Goal: Information Seeking & Learning: Find specific fact

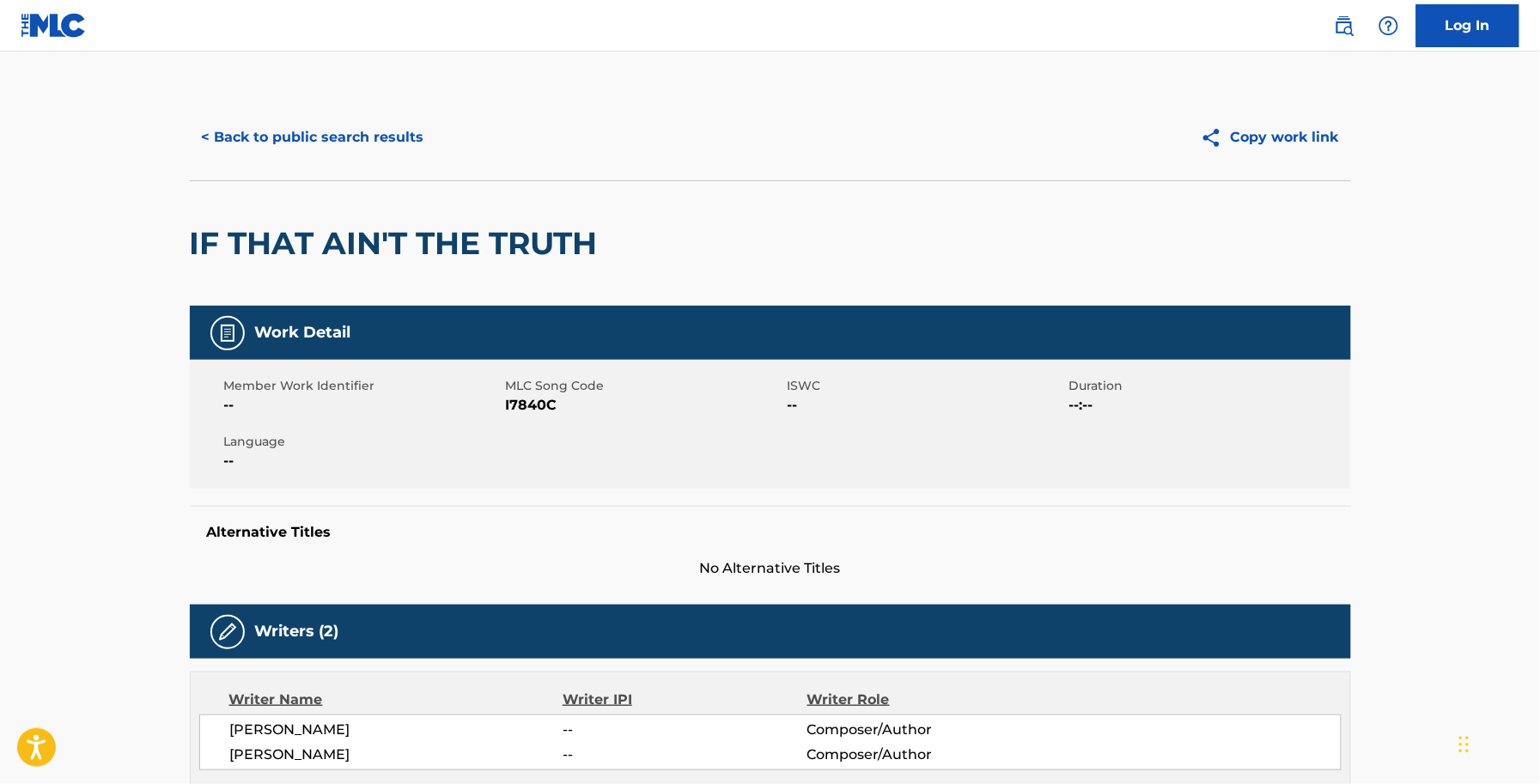
click at [353, 112] on div "< Back to public search results Copy work link" at bounding box center [770, 138] width 1162 height 86
click at [376, 139] on button "< Back to public search results" at bounding box center [312, 137] width 247 height 43
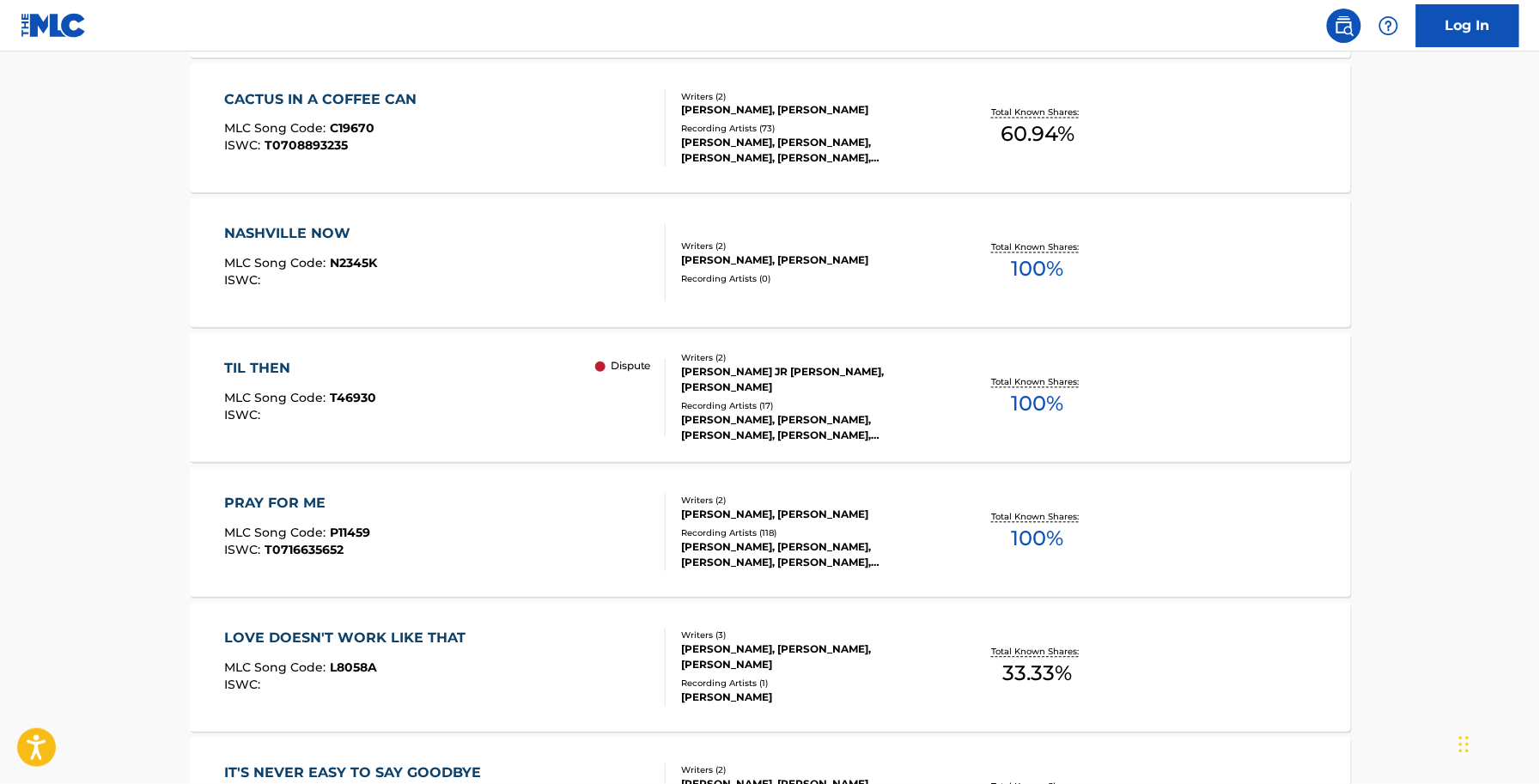
scroll to position [1288, 0]
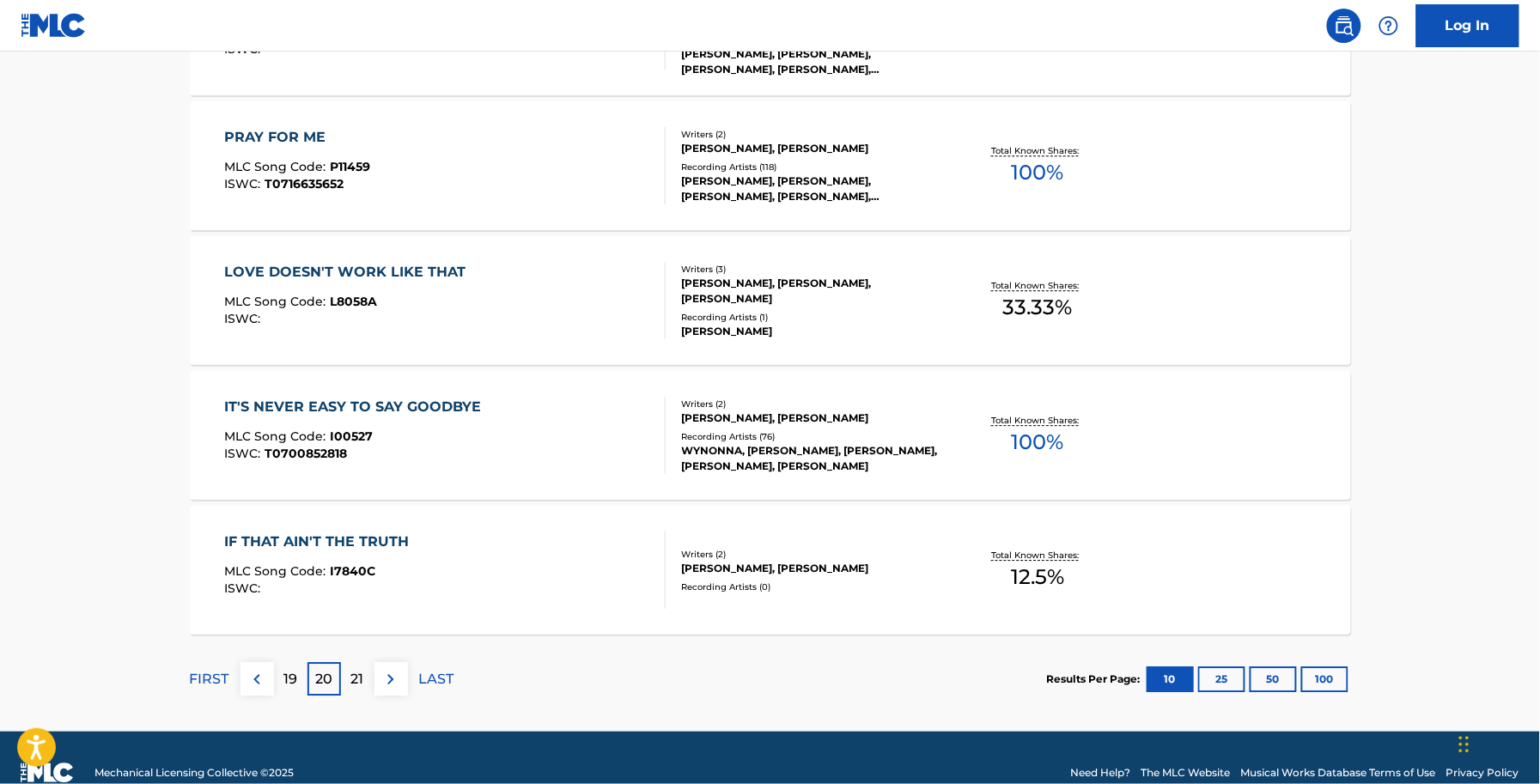
click at [378, 606] on div "IF THAT AIN'T THE TRUTH MLC Song Code : I7840C ISWC :" at bounding box center [321, 570] width 194 height 77
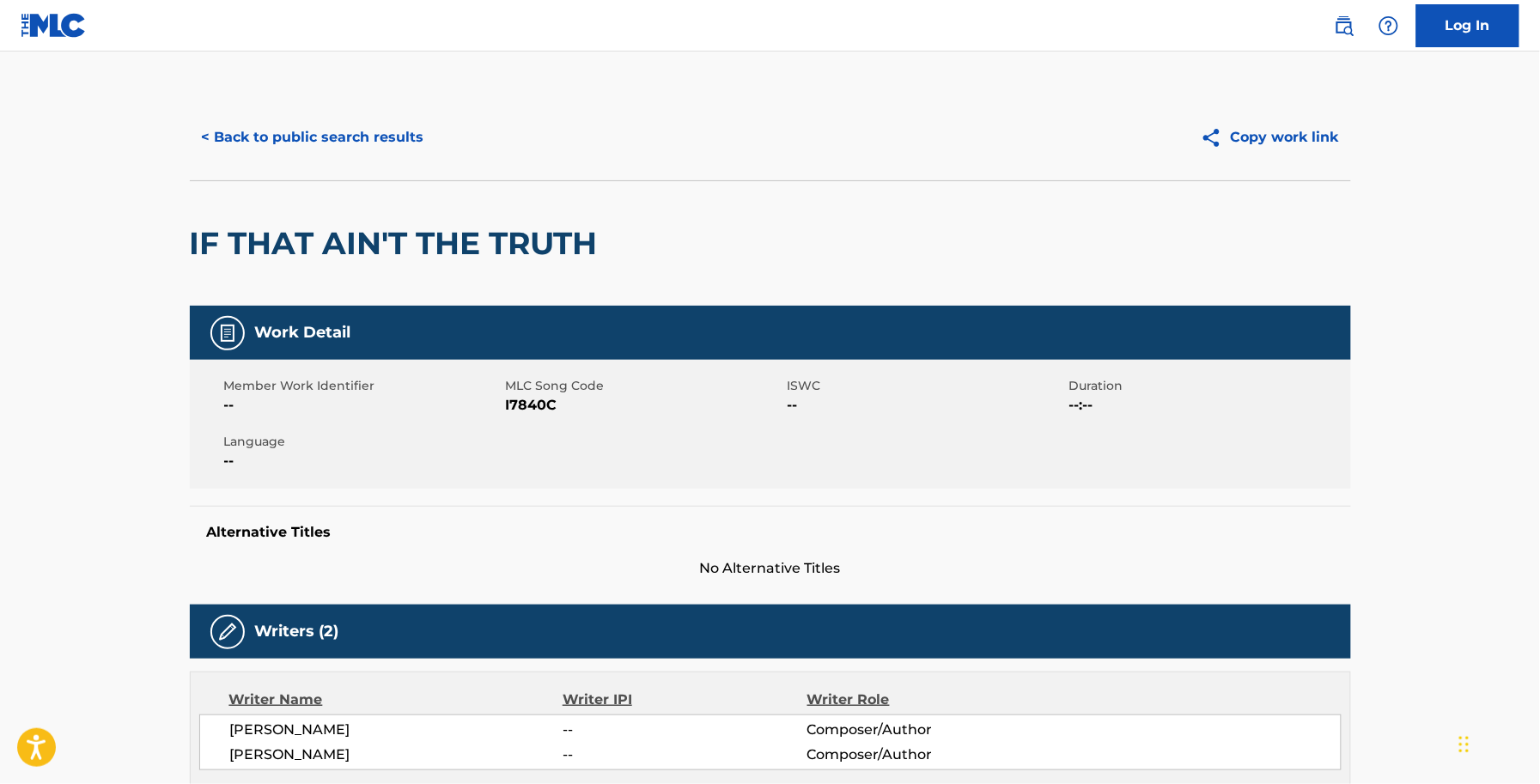
click at [545, 408] on span "I7840C" at bounding box center [645, 405] width 277 height 21
copy span "I7840C"
click at [378, 156] on button "< Back to public search results" at bounding box center [312, 137] width 247 height 43
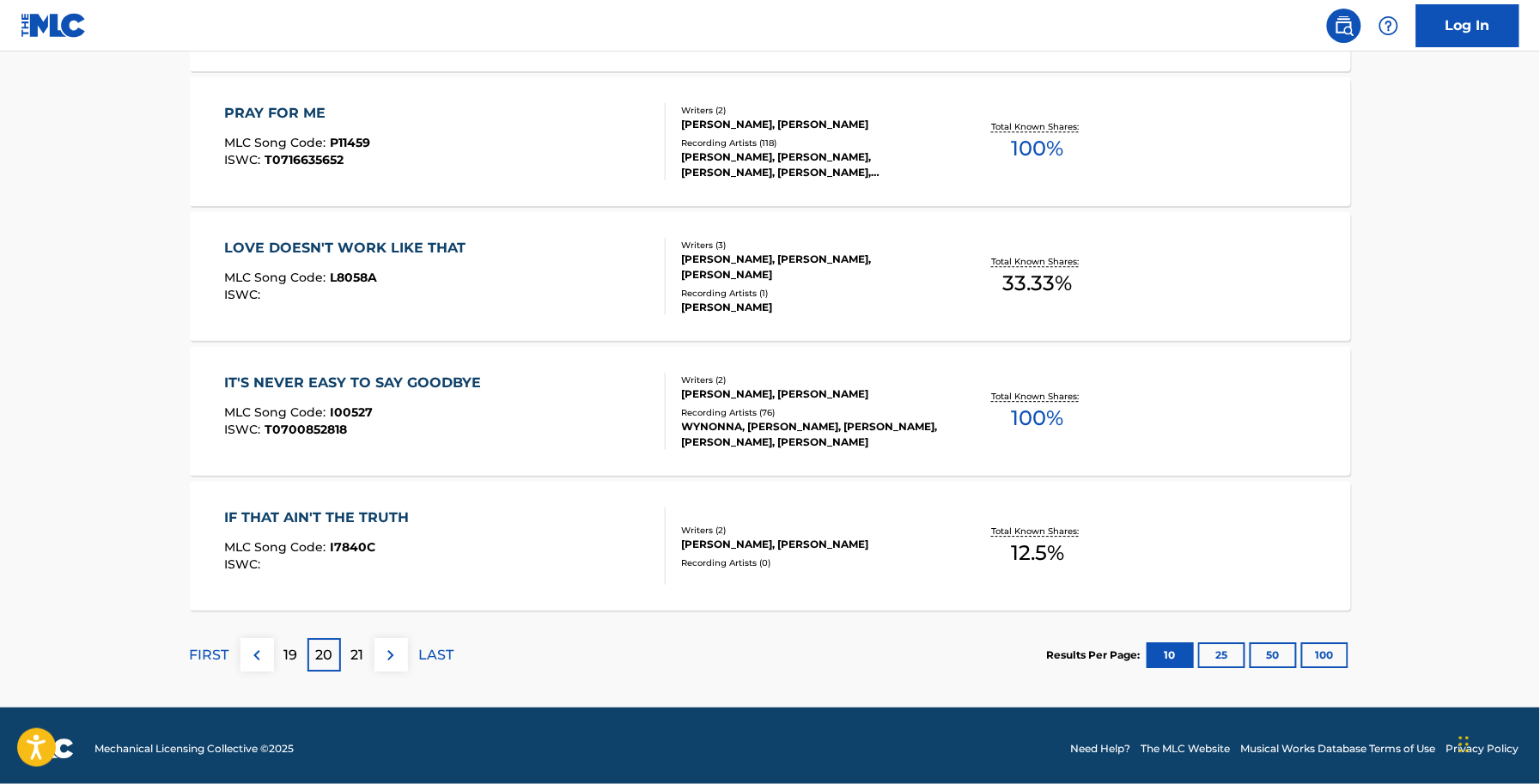
scroll to position [1318, 0]
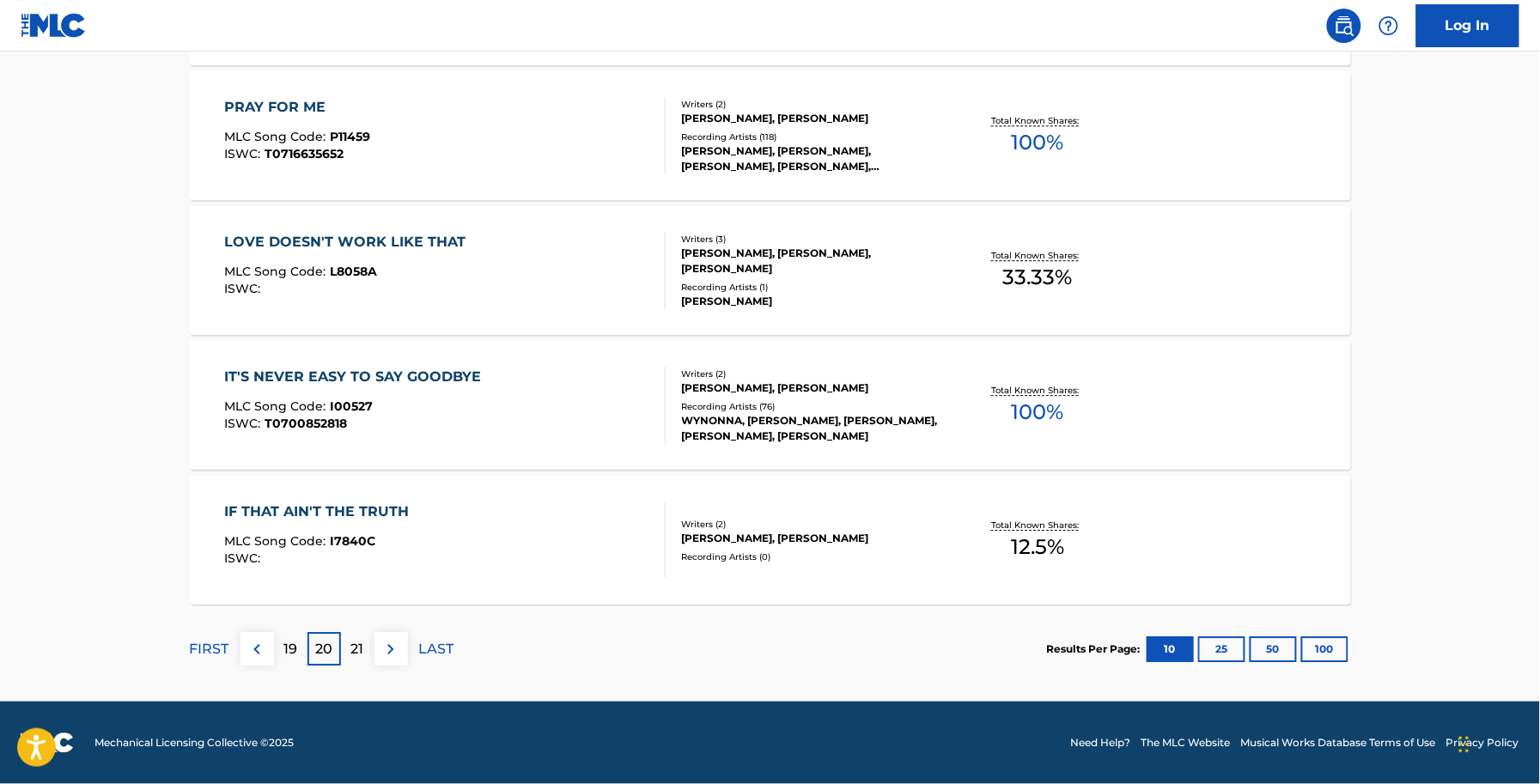
click at [354, 662] on div "21" at bounding box center [358, 648] width 34 height 34
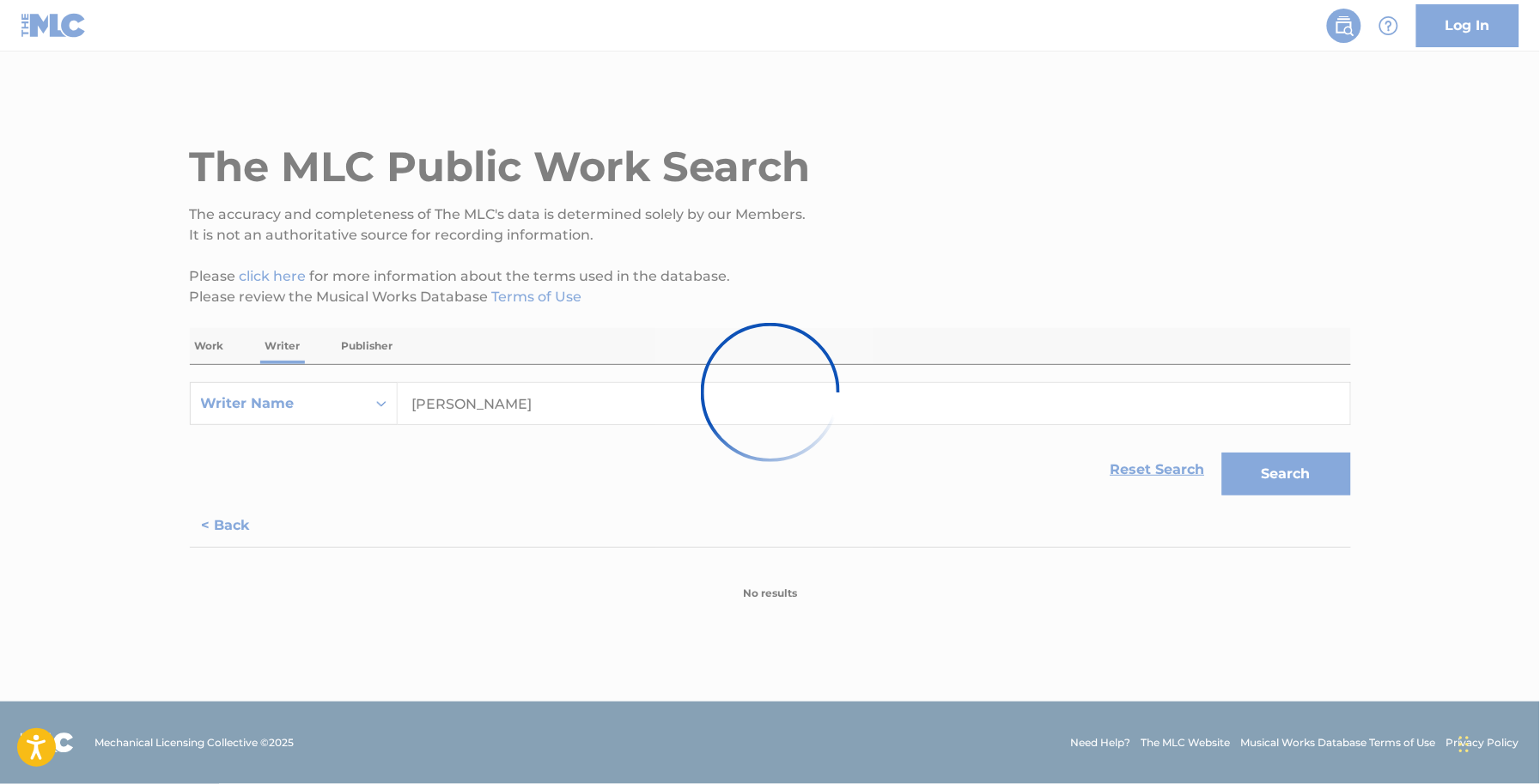
scroll to position [0, 0]
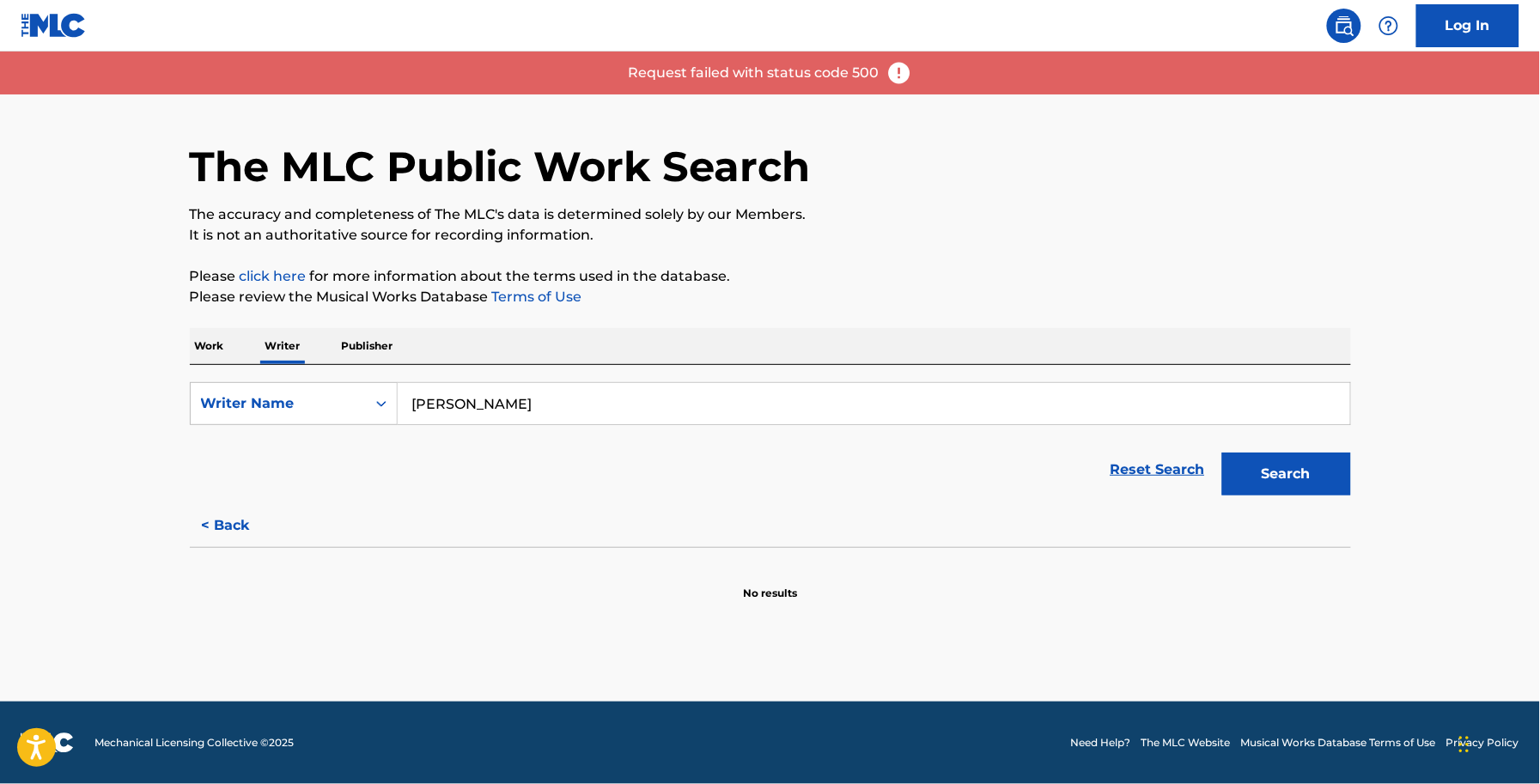
click at [880, 57] on div "Request failed with status code 500" at bounding box center [770, 73] width 1540 height 43
click at [891, 67] on img at bounding box center [899, 73] width 26 height 26
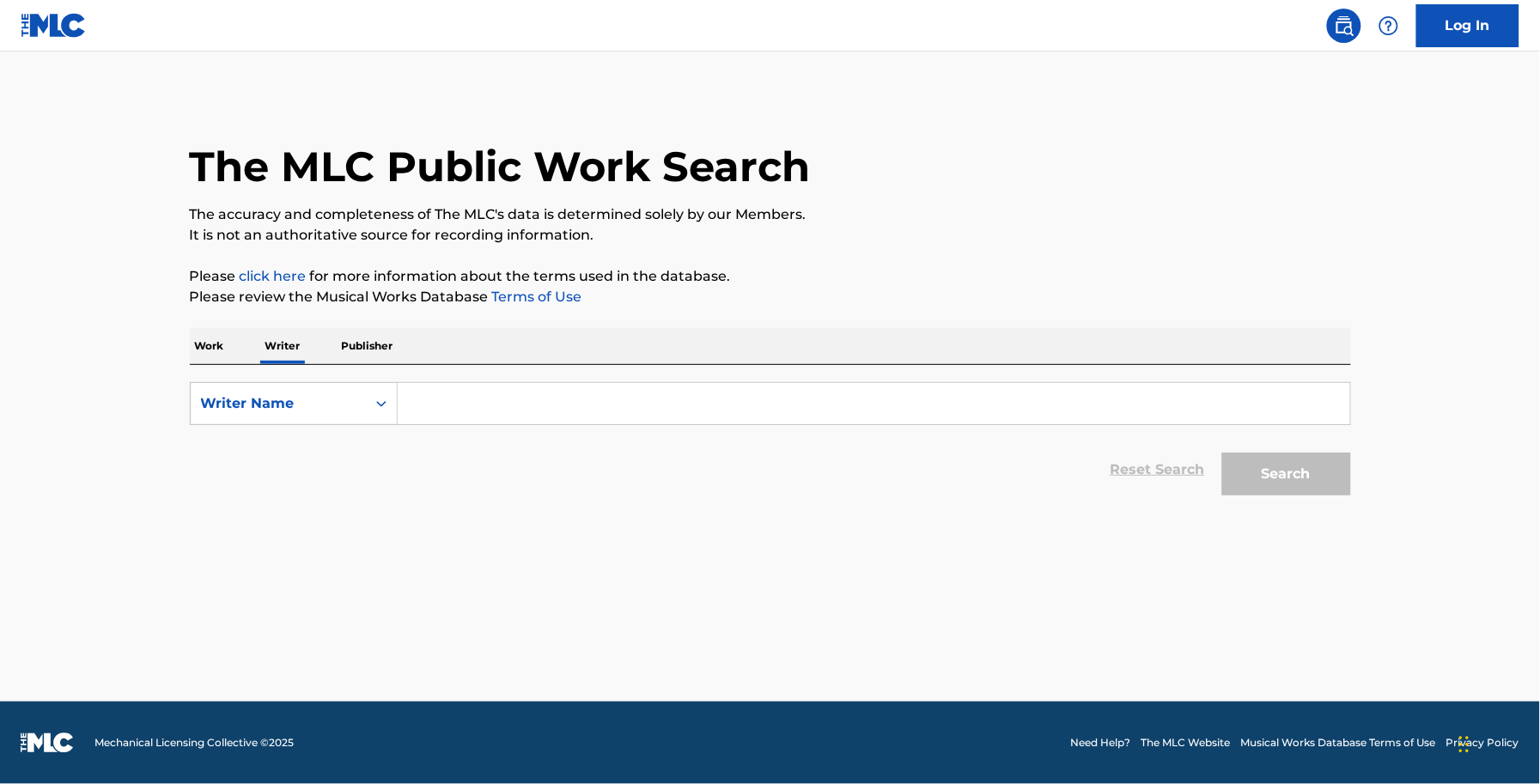
click at [483, 430] on form "SearchWithCriteria39dd1a6b-5bc5-47cc-9af6-faaef3a0ad4e Writer Name Reset Search…" at bounding box center [770, 443] width 1162 height 122
click at [479, 417] on input "Search Form" at bounding box center [873, 403] width 952 height 41
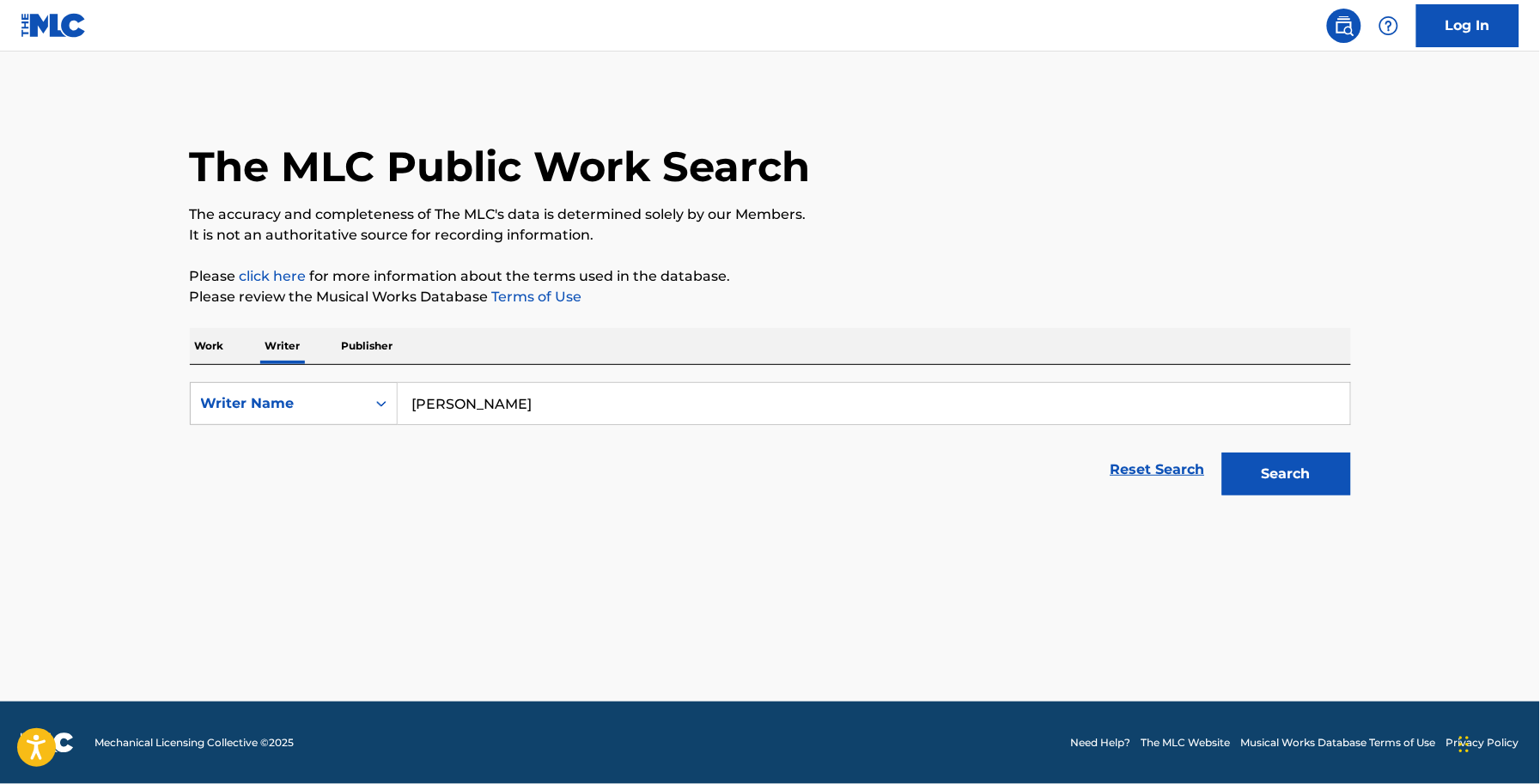
type input "[PERSON_NAME]"
click at [1223, 453] on button "Search" at bounding box center [1286, 474] width 129 height 43
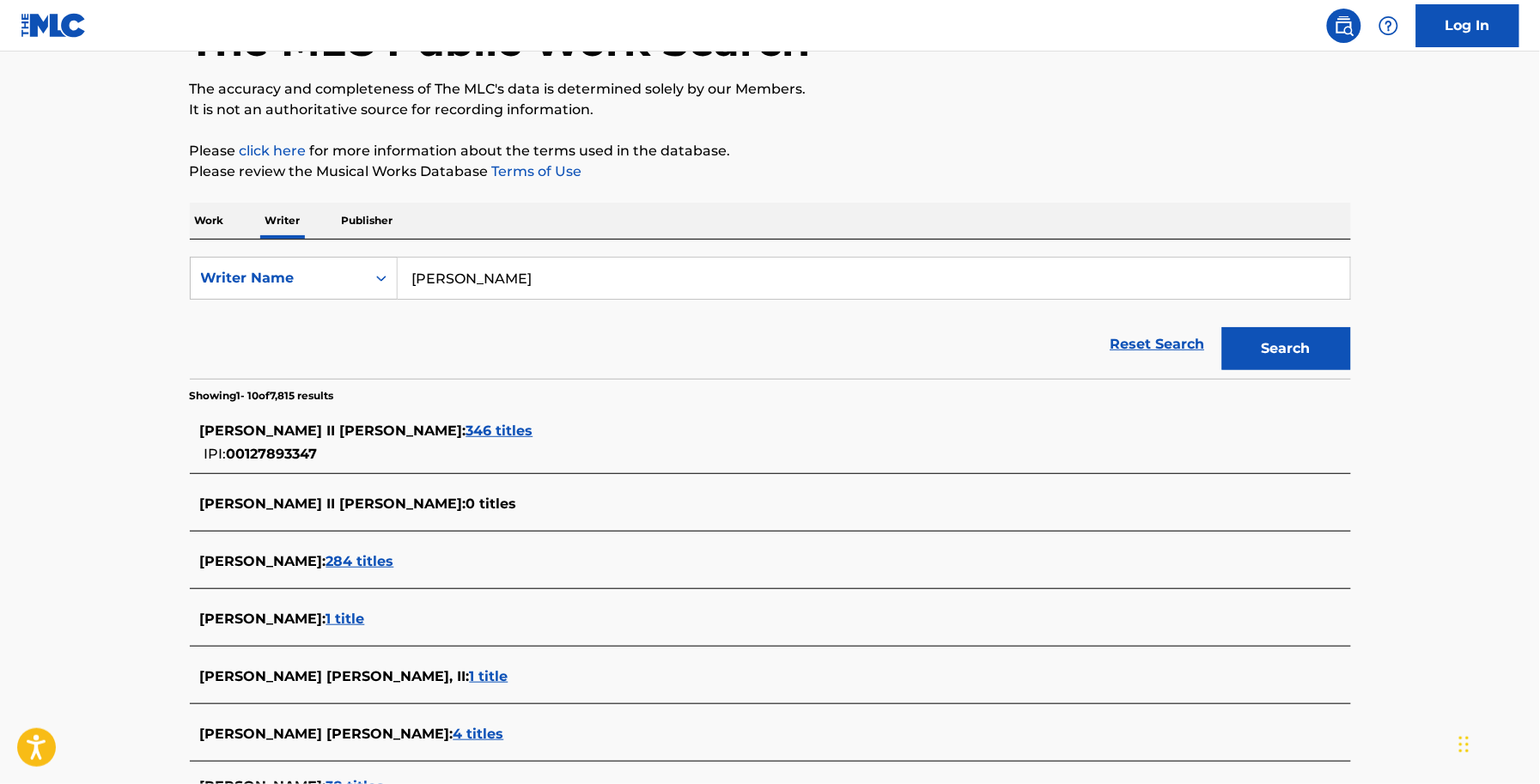
scroll to position [322, 0]
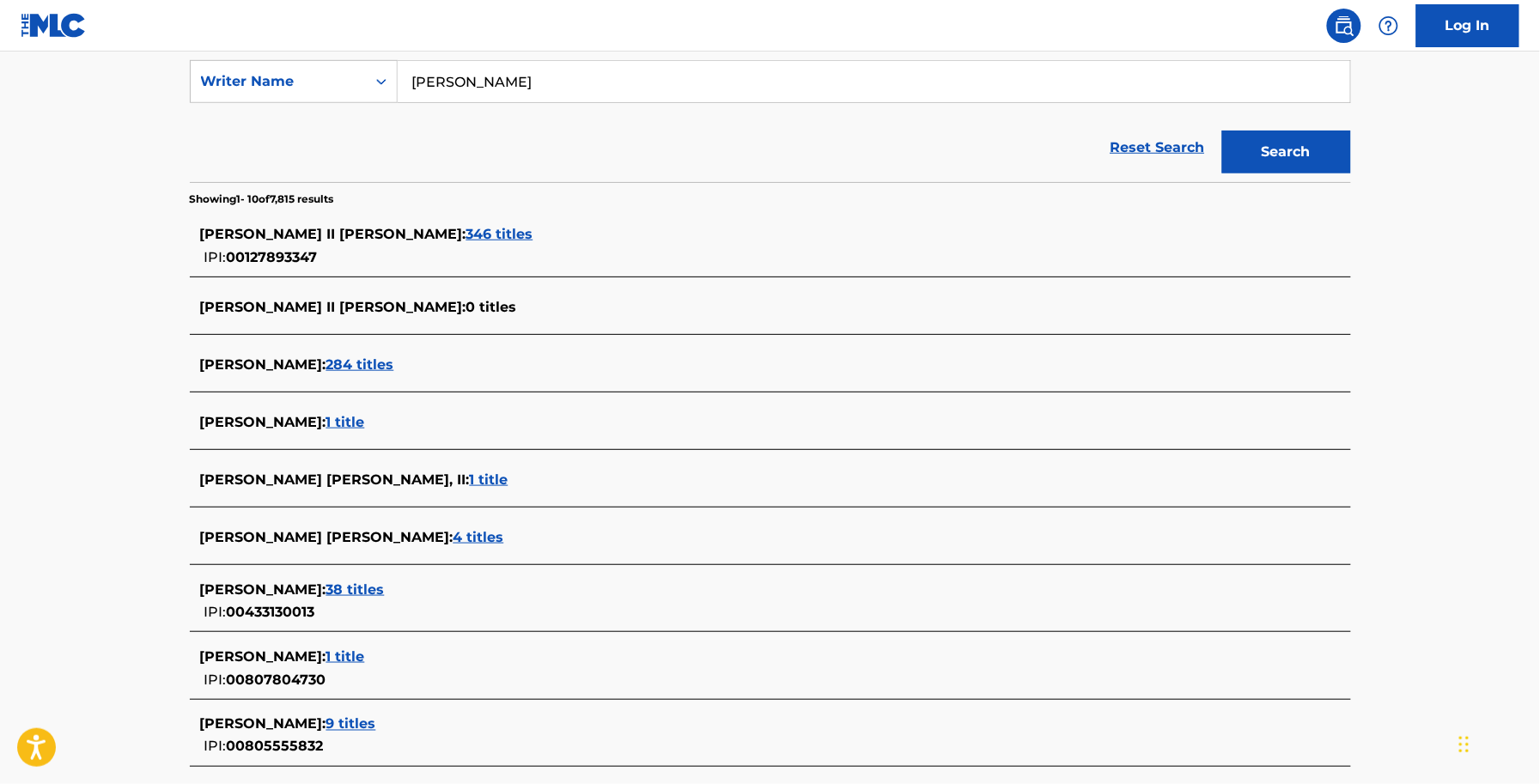
click at [386, 357] on span "284 titles" at bounding box center [360, 364] width 68 height 16
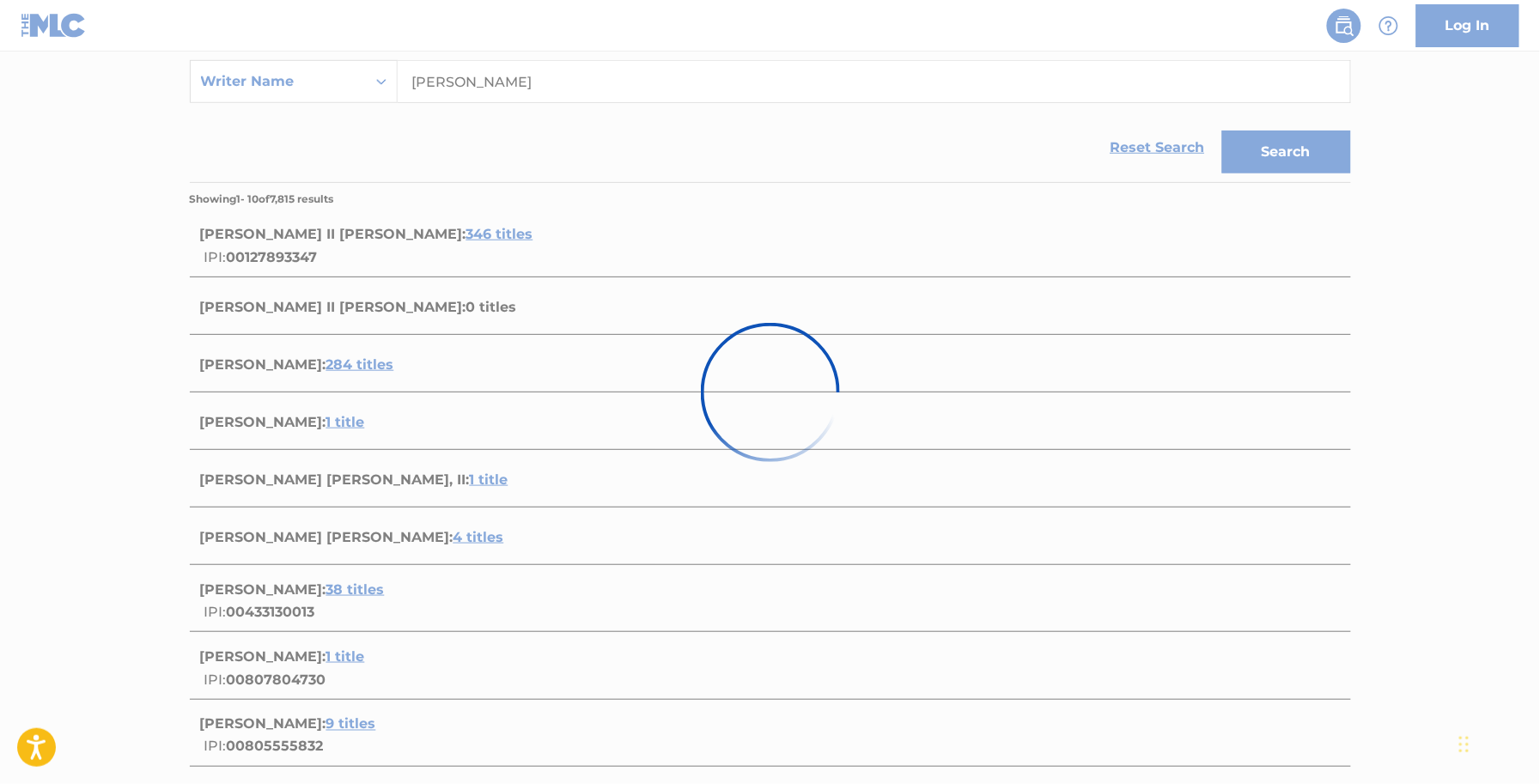
scroll to position [0, 0]
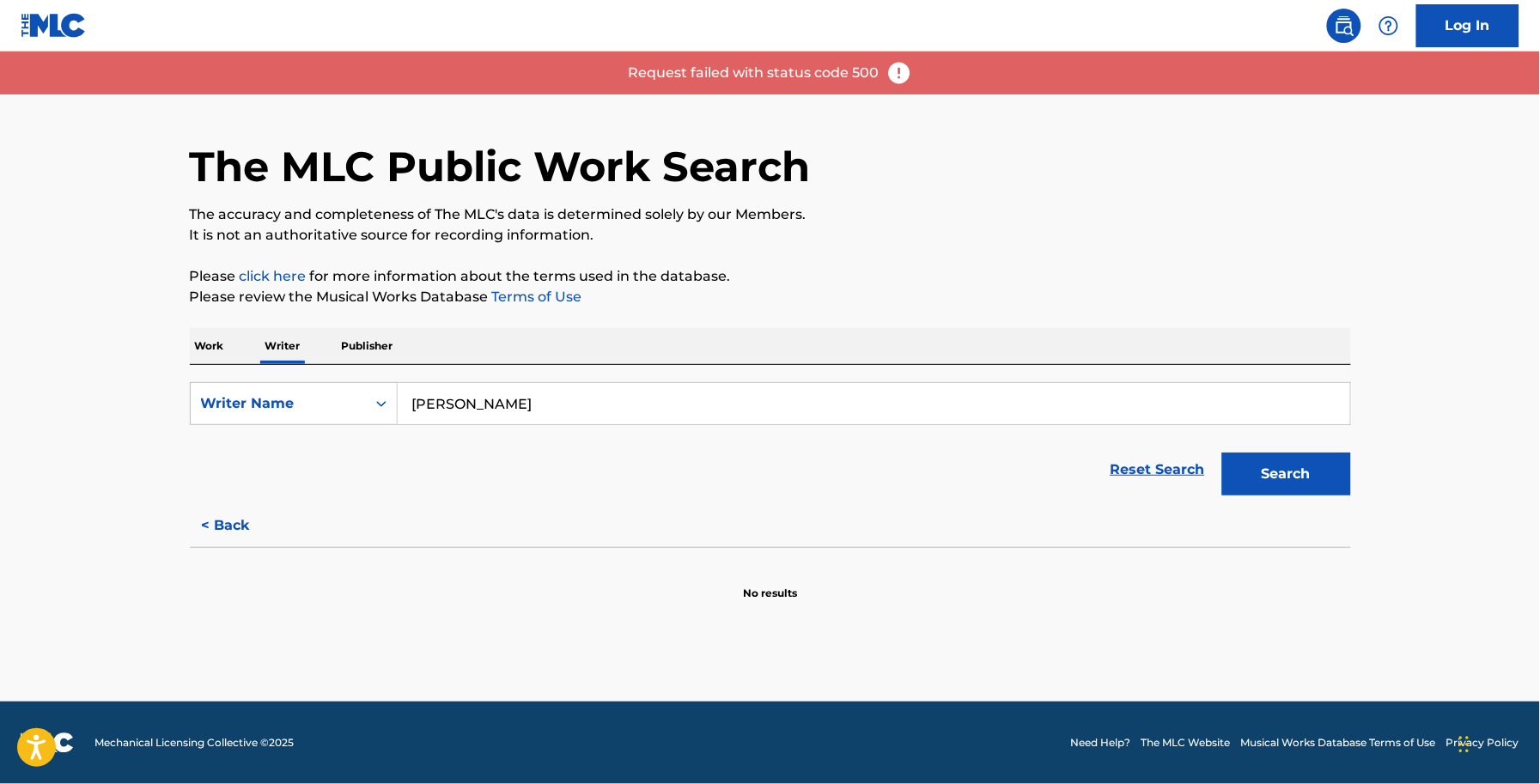
click at [896, 71] on img at bounding box center [899, 73] width 26 height 26
click at [891, 69] on img at bounding box center [899, 73] width 26 height 26
drag, startPoint x: 623, startPoint y: 79, endPoint x: 902, endPoint y: 89, distance: 279.2
click at [902, 89] on div "Request failed with status code 500" at bounding box center [770, 73] width 1540 height 43
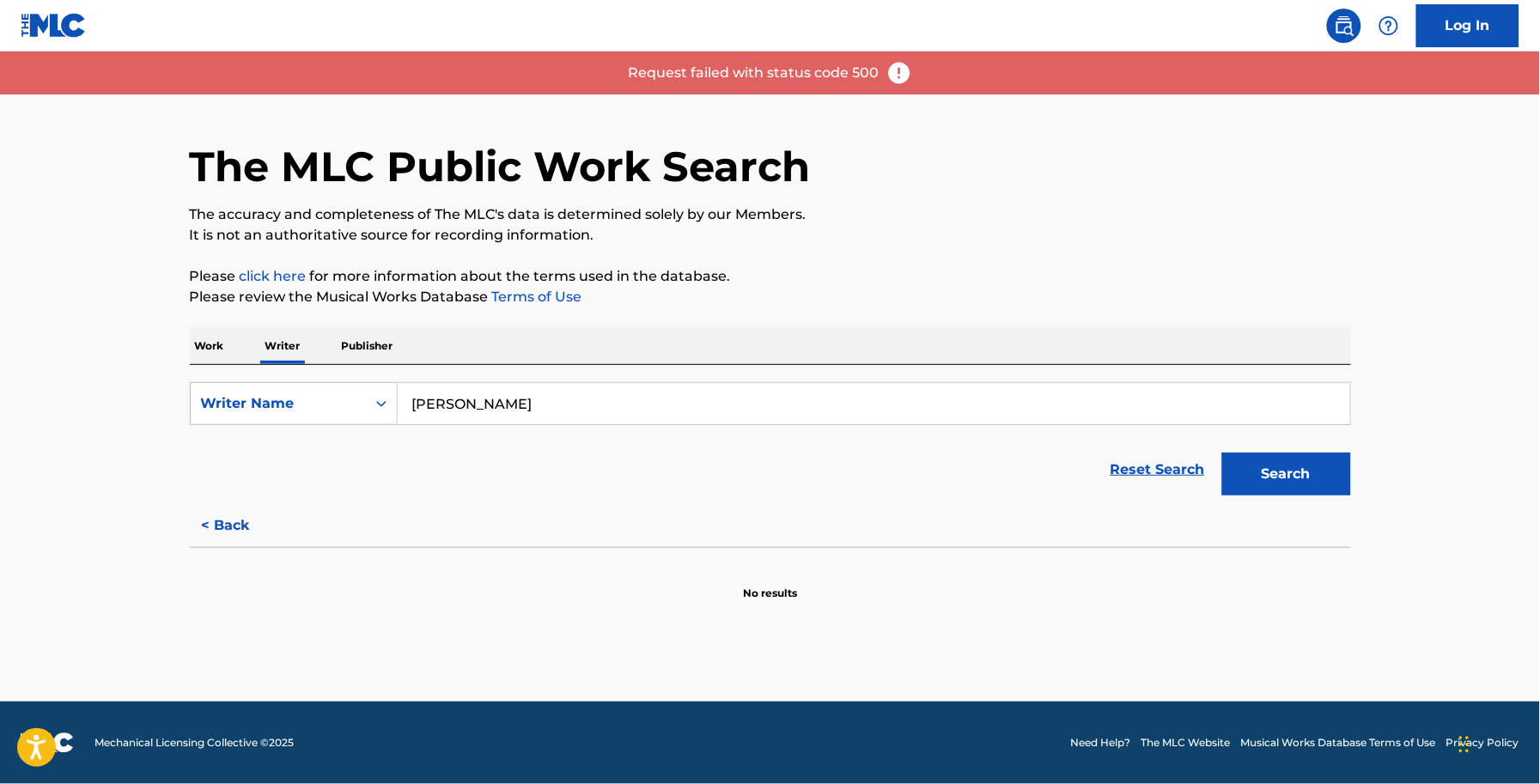
copy p "Request failed with status code"
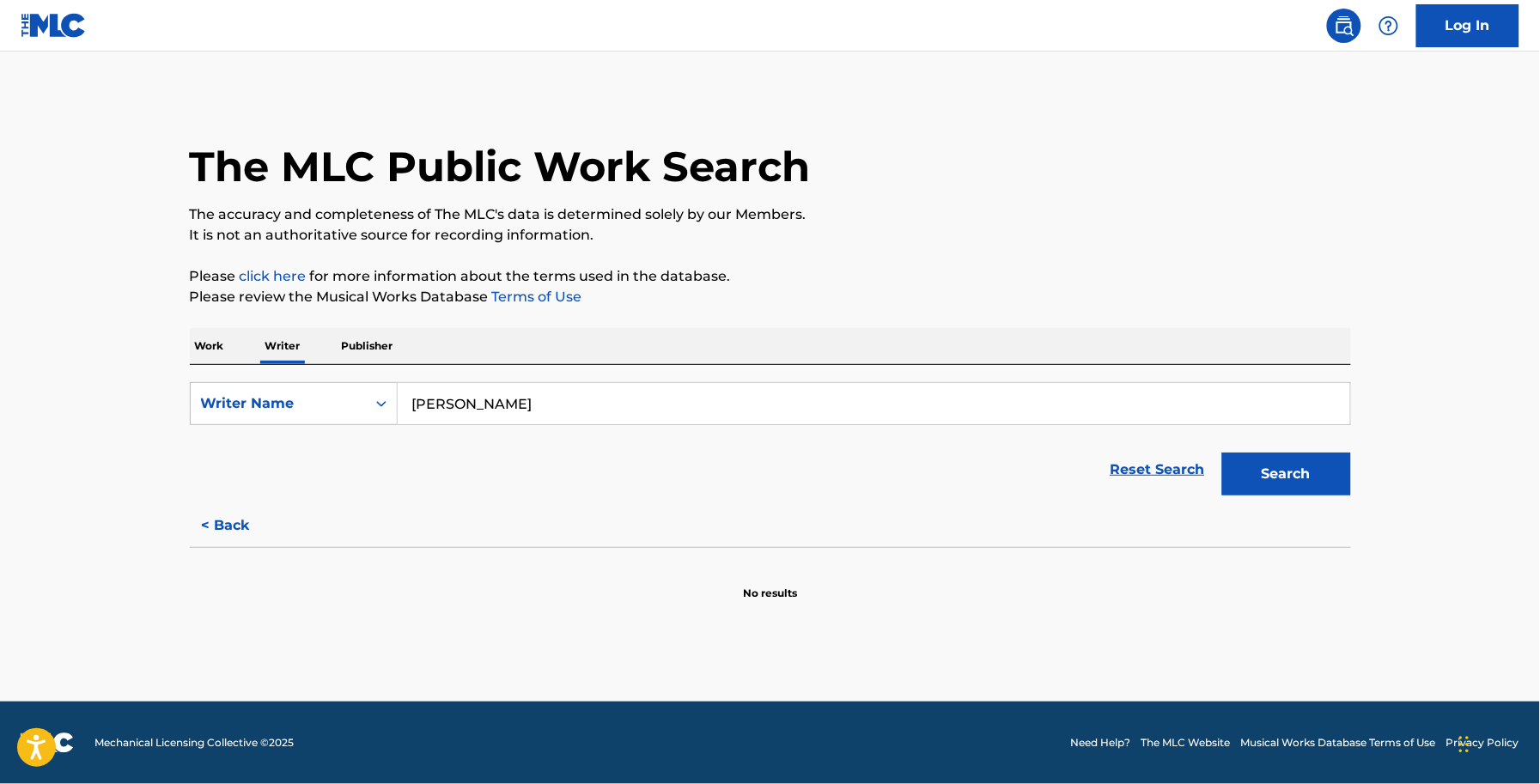
click at [650, 391] on input "ALLEN SHAMBLIN" at bounding box center [873, 403] width 952 height 41
click at [1286, 481] on button "Search" at bounding box center [1286, 474] width 129 height 43
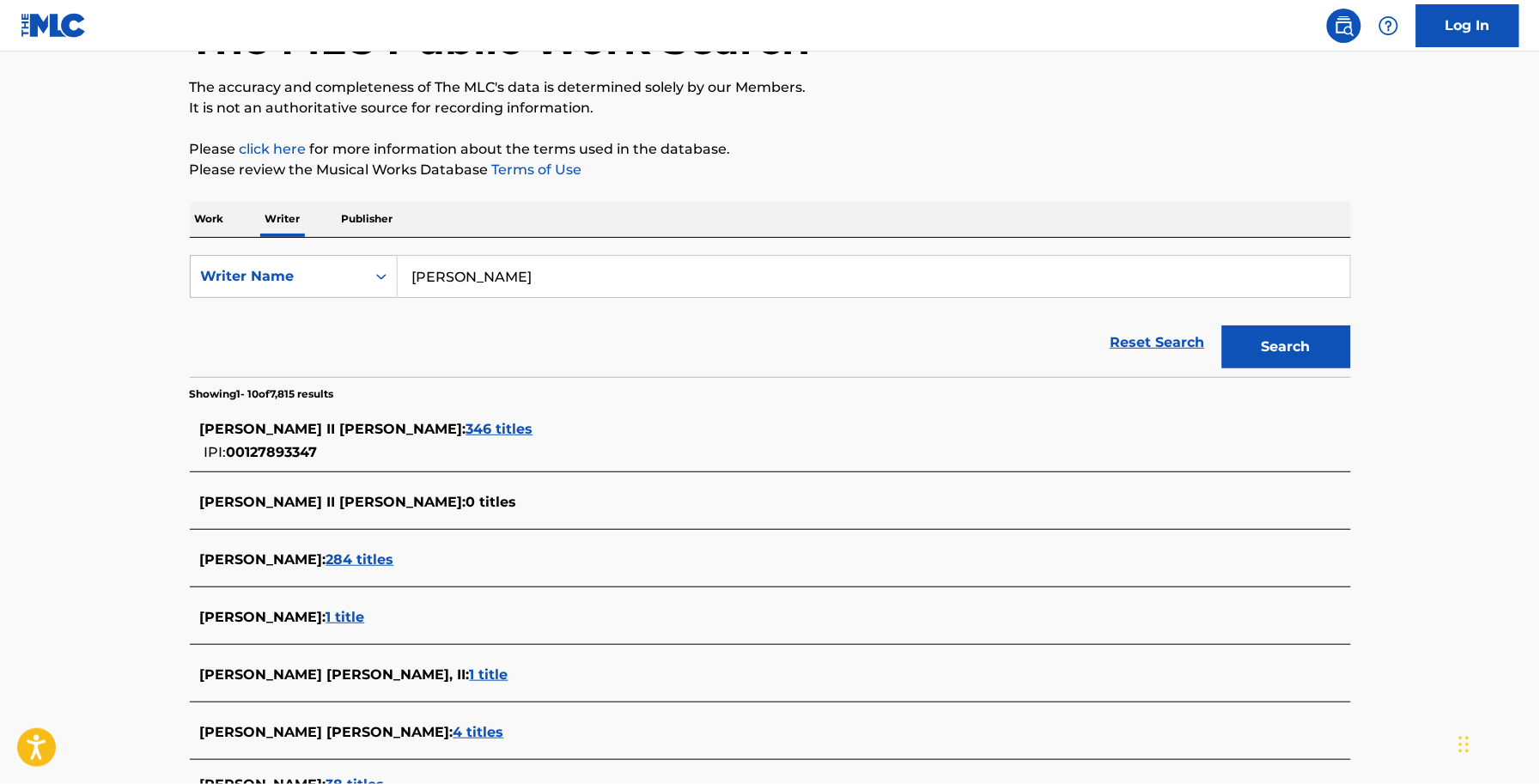
scroll to position [322, 0]
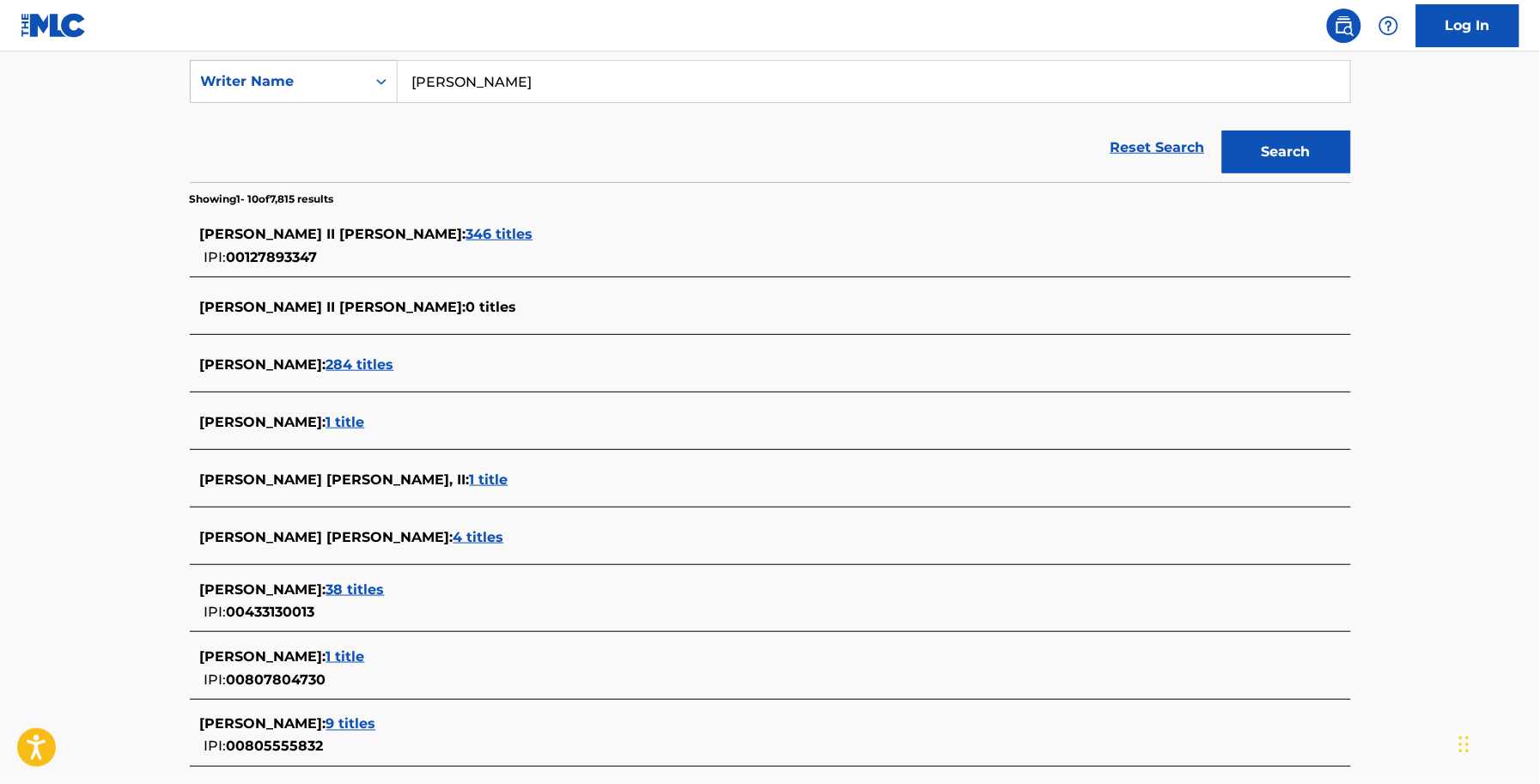
click at [357, 365] on span "284 titles" at bounding box center [360, 364] width 68 height 16
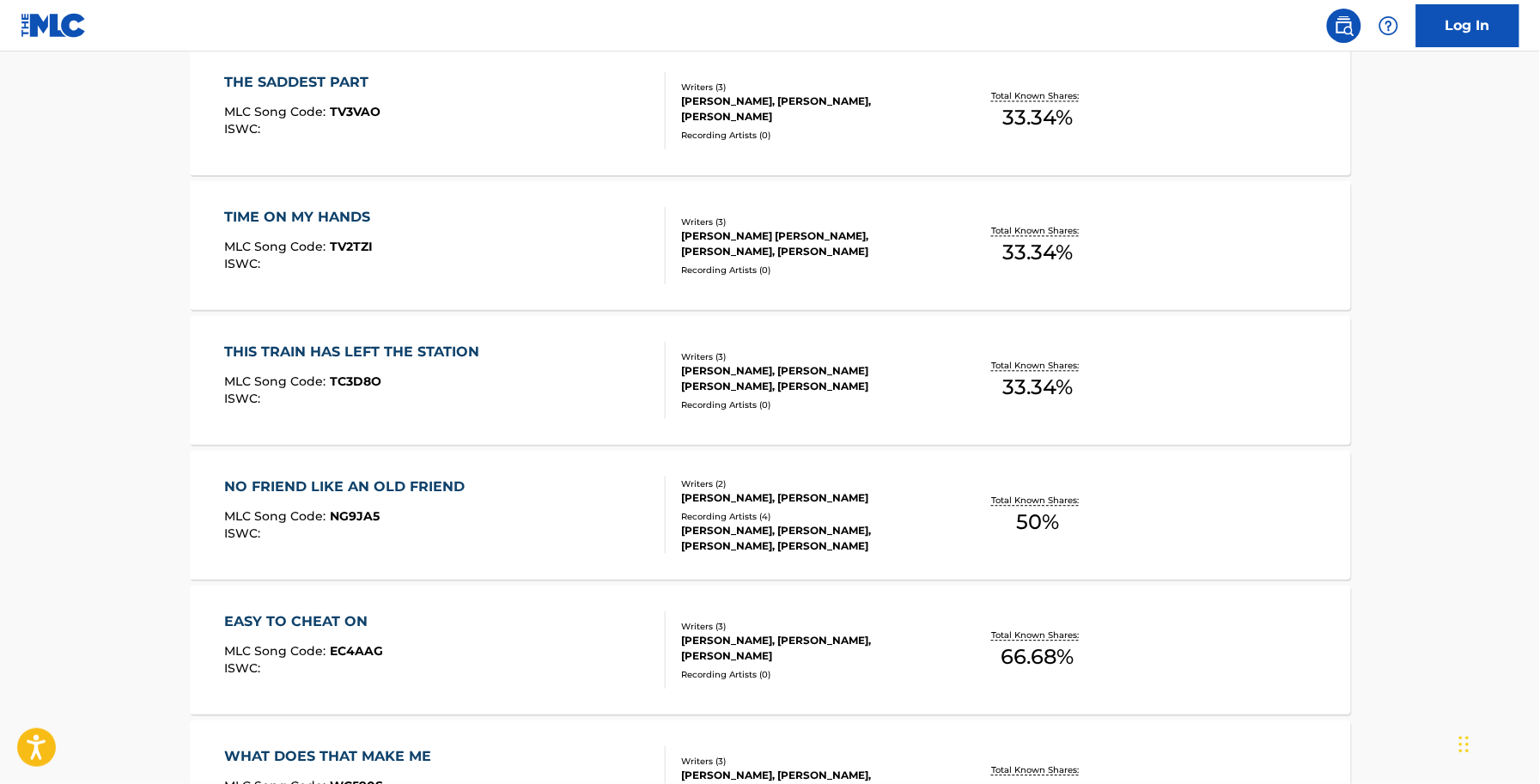
scroll to position [1318, 0]
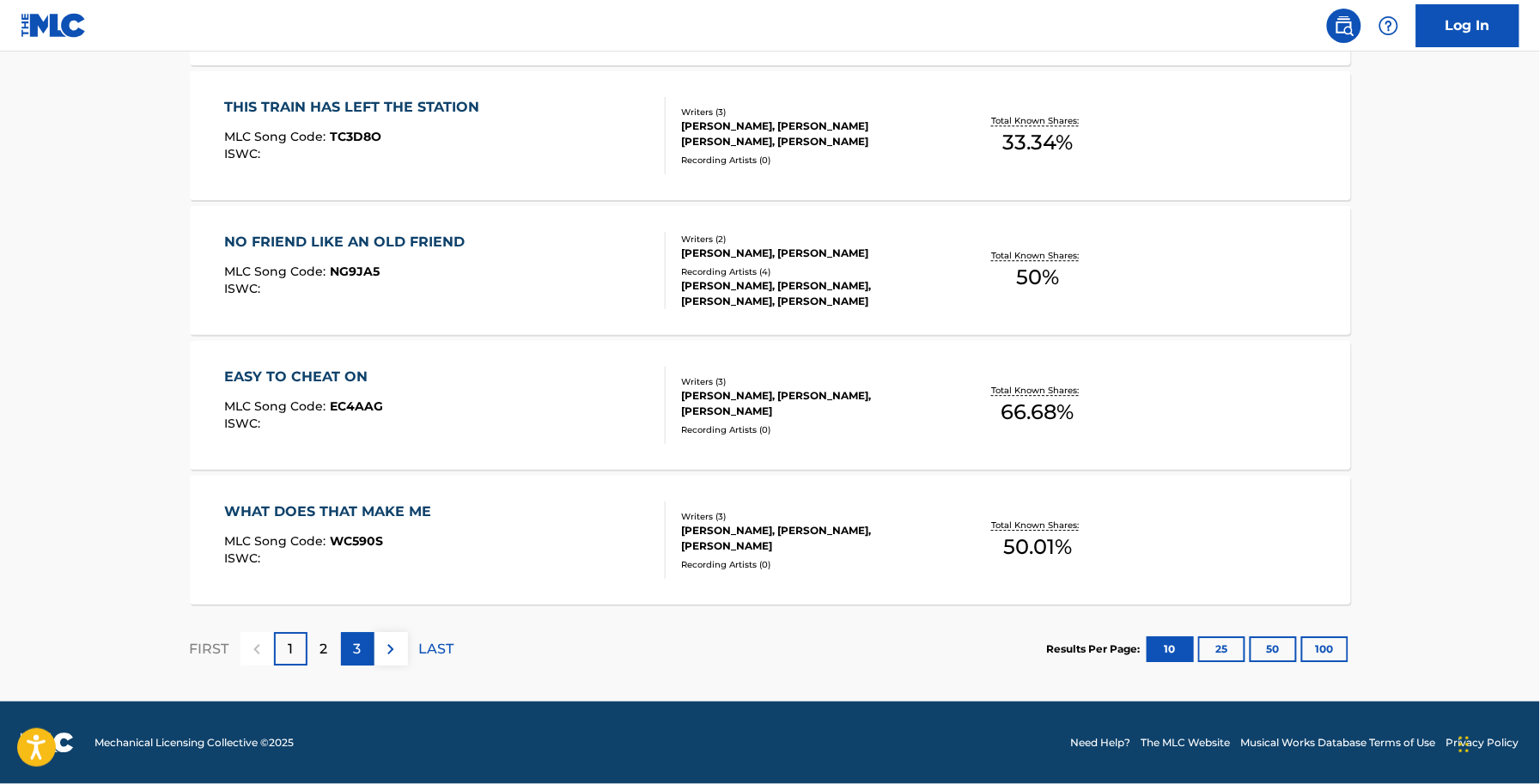
click at [370, 645] on div "3" at bounding box center [358, 648] width 34 height 34
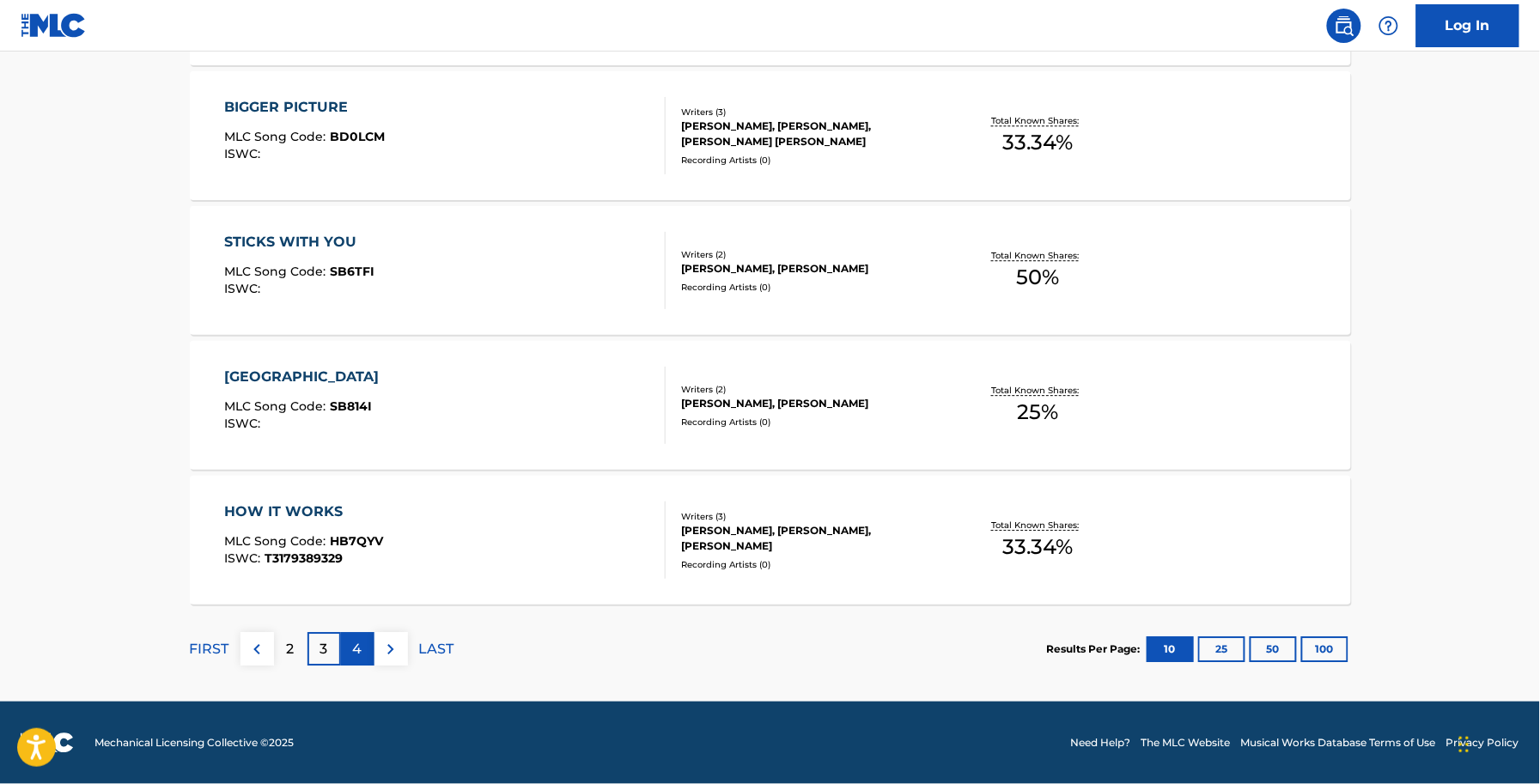
click at [359, 645] on p "4" at bounding box center [357, 648] width 9 height 21
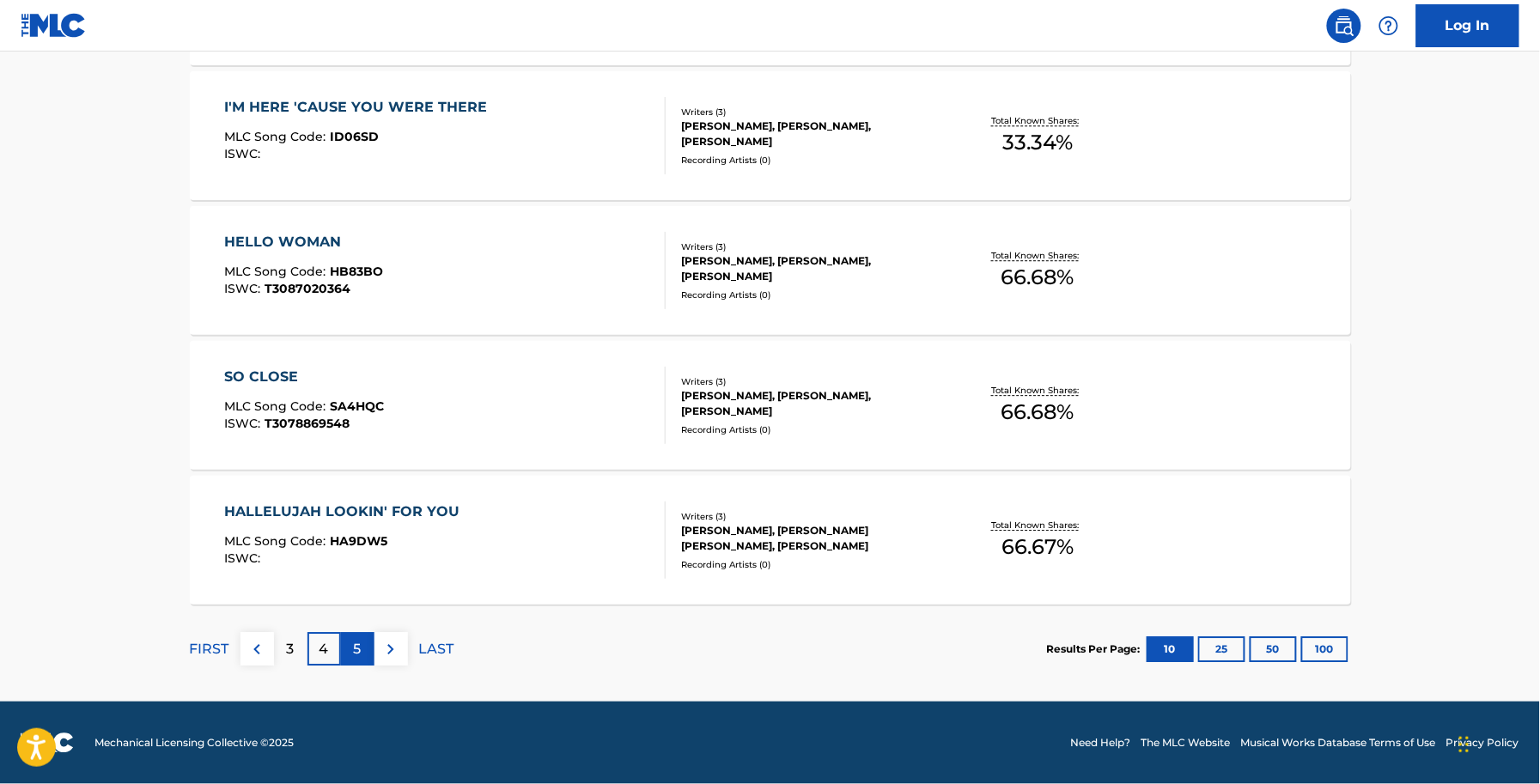
click at [343, 657] on div "5" at bounding box center [358, 648] width 34 height 34
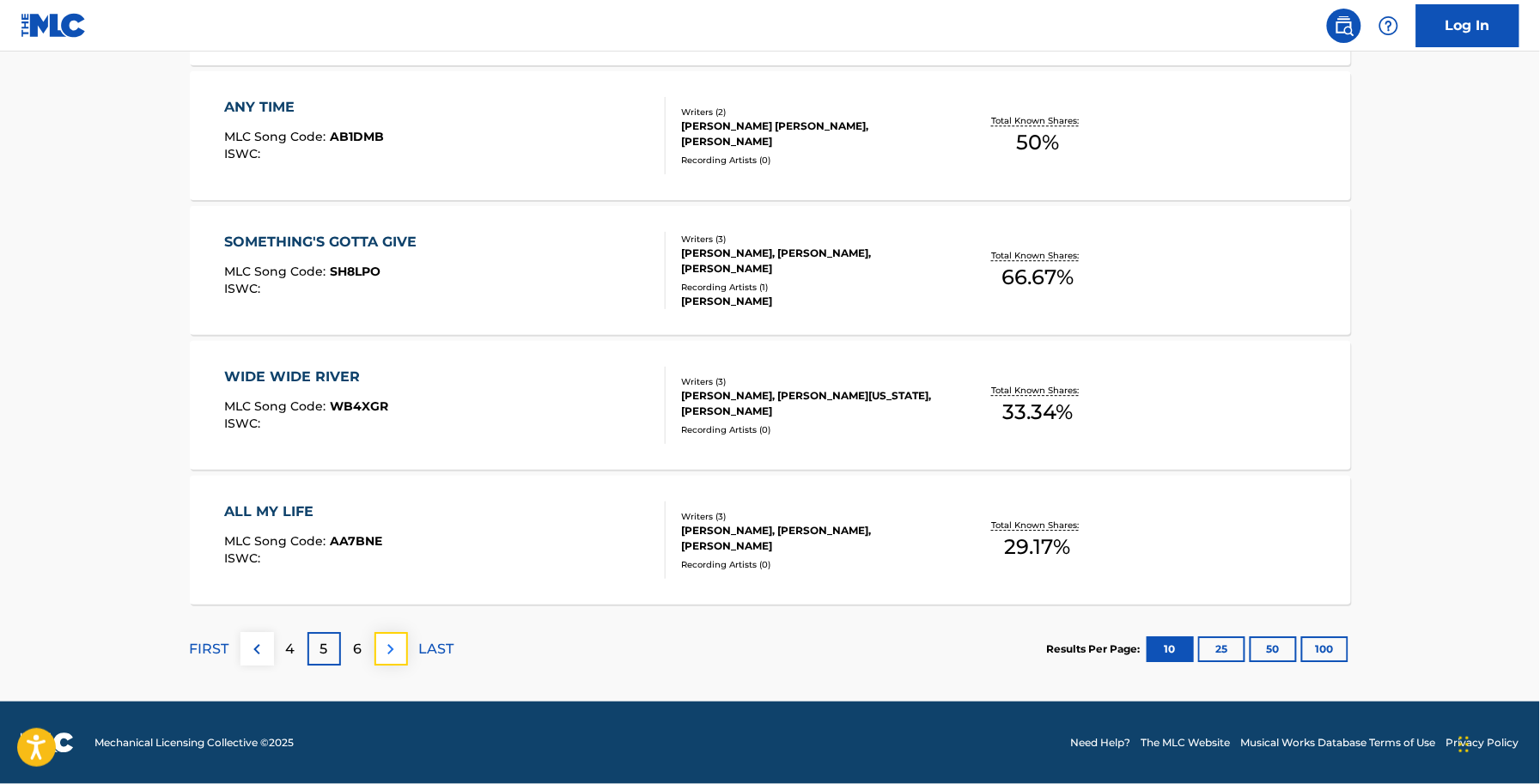
click at [375, 642] on button at bounding box center [391, 648] width 34 height 34
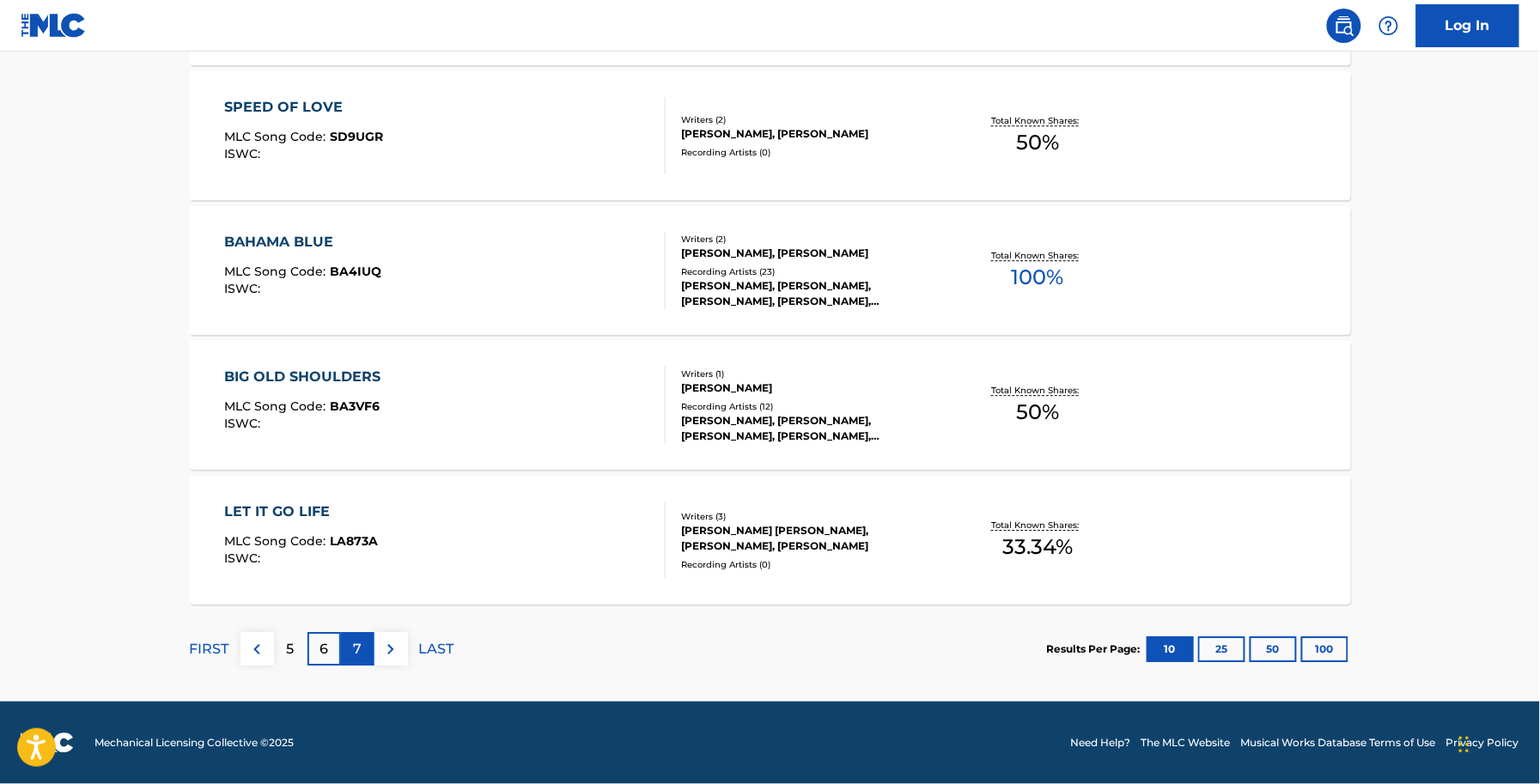
click at [357, 661] on div "7" at bounding box center [358, 648] width 34 height 34
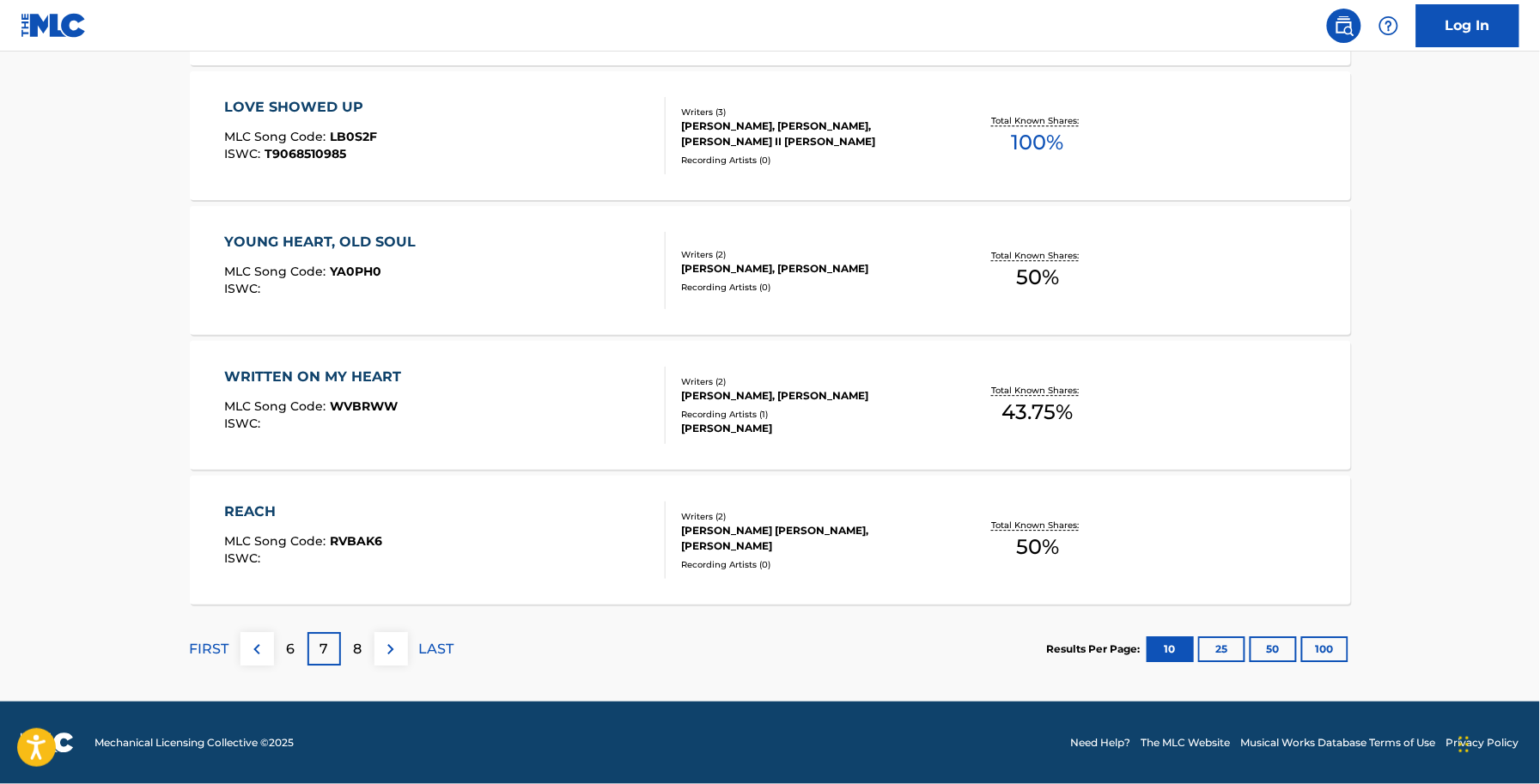
click at [374, 628] on div "FIRST 6 7 8 LAST" at bounding box center [321, 648] width 264 height 89
click at [337, 656] on div "7" at bounding box center [324, 648] width 34 height 34
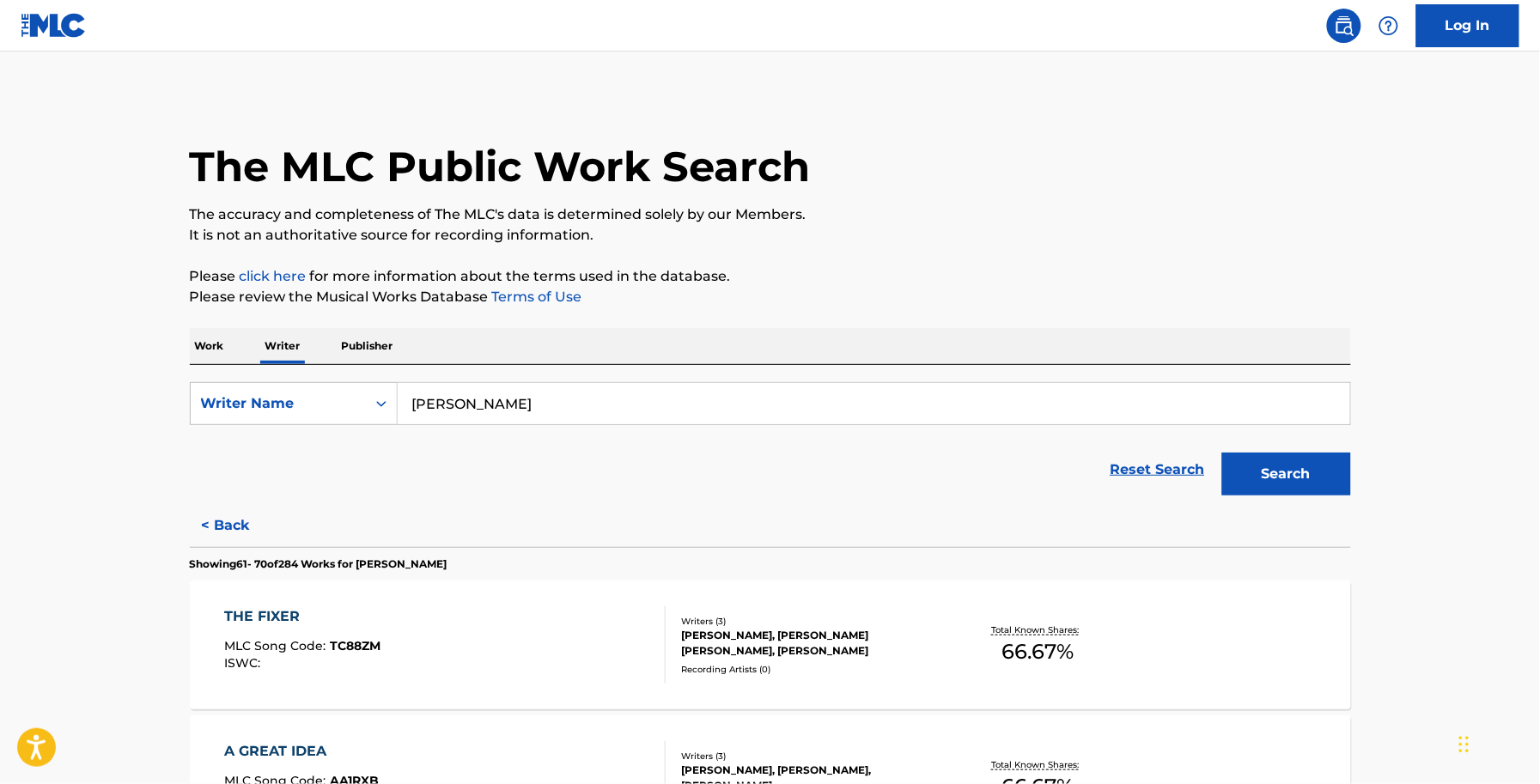
click at [345, 649] on span "TC88ZM" at bounding box center [354, 644] width 51 height 15
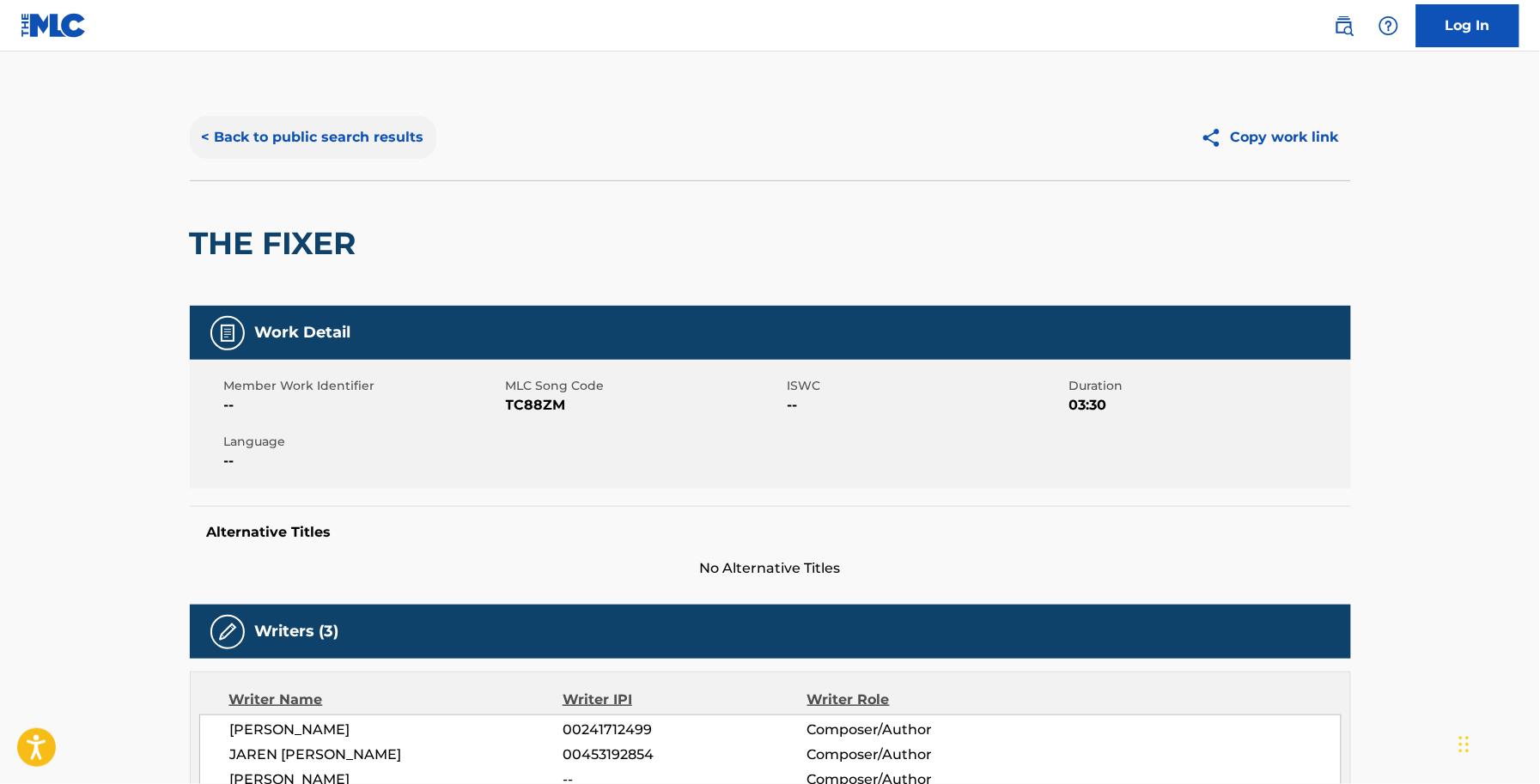
click at [335, 139] on button "< Back to public search results" at bounding box center [312, 137] width 247 height 43
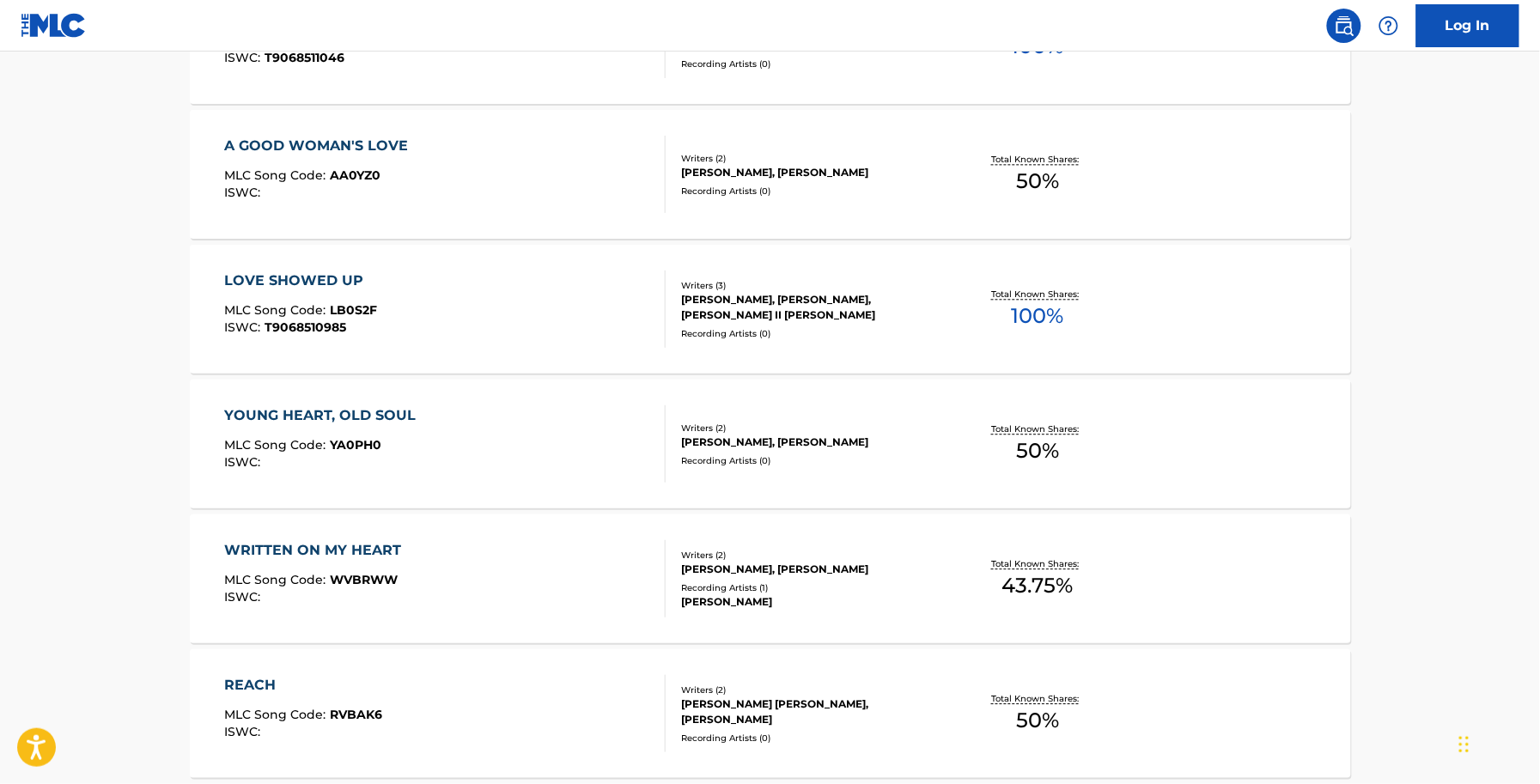
scroll to position [1318, 0]
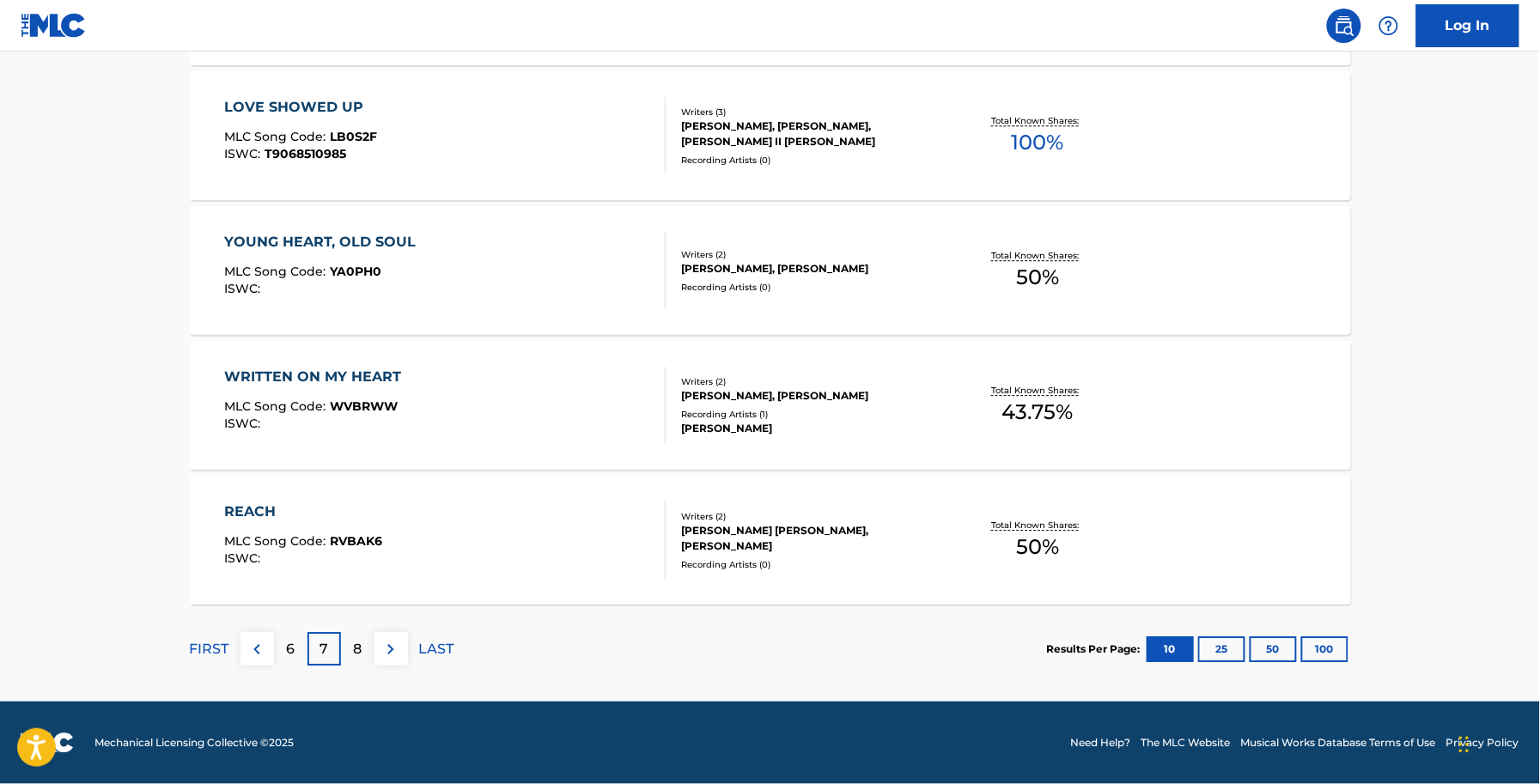
click at [350, 672] on div "FIRST 6 7 8 LAST" at bounding box center [321, 648] width 264 height 89
click at [353, 654] on p "8" at bounding box center [357, 648] width 9 height 21
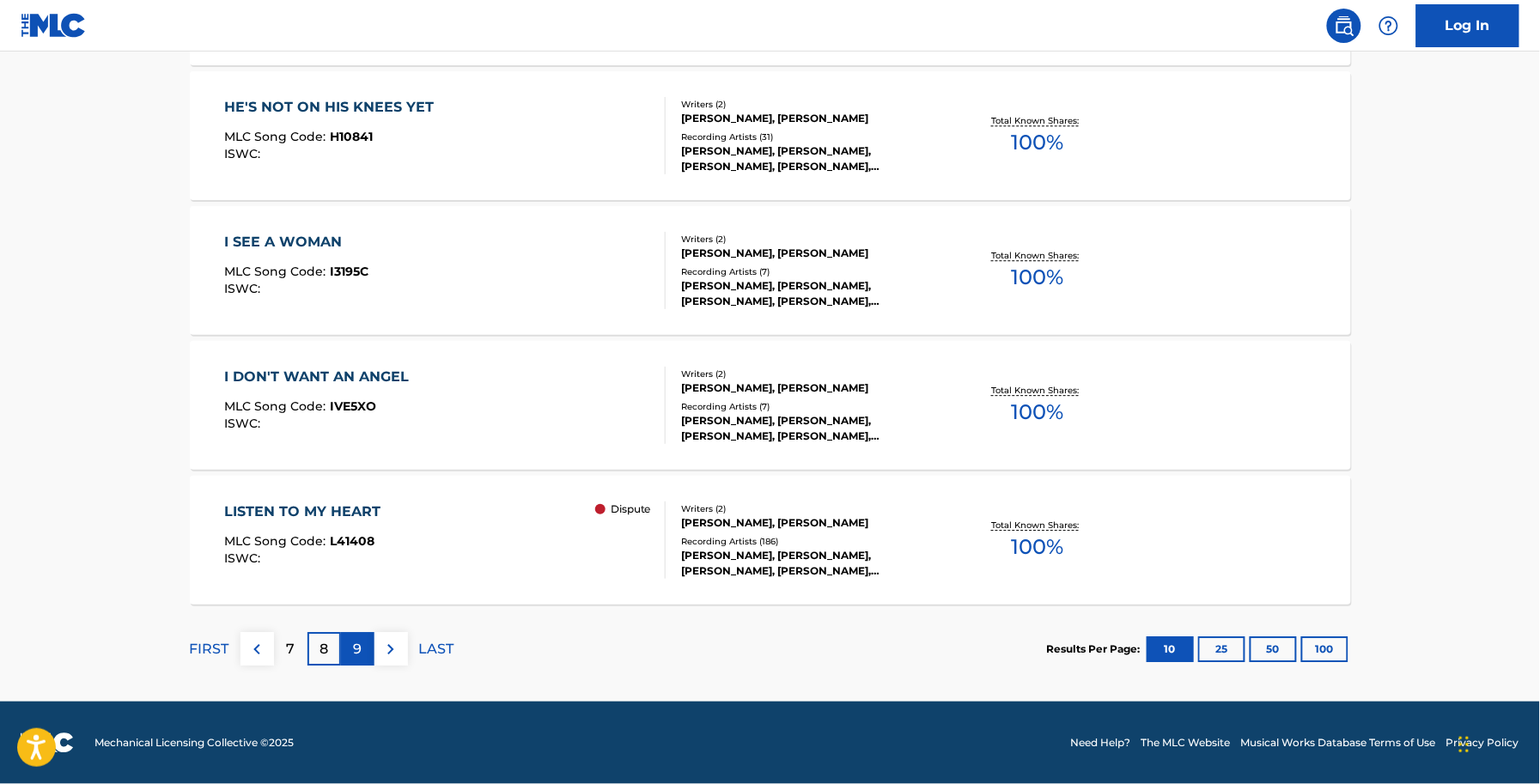
click at [363, 642] on div "9" at bounding box center [358, 648] width 34 height 34
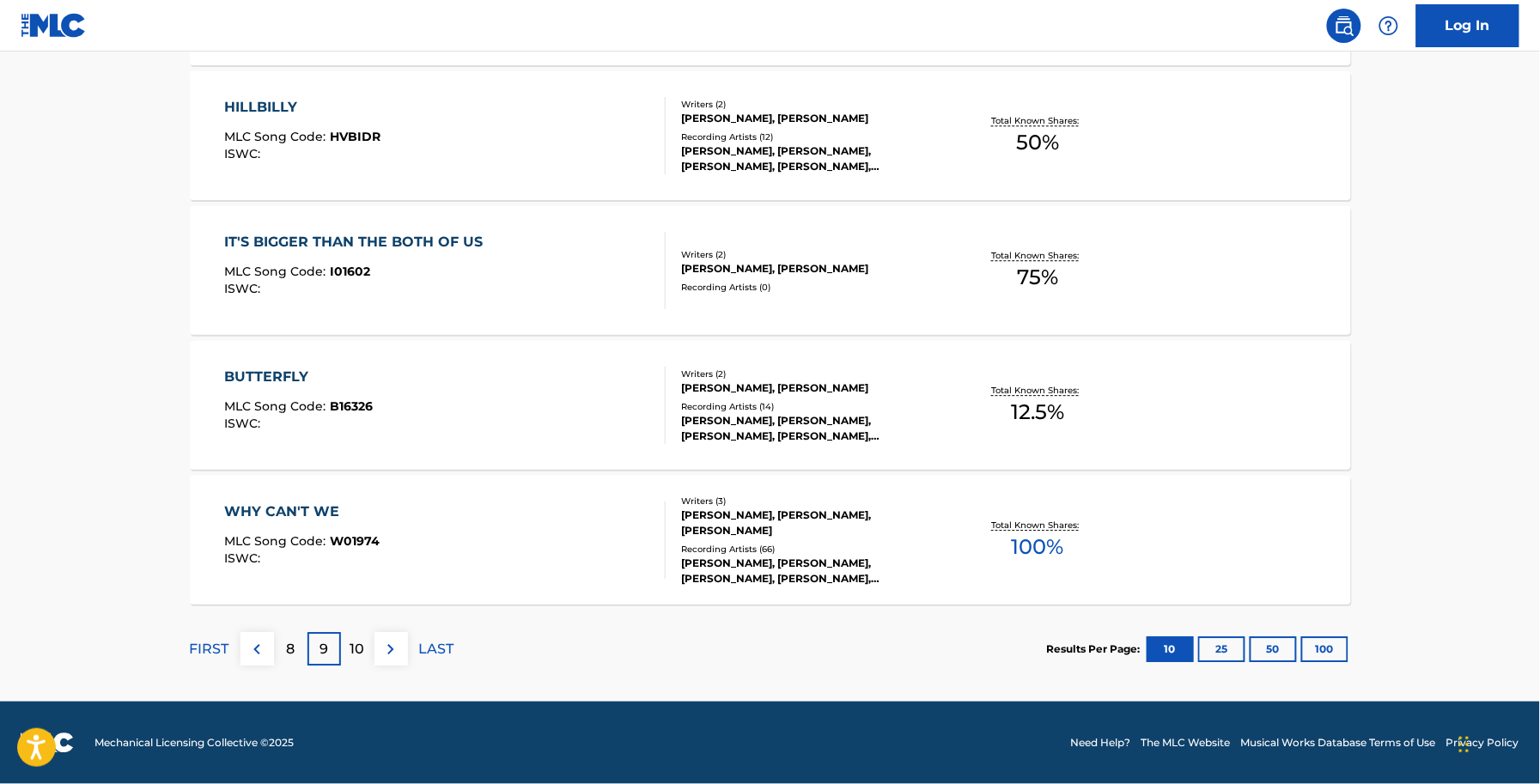
click at [363, 642] on p "10" at bounding box center [357, 648] width 15 height 21
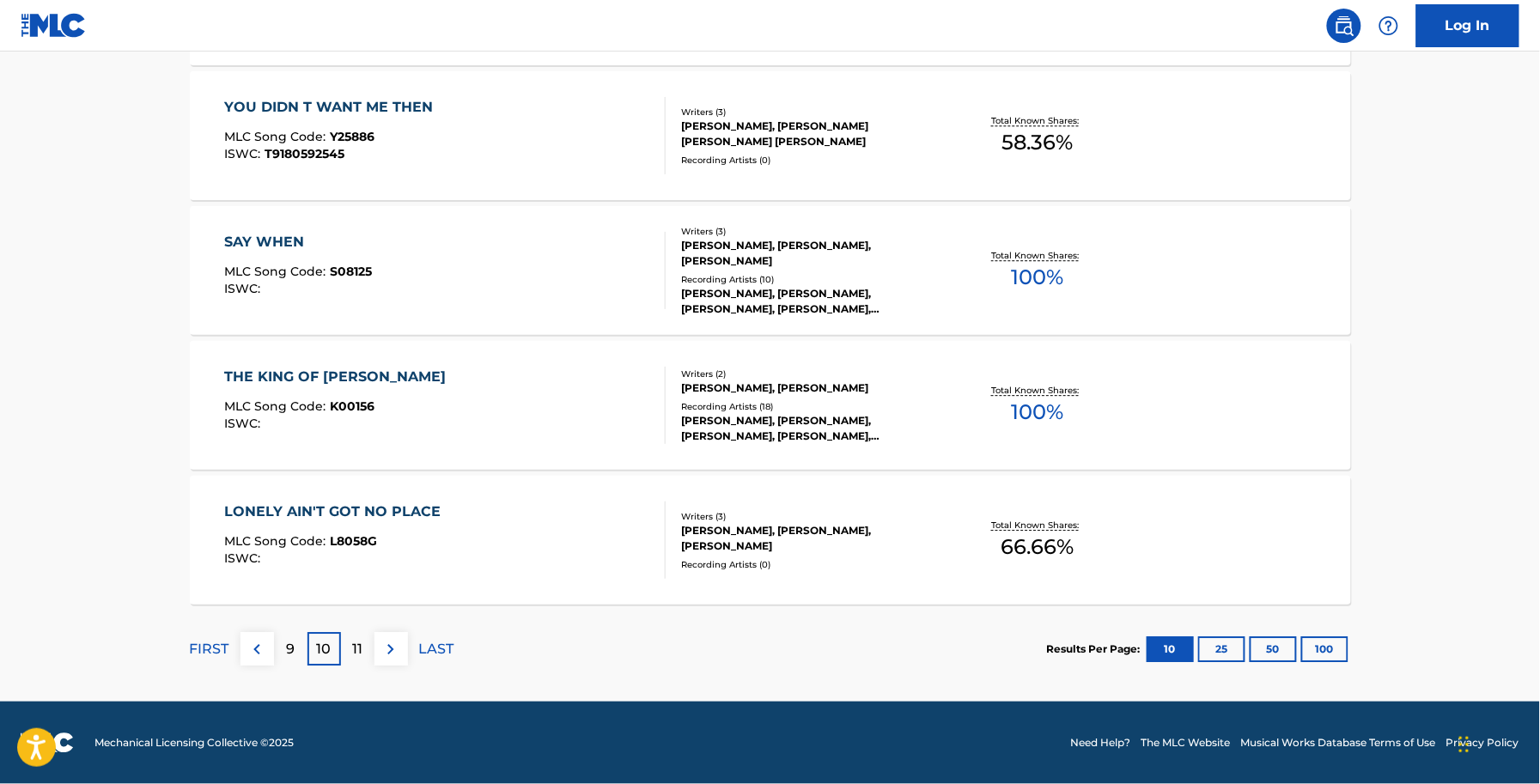
click at [363, 642] on div "11" at bounding box center [358, 648] width 34 height 34
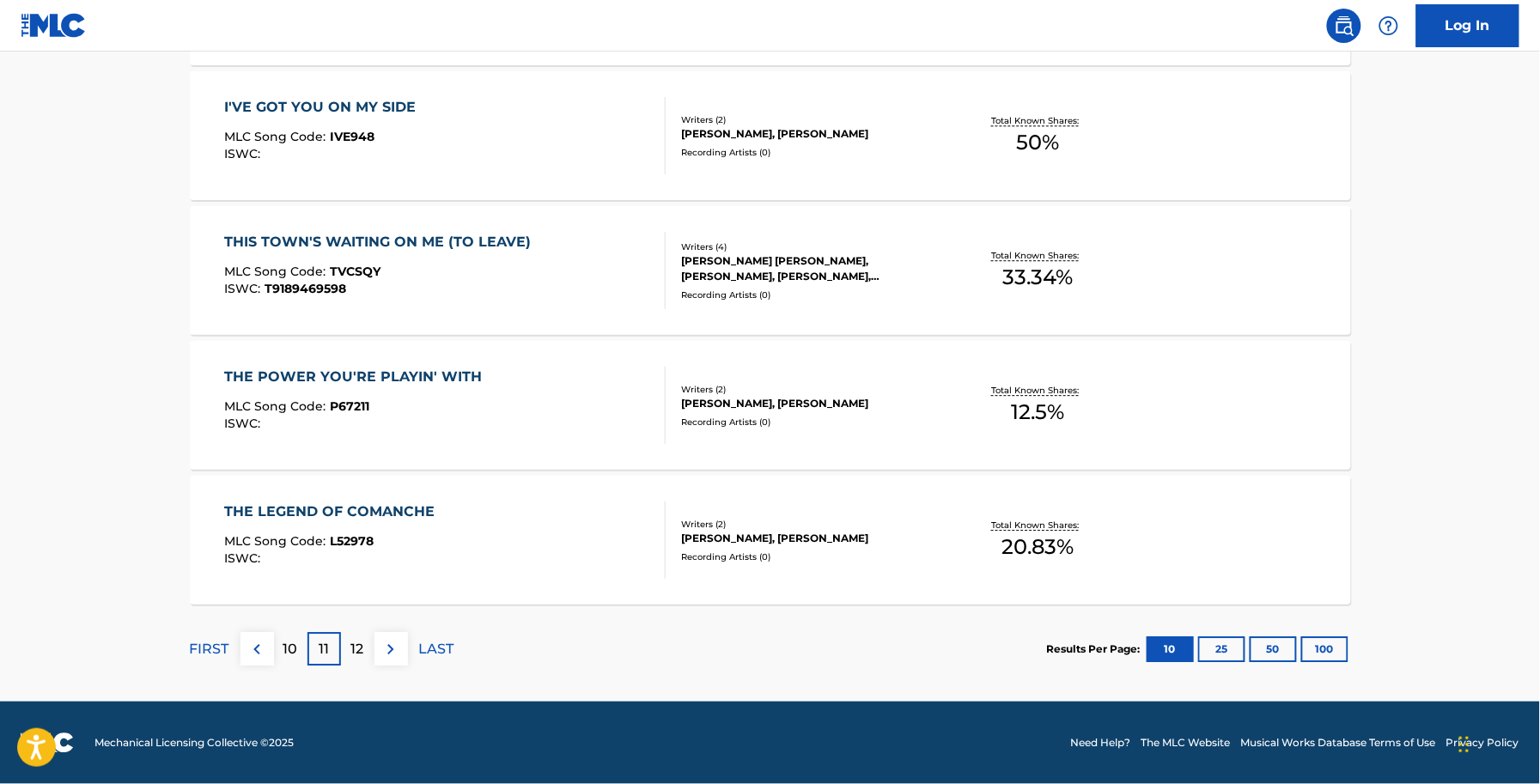
click at [363, 642] on p "12" at bounding box center [357, 648] width 13 height 21
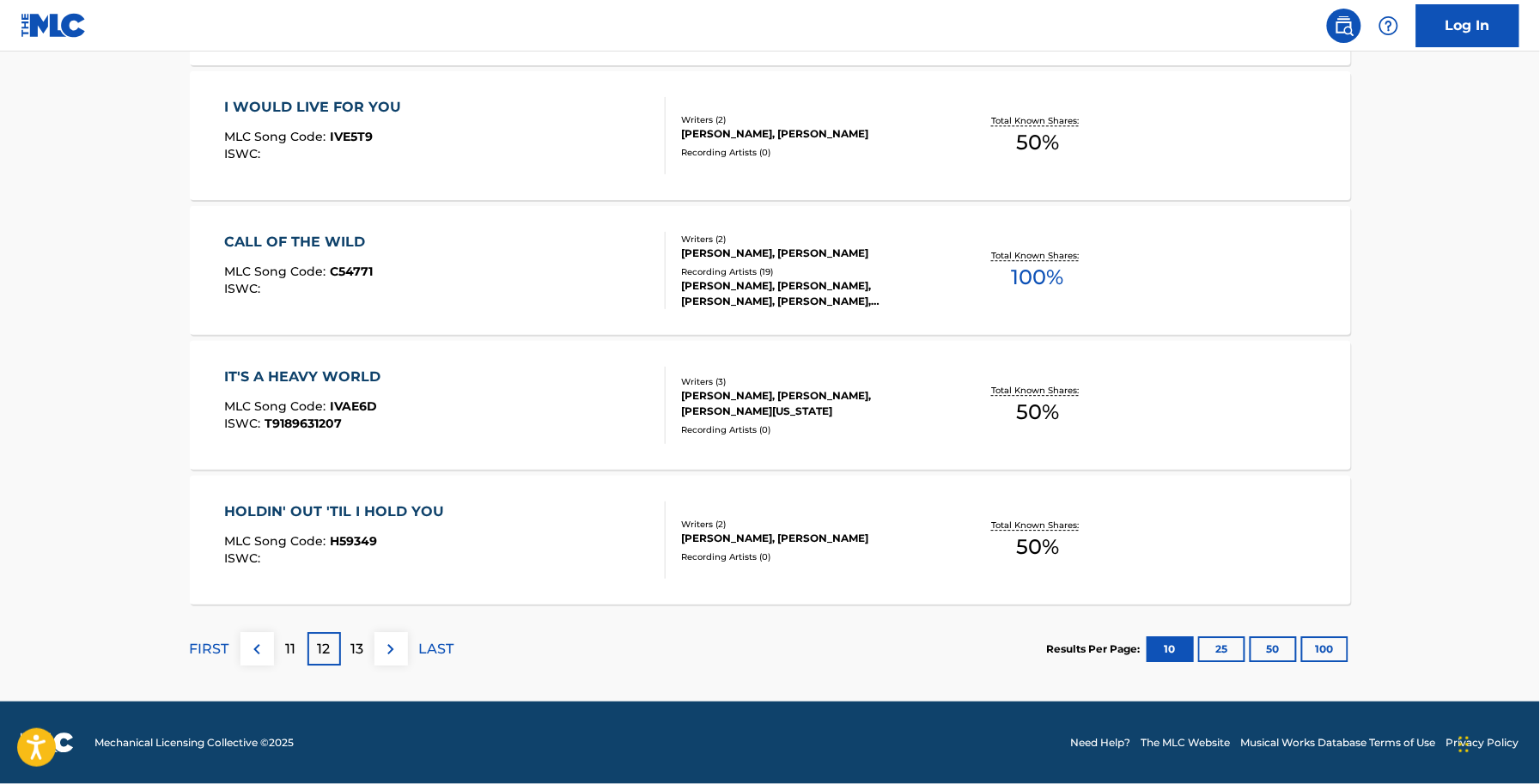
click at [363, 642] on p "13" at bounding box center [357, 648] width 13 height 21
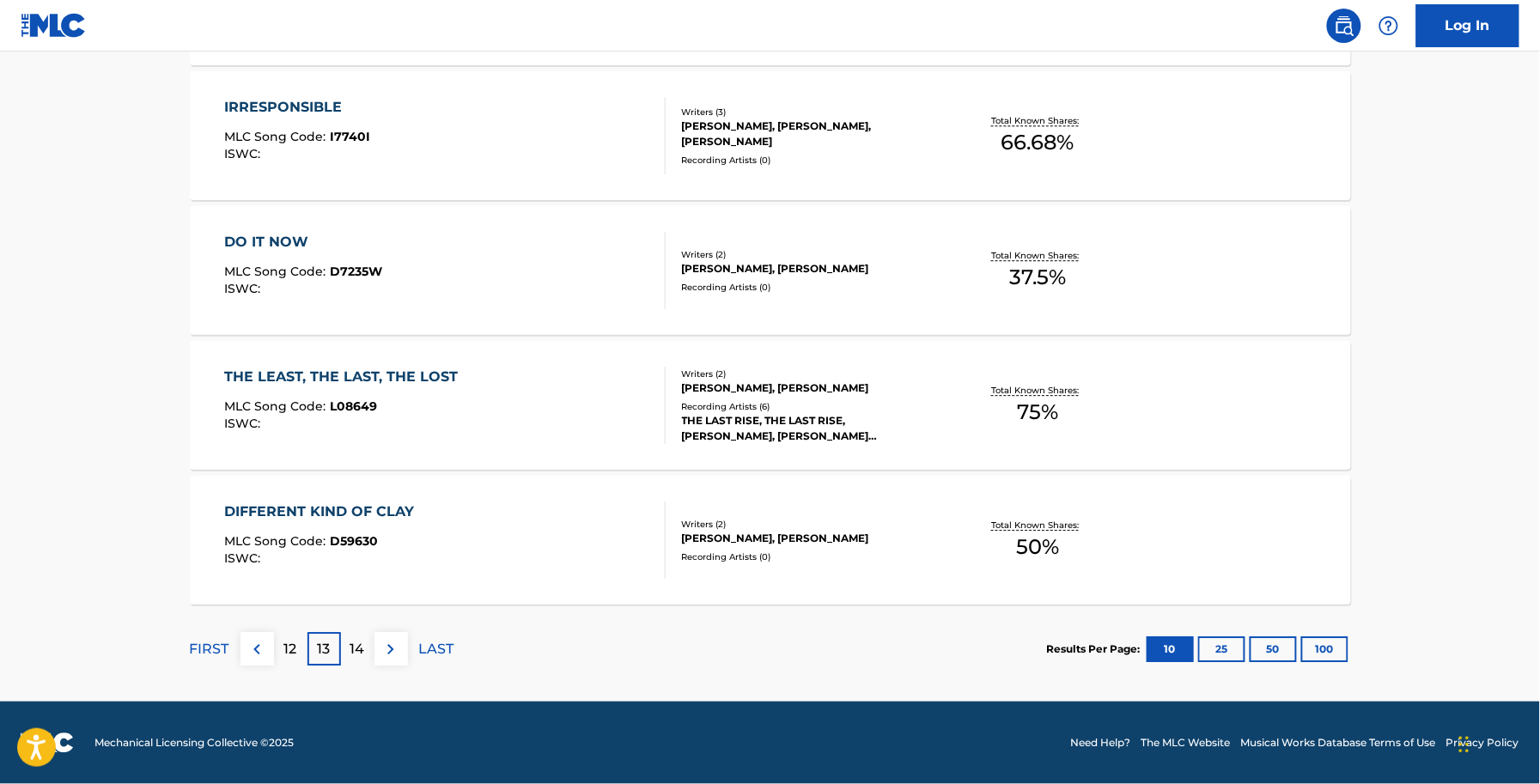
click at [363, 642] on p "14" at bounding box center [357, 648] width 15 height 21
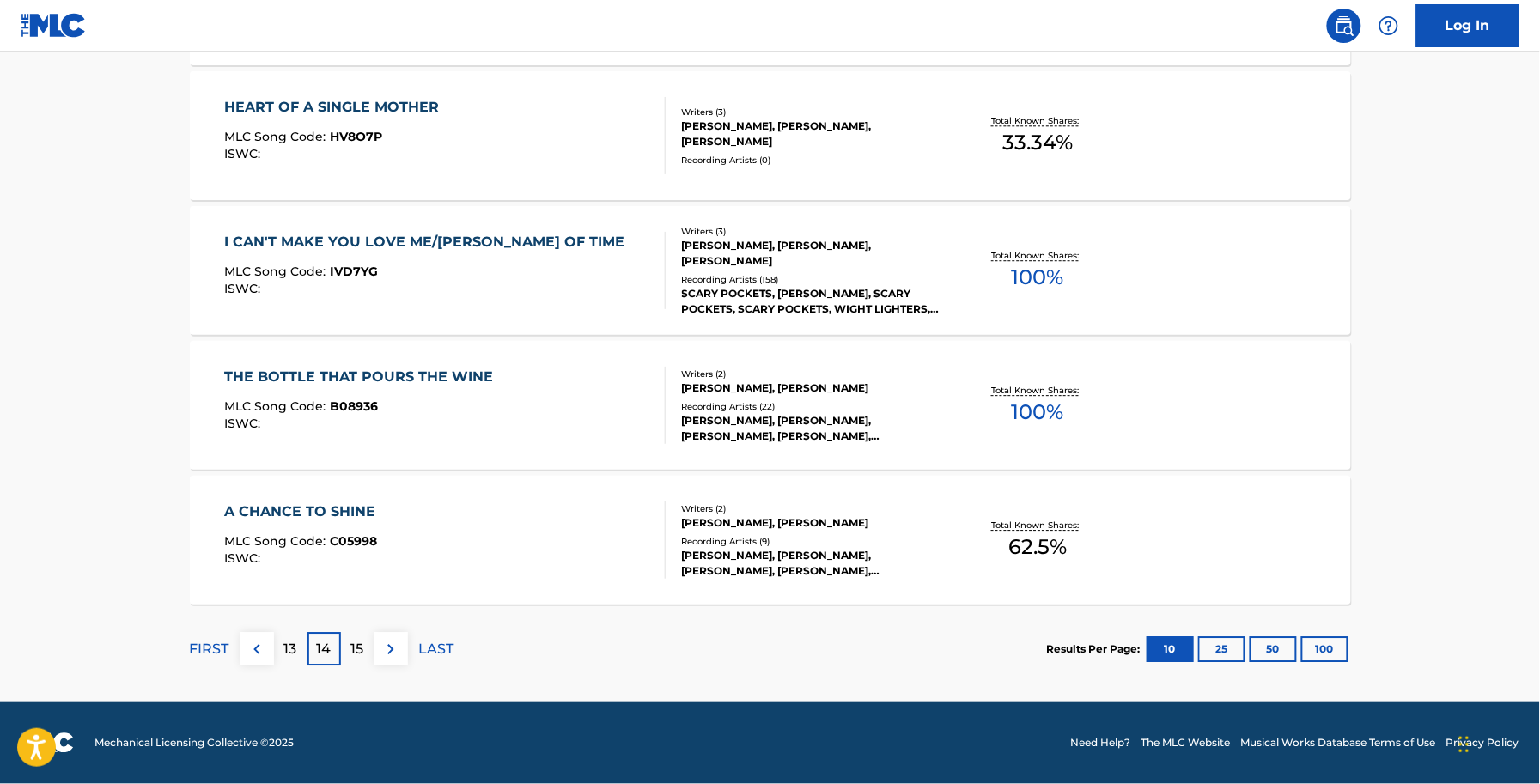
click at [363, 642] on p "15" at bounding box center [357, 648] width 13 height 21
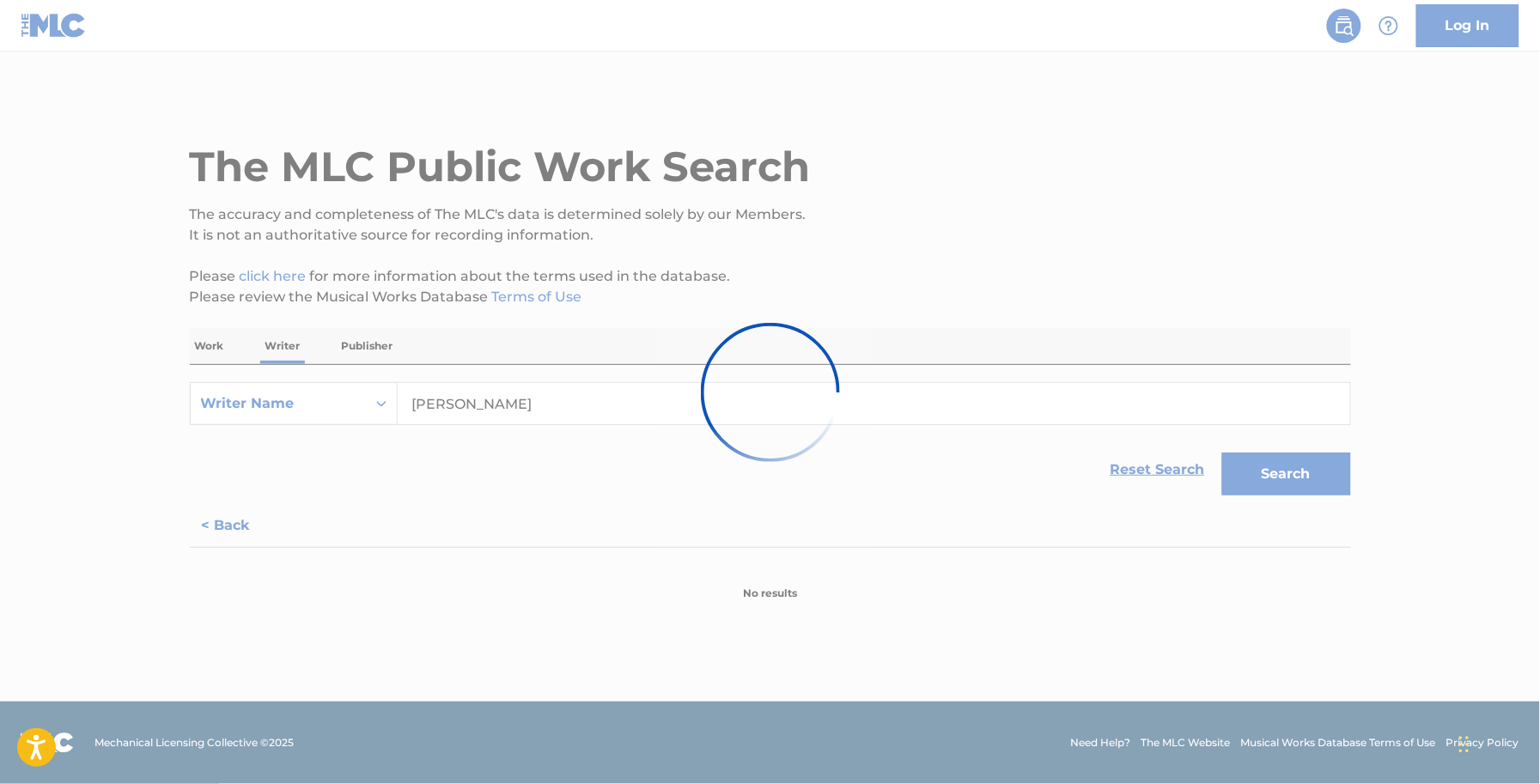
scroll to position [0, 0]
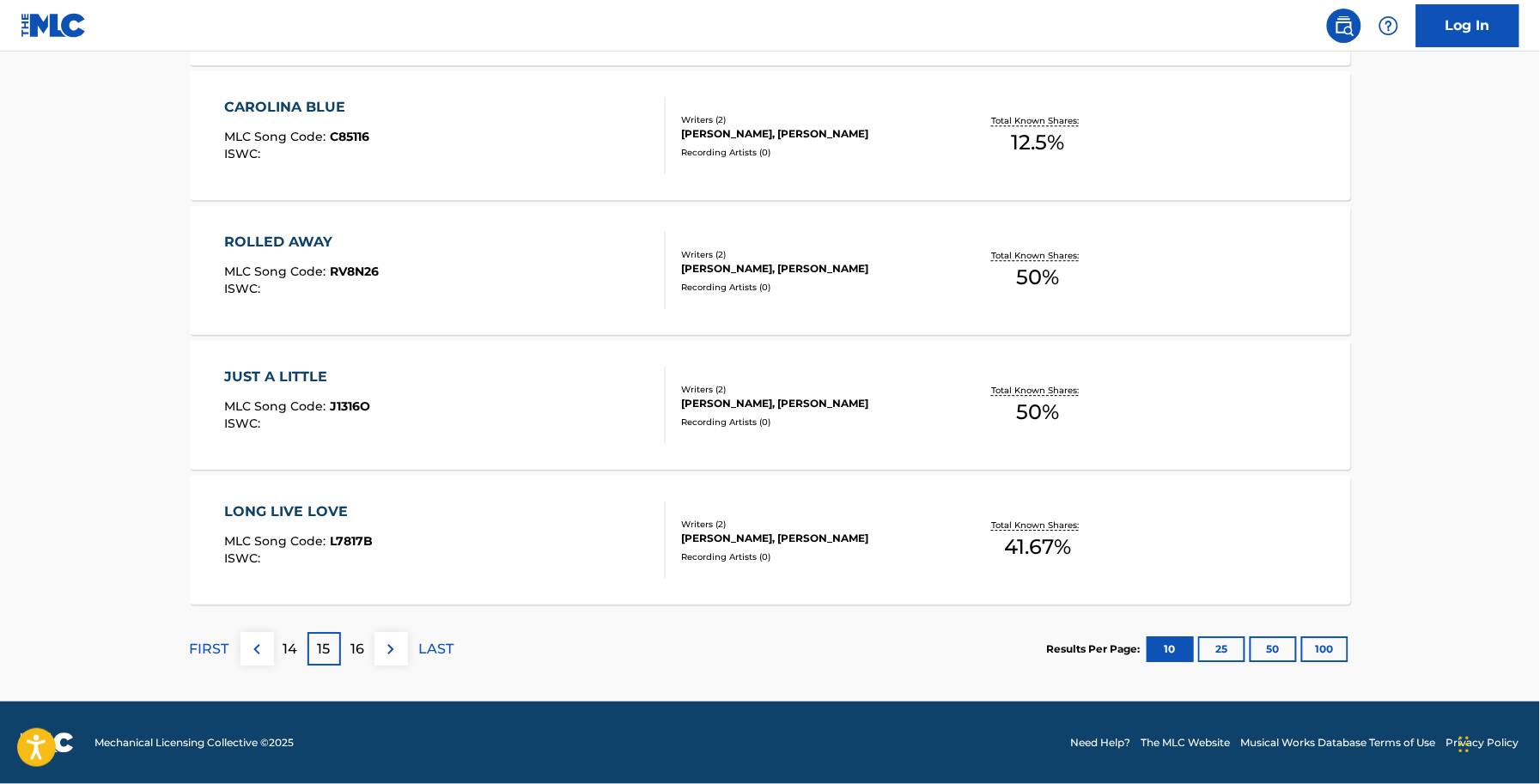
click at [363, 642] on p "16" at bounding box center [357, 648] width 14 height 21
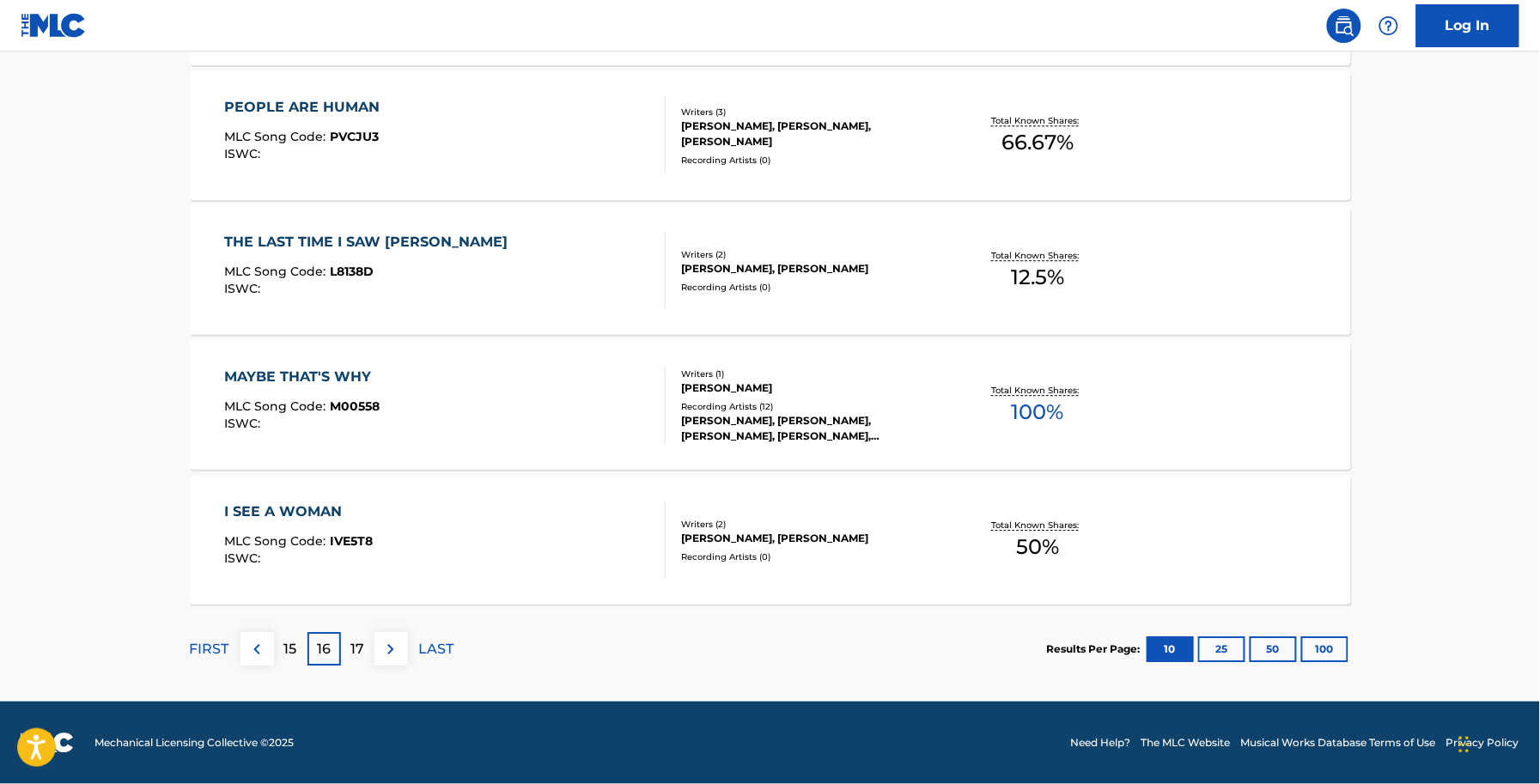
click at [362, 643] on p "17" at bounding box center [357, 648] width 14 height 21
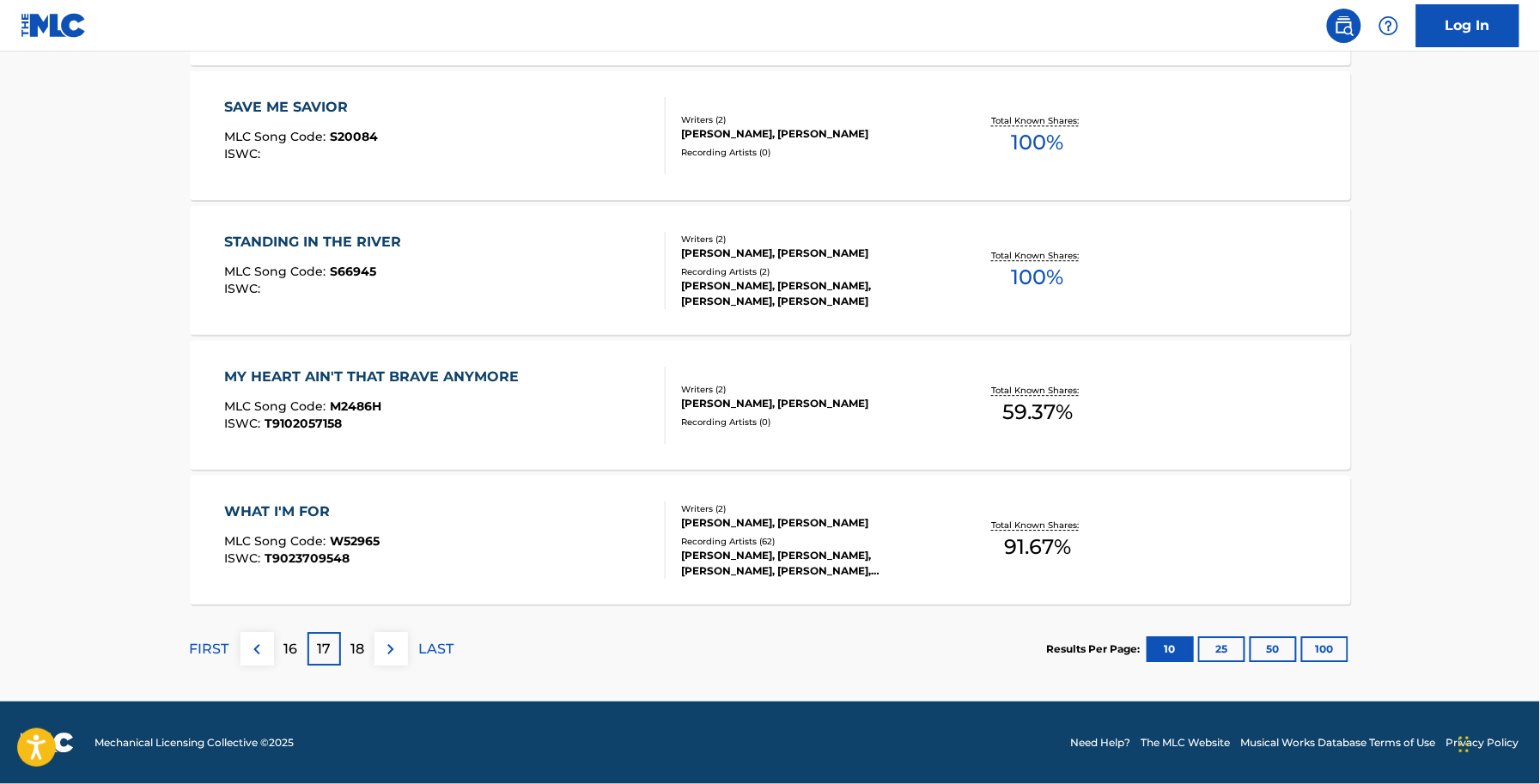
click at [363, 642] on p "18" at bounding box center [357, 648] width 14 height 21
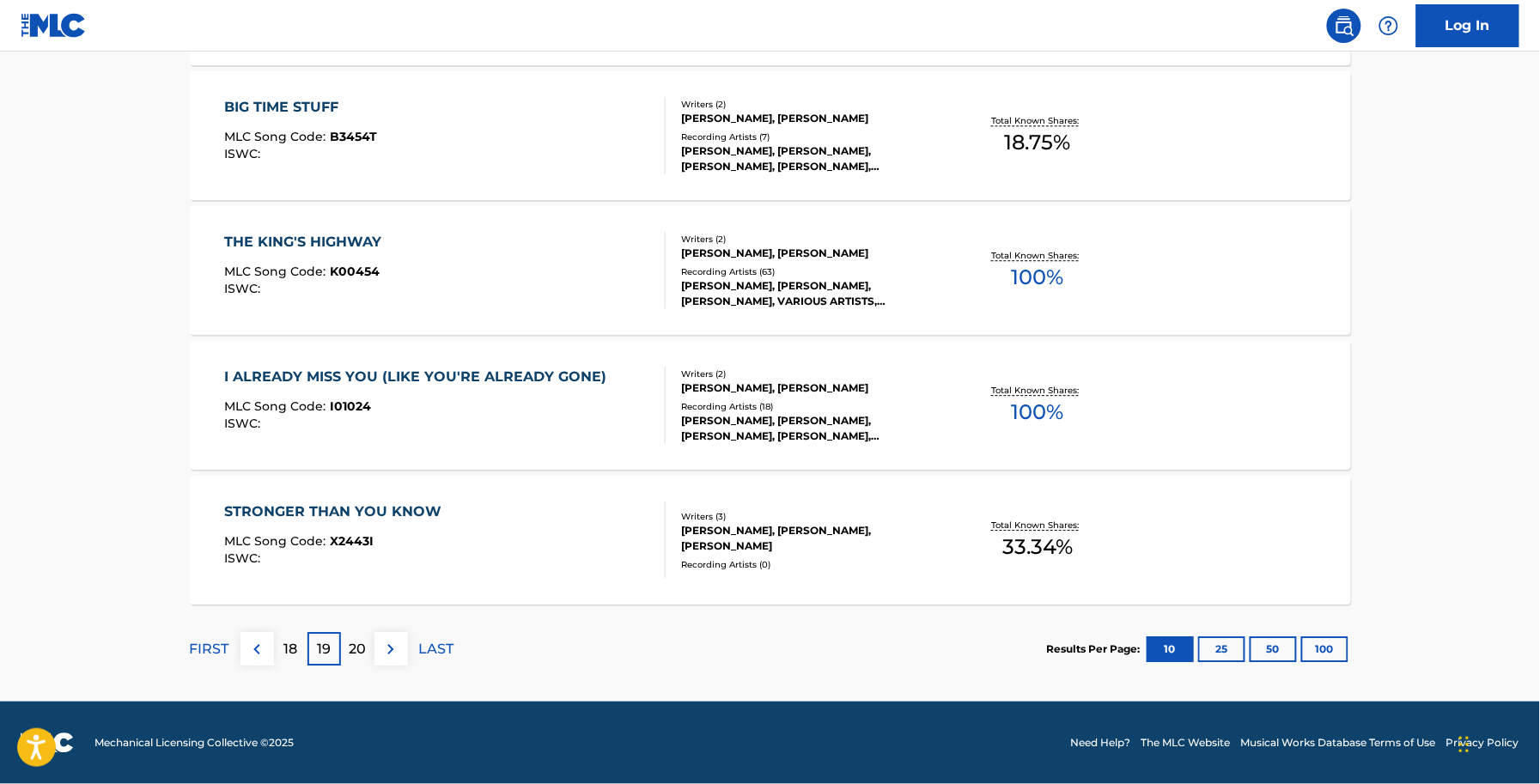
click at [365, 643] on p "20" at bounding box center [356, 648] width 17 height 21
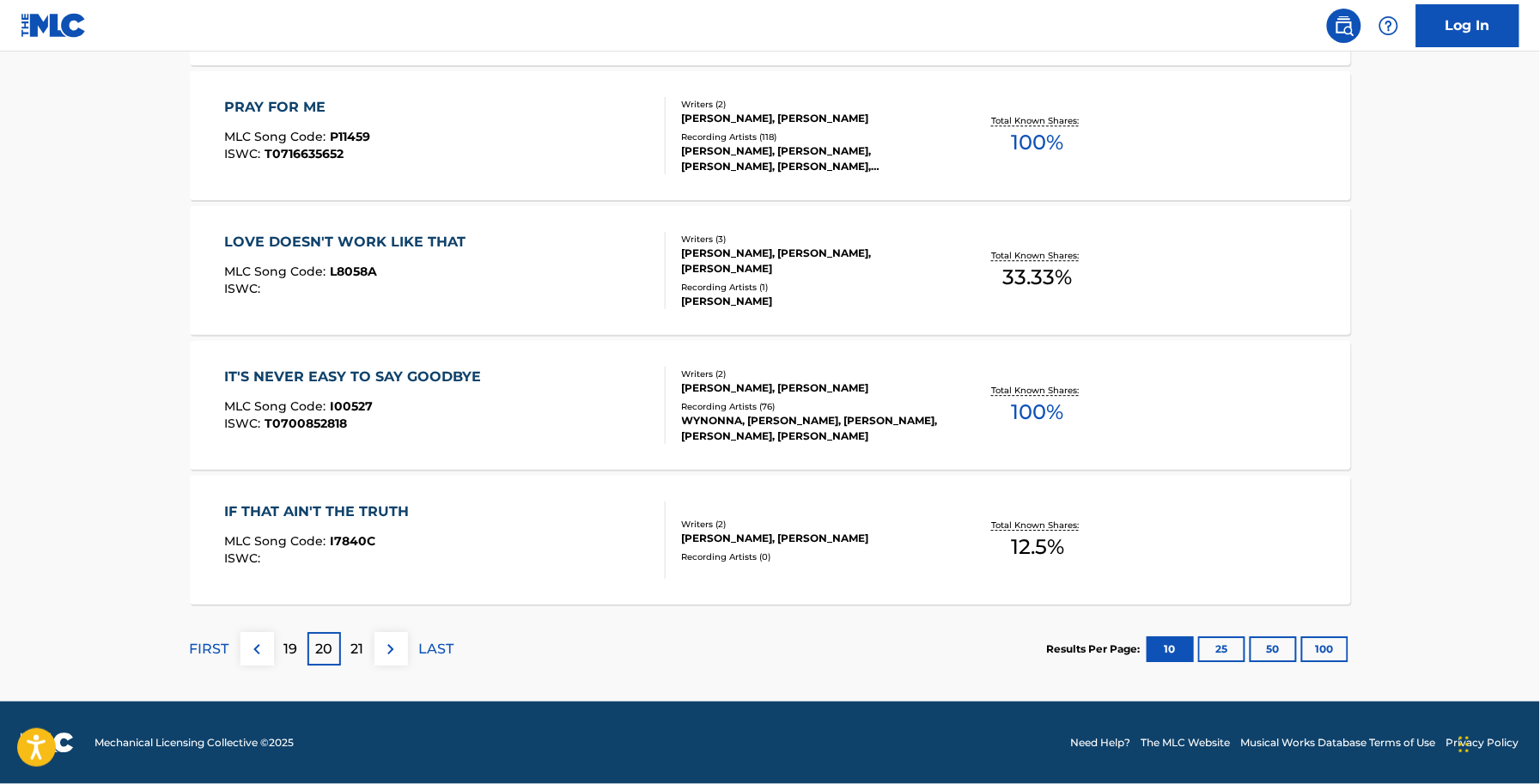
click at [365, 643] on div "21" at bounding box center [358, 648] width 34 height 34
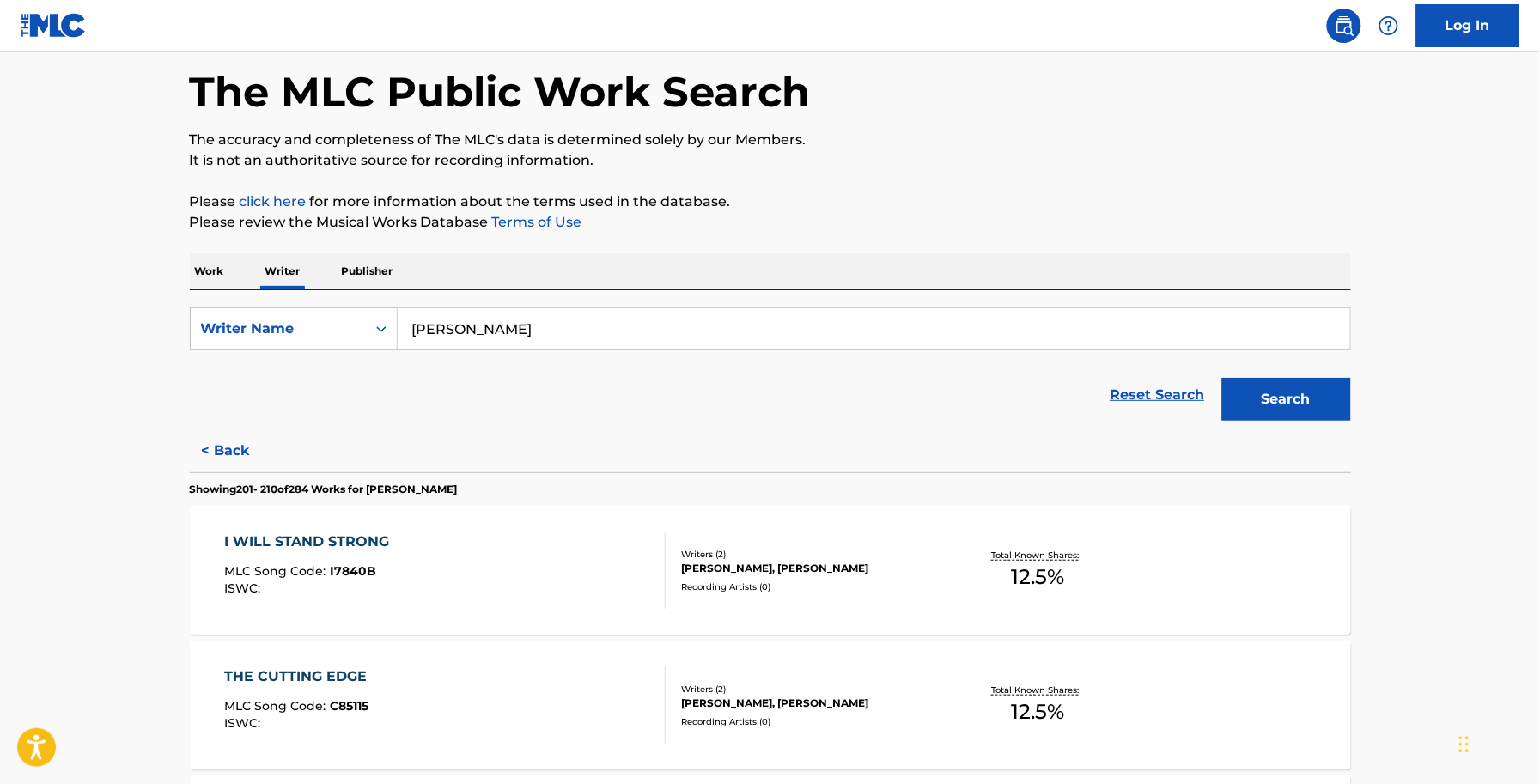
scroll to position [108, 0]
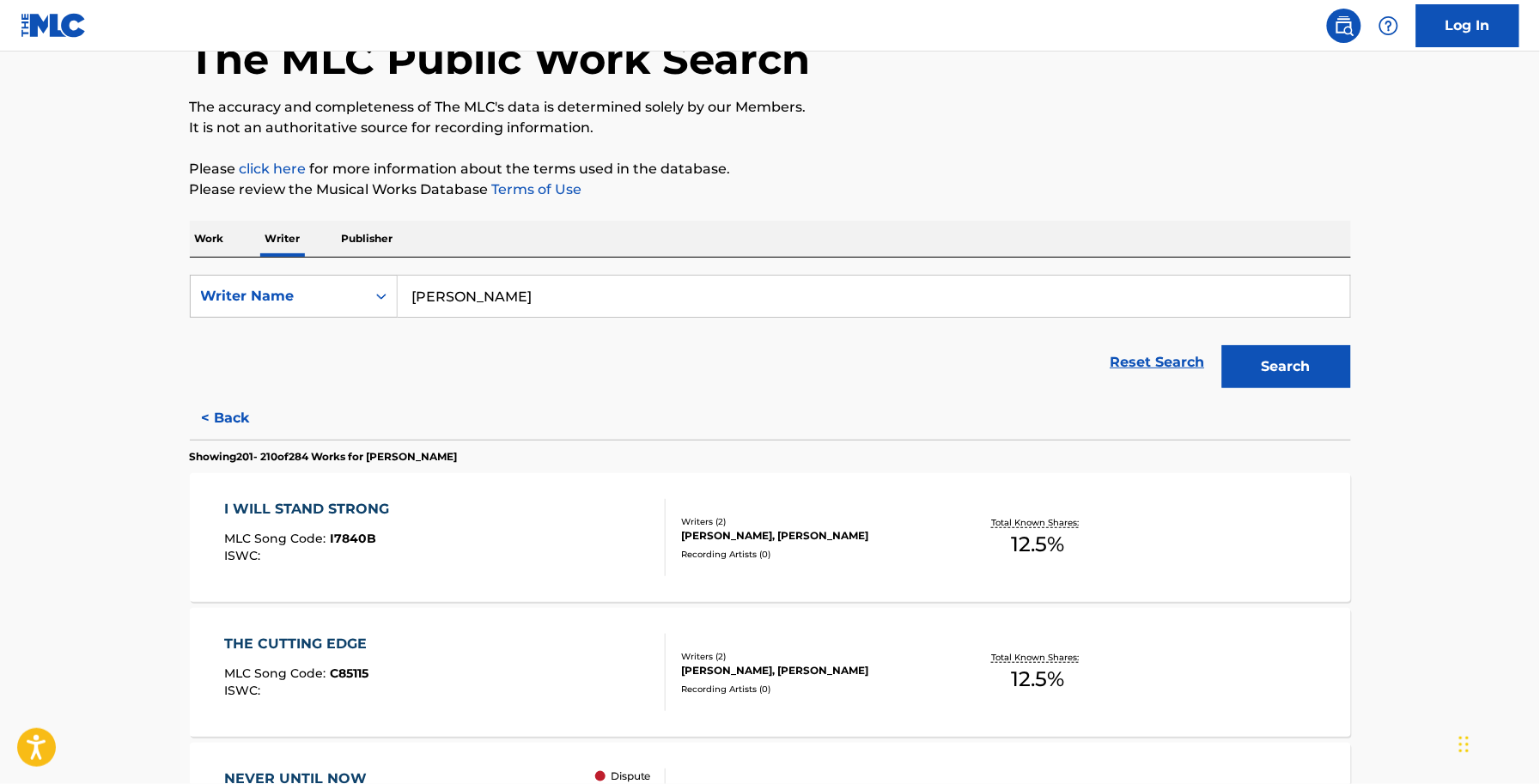
click at [595, 488] on div "I WILL STAND STRONG MLC Song Code : I7840B ISWC : Writers ( 2 ) ALLEN SHAMBLIN,…" at bounding box center [770, 537] width 1162 height 129
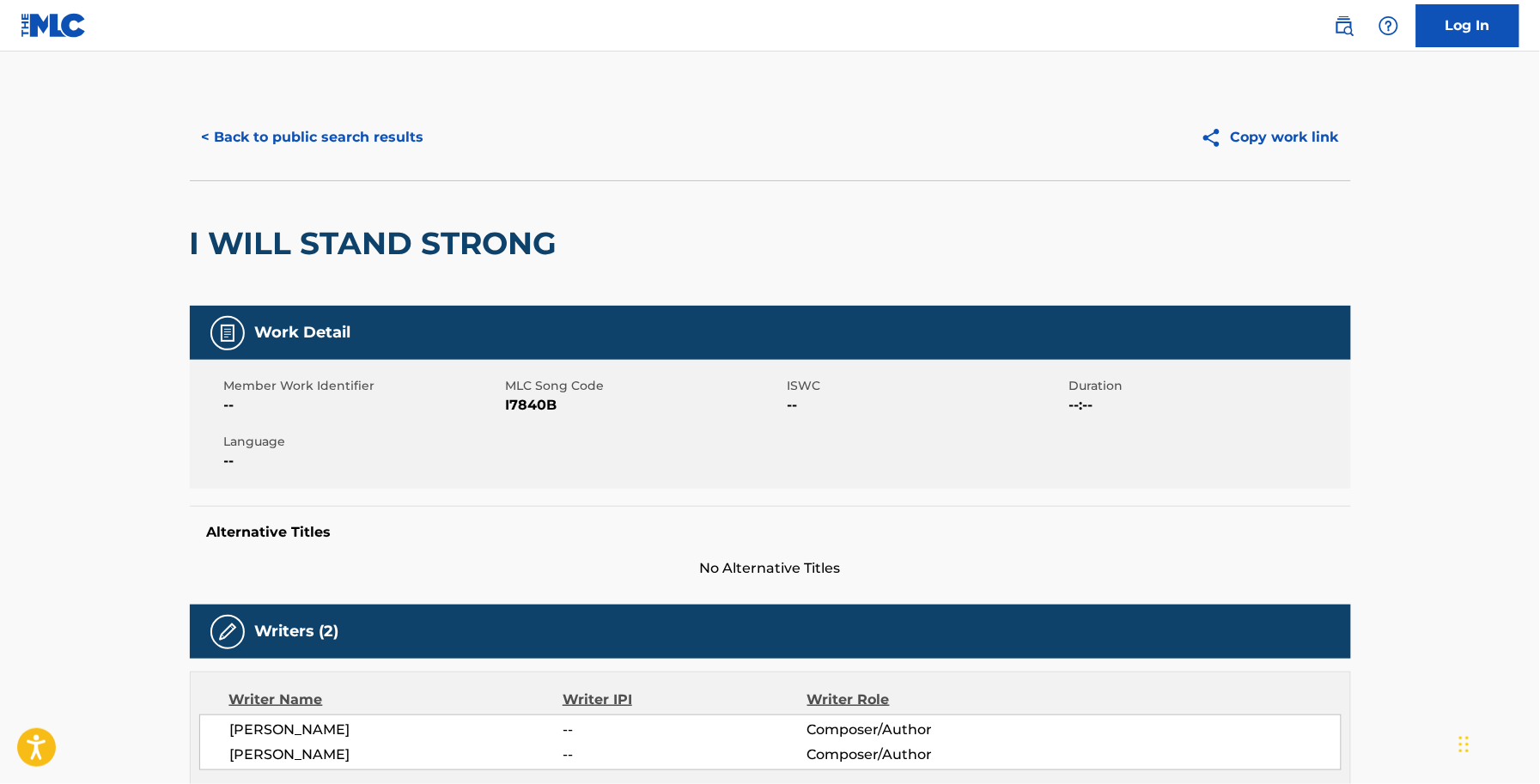
click at [537, 403] on span "I7840B" at bounding box center [645, 405] width 277 height 21
copy span "I7840B"
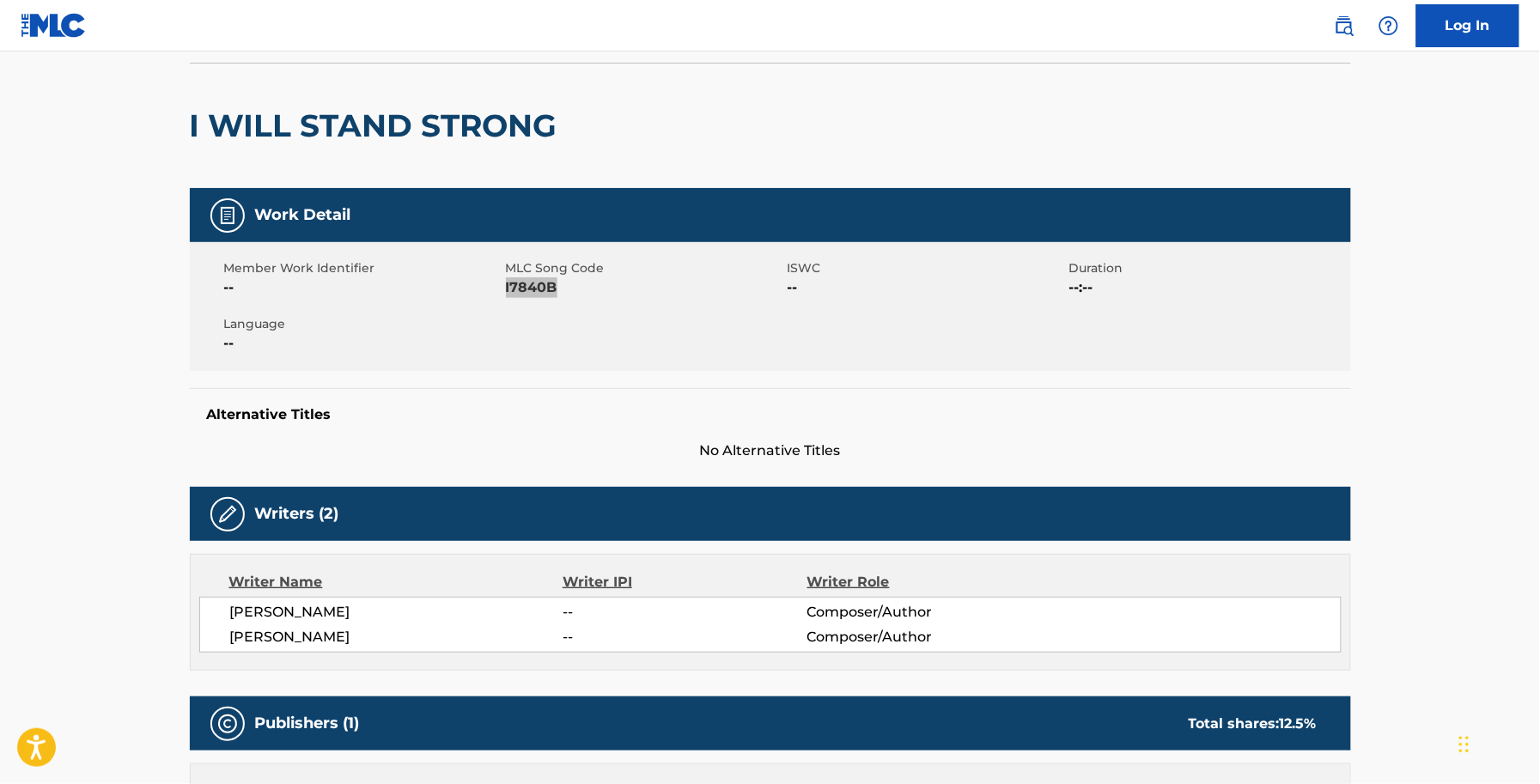
scroll to position [429, 0]
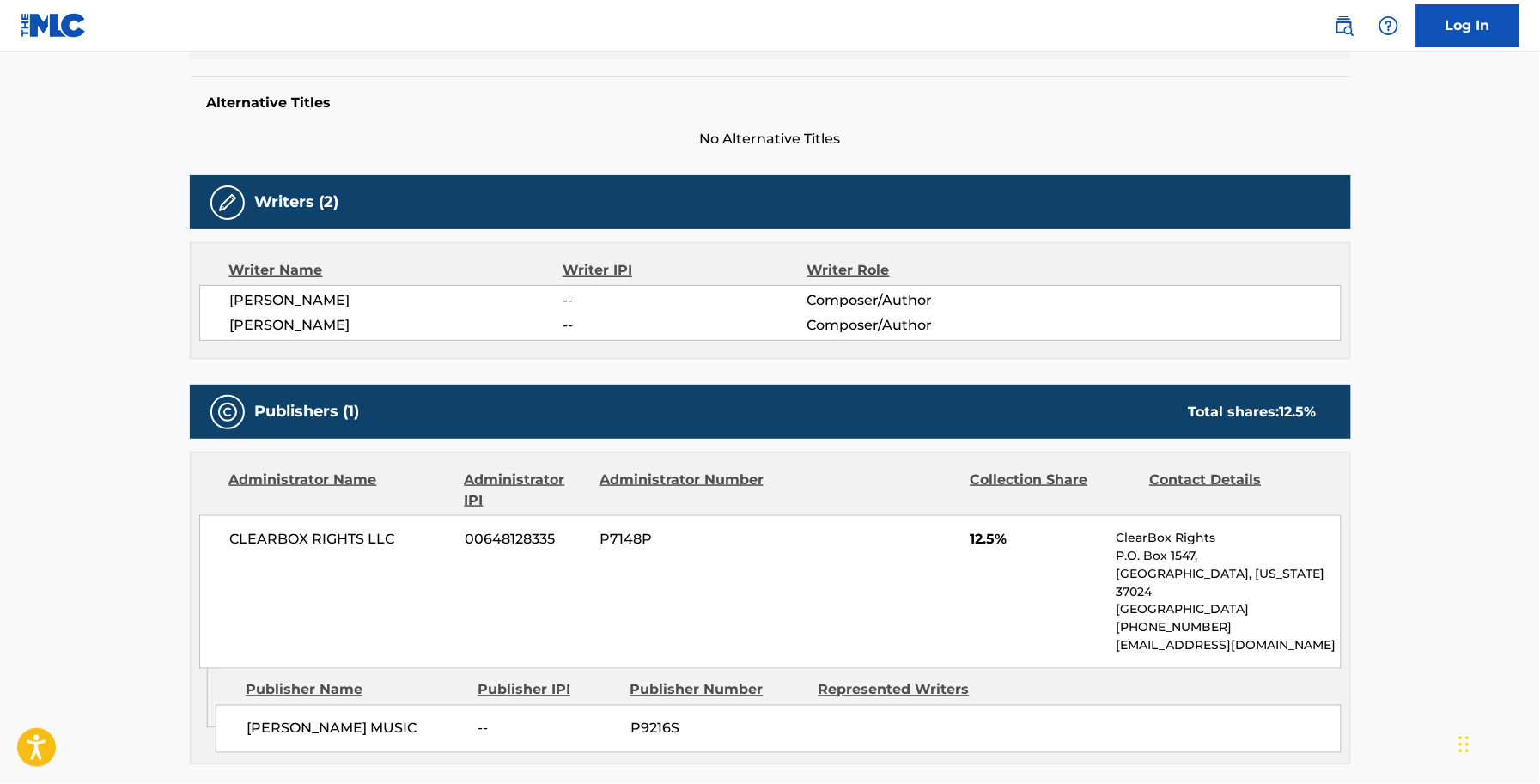
click at [470, 238] on div "Writers (2) Writer Name Writer IPI Writer Role ALLEN SHAMBLIN -- Composer/Autho…" at bounding box center [770, 267] width 1162 height 184
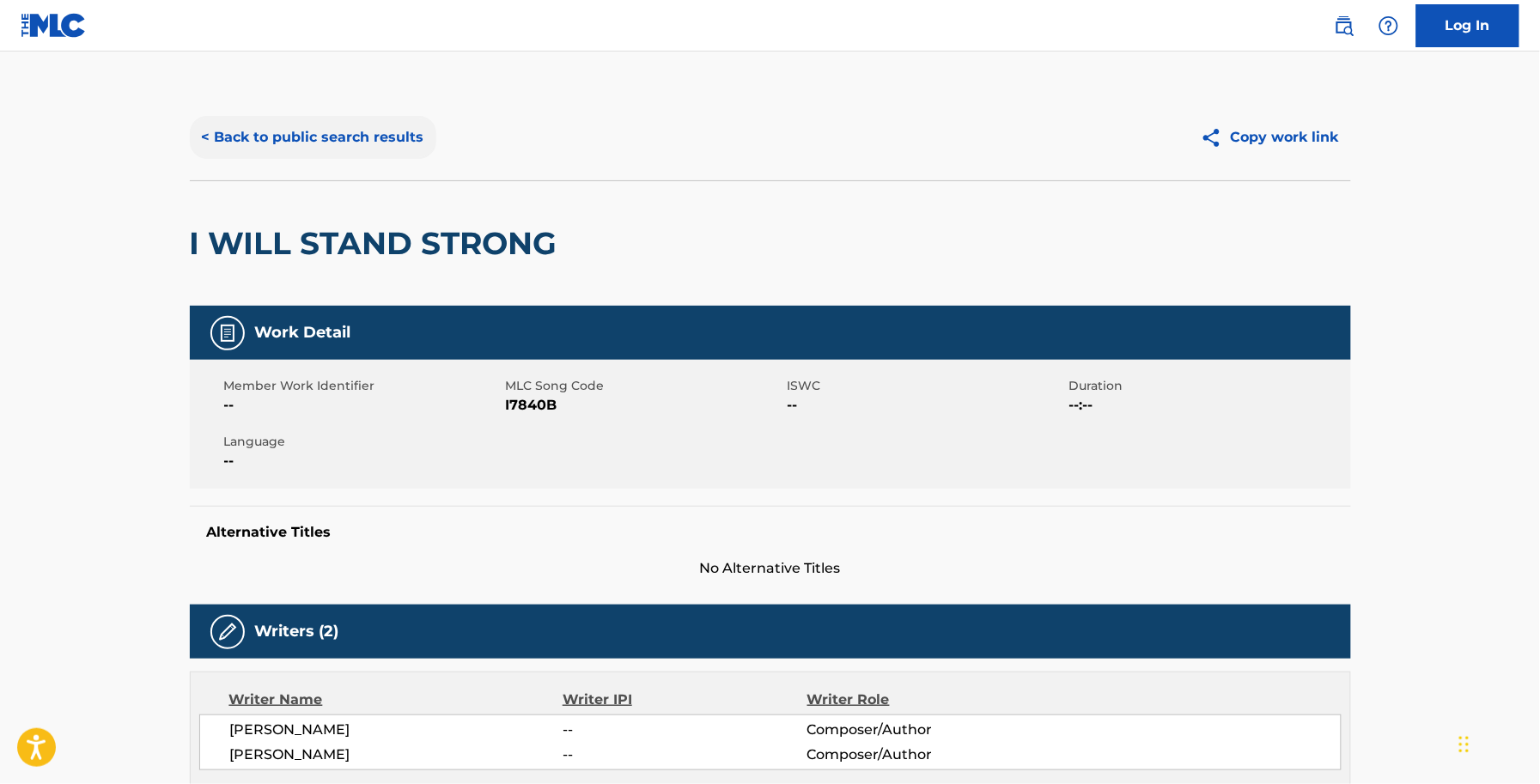
click at [310, 147] on button "< Back to public search results" at bounding box center [312, 137] width 247 height 43
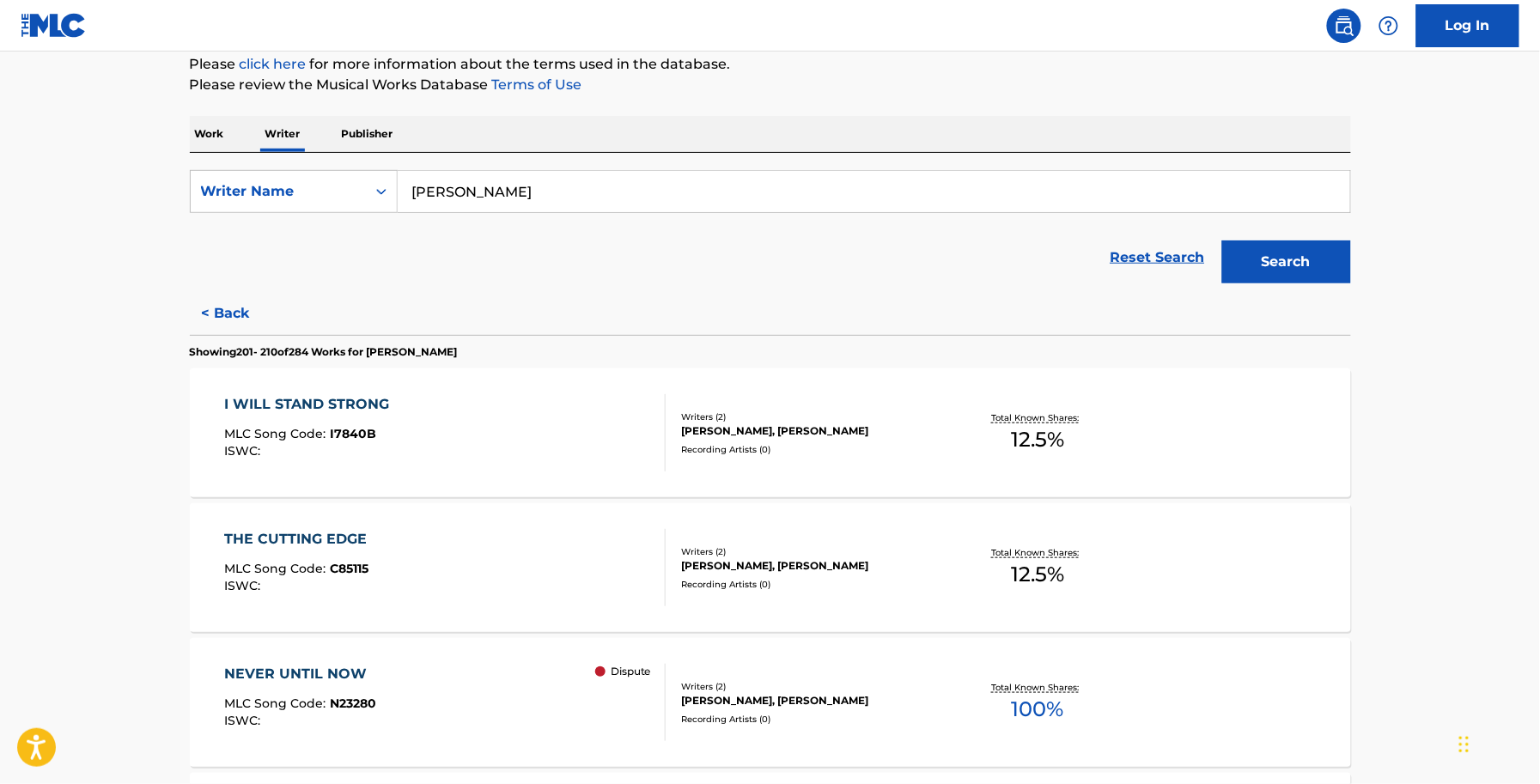
scroll to position [214, 0]
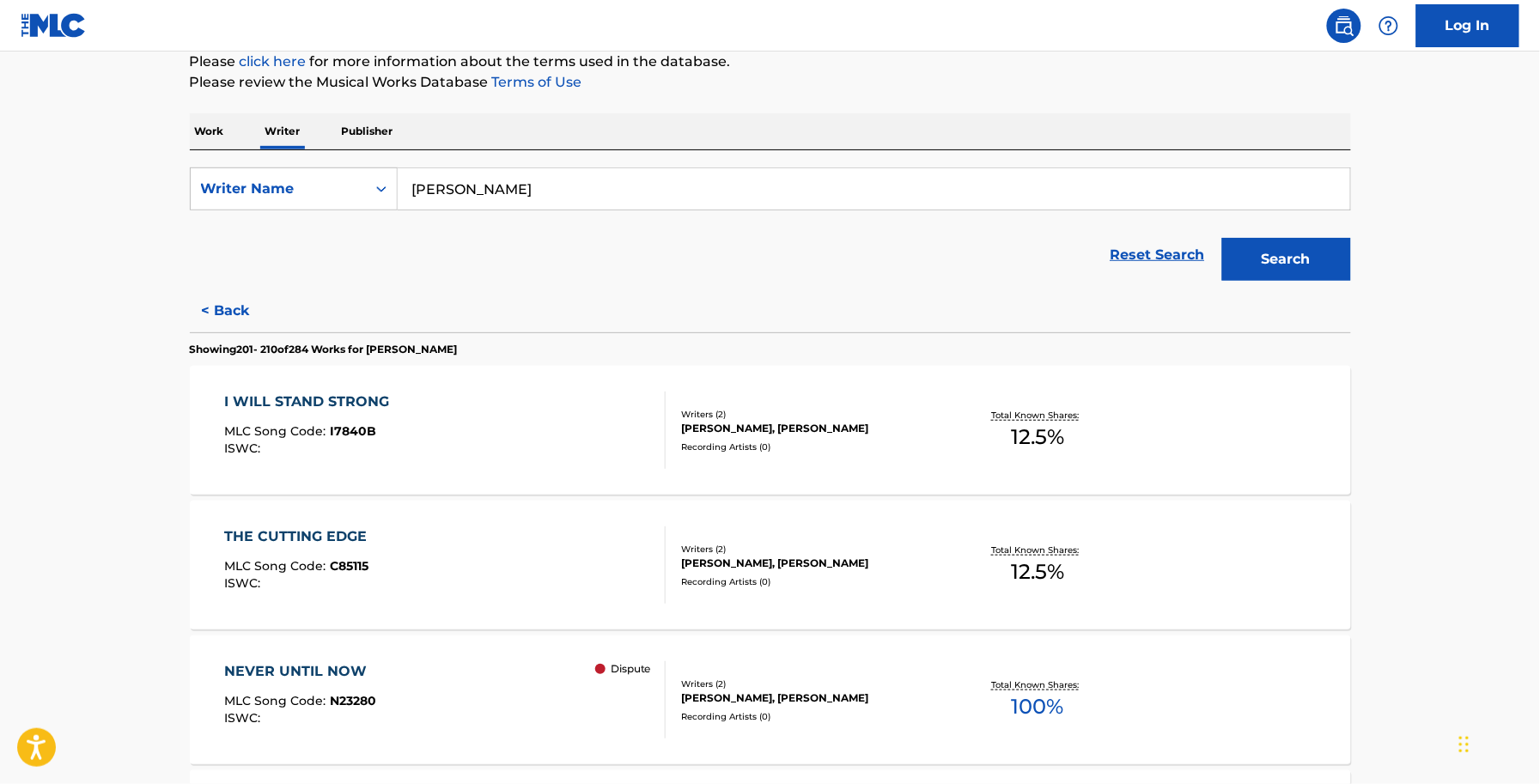
click at [384, 531] on div "THE CUTTING EDGE MLC Song Code : C85115 ISWC :" at bounding box center [445, 565] width 441 height 77
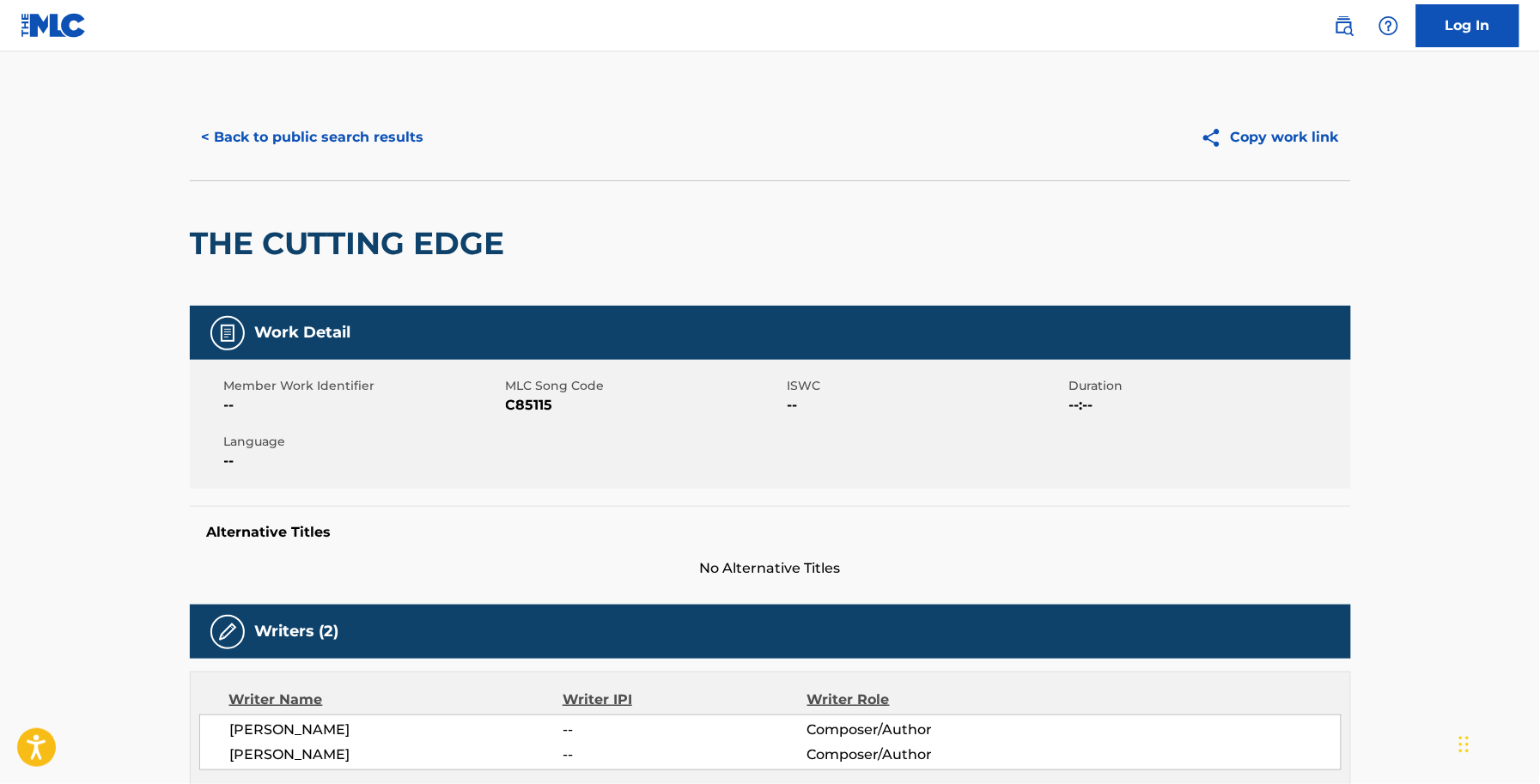
click at [516, 402] on span "C85115" at bounding box center [645, 405] width 277 height 21
copy span "C85115"
click at [386, 134] on button "< Back to public search results" at bounding box center [312, 137] width 247 height 43
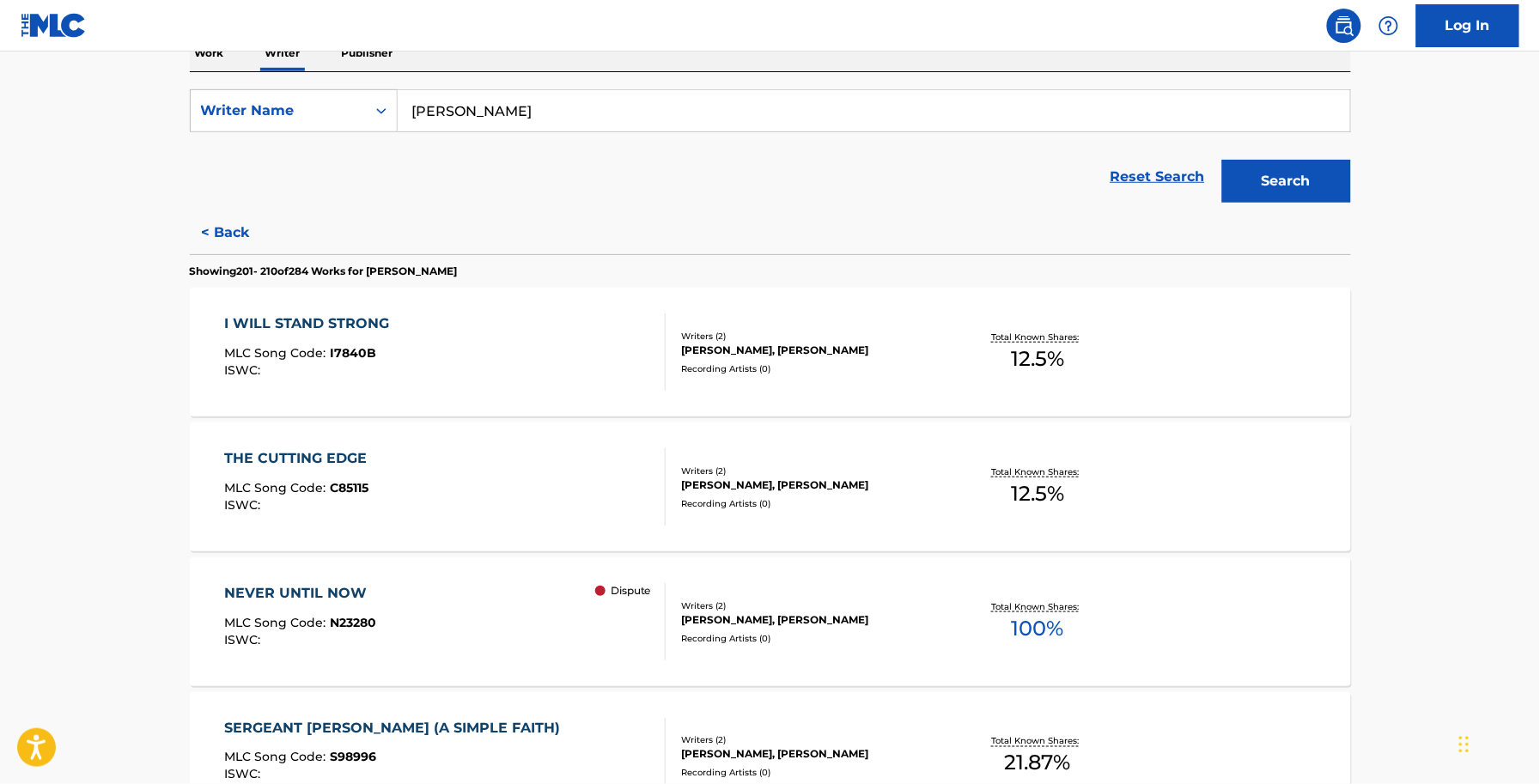
scroll to position [322, 0]
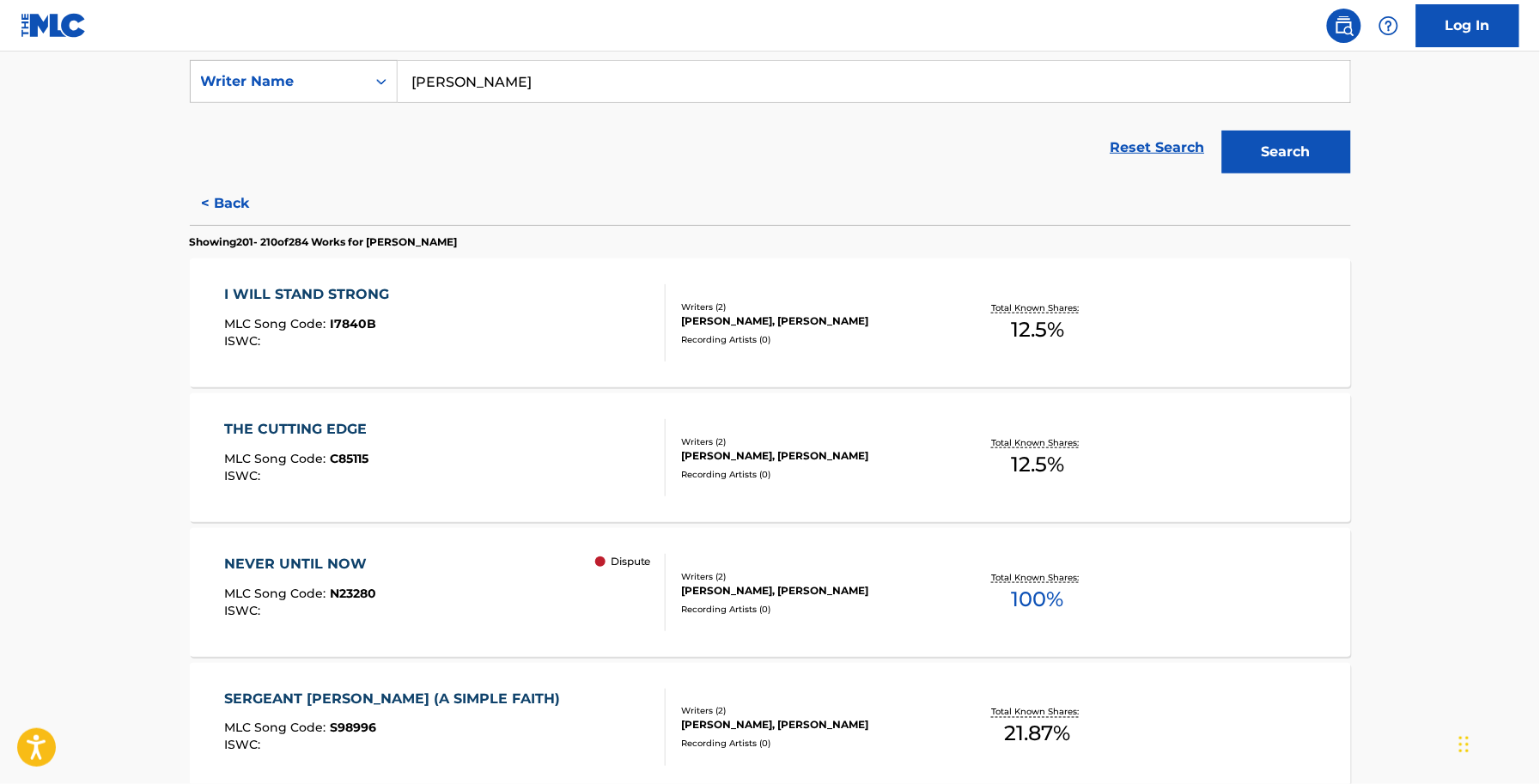
click at [432, 588] on div "NEVER UNTIL NOW MLC Song Code : N23280 ISWC : Dispute" at bounding box center [445, 591] width 441 height 77
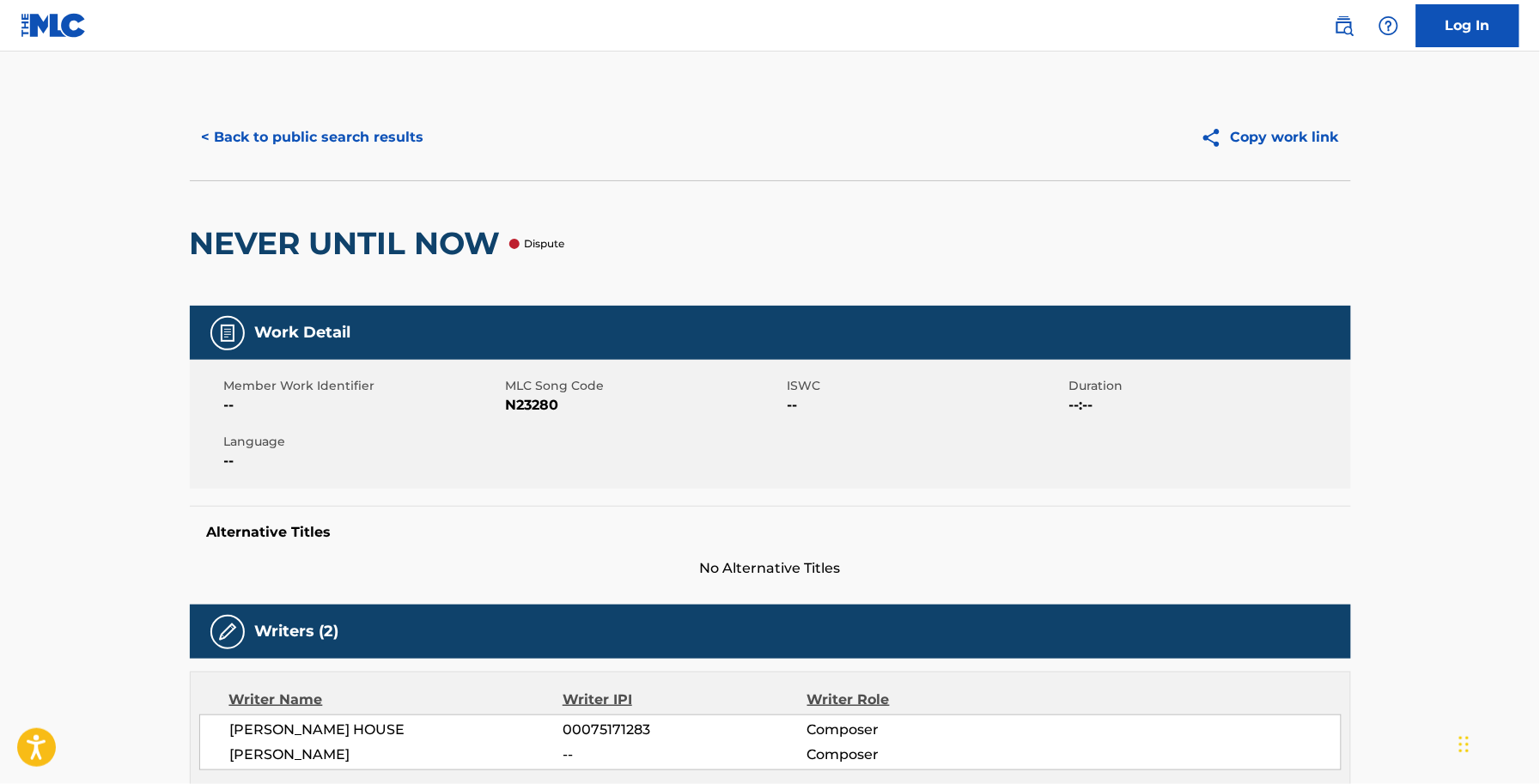
click at [555, 397] on span "N23280" at bounding box center [645, 405] width 277 height 21
click at [552, 397] on span "N23280" at bounding box center [645, 405] width 277 height 21
copy span "N23280"
click at [527, 377] on span "MLC Song Code" at bounding box center [645, 386] width 277 height 18
click at [541, 409] on span "N23280" at bounding box center [645, 405] width 277 height 21
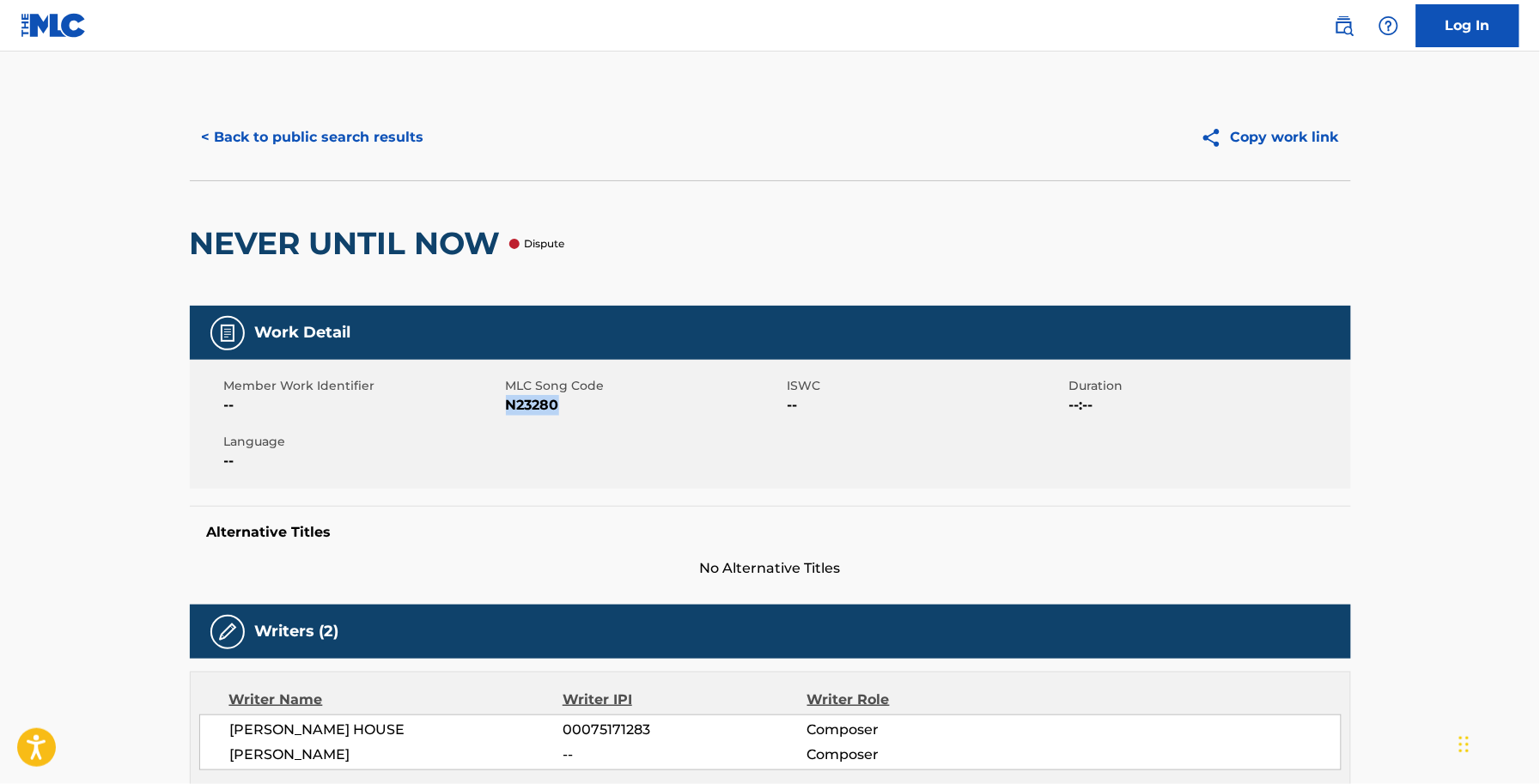
click at [541, 409] on span "N23280" at bounding box center [645, 405] width 277 height 21
copy span "N23280"
click at [317, 144] on button "< Back to public search results" at bounding box center [312, 137] width 247 height 43
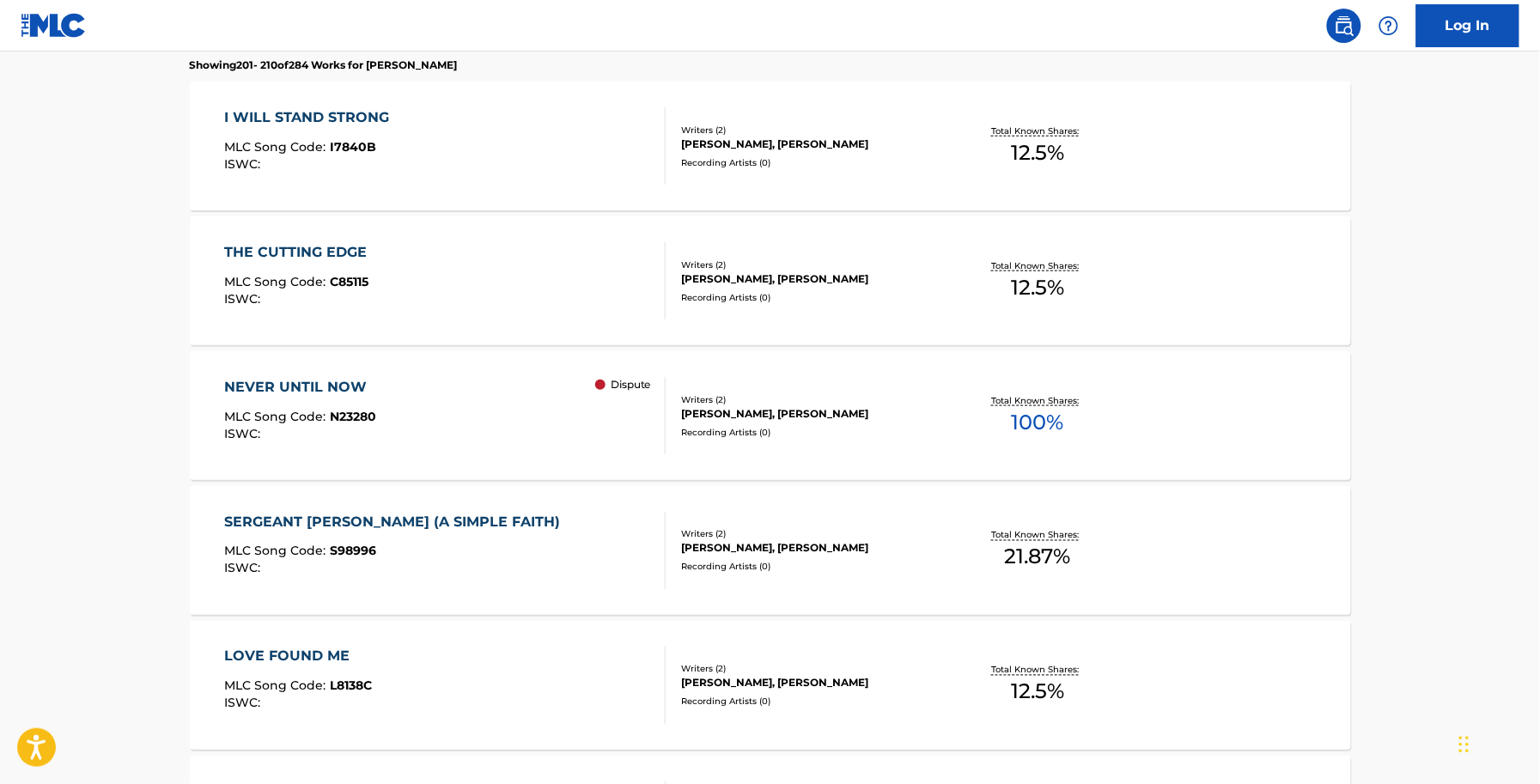
scroll to position [537, 0]
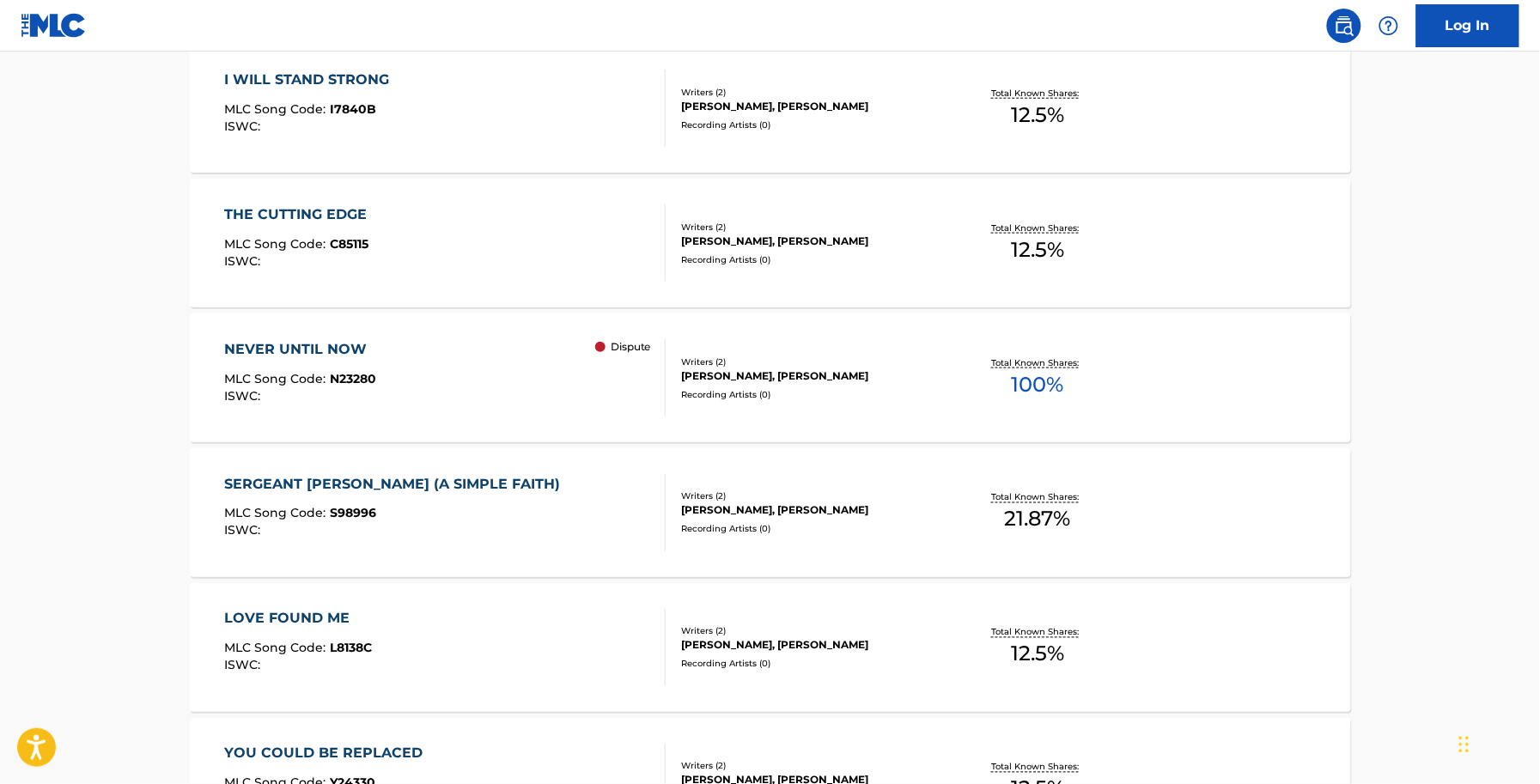
click at [335, 474] on div "SERGEANT YORK (A SIMPLE FAITH)" at bounding box center [396, 484] width 344 height 21
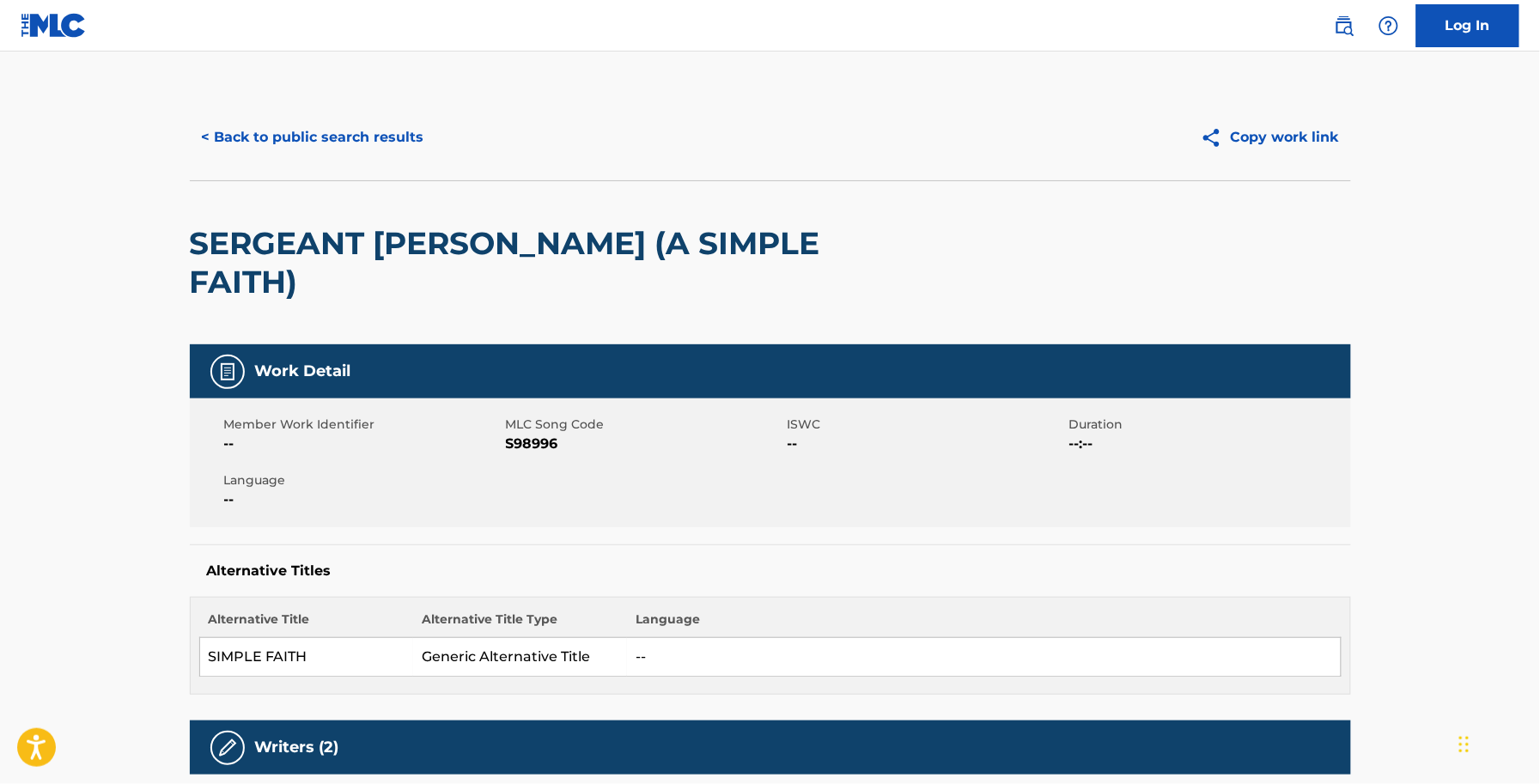
click at [551, 434] on span "S98996" at bounding box center [645, 444] width 277 height 21
copy span "S98996"
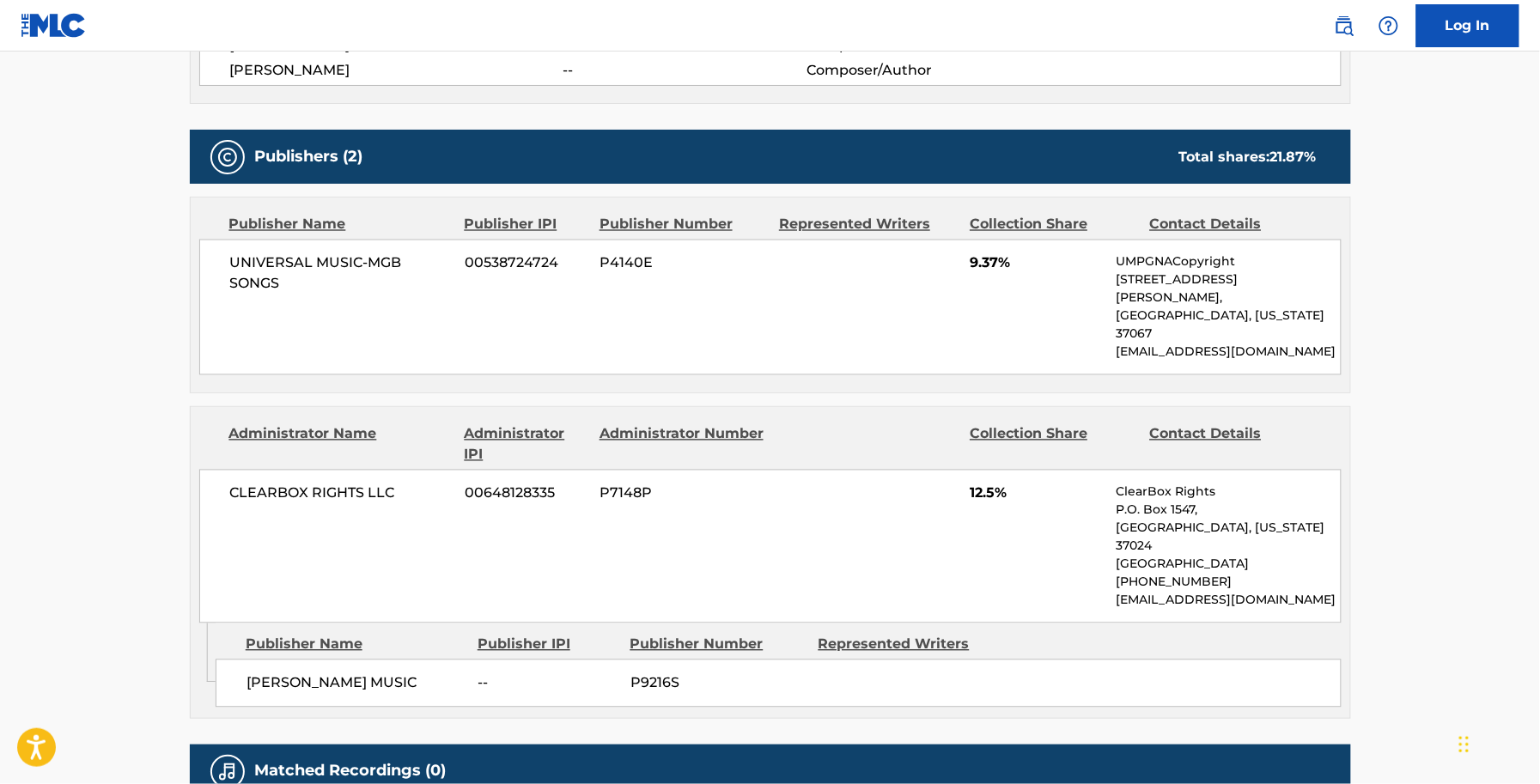
scroll to position [352, 0]
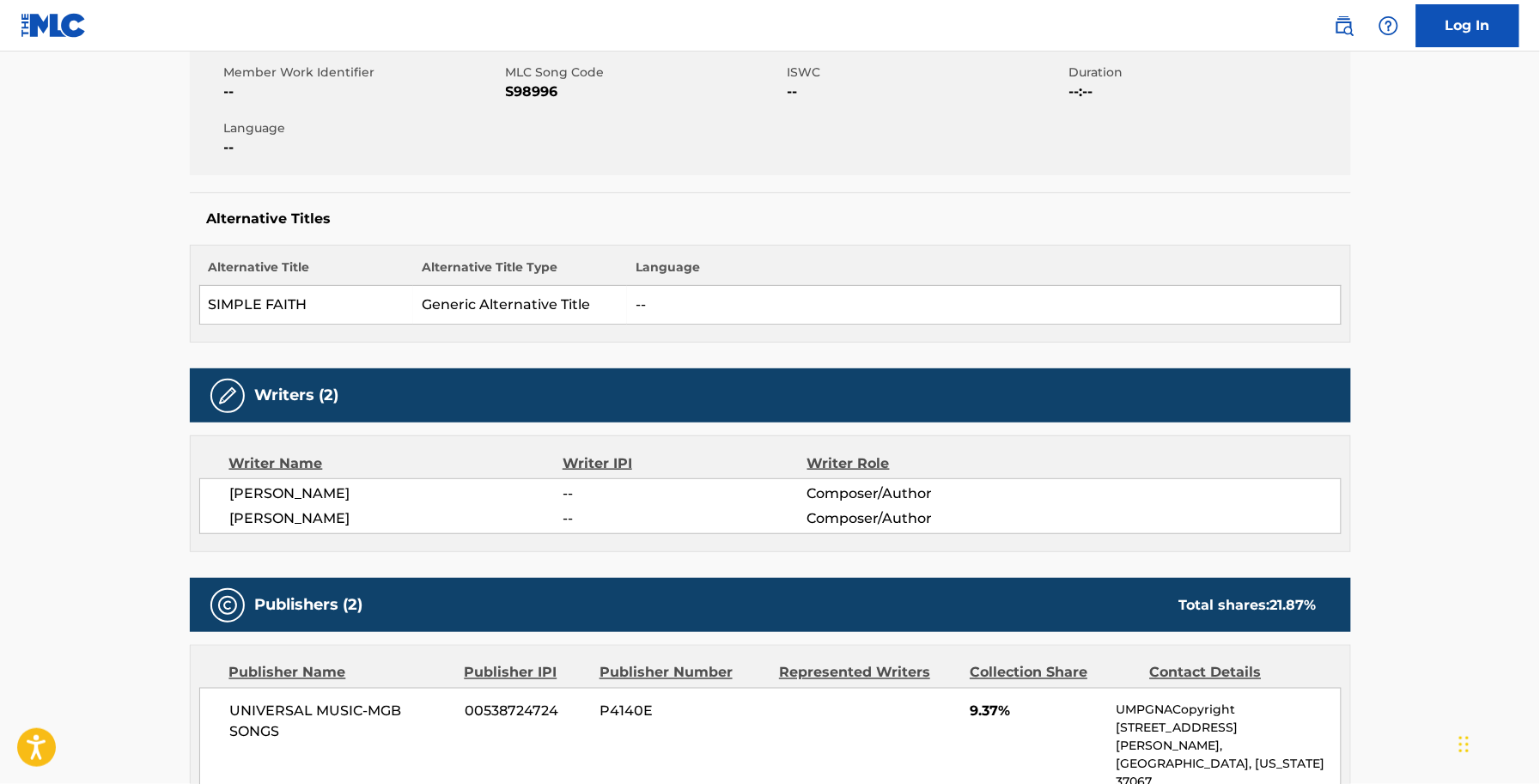
click at [385, 368] on div "Writers (2)" at bounding box center [770, 395] width 1162 height 54
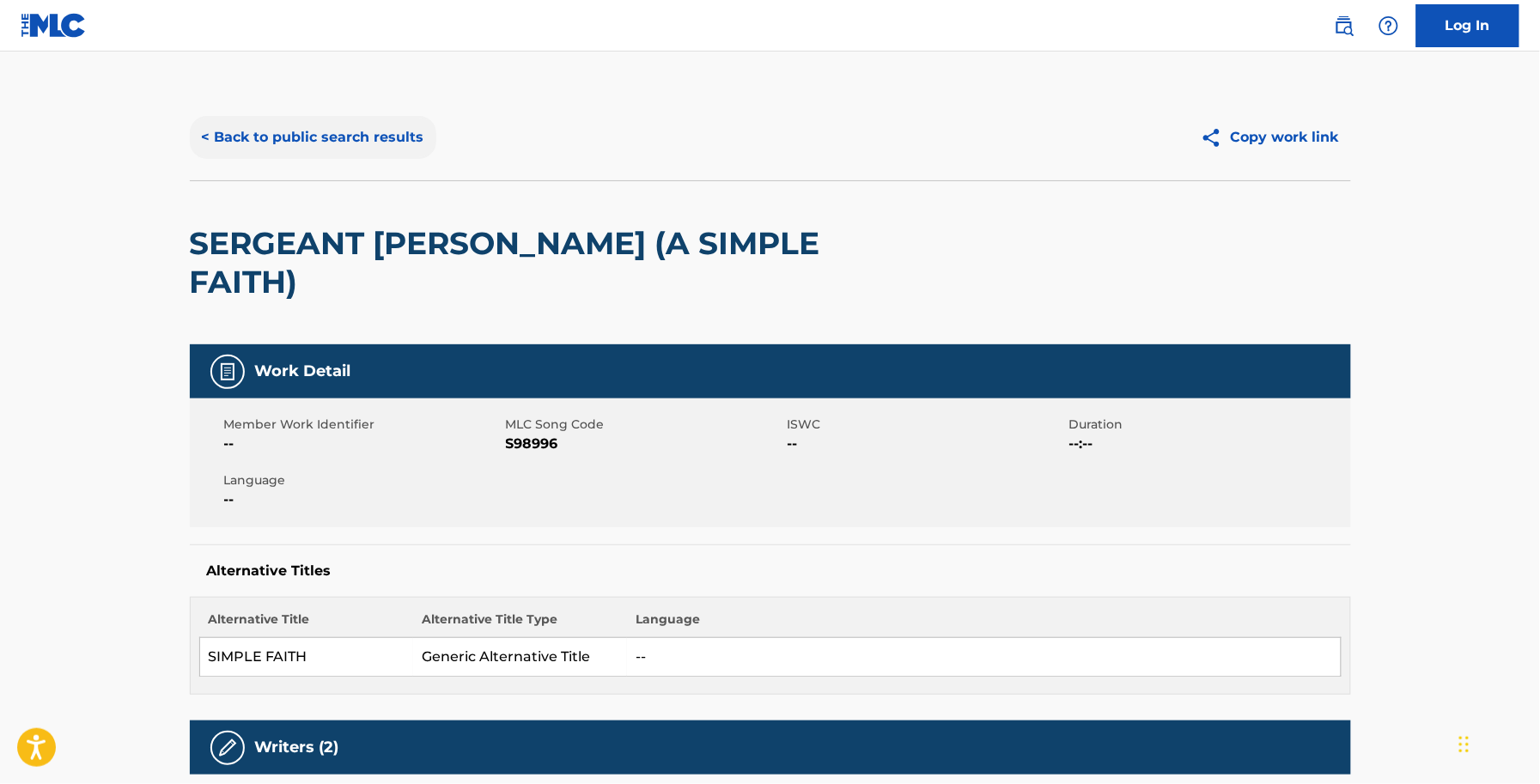
click at [336, 132] on button "< Back to public search results" at bounding box center [312, 137] width 247 height 43
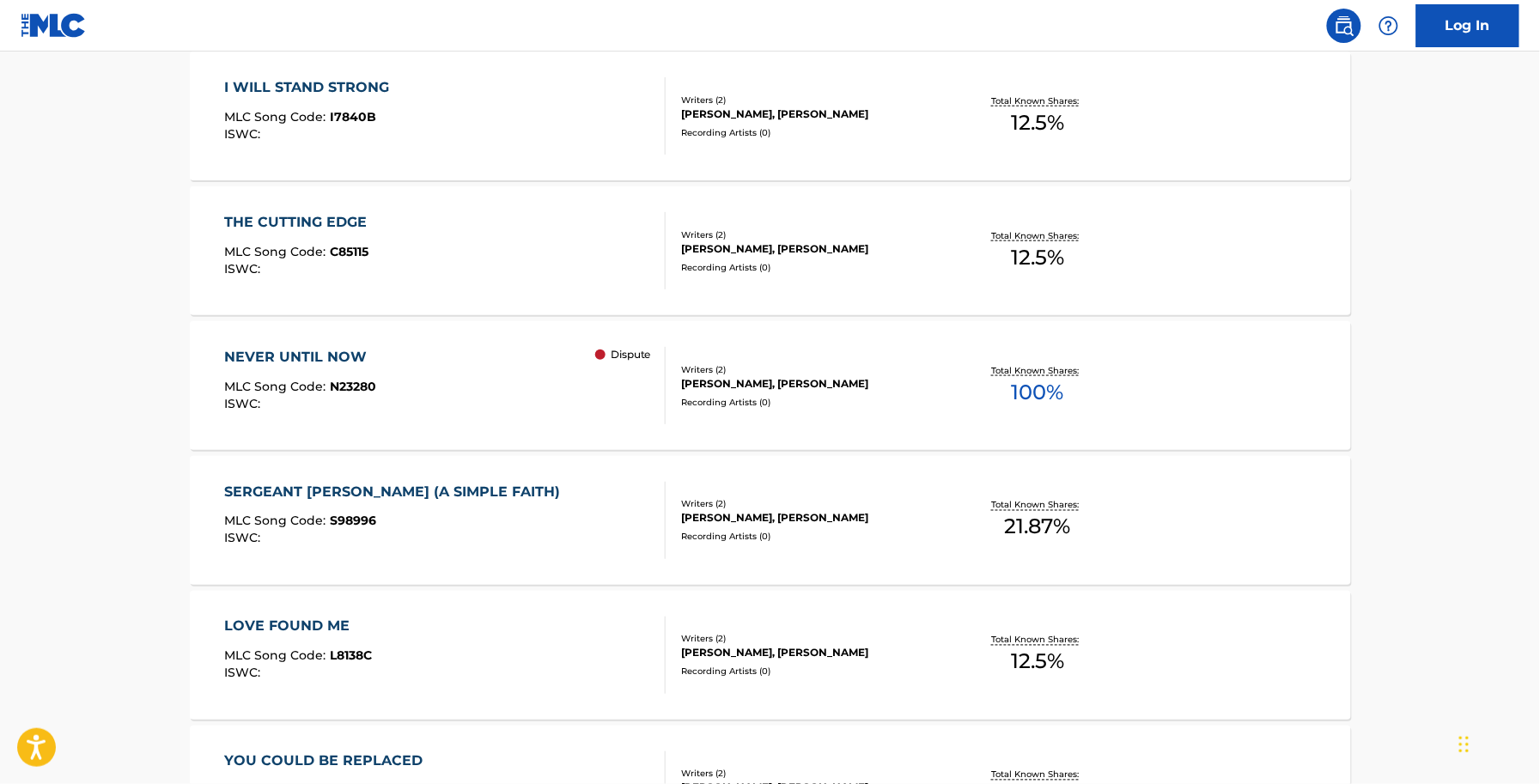
scroll to position [537, 0]
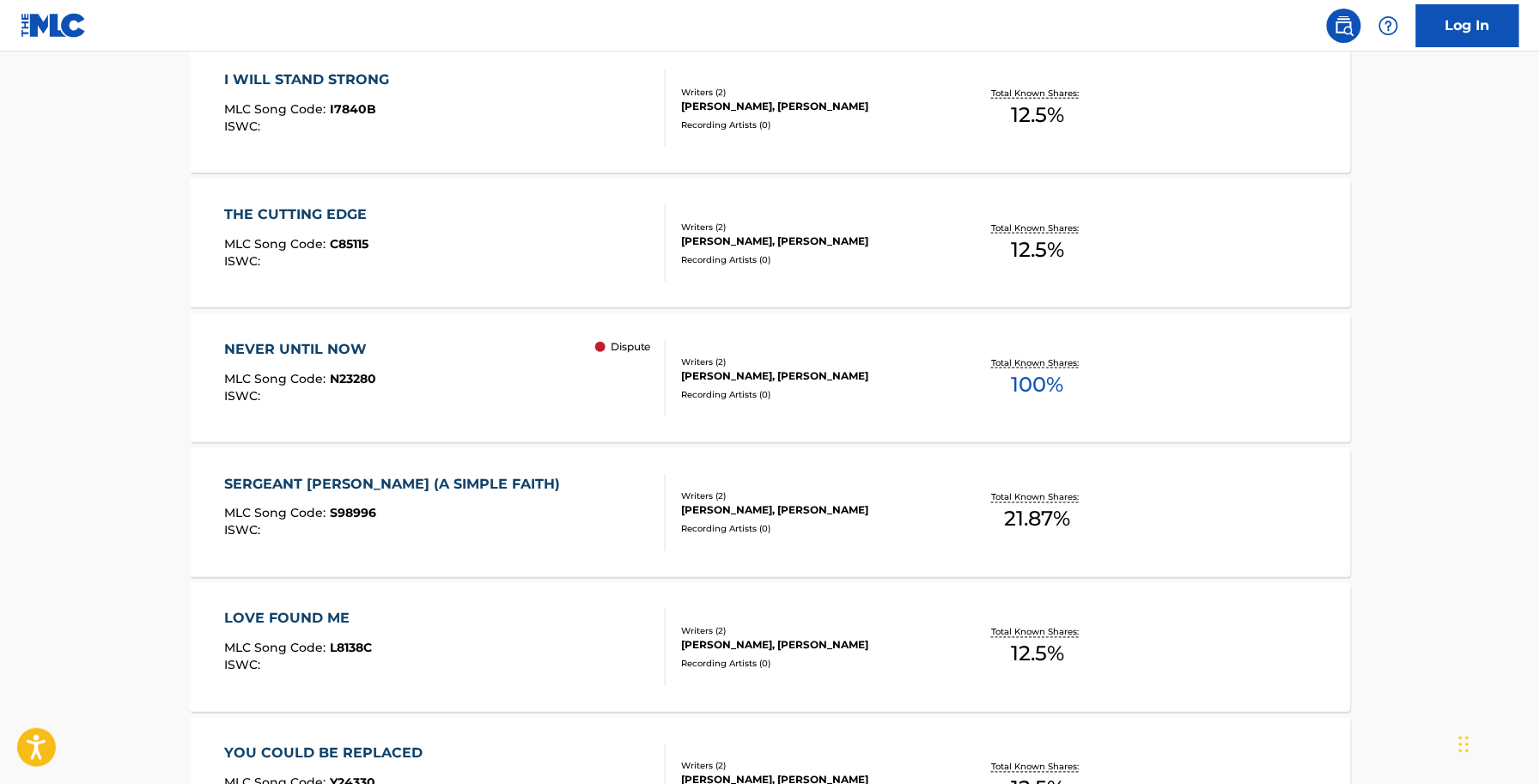
click at [367, 598] on div "LOVE FOUND ME MLC Song Code : L8138C ISWC : Writers ( 2 ) STEVE JAY SESKIN, ALL…" at bounding box center [770, 646] width 1162 height 129
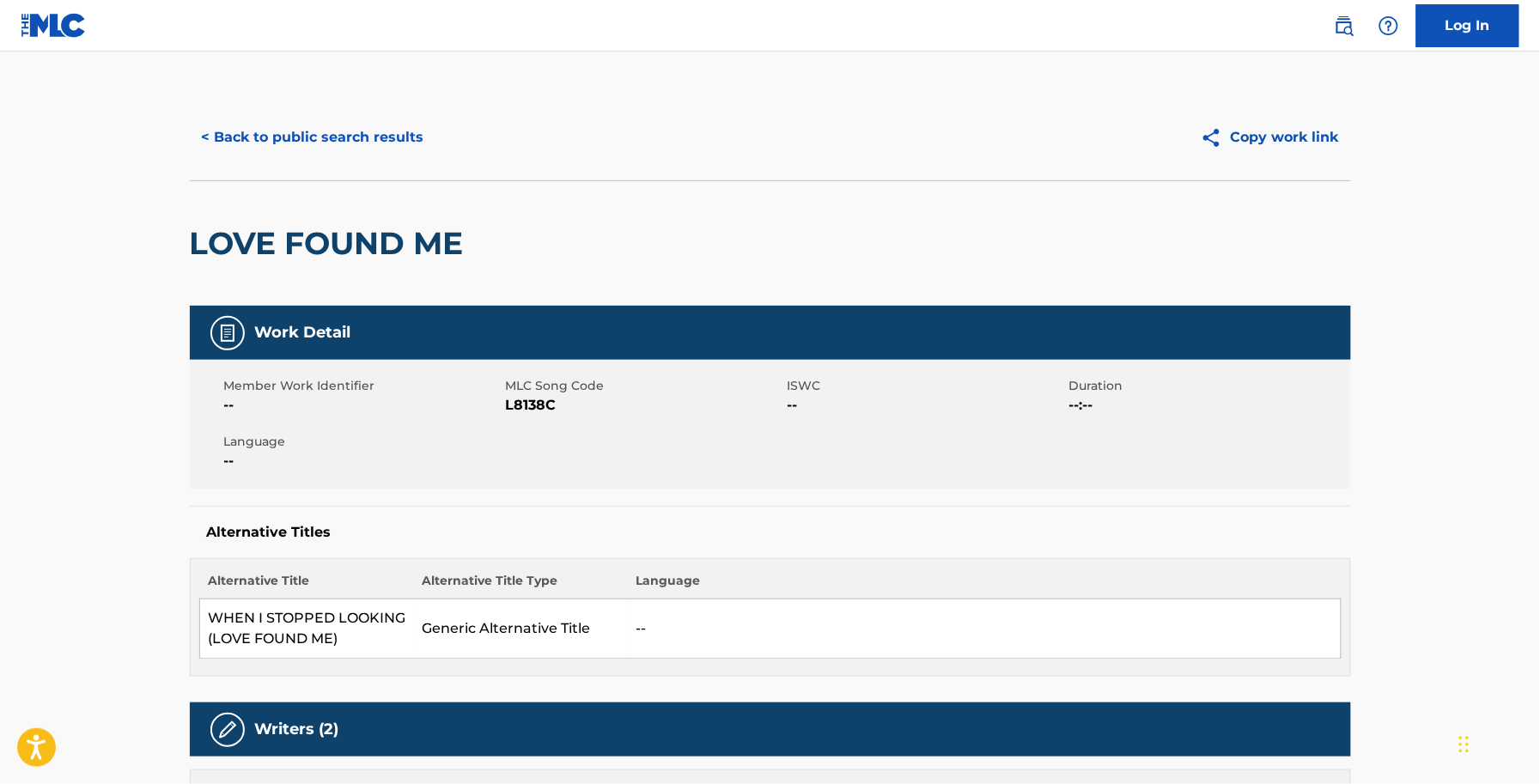
click at [514, 415] on span "L8138C" at bounding box center [645, 405] width 277 height 21
click at [521, 401] on span "L8138C" at bounding box center [645, 405] width 277 height 21
copy span "L8138C"
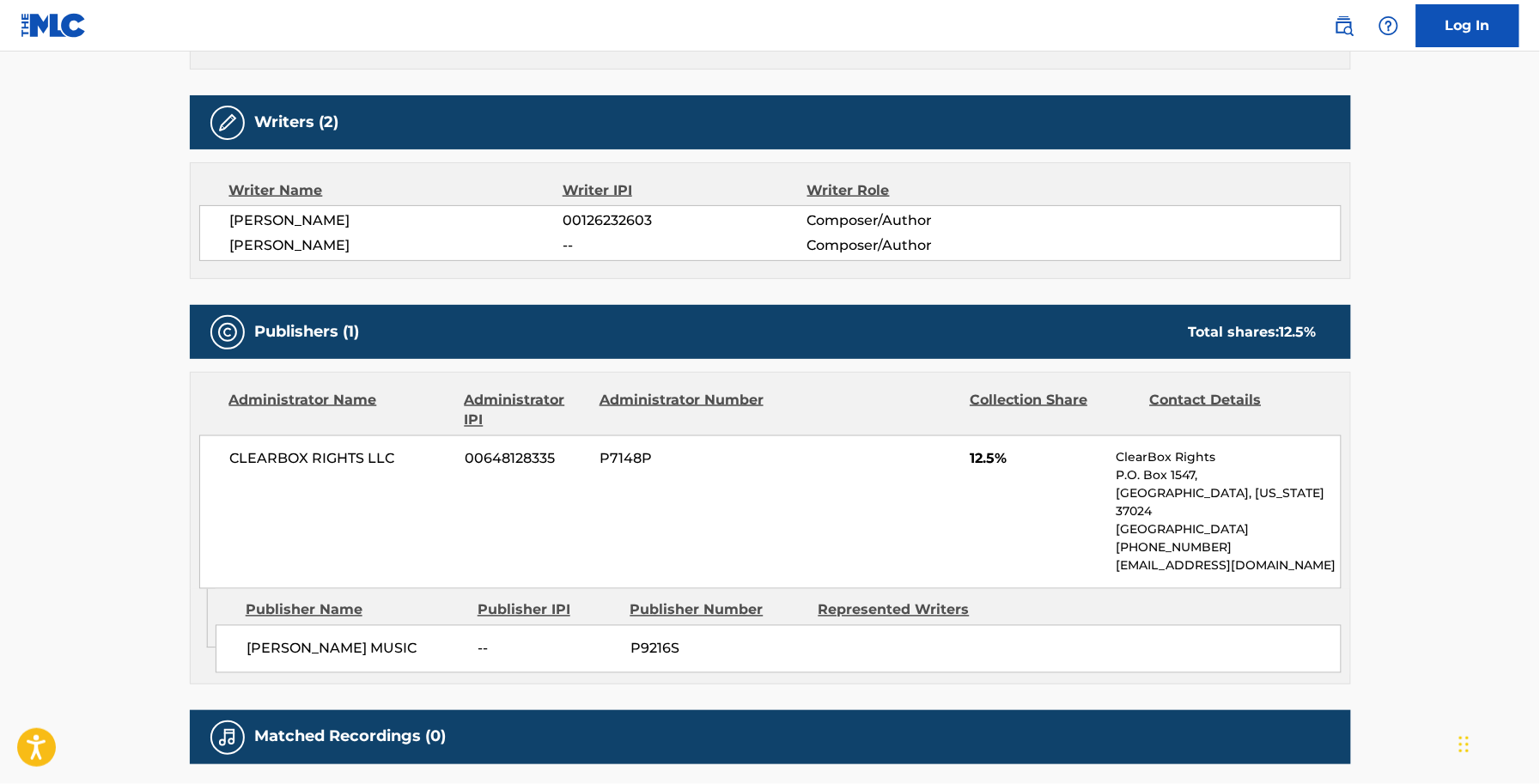
scroll to position [643, 0]
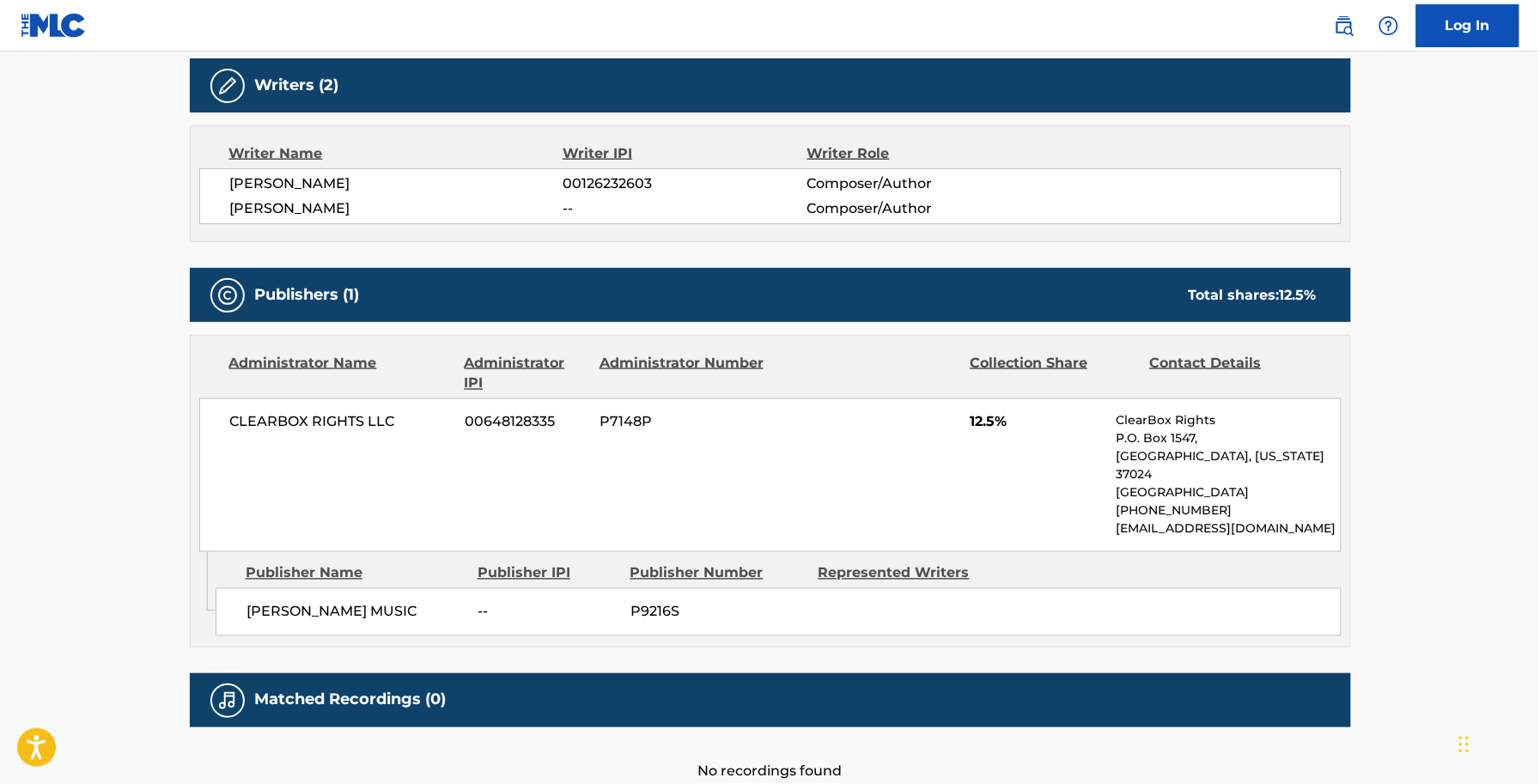
click at [557, 170] on div "STEVE JAY SESKIN 00126232603 Composer/Author ALLEN SHAMBLIN -- Composer/Author" at bounding box center [770, 196] width 1143 height 56
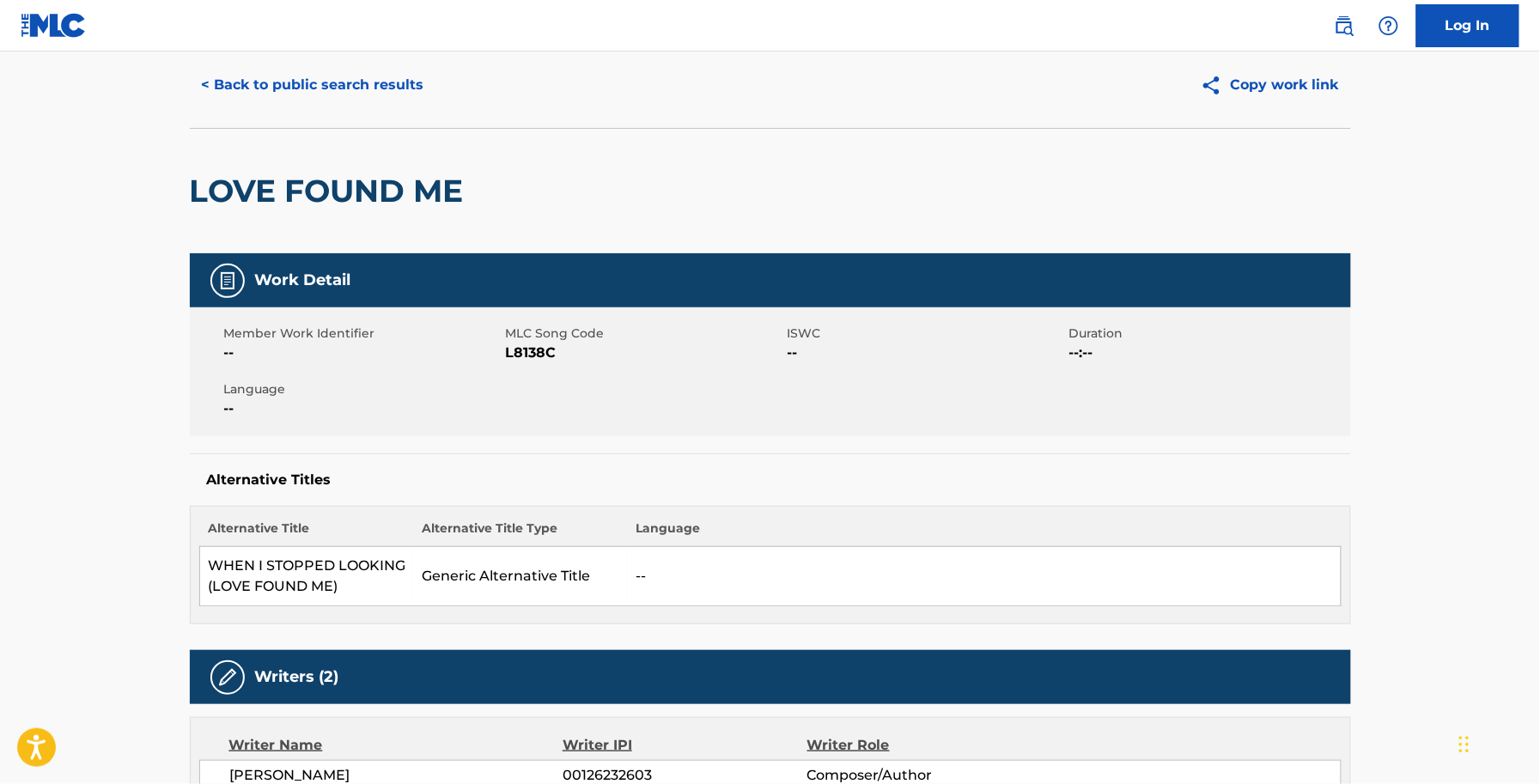
scroll to position [0, 0]
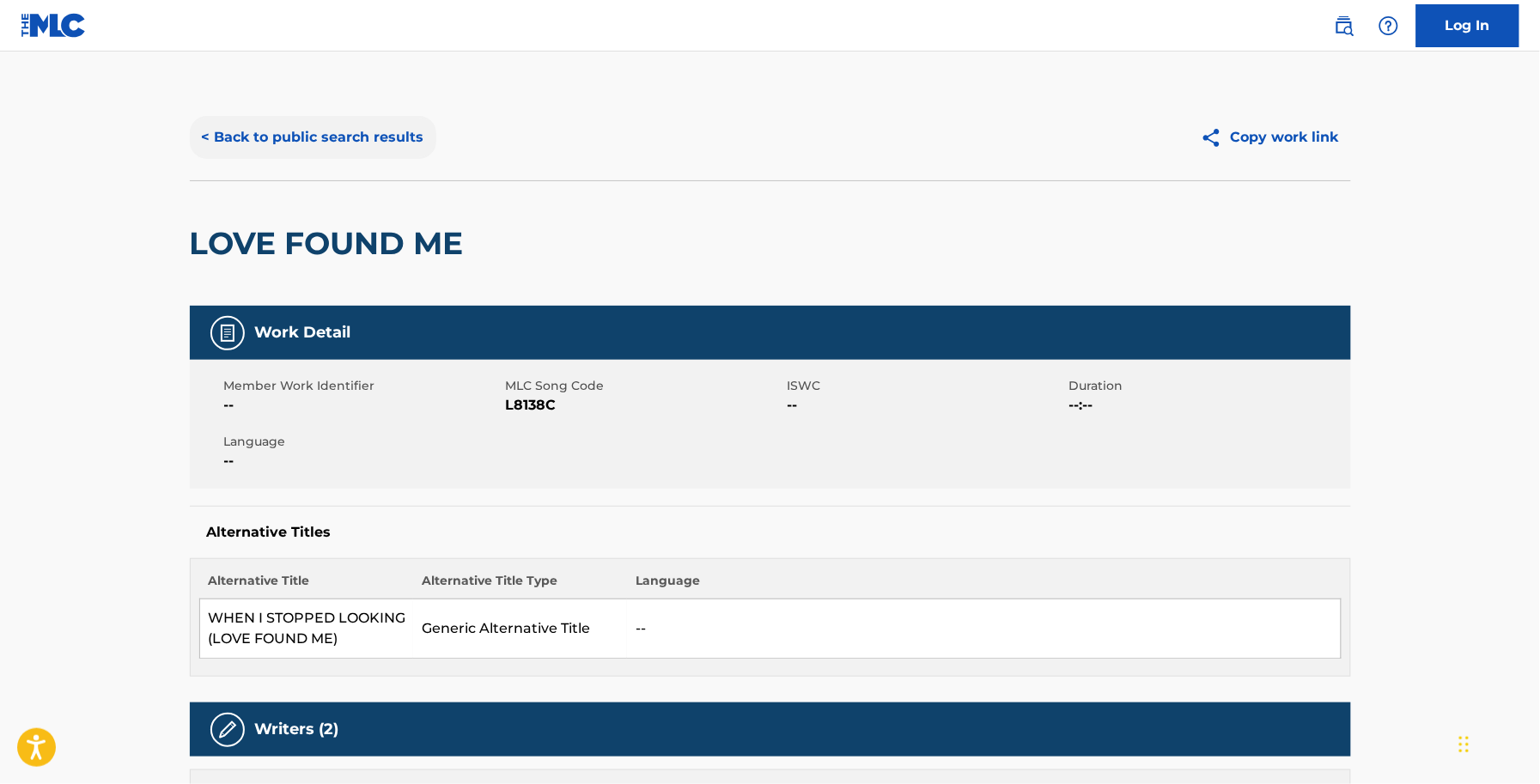
click at [317, 144] on button "< Back to public search results" at bounding box center [312, 137] width 247 height 43
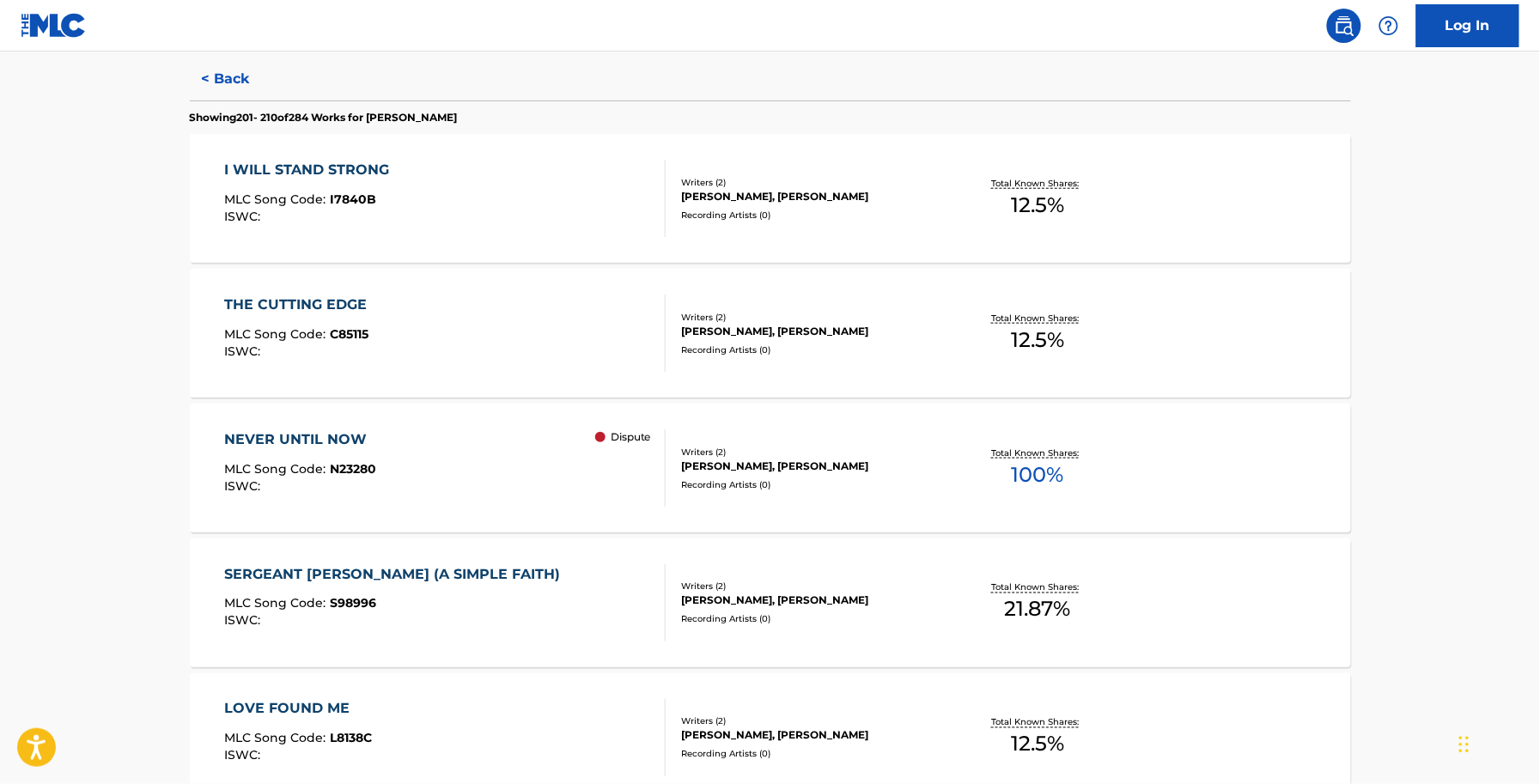
scroll to position [751, 0]
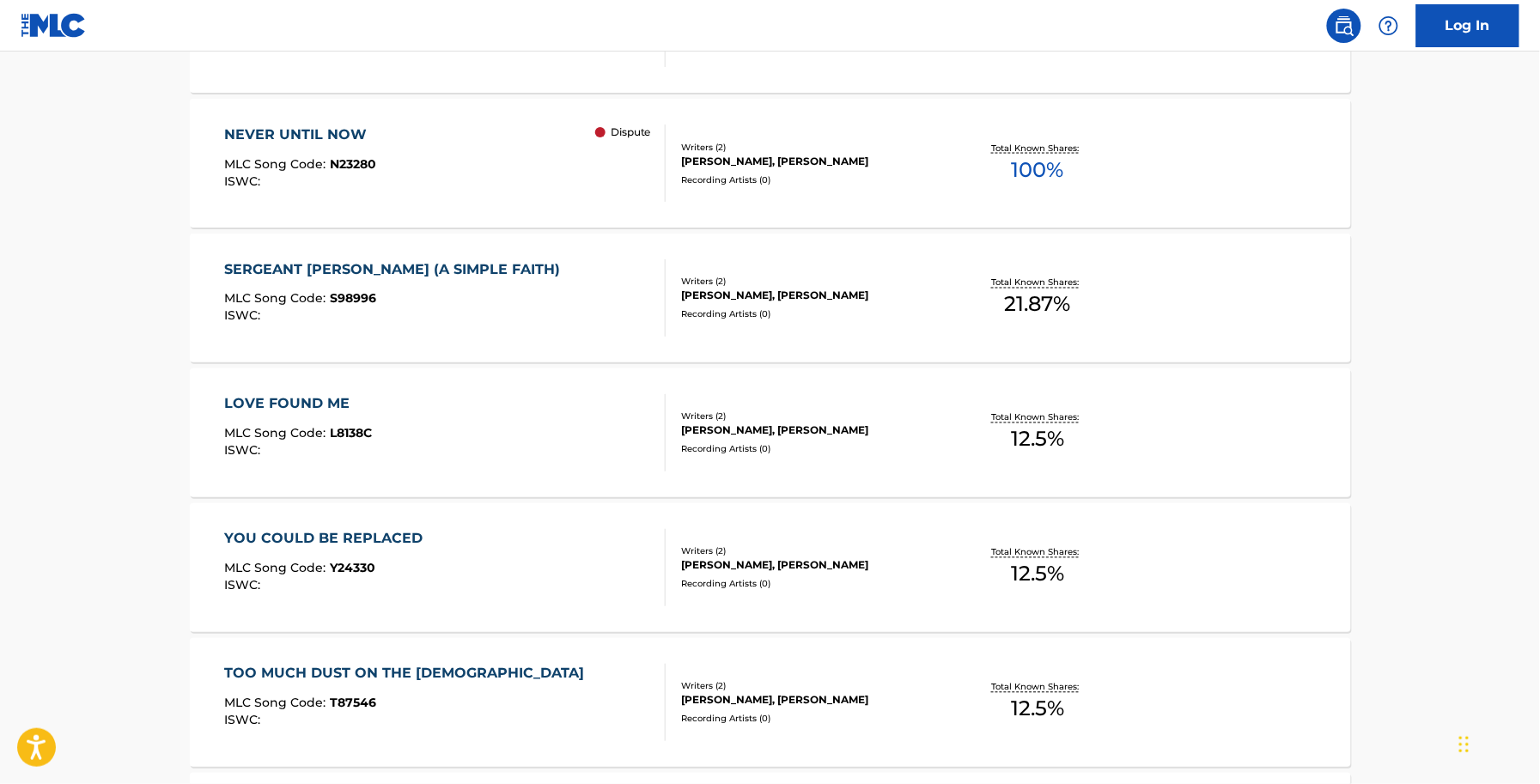
click at [388, 535] on div "YOU COULD BE REPLACED" at bounding box center [327, 539] width 207 height 21
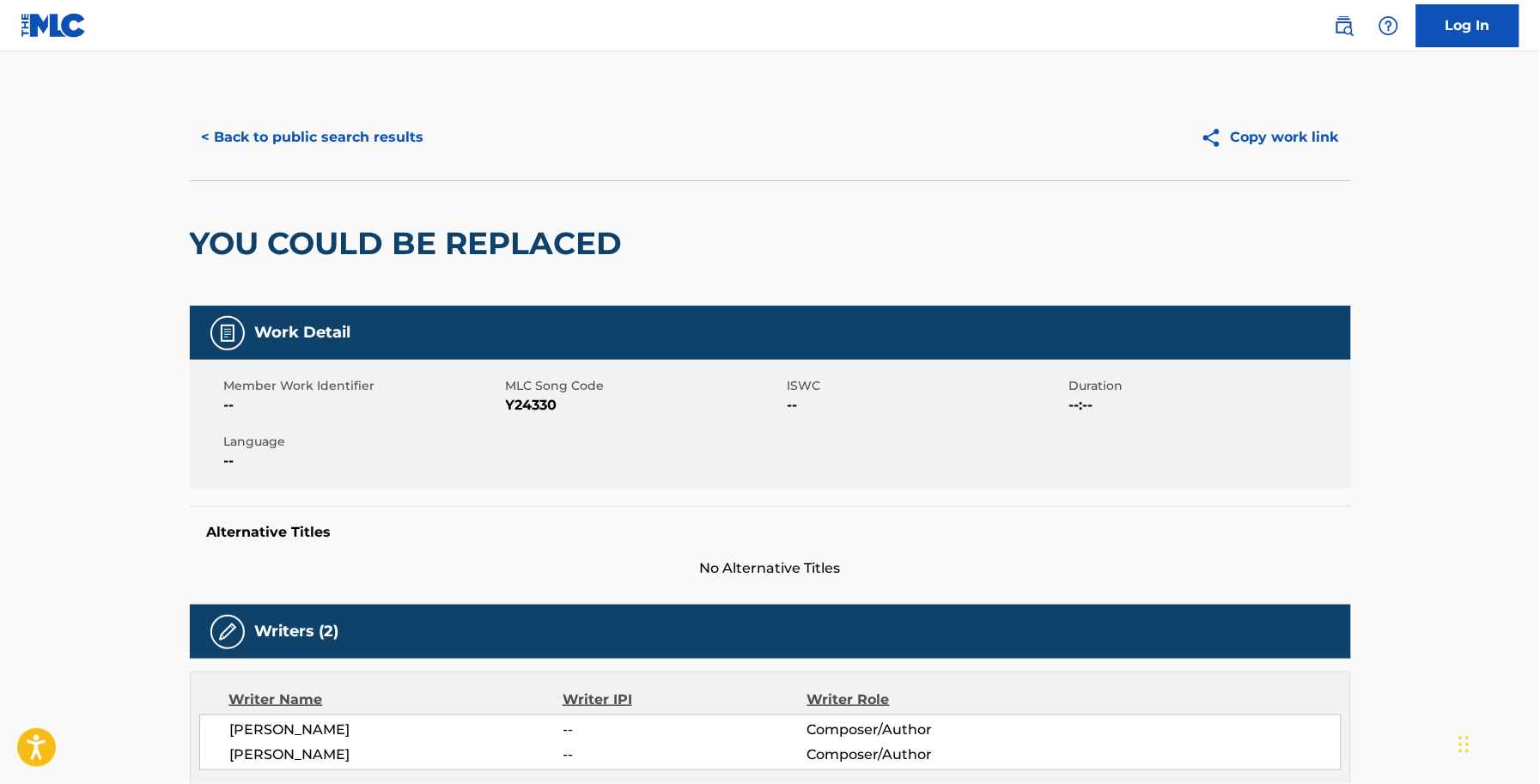
click at [538, 396] on span "Y24330" at bounding box center [645, 405] width 277 height 21
click at [554, 412] on span "Y24330" at bounding box center [645, 405] width 277 height 21
copy span "Y24330"
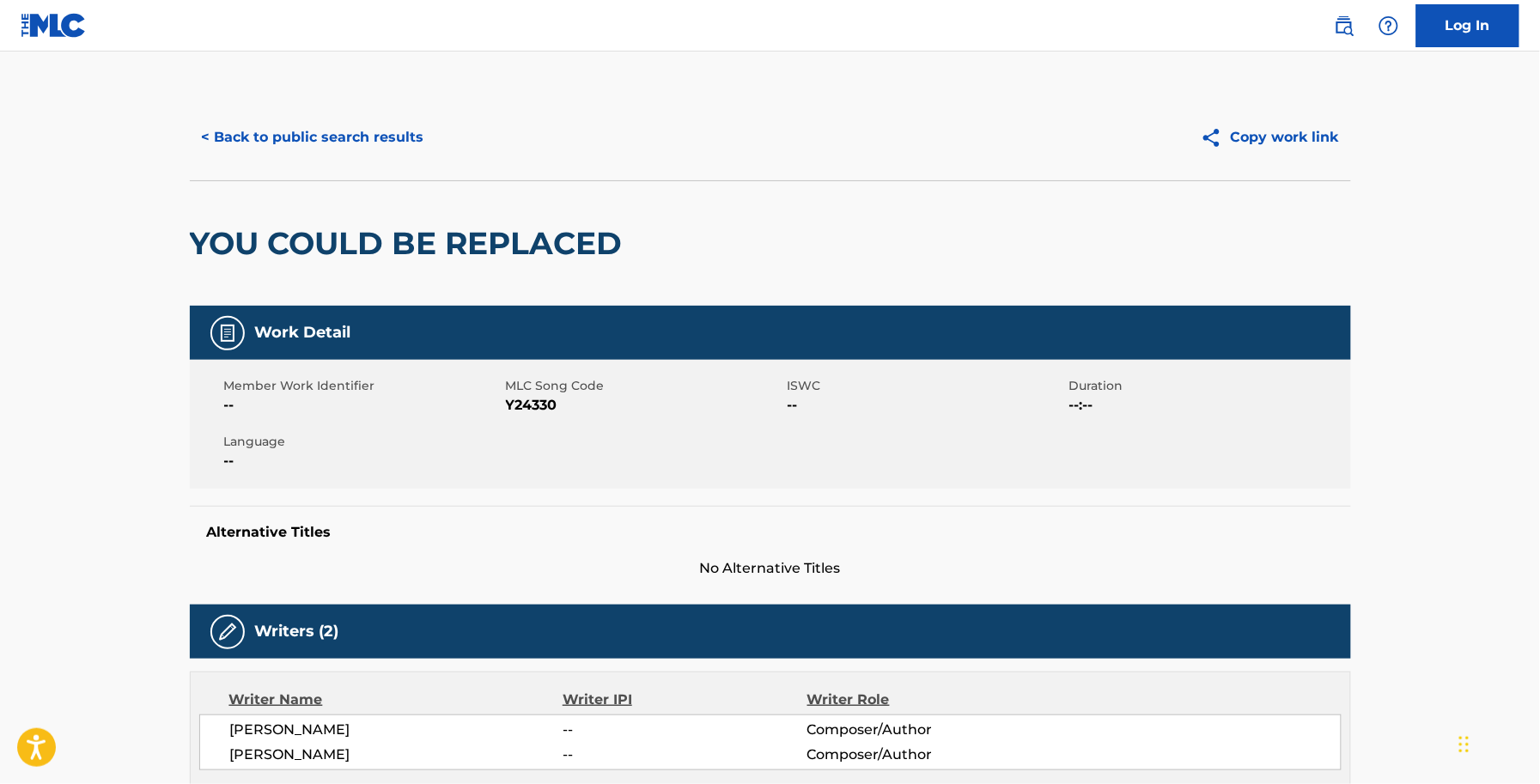
click at [354, 113] on div "< Back to public search results Copy work link" at bounding box center [770, 138] width 1162 height 86
click at [360, 139] on button "< Back to public search results" at bounding box center [312, 137] width 247 height 43
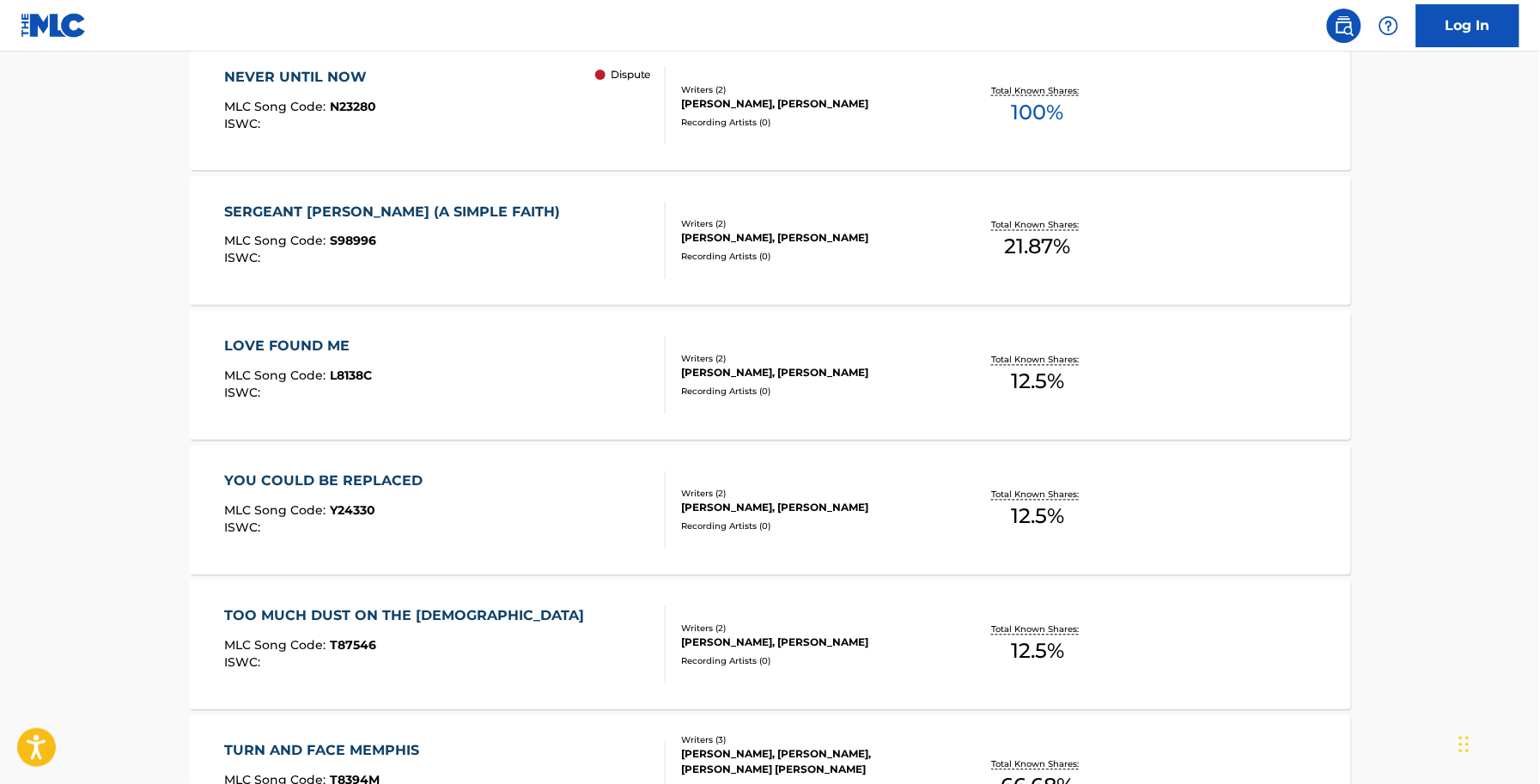
scroll to position [859, 0]
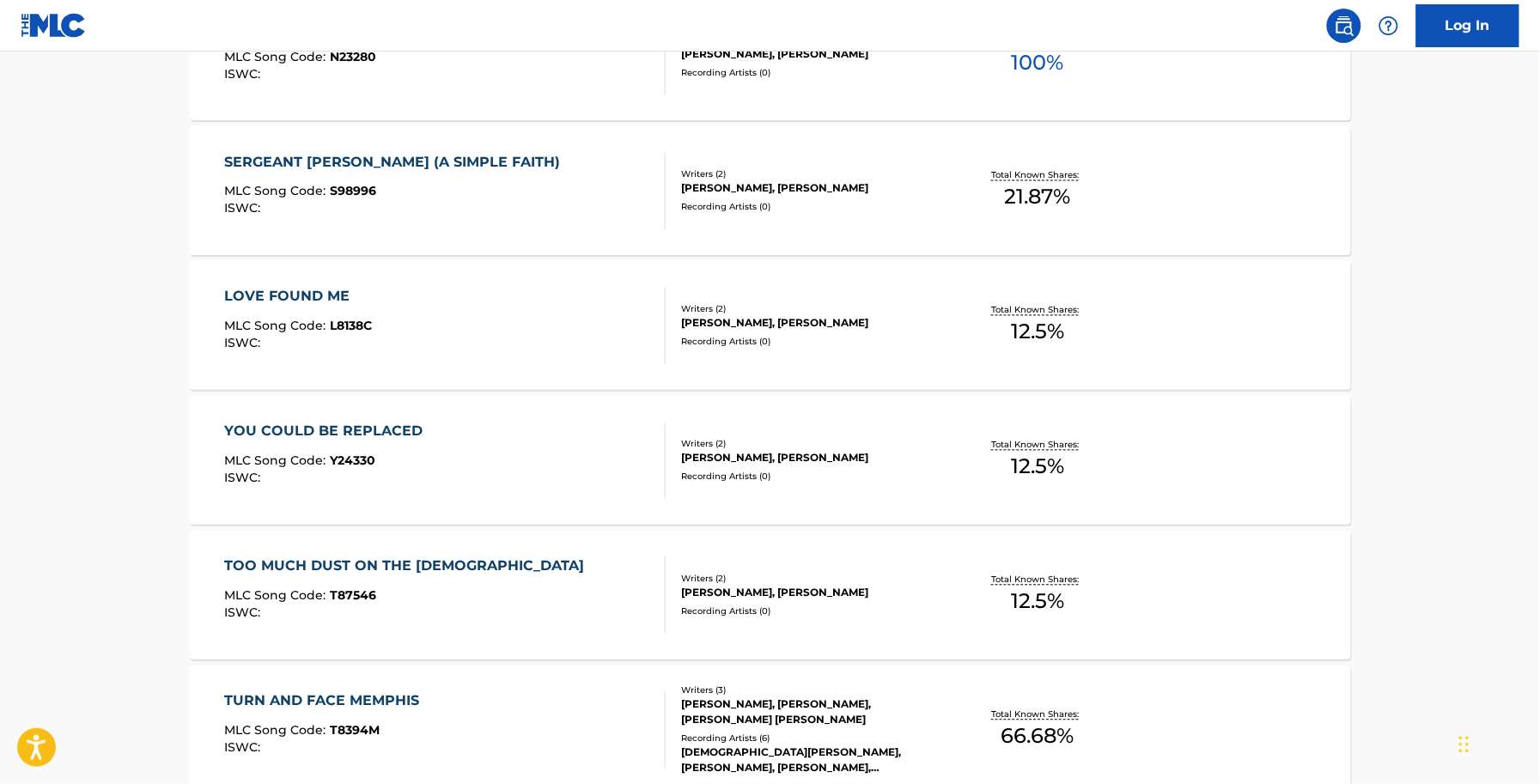
click at [413, 606] on div "ISWC :" at bounding box center [408, 612] width 368 height 13
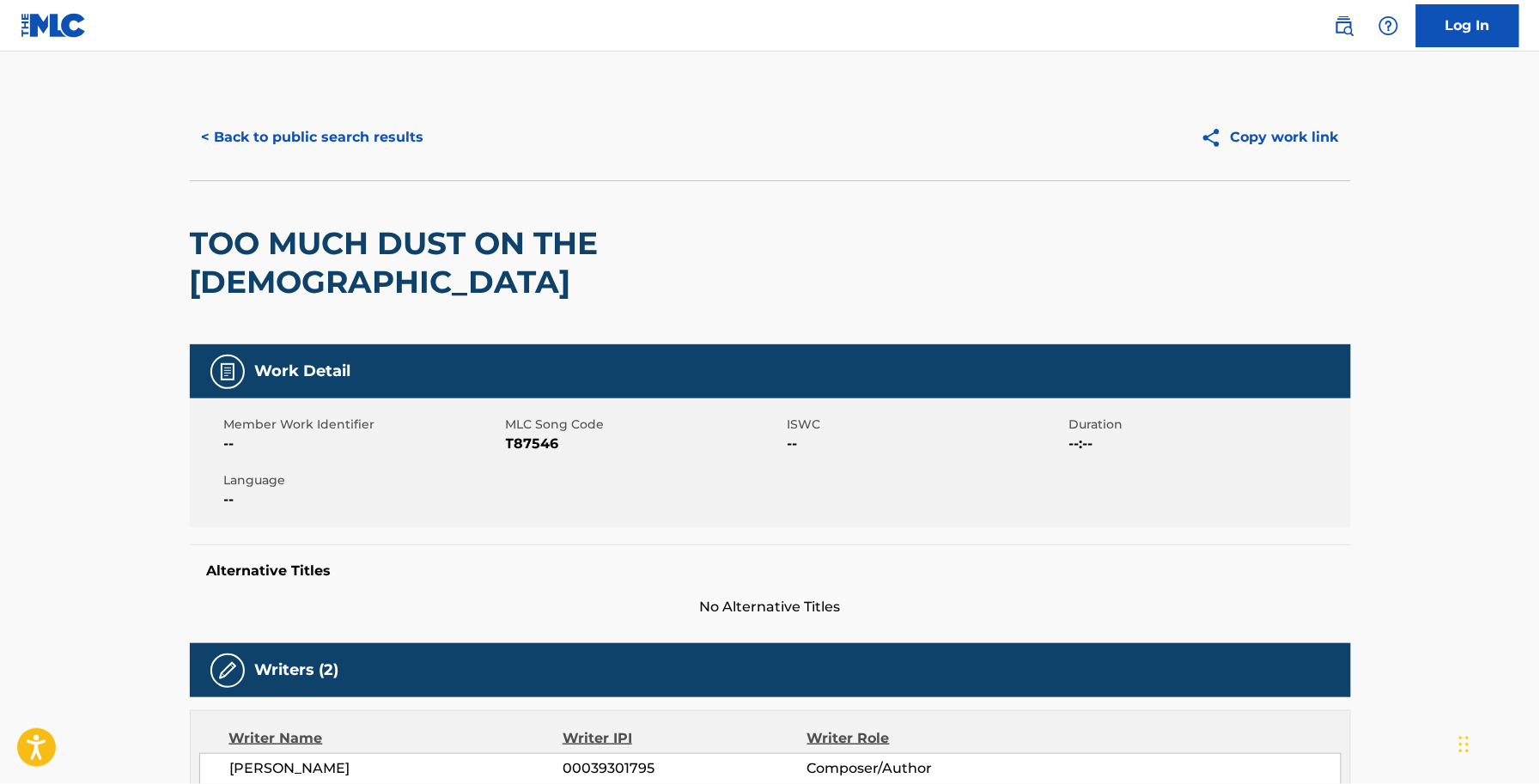
click at [534, 434] on span "T87546" at bounding box center [645, 444] width 277 height 21
copy span "T87546"
click at [565, 428] on div "Member Work Identifier -- MLC Song Code T87546 ISWC -- Duration --:-- Language …" at bounding box center [770, 462] width 1162 height 129
click at [546, 434] on span "T87546" at bounding box center [645, 444] width 277 height 21
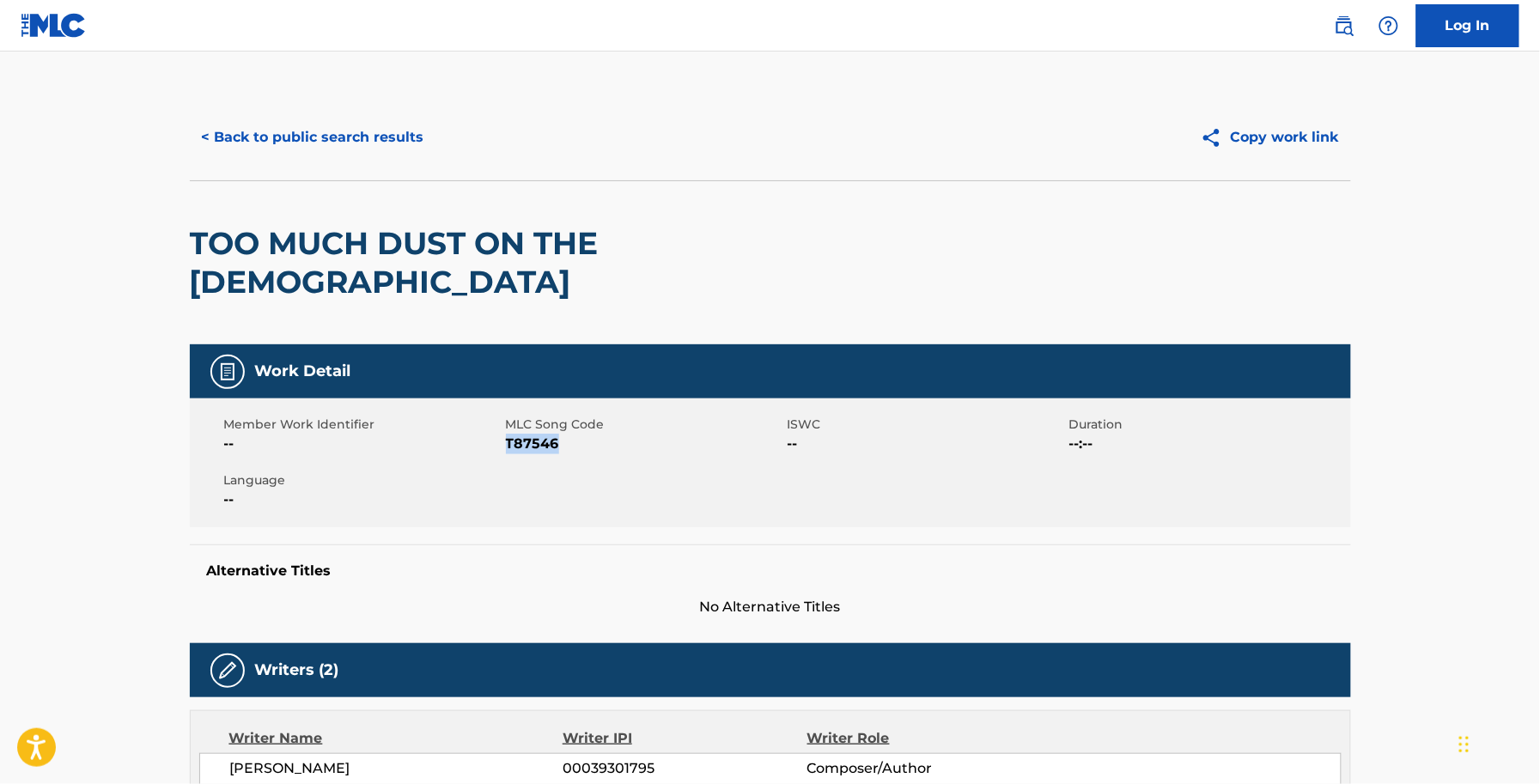
click at [546, 434] on span "T87546" at bounding box center [645, 444] width 277 height 21
copy span "T87546"
click at [372, 157] on button "< Back to public search results" at bounding box center [312, 137] width 247 height 43
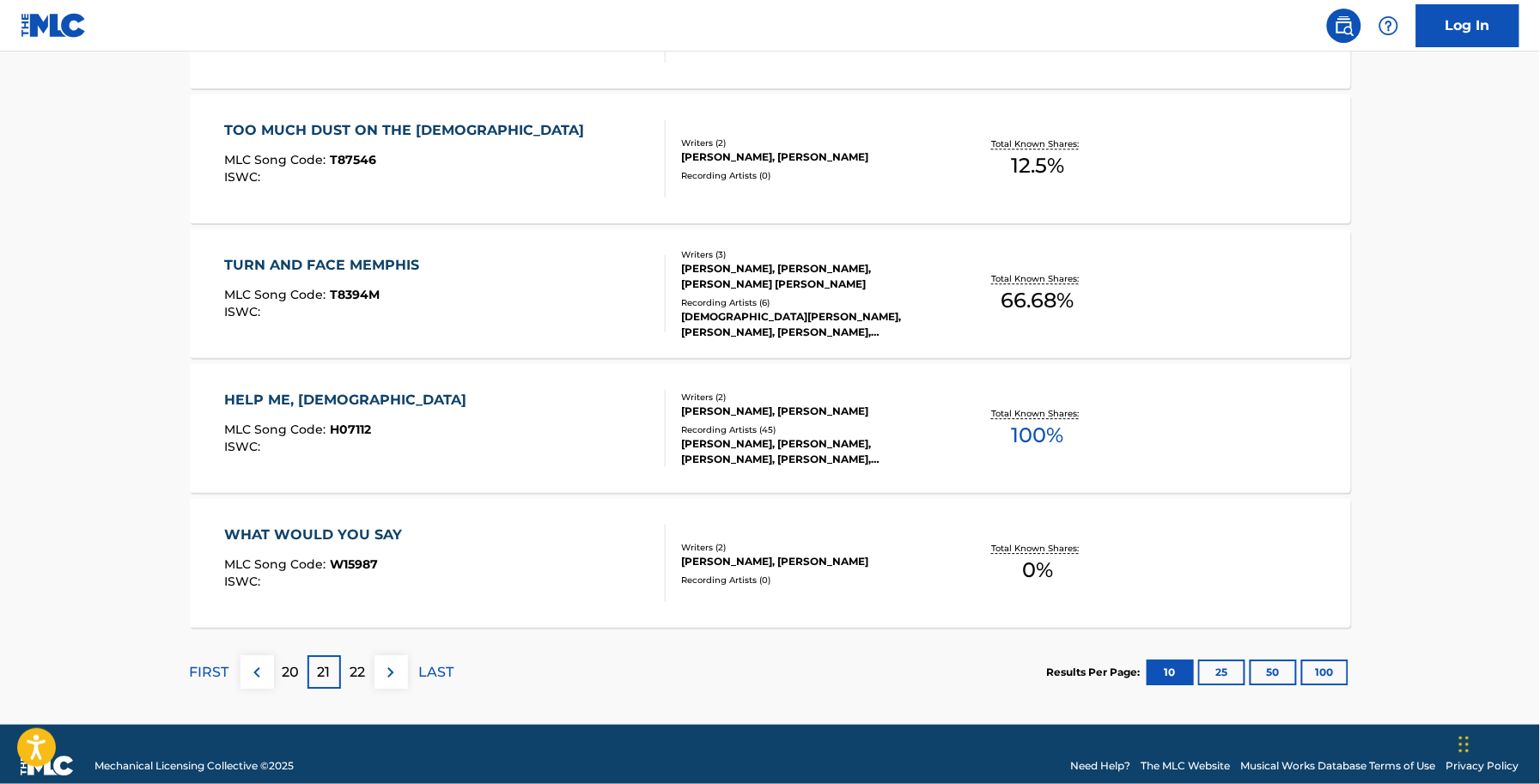
scroll to position [1318, 0]
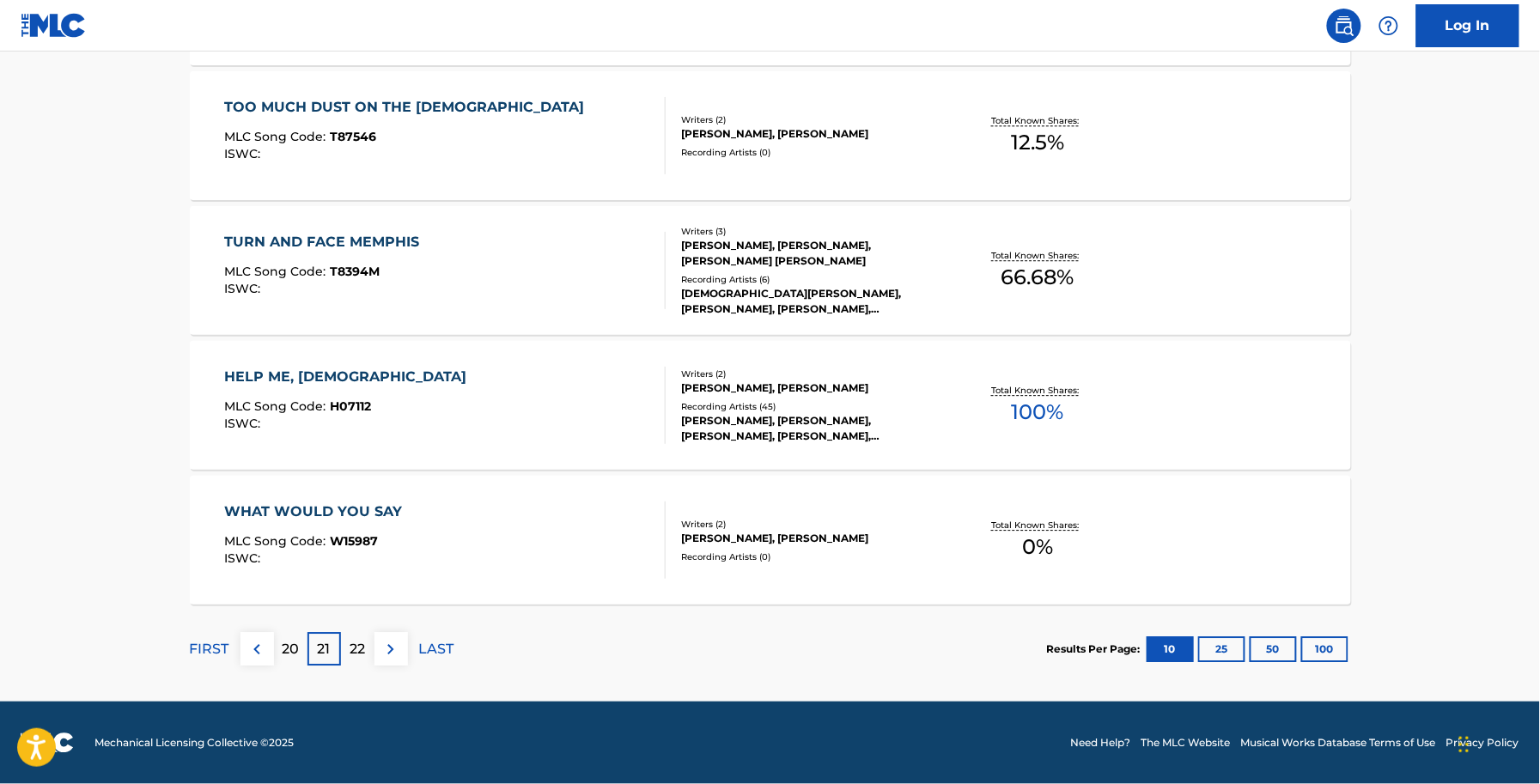
click at [348, 280] on div "MLC Song Code : T8394M" at bounding box center [326, 273] width 204 height 17
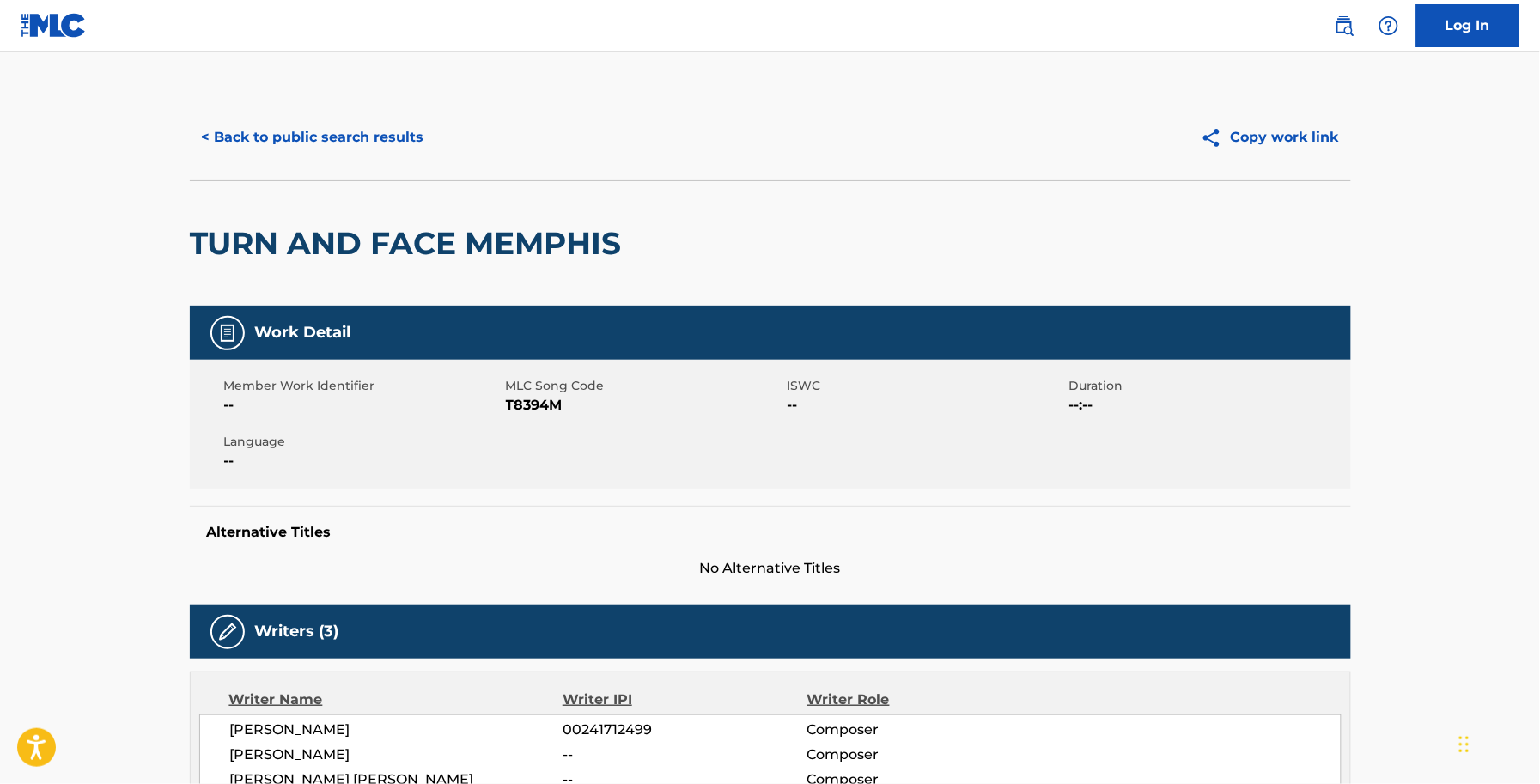
click at [509, 409] on span "T8394M" at bounding box center [645, 405] width 277 height 21
click at [538, 400] on span "T8394M" at bounding box center [645, 405] width 277 height 21
click at [305, 144] on button "< Back to public search results" at bounding box center [312, 137] width 247 height 43
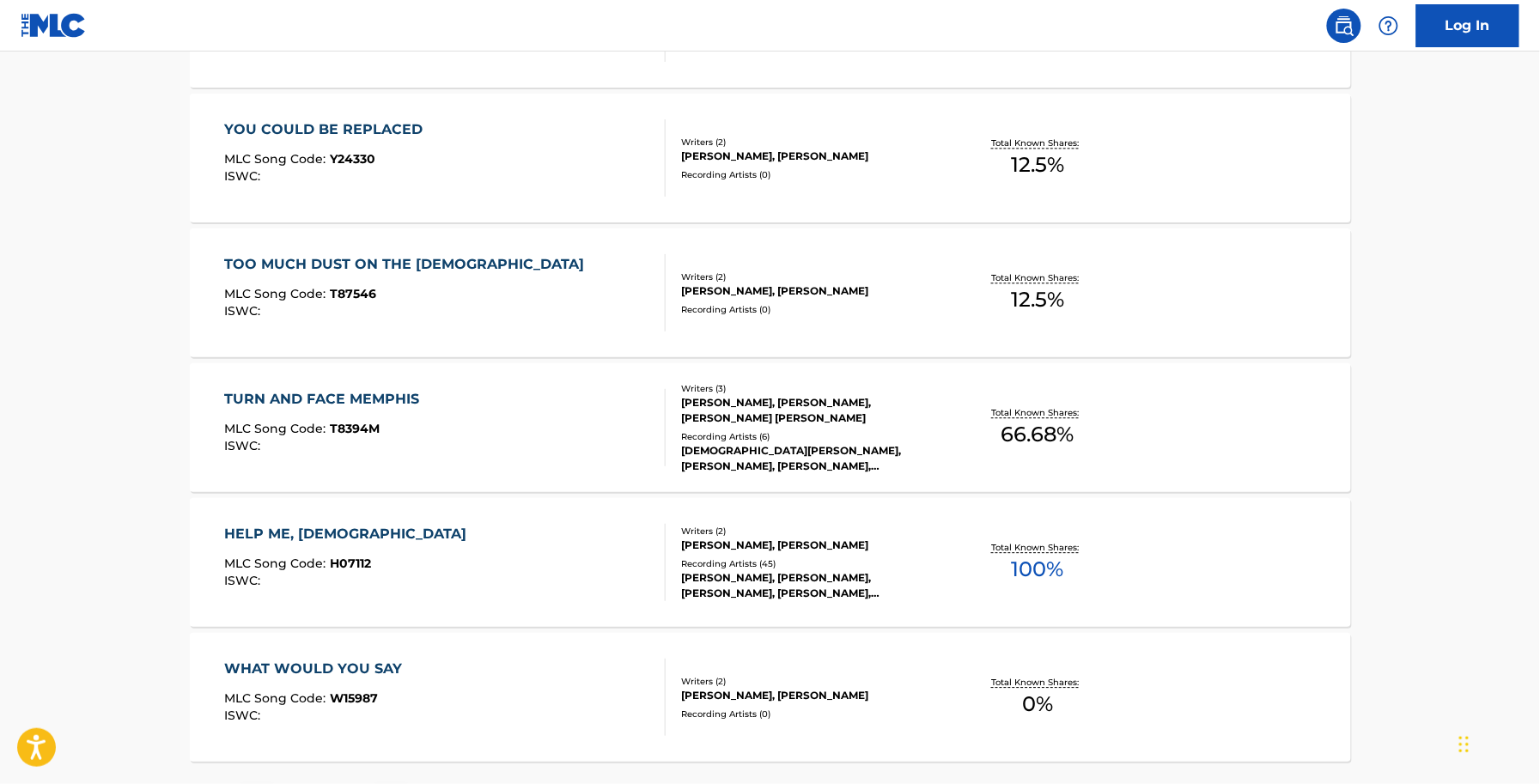
scroll to position [1288, 0]
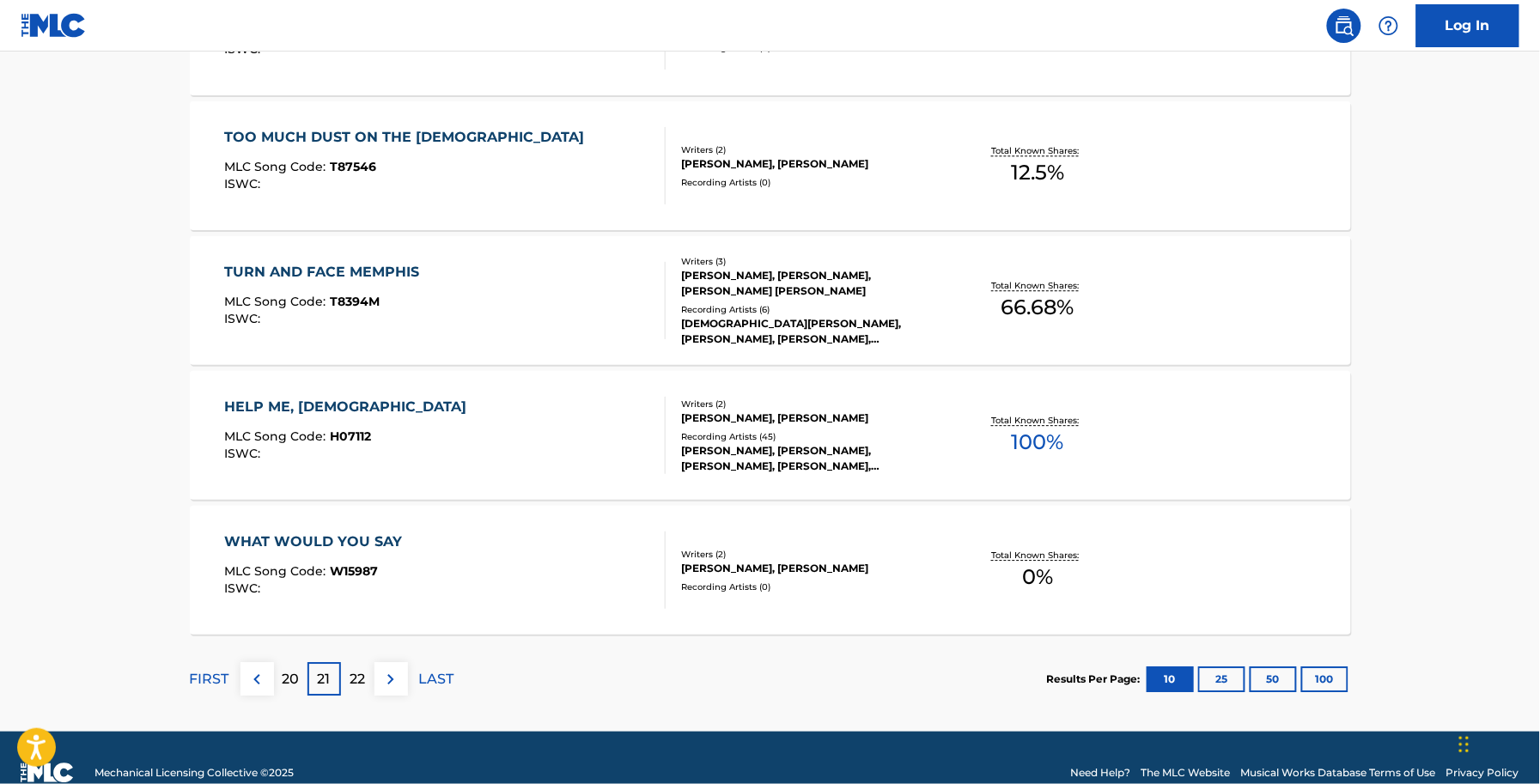
click at [397, 422] on div "HELP ME, GOD MLC Song Code : H07112 ISWC :" at bounding box center [445, 435] width 441 height 77
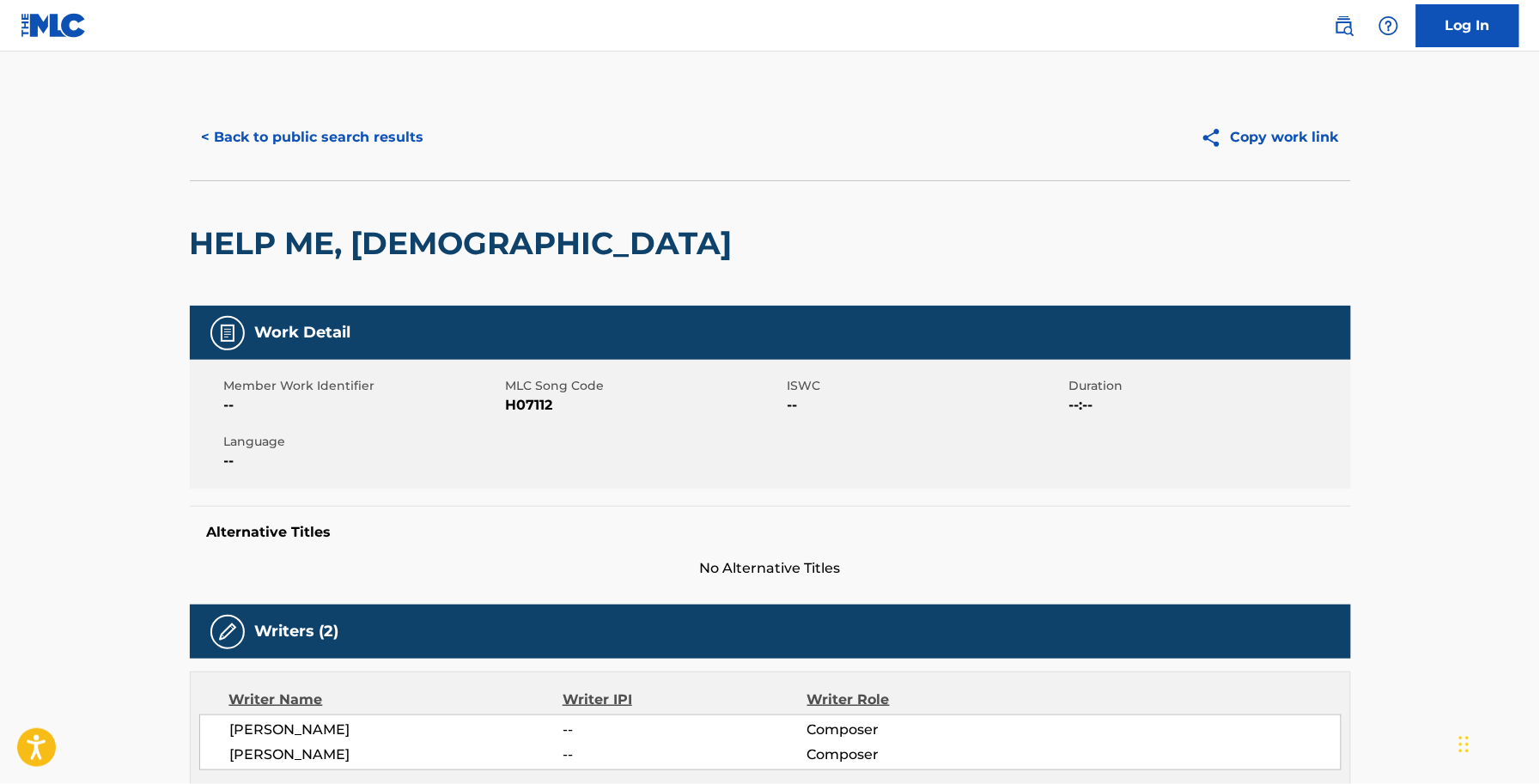
click at [547, 403] on span "H07112" at bounding box center [645, 405] width 277 height 21
click at [545, 403] on span "H07112" at bounding box center [645, 405] width 277 height 21
click at [294, 131] on button "< Back to public search results" at bounding box center [312, 137] width 247 height 43
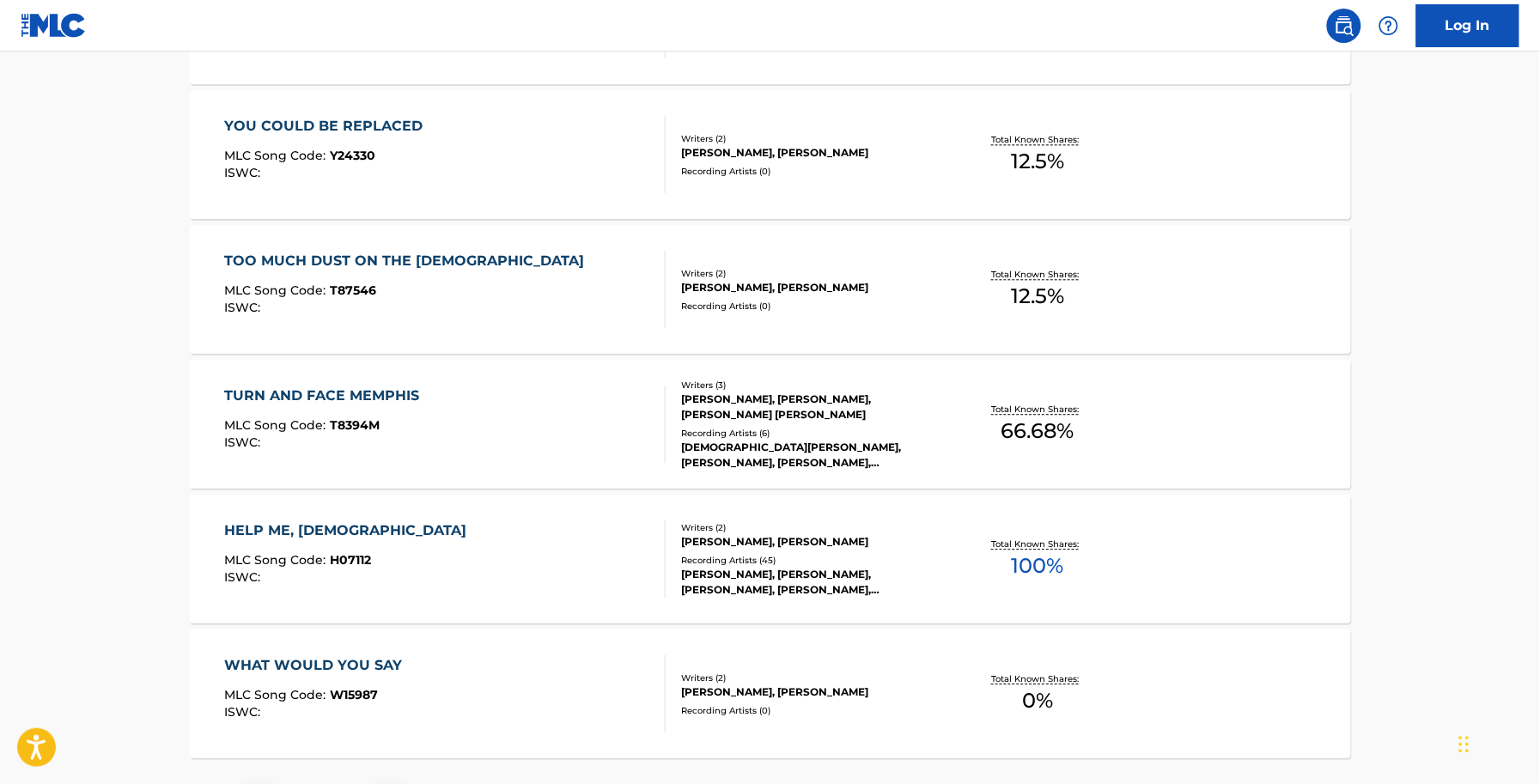
scroll to position [1288, 0]
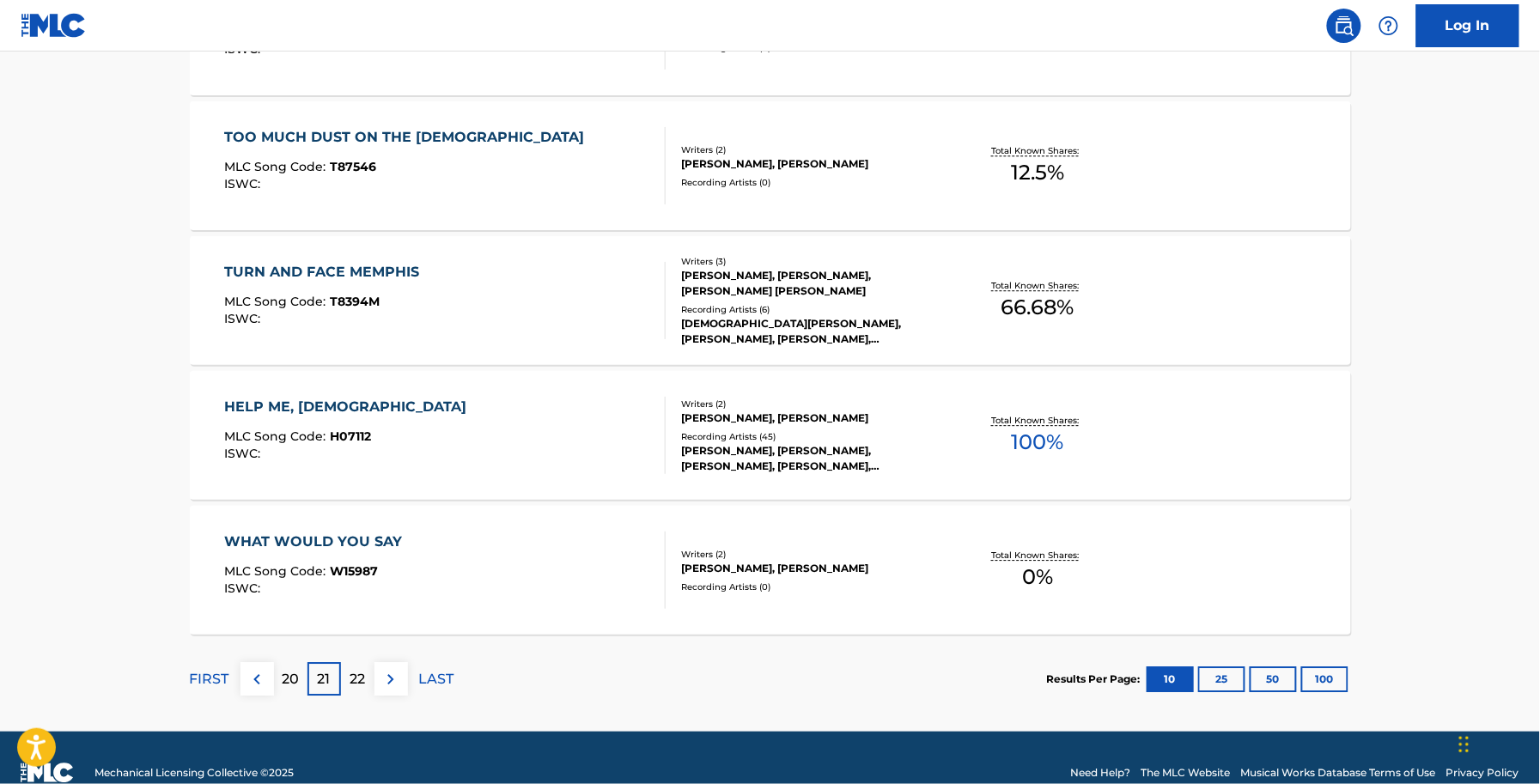
click at [412, 610] on div "WHAT WOULD YOU SAY MLC Song Code : W15987 ISWC : Writers ( 2 ) CHARLES HARMON J…" at bounding box center [770, 570] width 1162 height 129
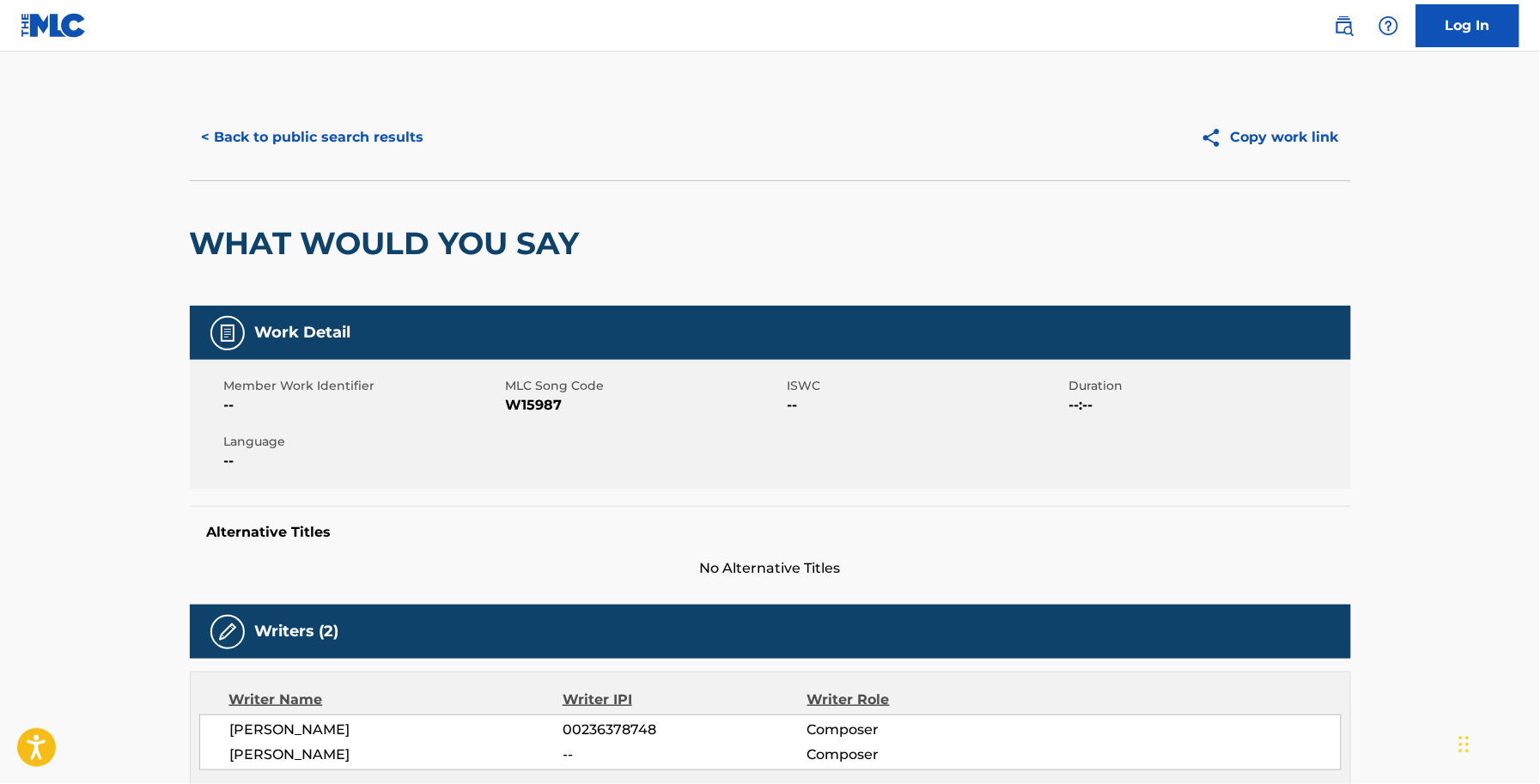
click at [533, 401] on span "W15987" at bounding box center [645, 405] width 277 height 21
drag, startPoint x: 779, startPoint y: 374, endPoint x: 578, endPoint y: 402, distance: 202.9
click at [771, 374] on div "Member Work Identifier -- MLC Song Code W15987 ISWC -- Duration --:-- Language …" at bounding box center [770, 424] width 1162 height 129
click at [531, 409] on span "W15987" at bounding box center [645, 405] width 277 height 21
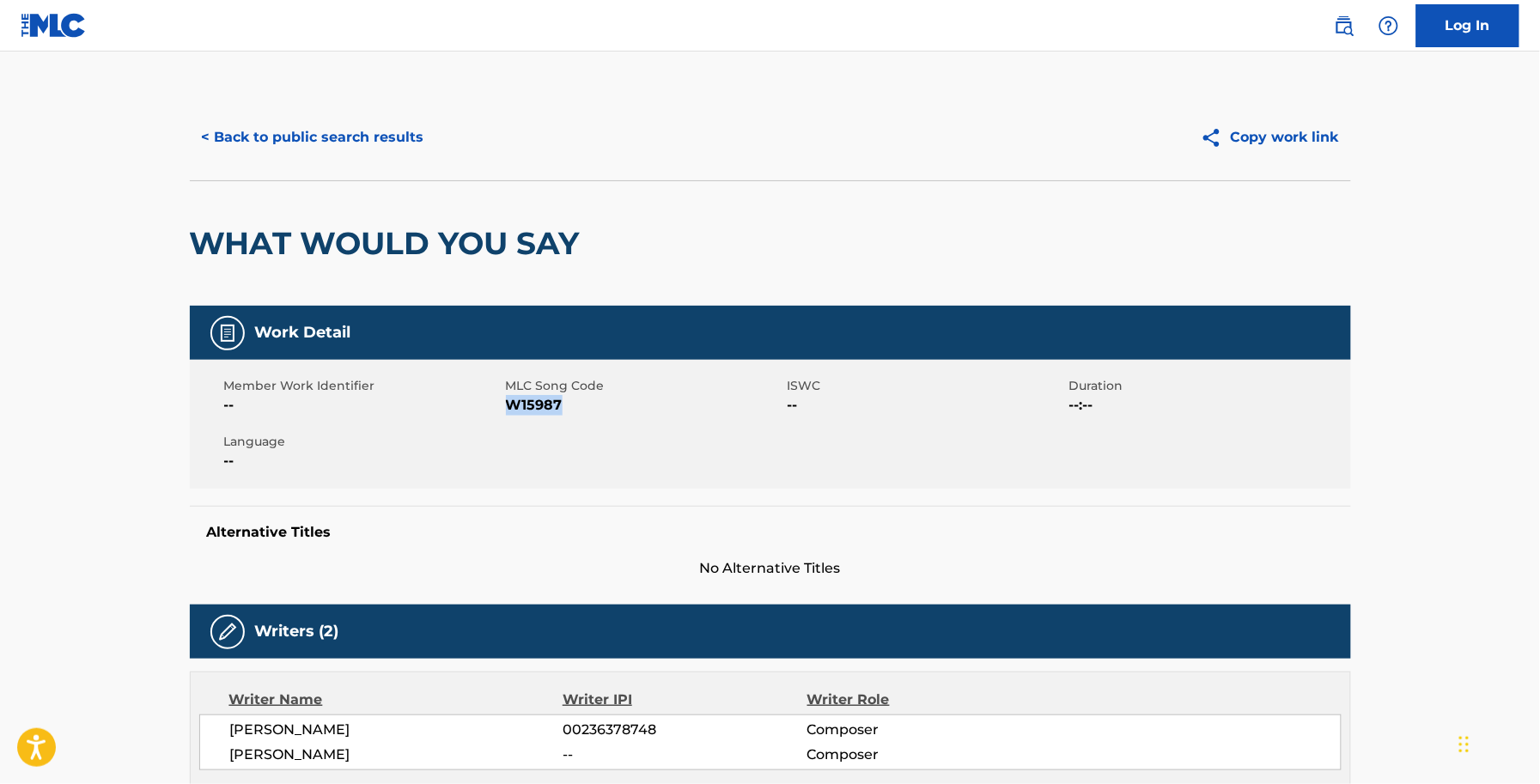
click at [531, 409] on span "W15987" at bounding box center [645, 405] width 277 height 21
click at [371, 147] on button "< Back to public search results" at bounding box center [312, 137] width 247 height 43
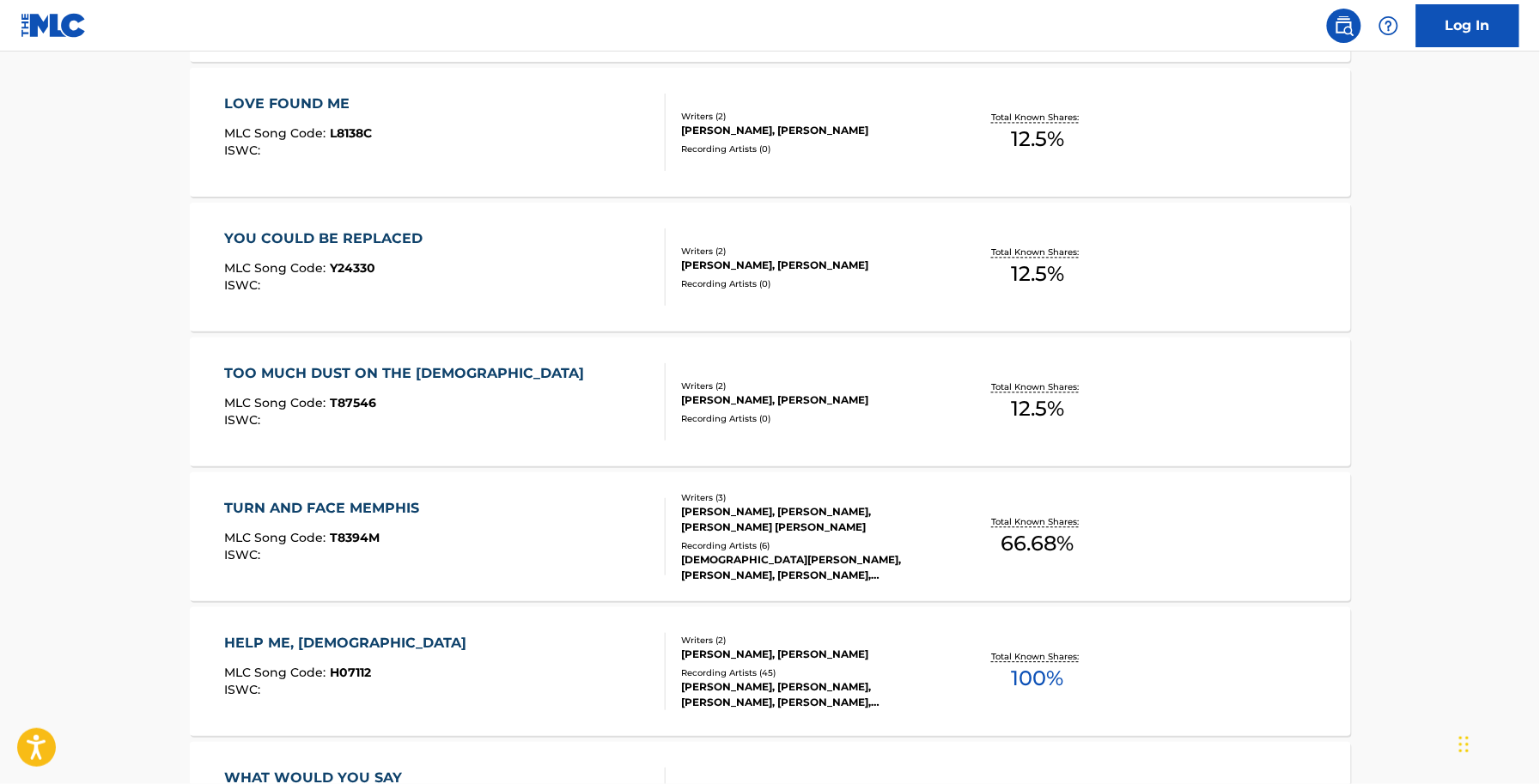
scroll to position [1318, 0]
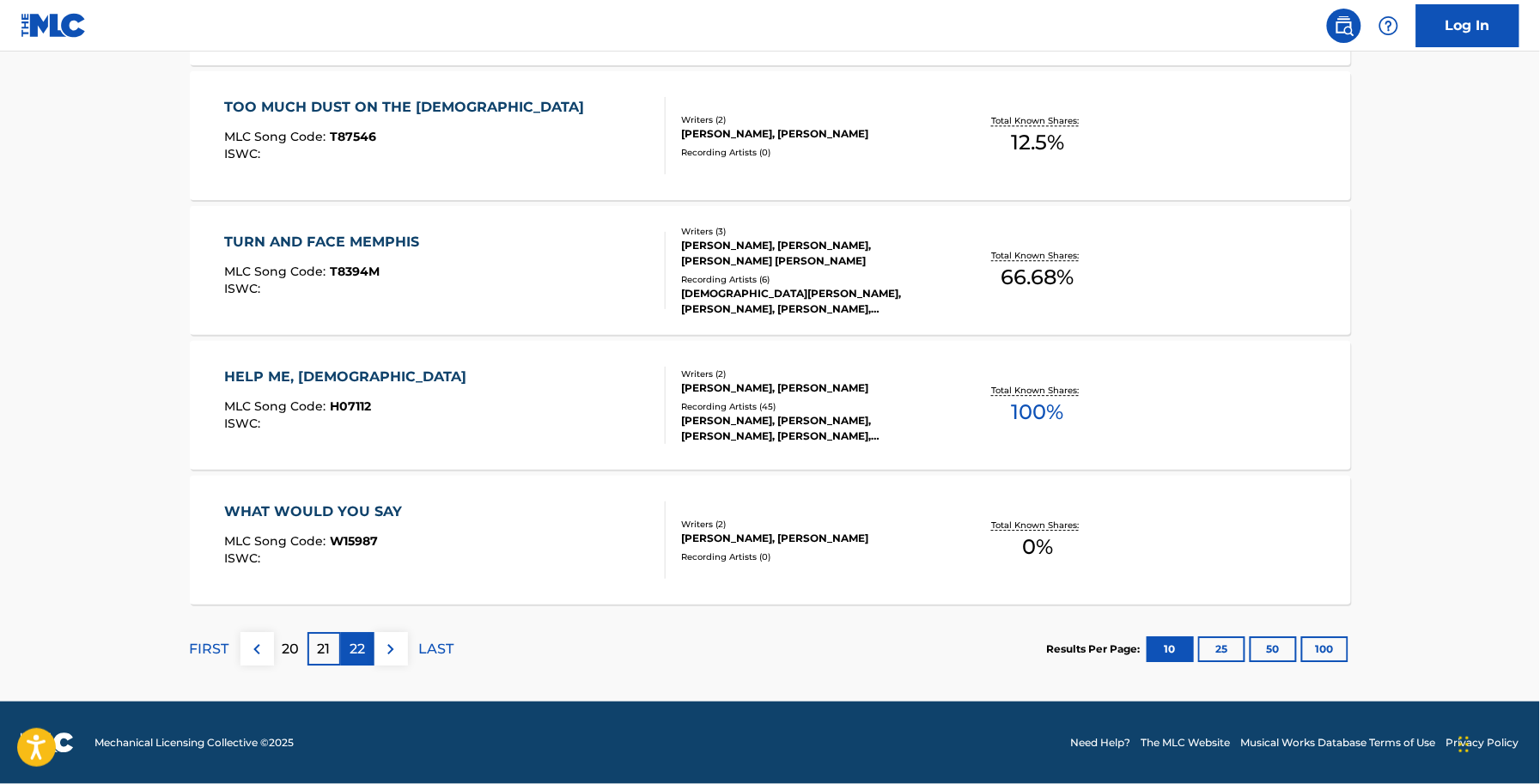
click at [346, 641] on div "22" at bounding box center [358, 648] width 34 height 34
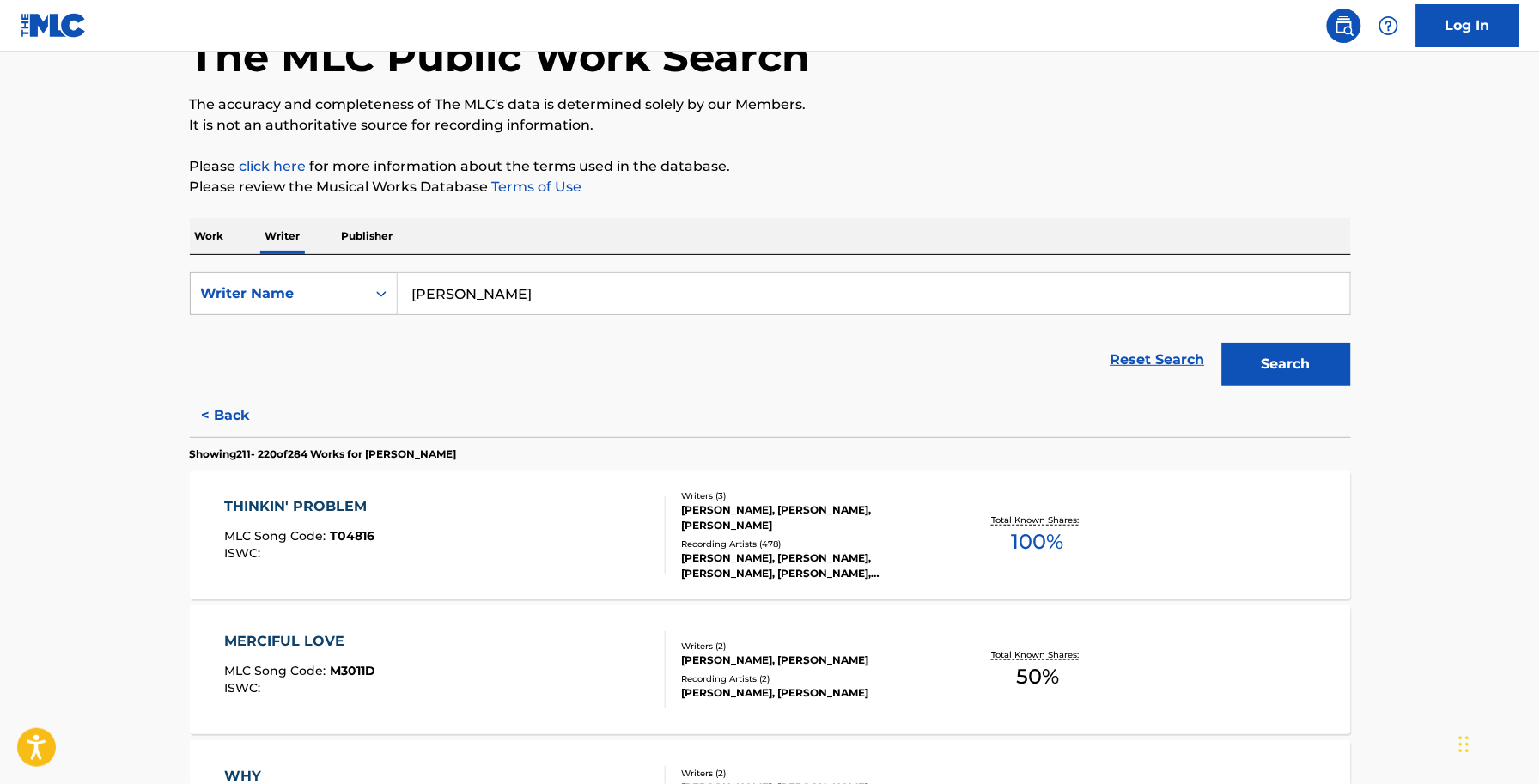
scroll to position [322, 0]
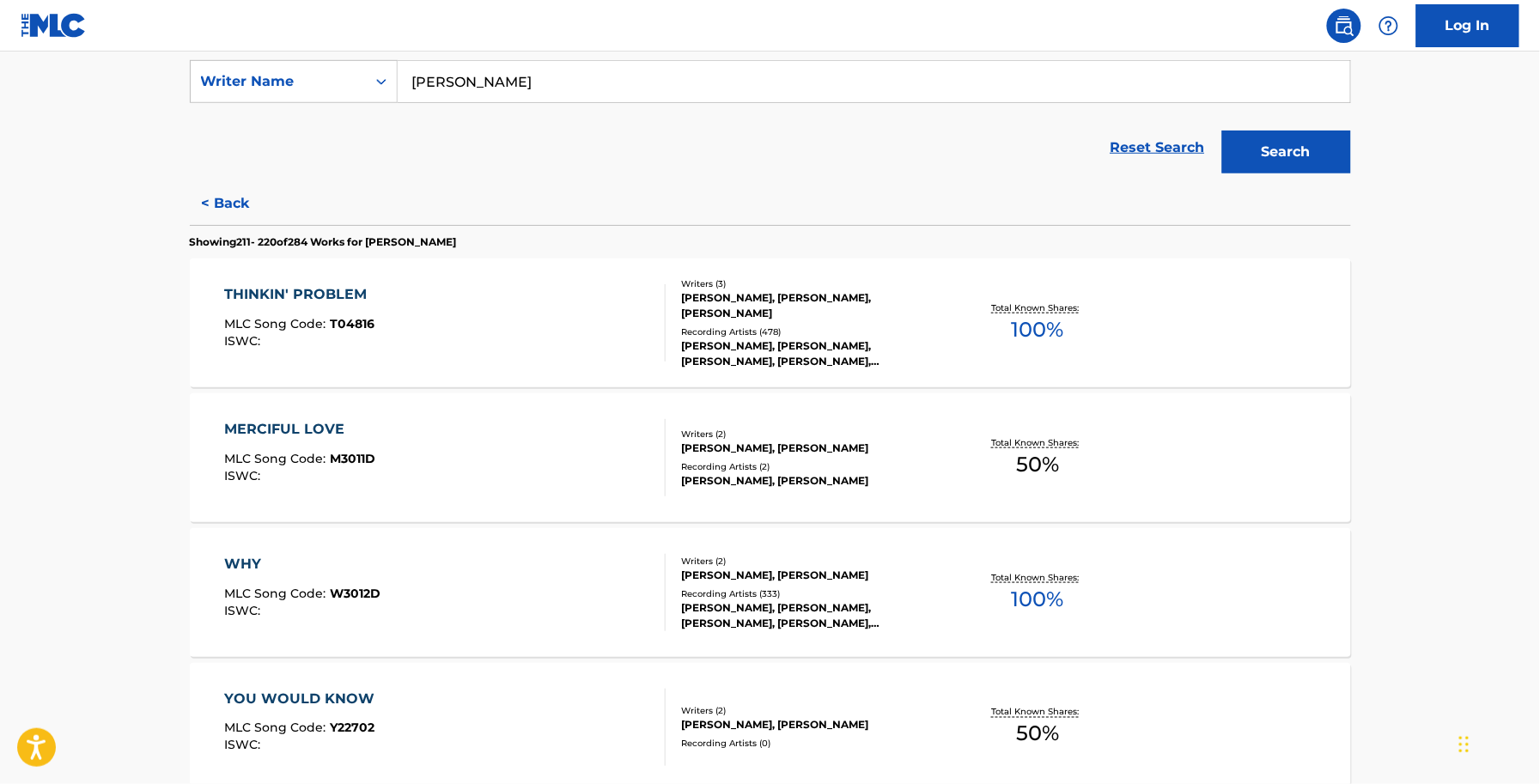
click at [422, 344] on div "THINKIN' PROBLEM MLC Song Code : T04816 ISWC :" at bounding box center [445, 322] width 441 height 77
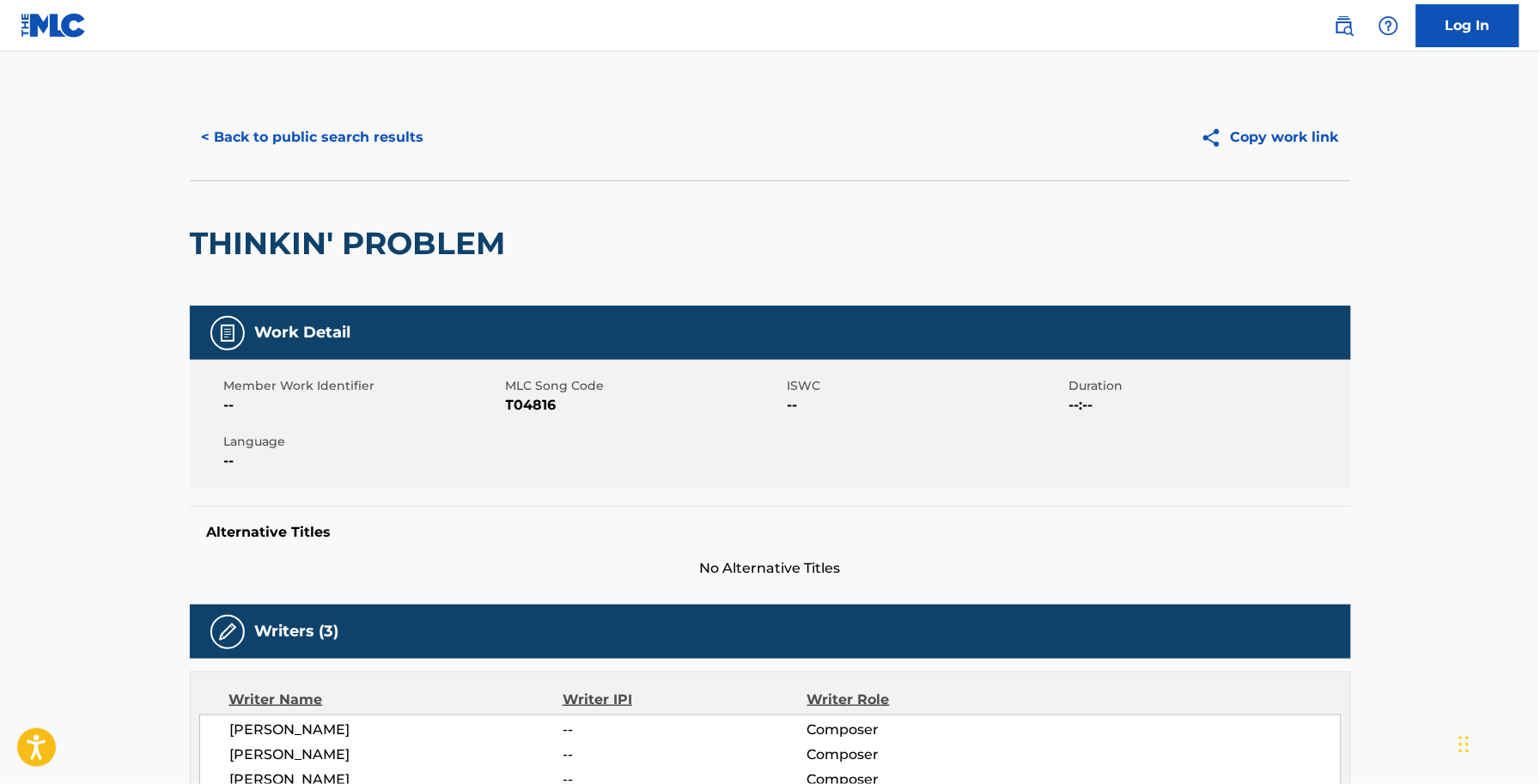
click at [541, 408] on span "T04816" at bounding box center [645, 405] width 277 height 21
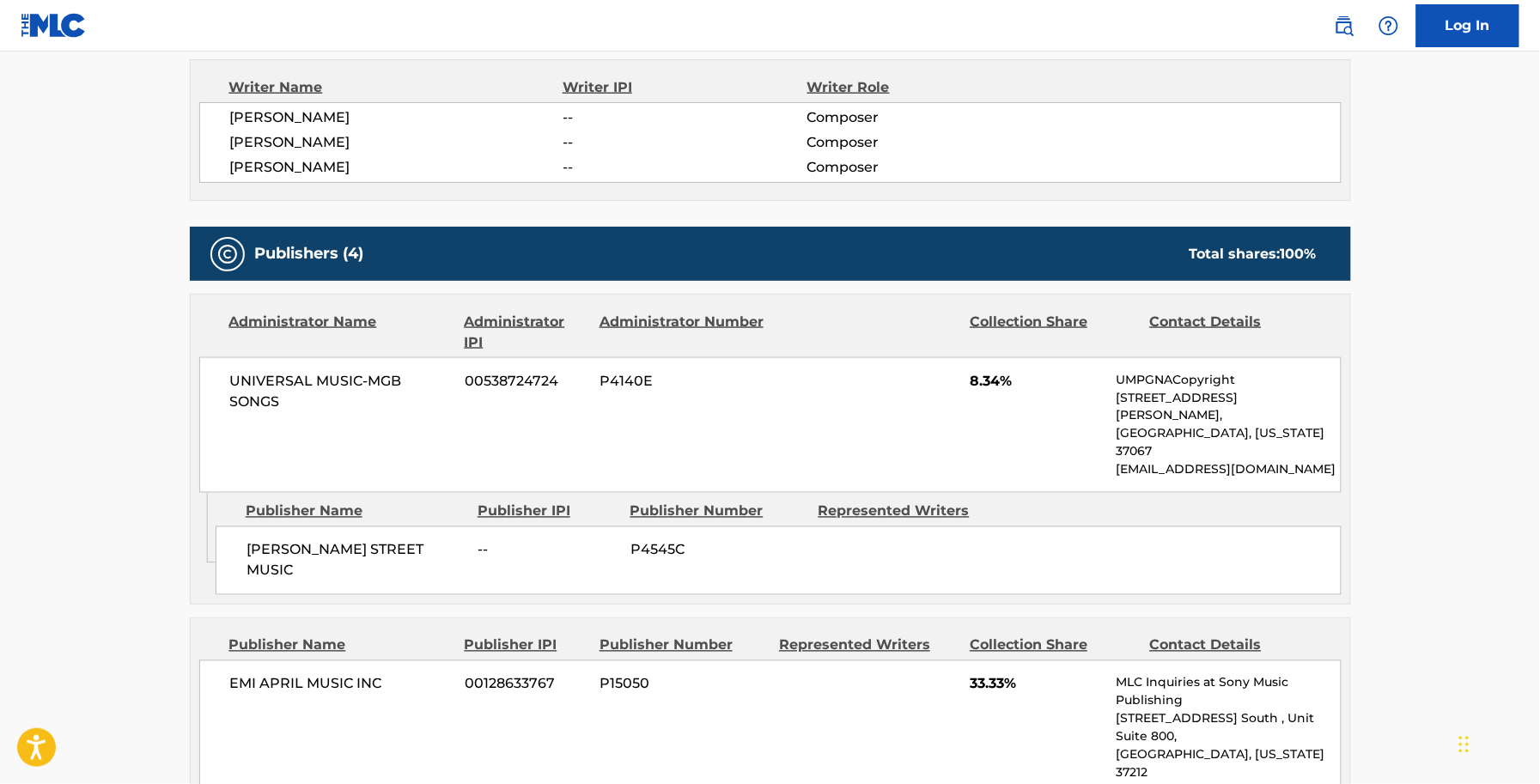
scroll to position [751, 0]
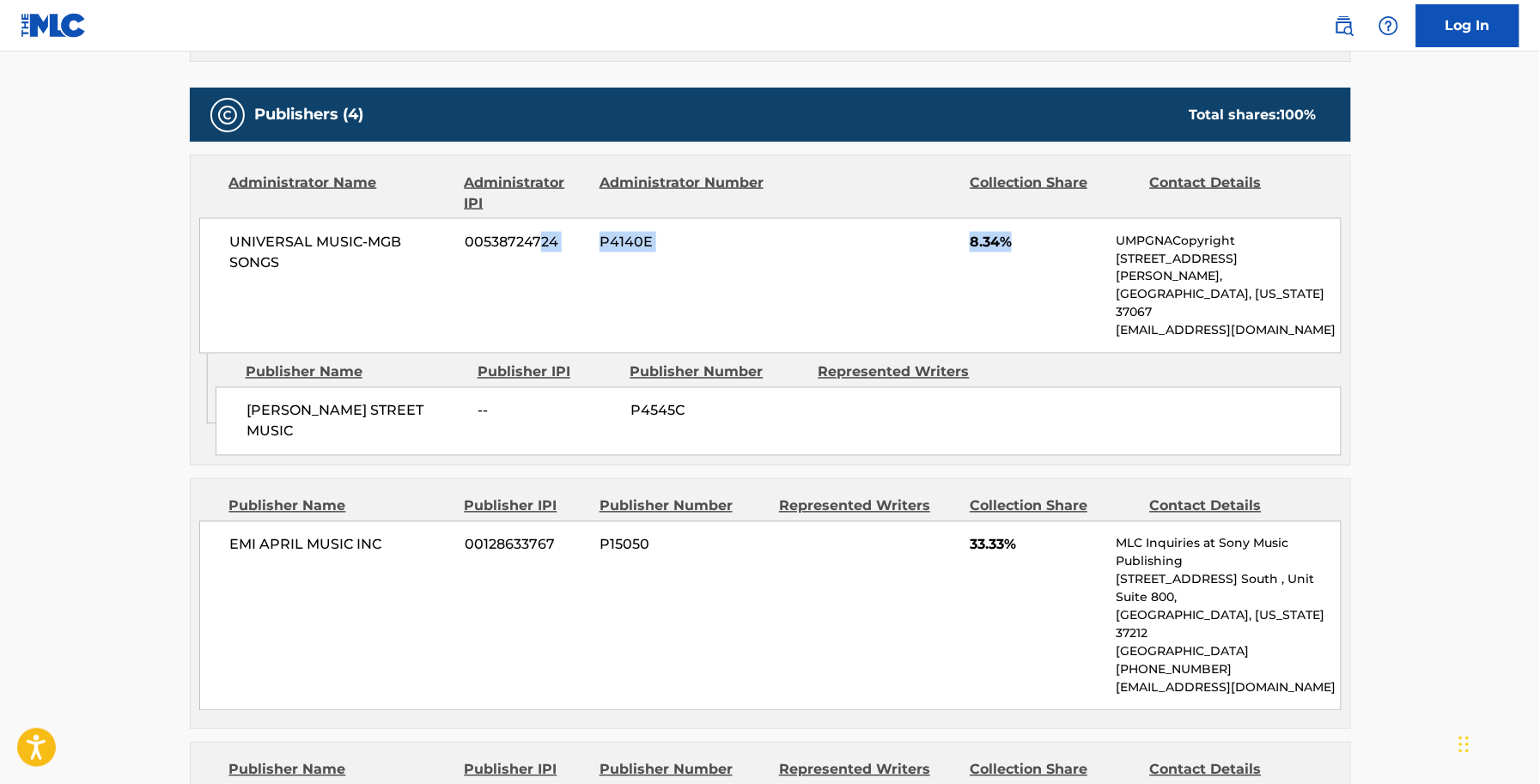
drag, startPoint x: 564, startPoint y: 244, endPoint x: 1141, endPoint y: 283, distance: 578.3
click at [1121, 271] on div "UNIVERSAL MUSIC-MGB SONGS 00538724724 P4140E 8.34% UMPGNACopyright 1550 W. McEw…" at bounding box center [770, 286] width 1143 height 136
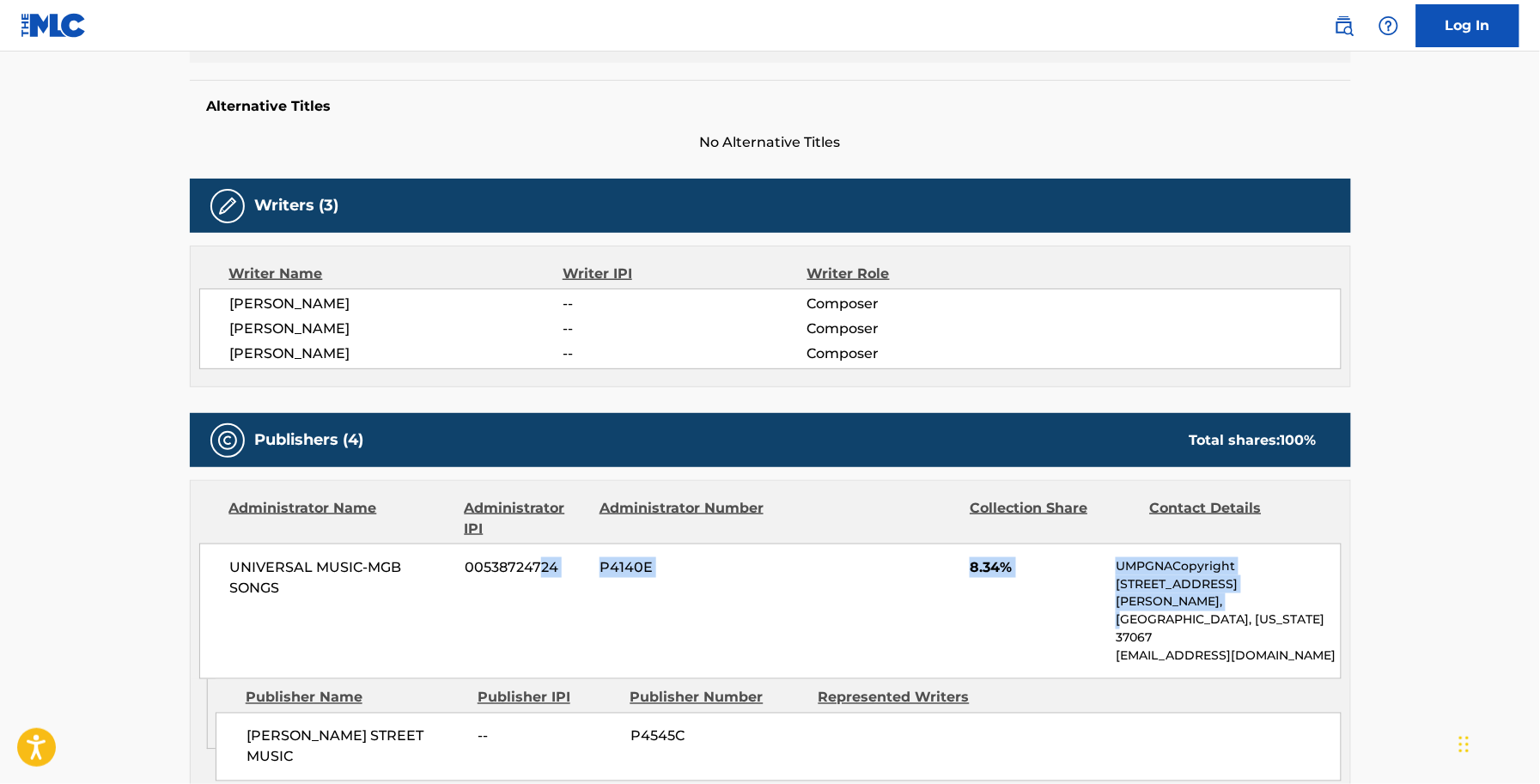
scroll to position [322, 0]
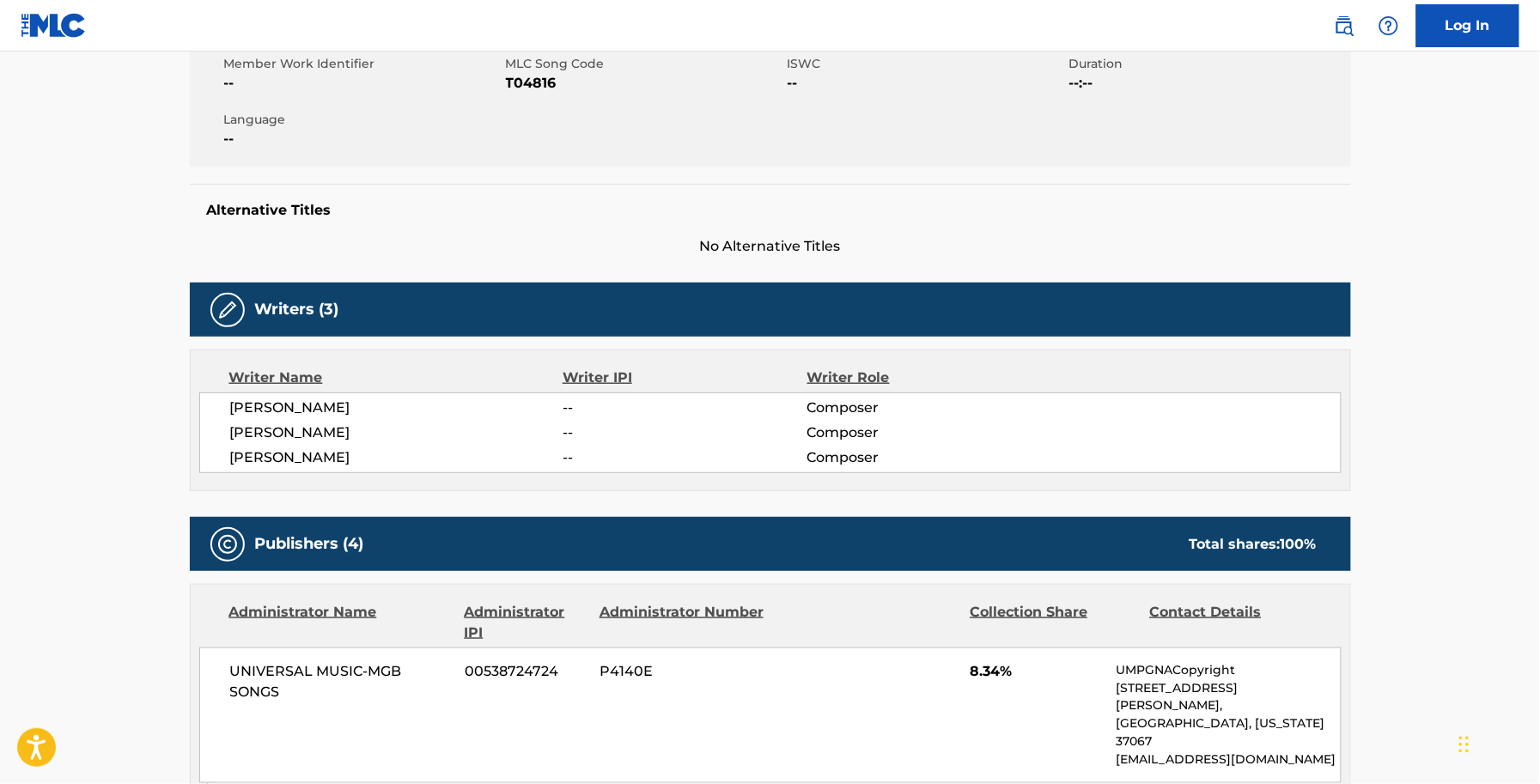
click at [1131, 283] on div "Writers (3)" at bounding box center [770, 309] width 1162 height 54
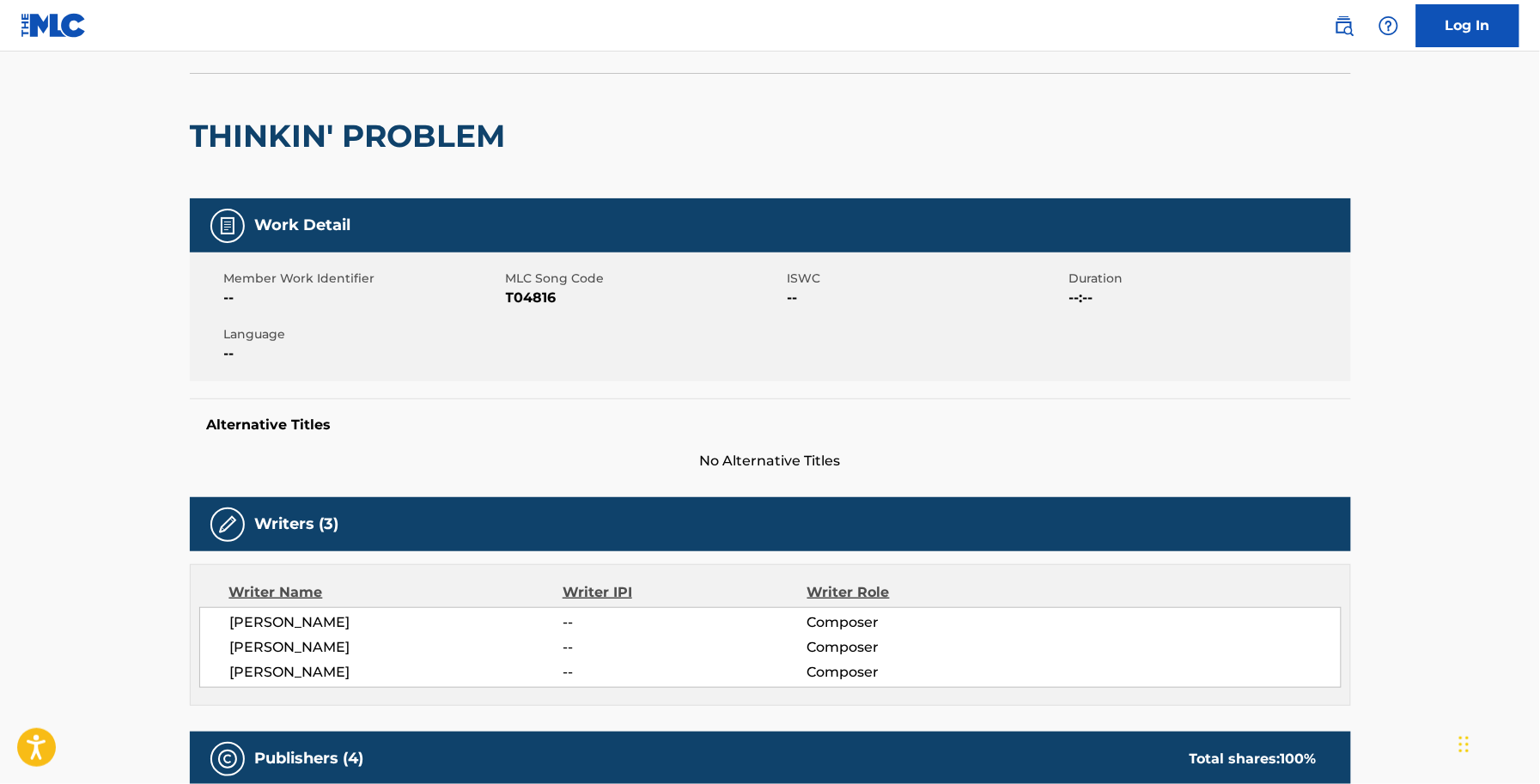
scroll to position [0, 0]
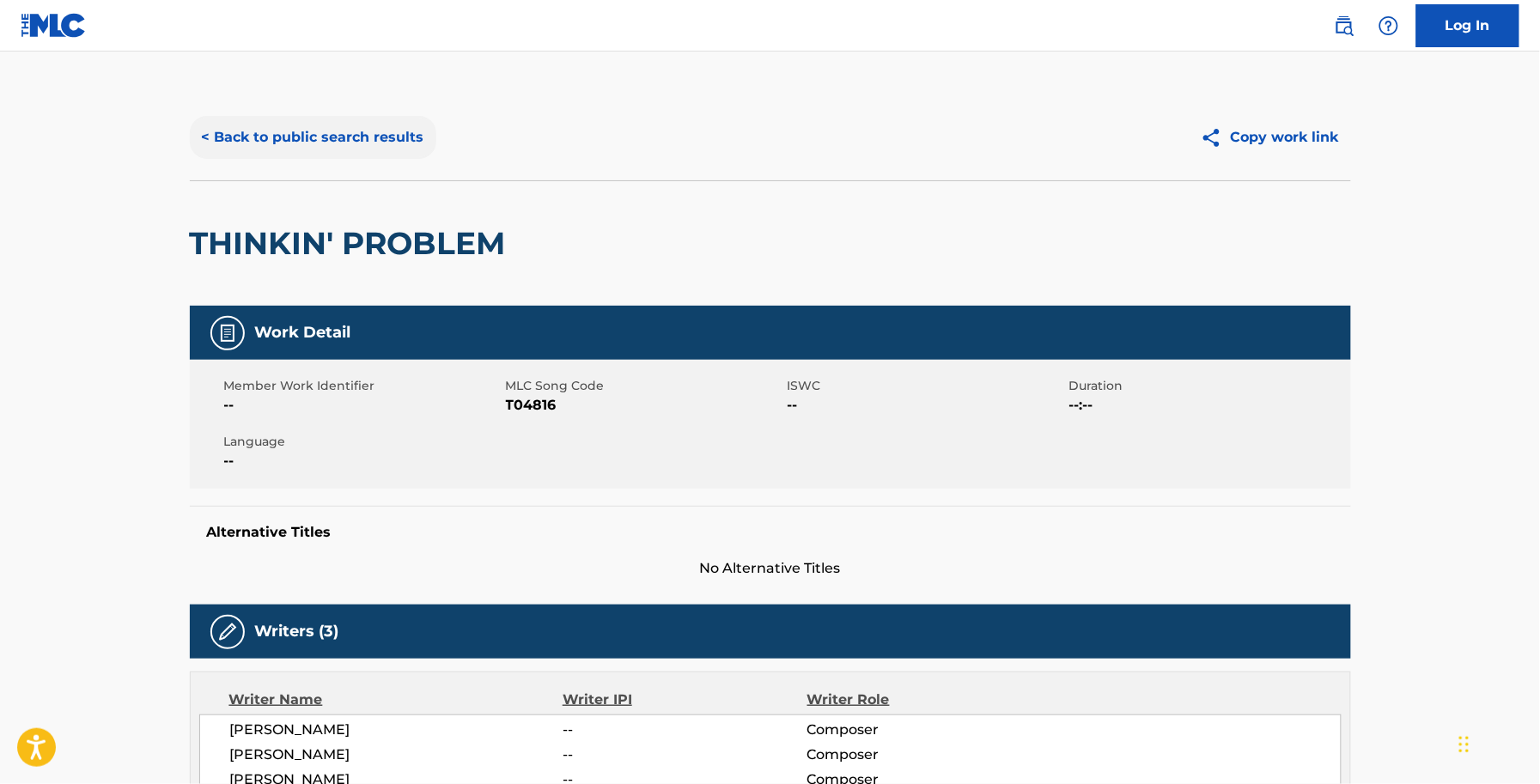
click at [289, 129] on button "< Back to public search results" at bounding box center [312, 137] width 247 height 43
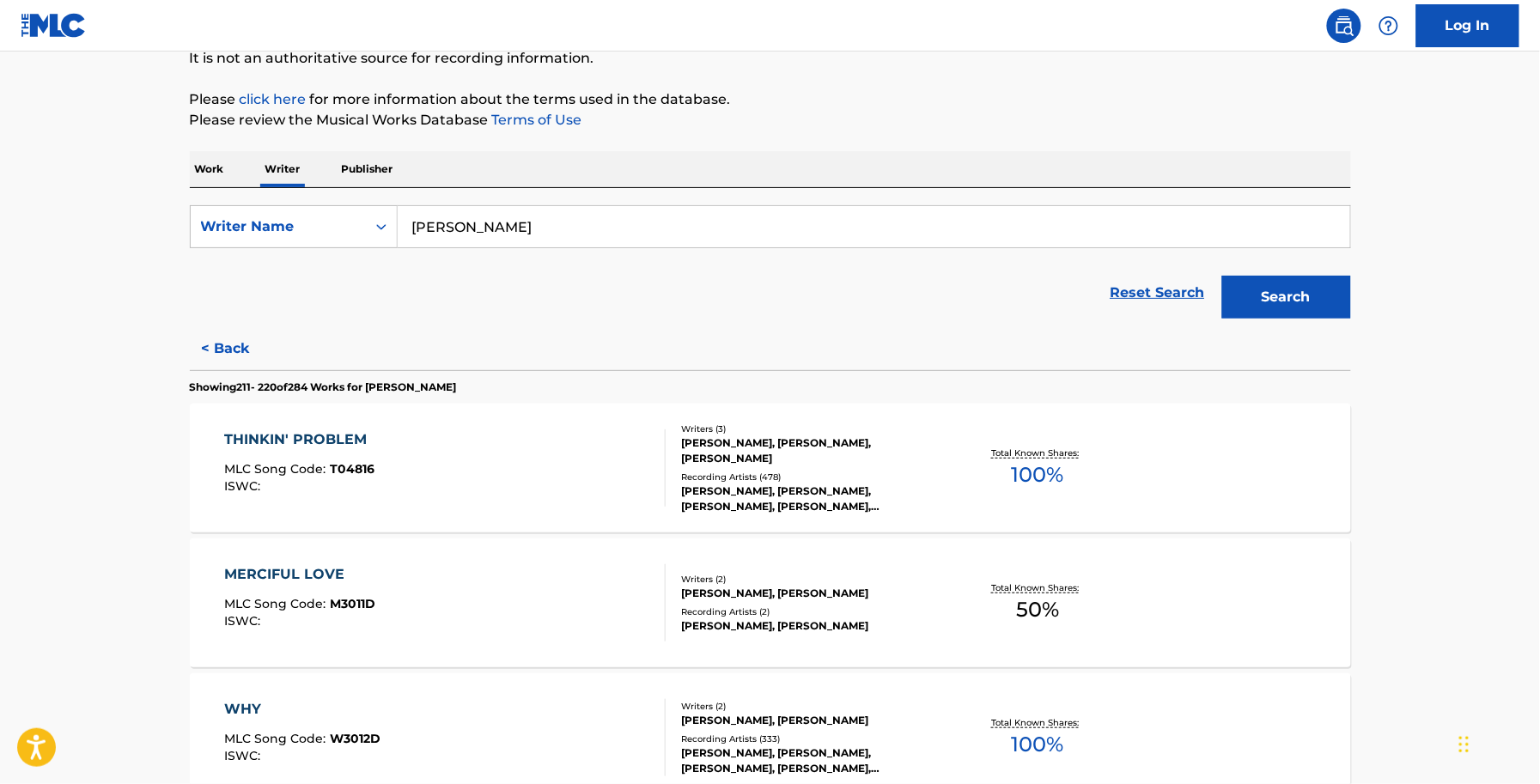
scroll to position [214, 0]
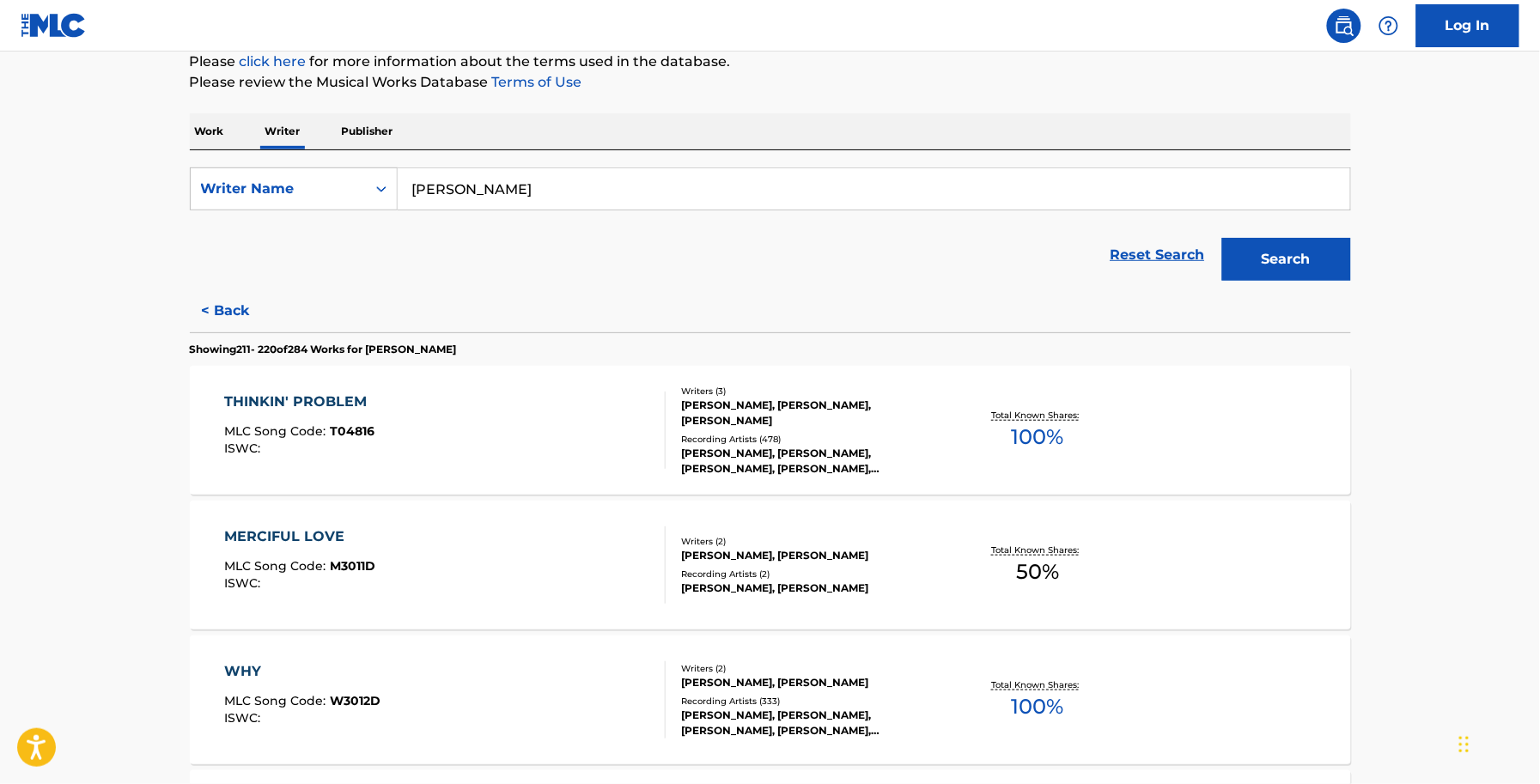
click at [391, 620] on div "MERCIFUL LOVE MLC Song Code : M3011D ISWC : Writers ( 2 ) MARC BEESON, ALLEN SH…" at bounding box center [770, 565] width 1162 height 129
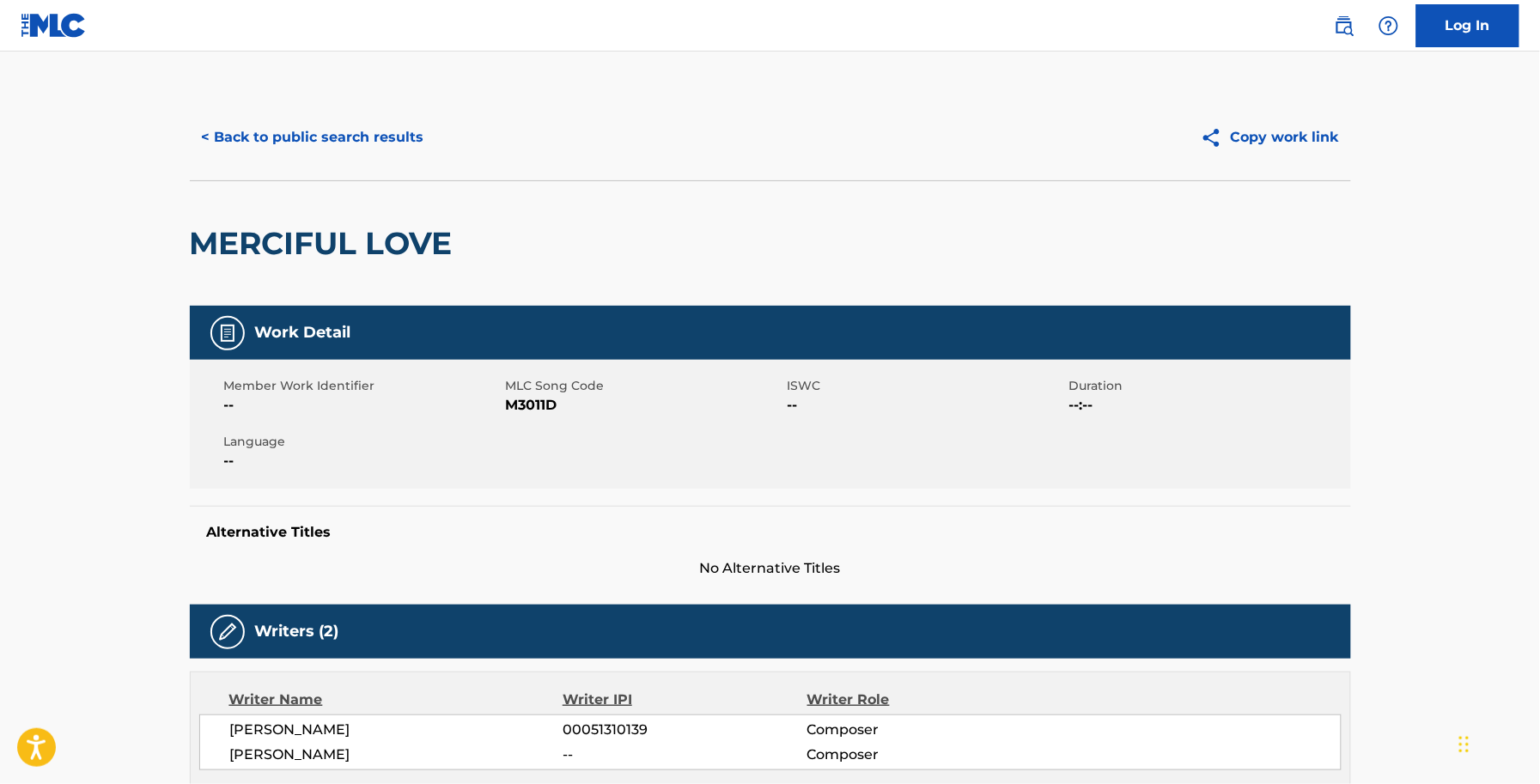
click at [520, 405] on span "M3011D" at bounding box center [645, 405] width 277 height 21
click at [383, 129] on button "< Back to public search results" at bounding box center [312, 137] width 247 height 43
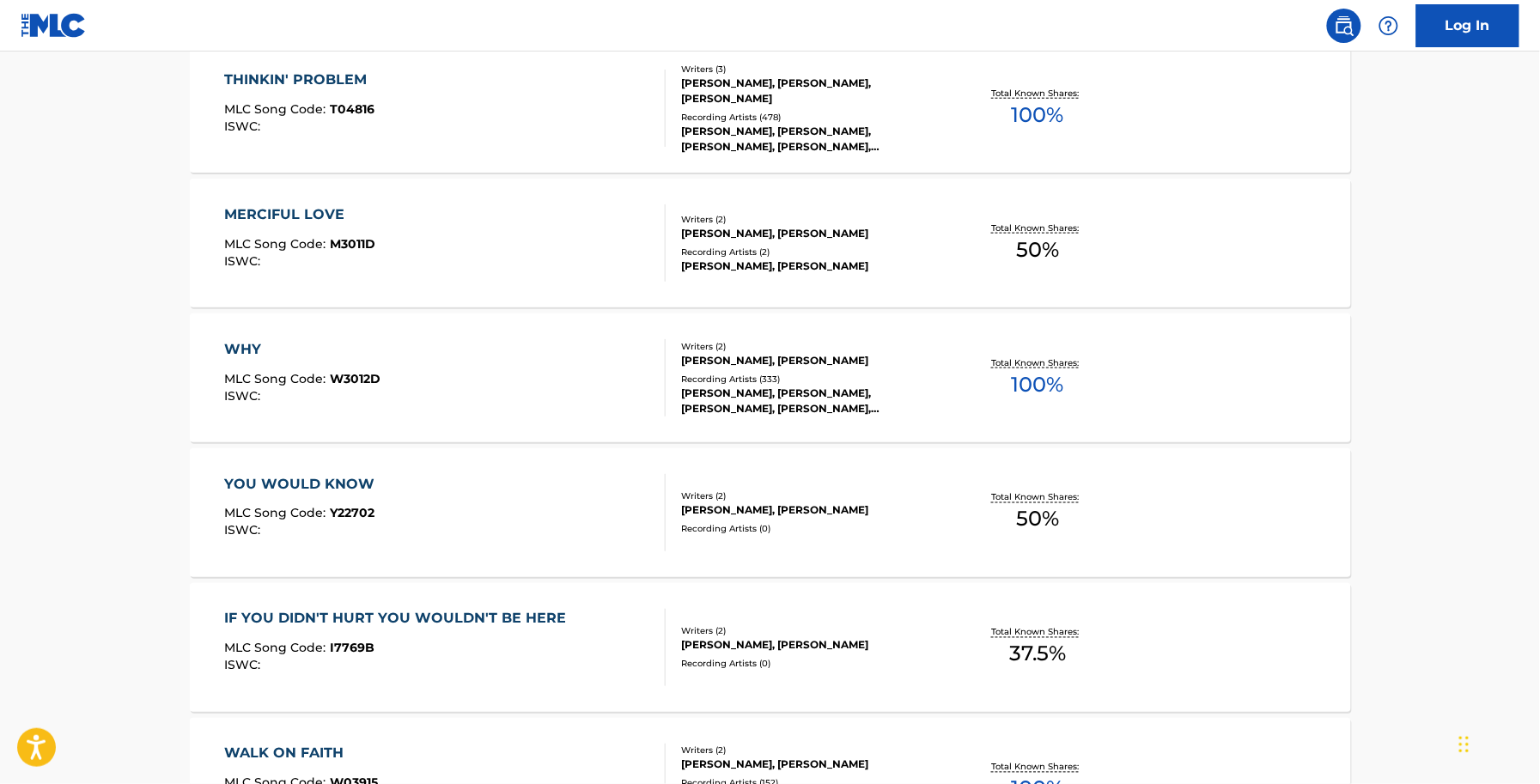
scroll to position [643, 0]
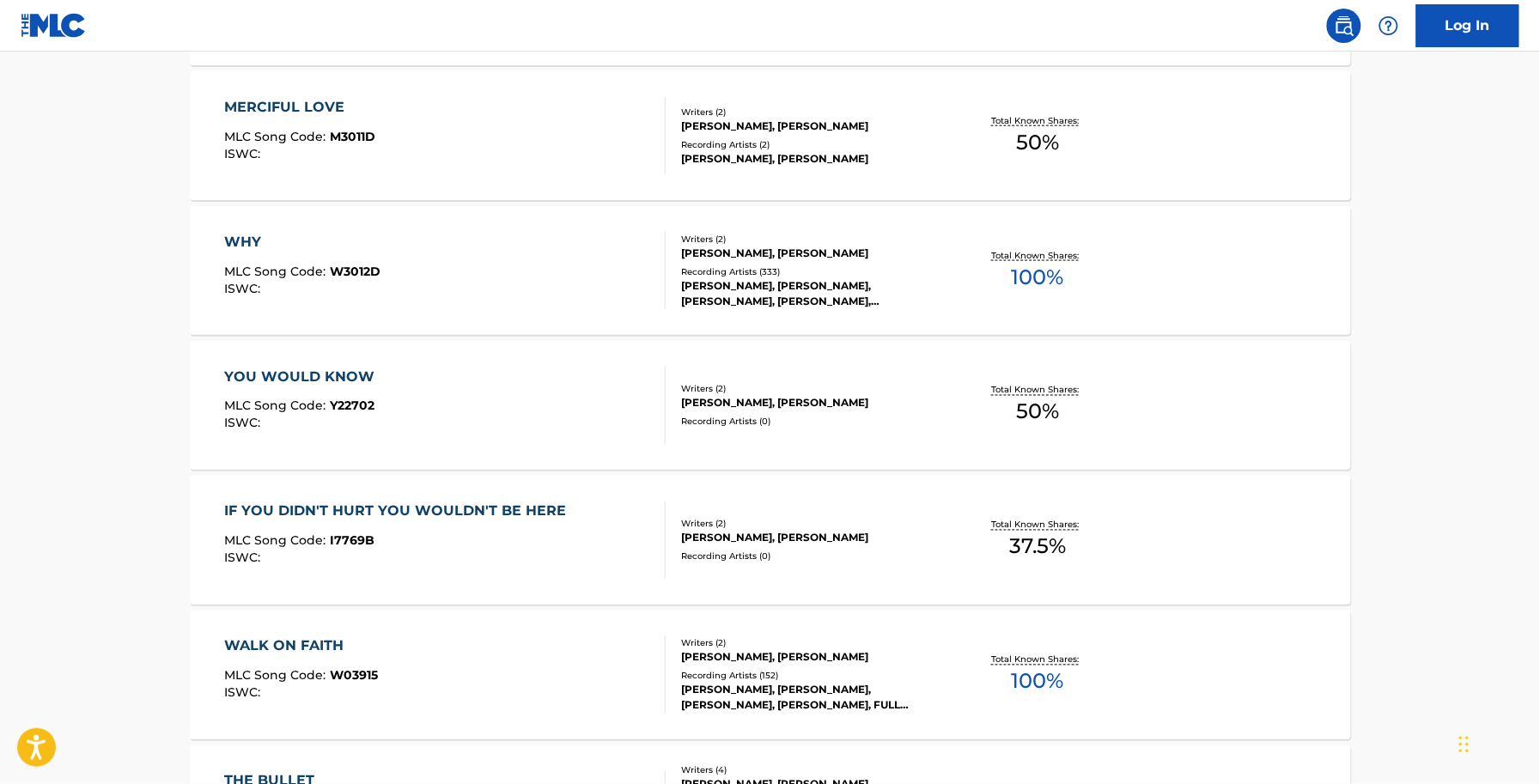
click at [340, 255] on div "WHY MLC Song Code : W3012D ISWC :" at bounding box center [302, 269] width 157 height 77
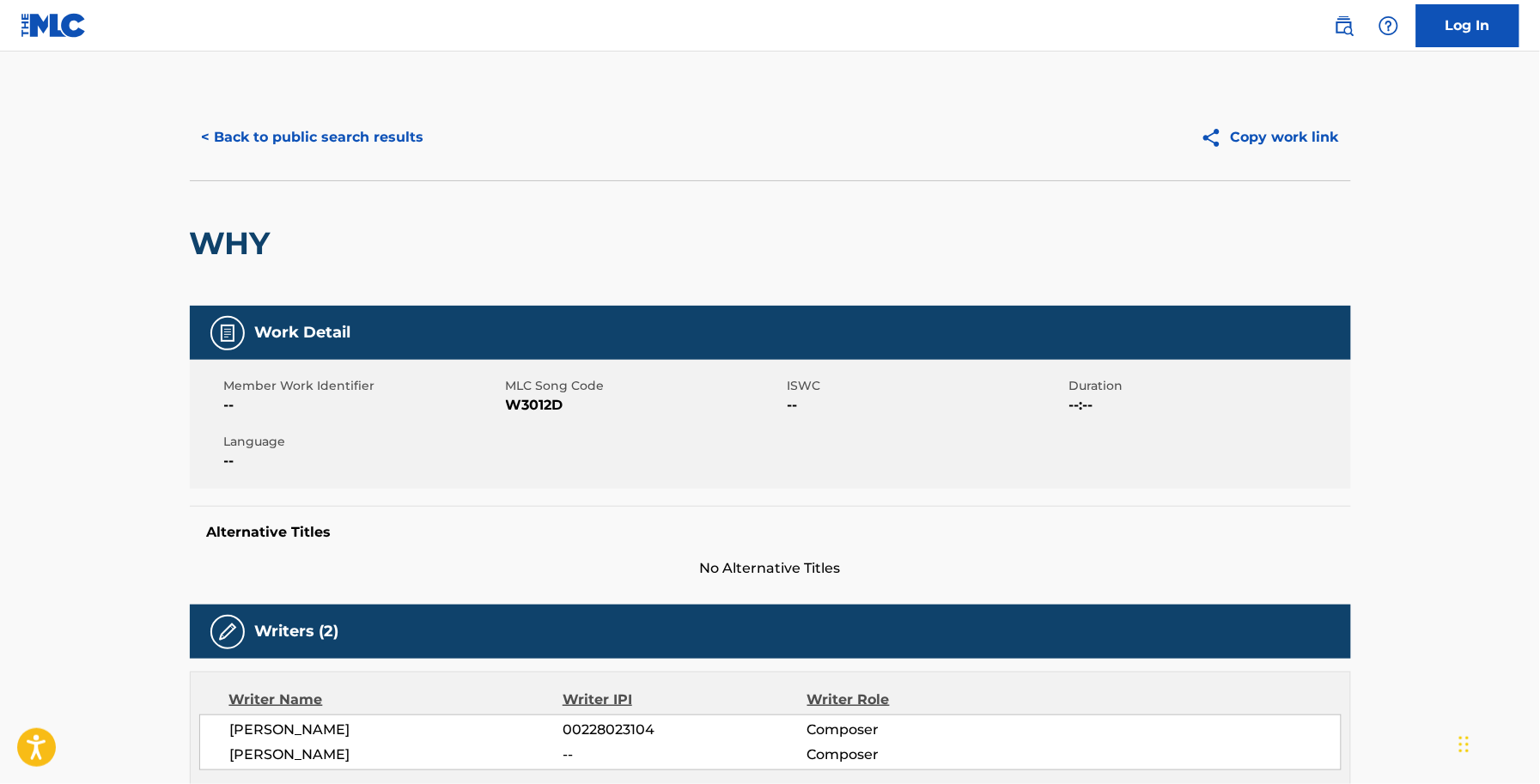
click at [543, 400] on span "W3012D" at bounding box center [645, 405] width 277 height 21
click at [287, 174] on div "< Back to public search results Copy work link" at bounding box center [770, 138] width 1162 height 86
click at [287, 165] on div "< Back to public search results Copy work link" at bounding box center [770, 138] width 1162 height 86
click at [290, 145] on button "< Back to public search results" at bounding box center [312, 137] width 247 height 43
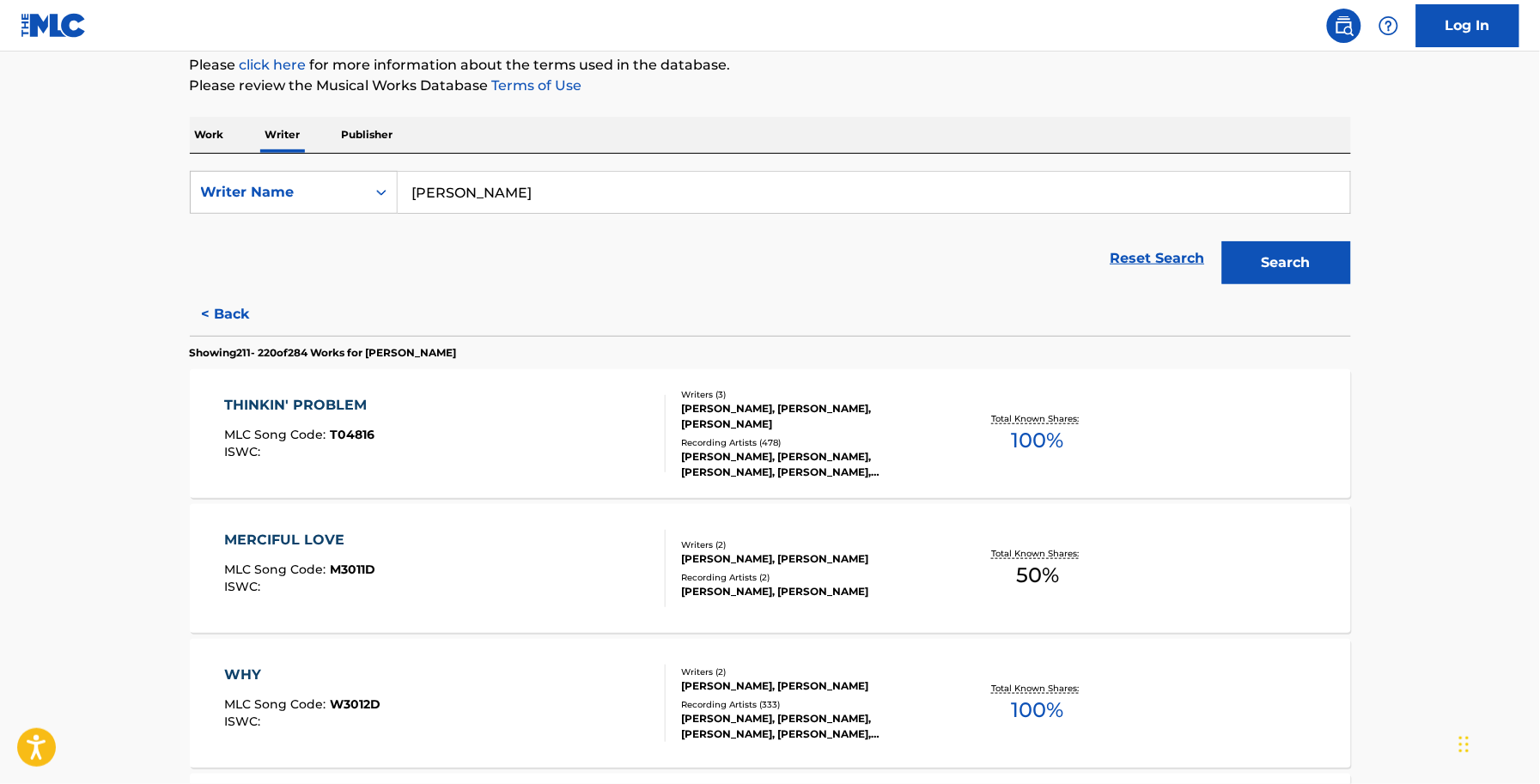
scroll to position [751, 0]
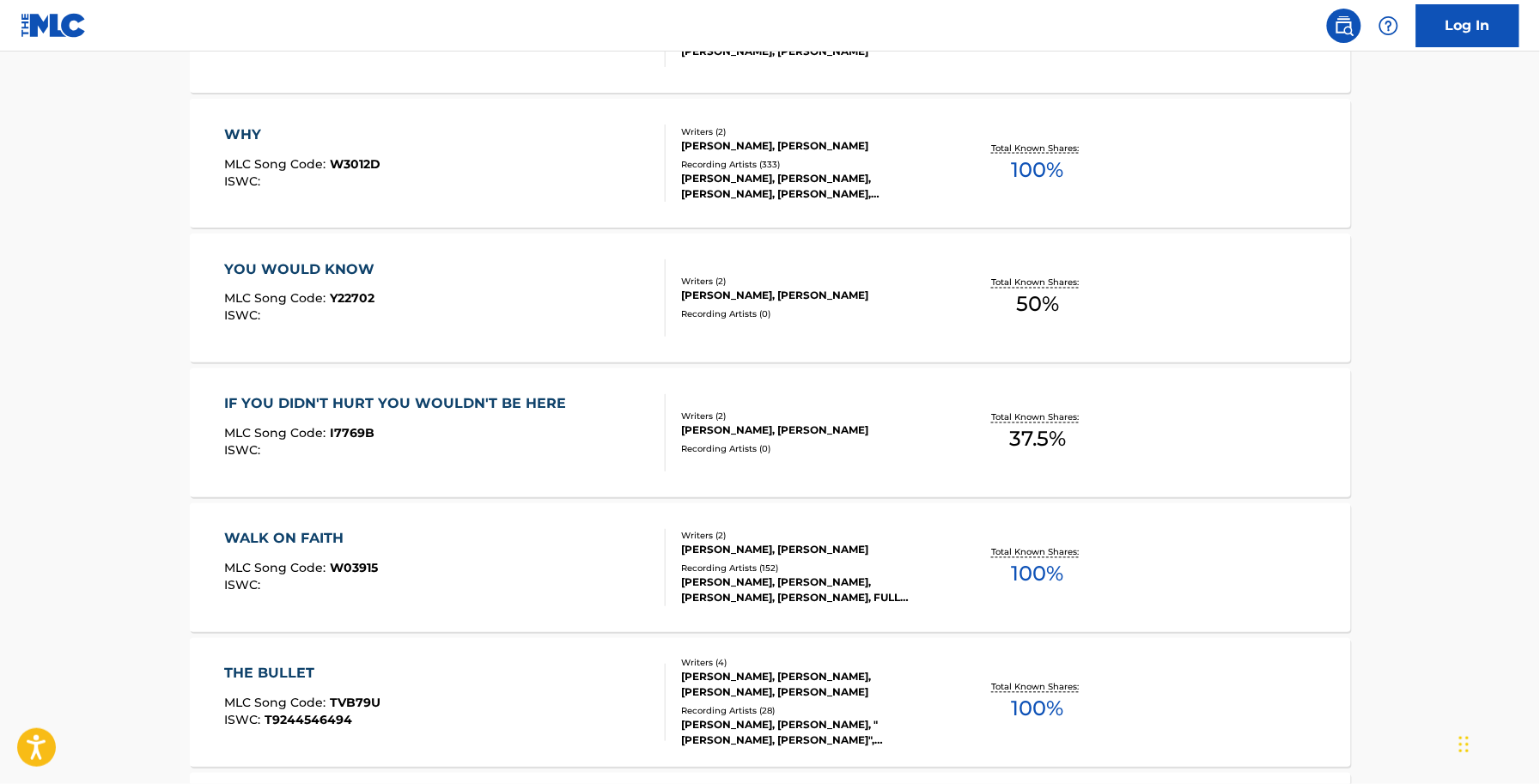
click at [337, 283] on div "YOU WOULD KNOW MLC Song Code : Y22702 ISWC :" at bounding box center [303, 297] width 159 height 77
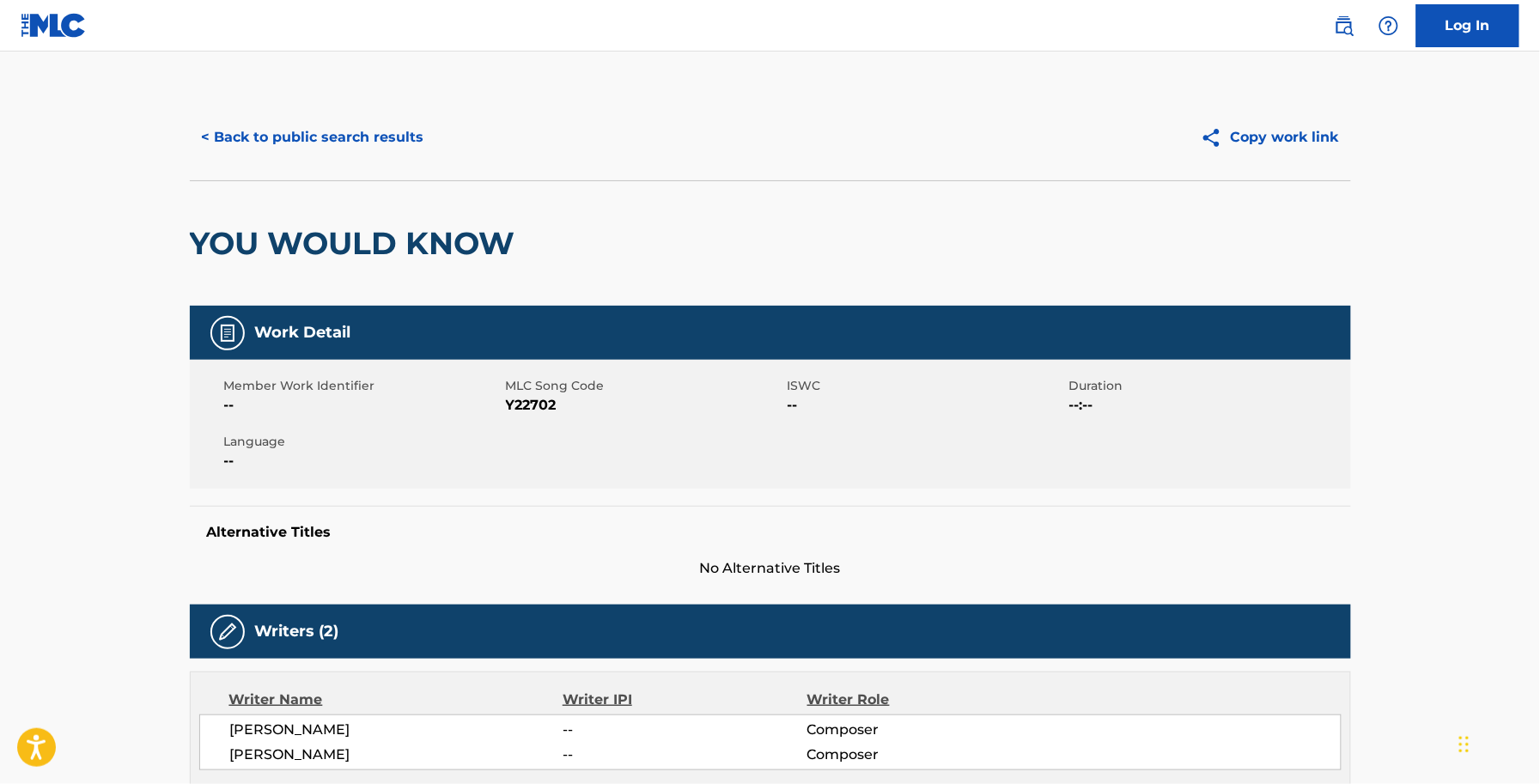
click at [531, 397] on span "Y22702" at bounding box center [645, 405] width 277 height 21
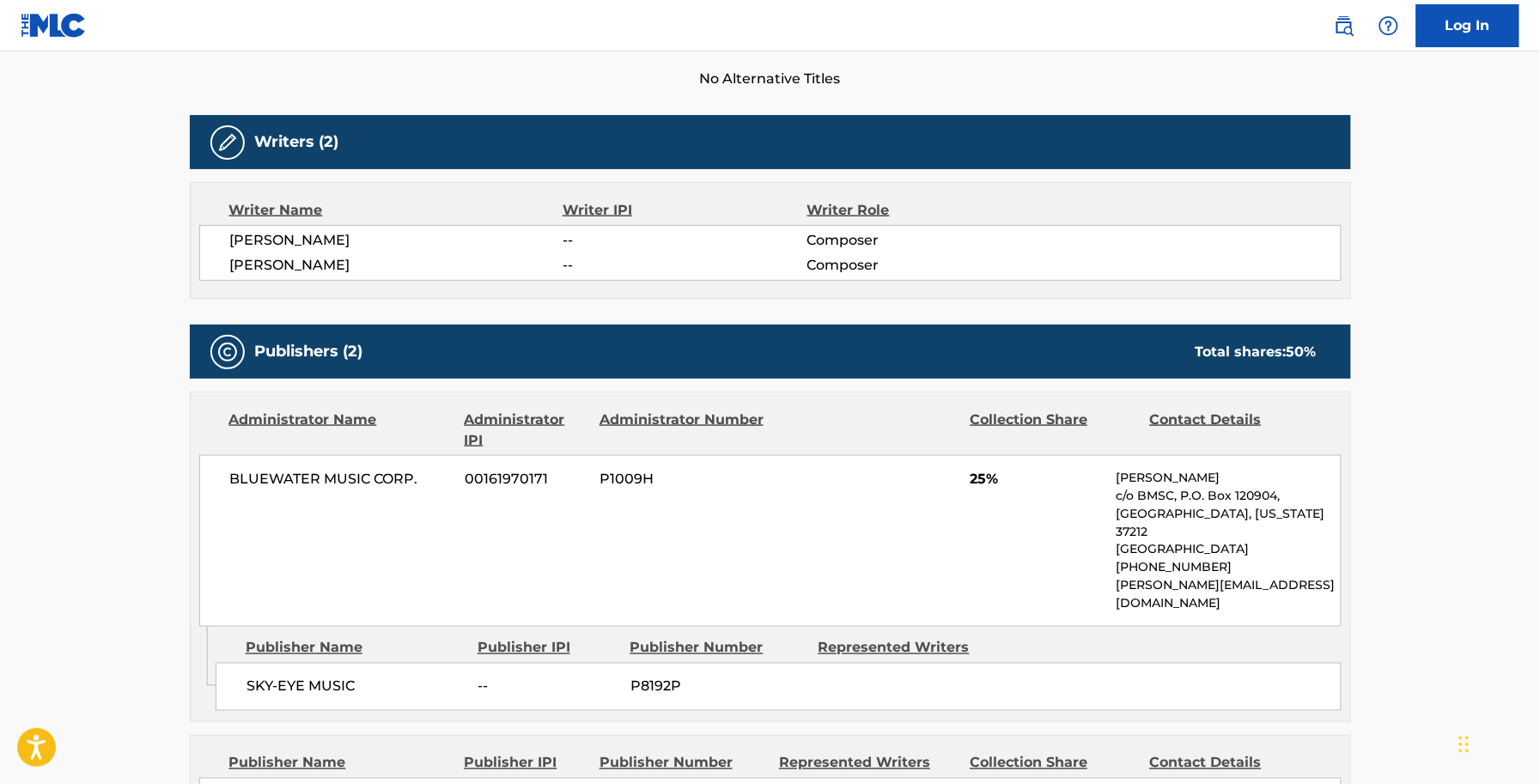
scroll to position [129, 0]
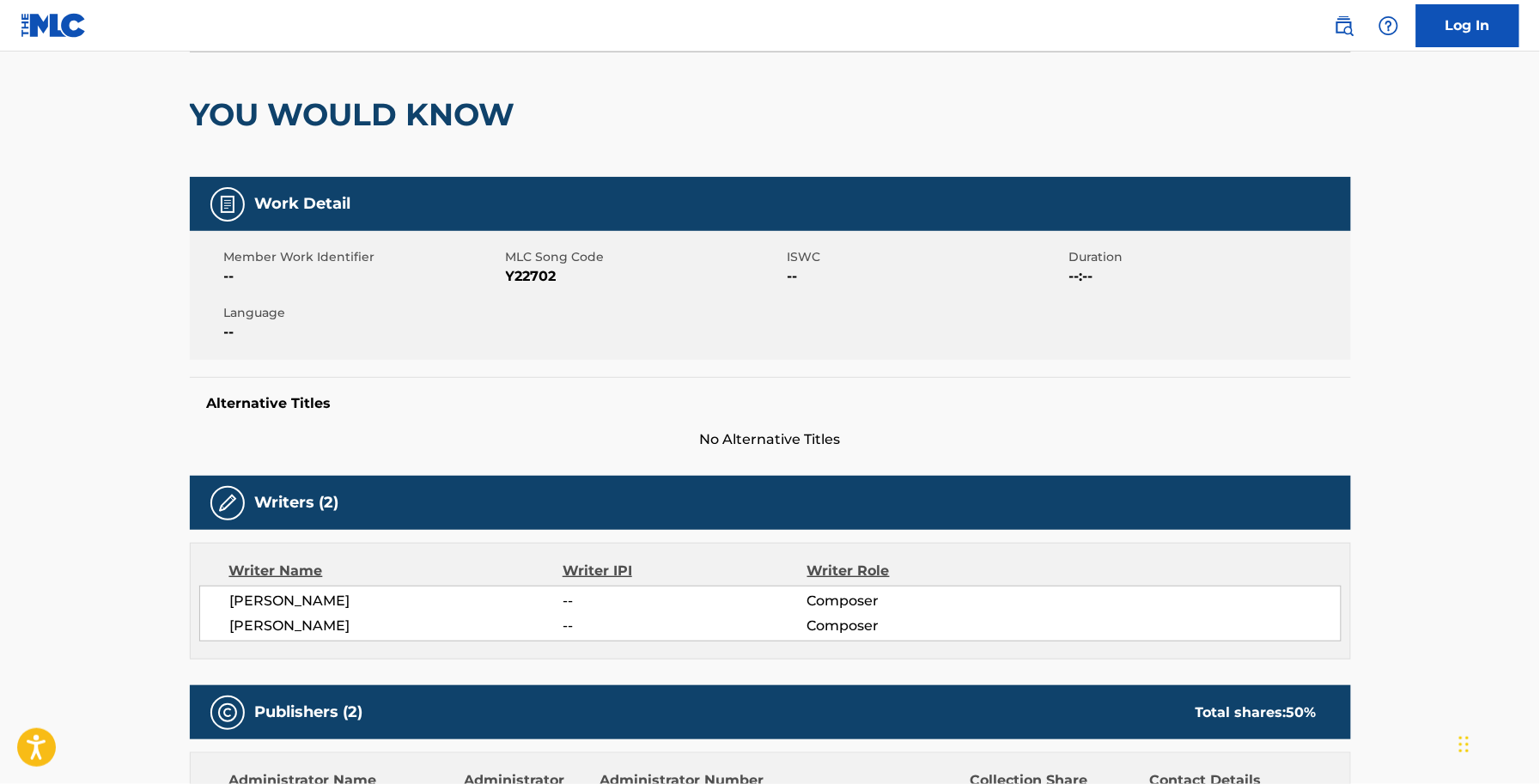
click at [834, 692] on div "Publishers (2) Total shares: 50 %" at bounding box center [770, 712] width 1162 height 54
click at [537, 279] on span "Y22702" at bounding box center [645, 276] width 277 height 21
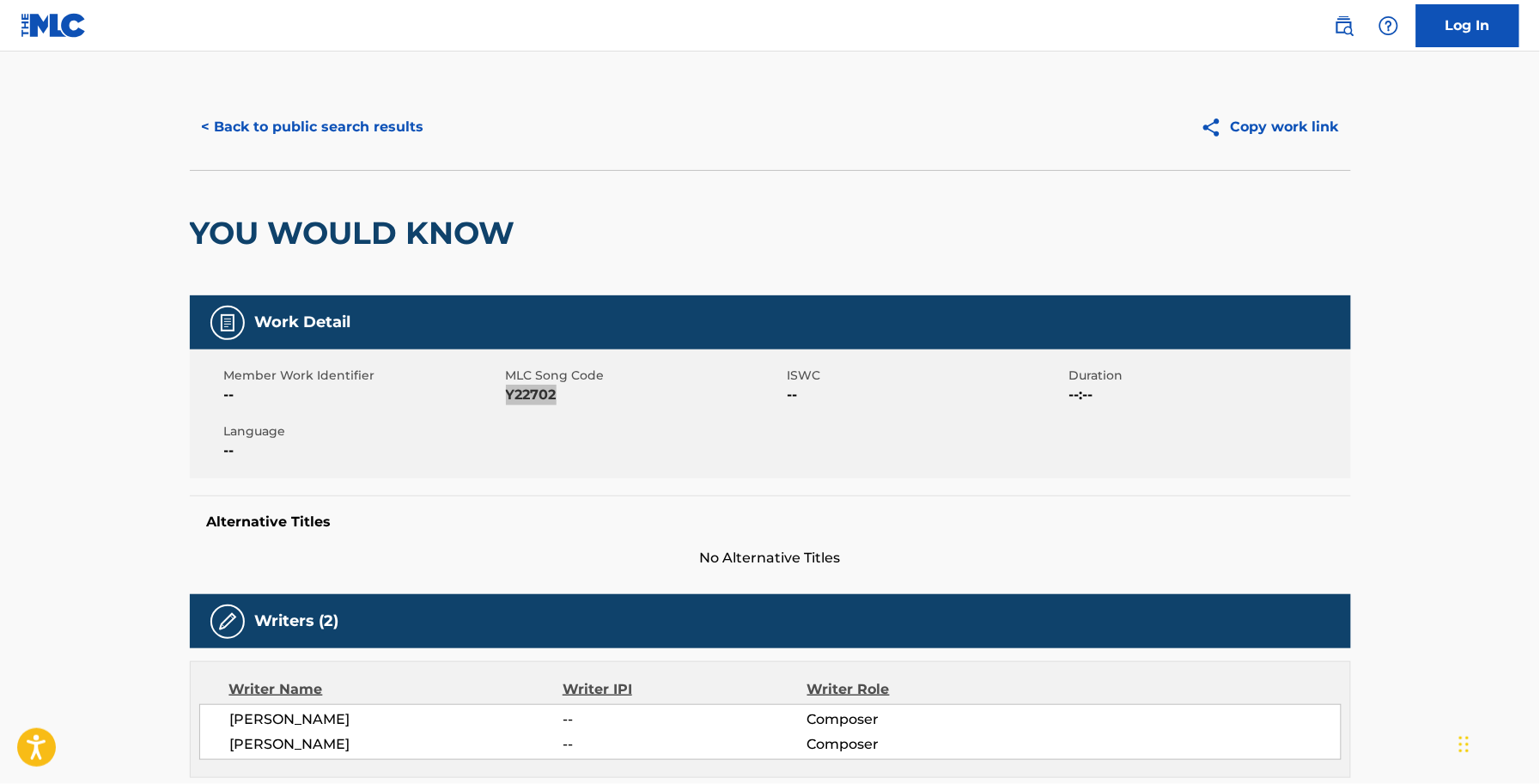
scroll to position [0, 0]
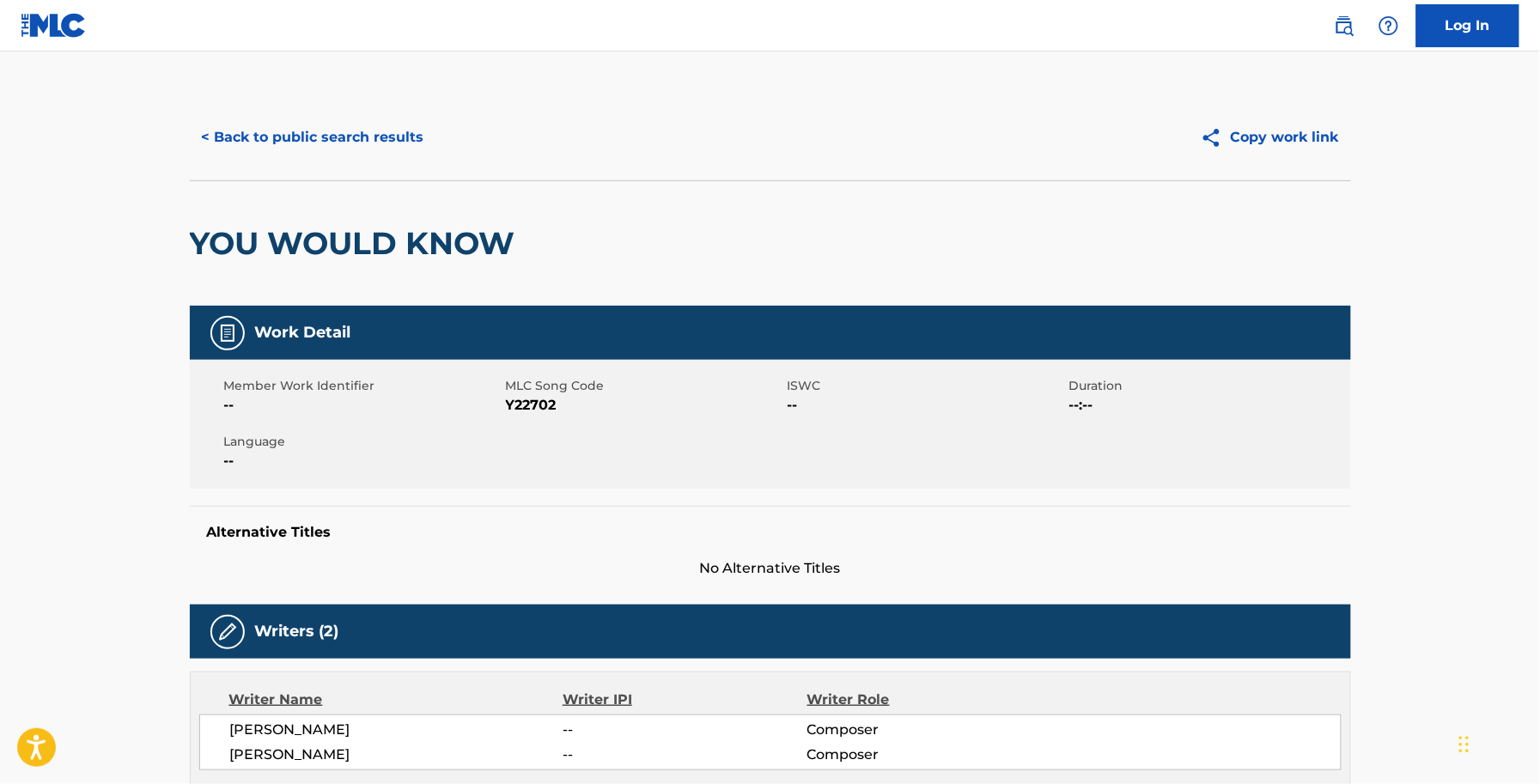
click at [311, 95] on div "< Back to public search results Copy work link" at bounding box center [770, 138] width 1162 height 86
click at [320, 140] on button "< Back to public search results" at bounding box center [312, 137] width 247 height 43
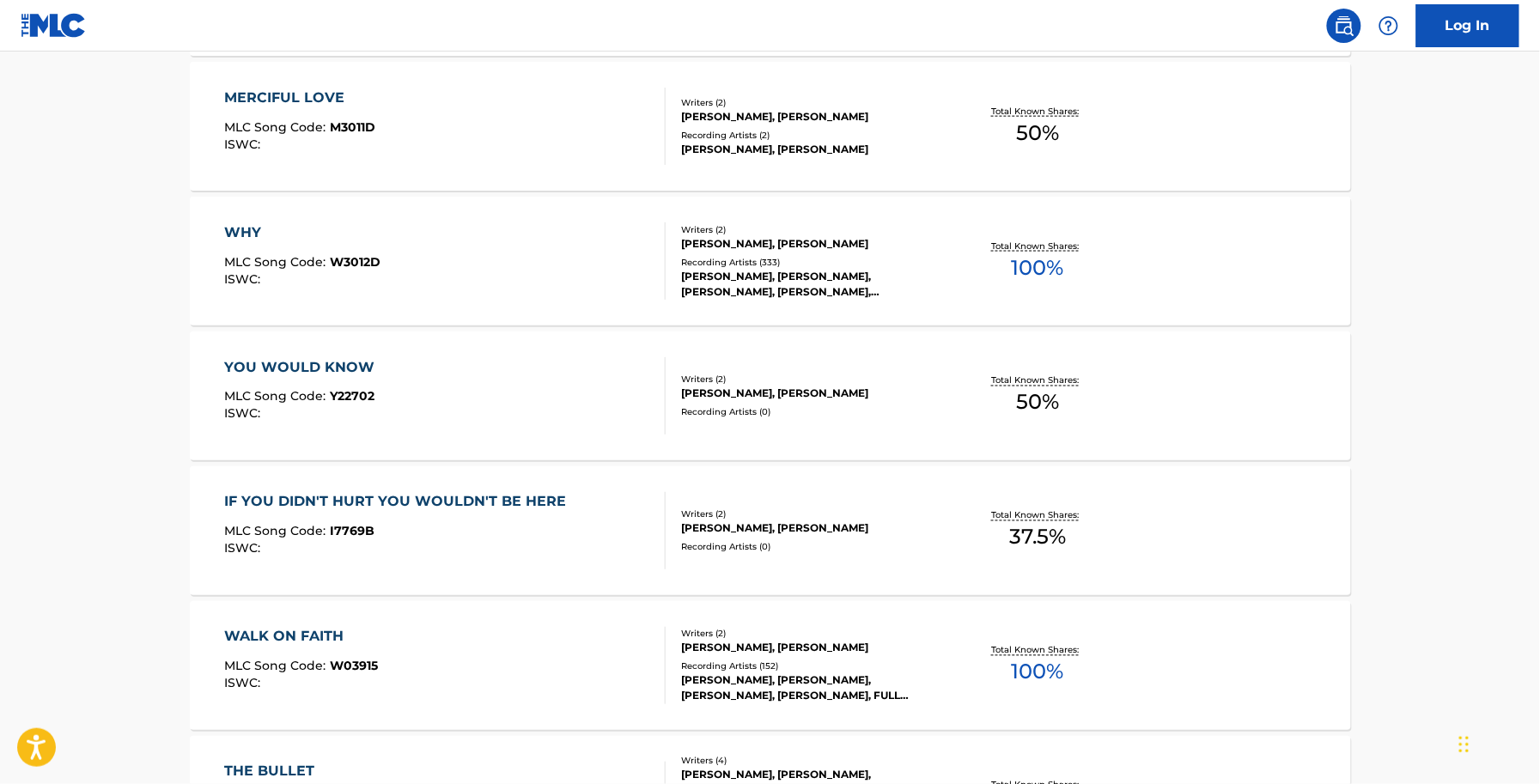
scroll to position [859, 0]
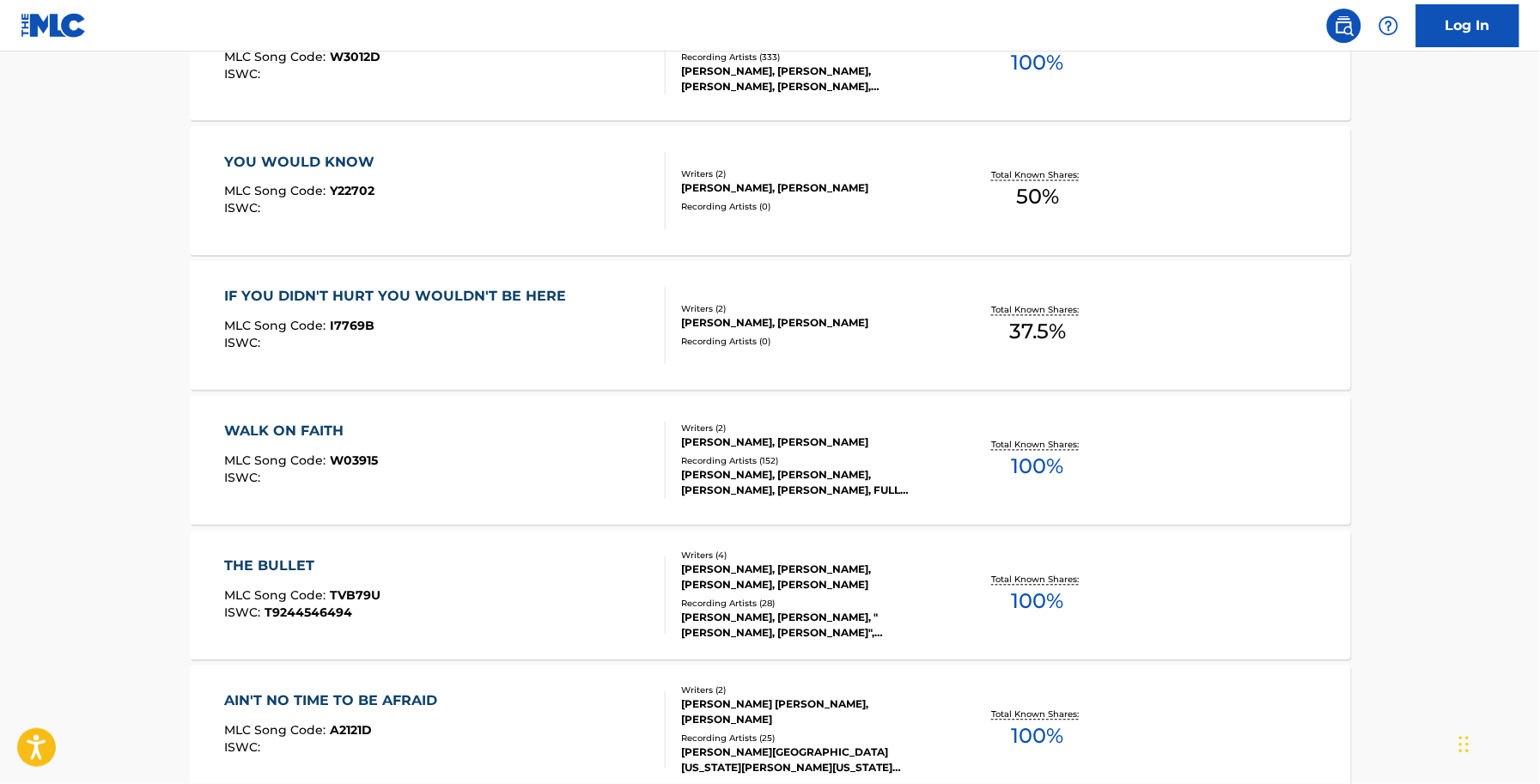
click at [372, 306] on div "IF YOU DIDN'T HURT YOU WOULDN'T BE HERE" at bounding box center [399, 296] width 350 height 21
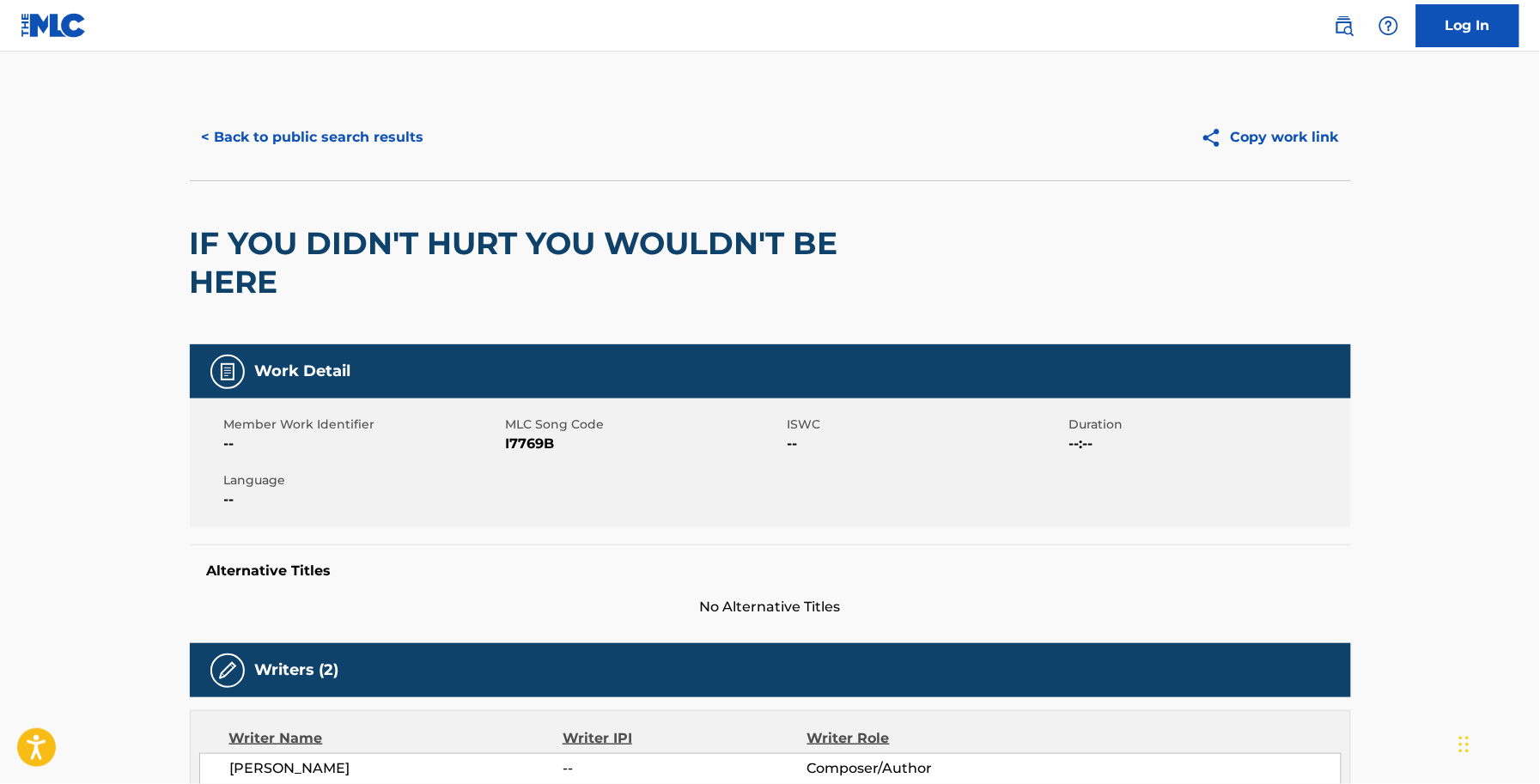
click at [548, 445] on span "I7769B" at bounding box center [645, 444] width 277 height 21
click at [323, 131] on button "< Back to public search results" at bounding box center [312, 137] width 247 height 43
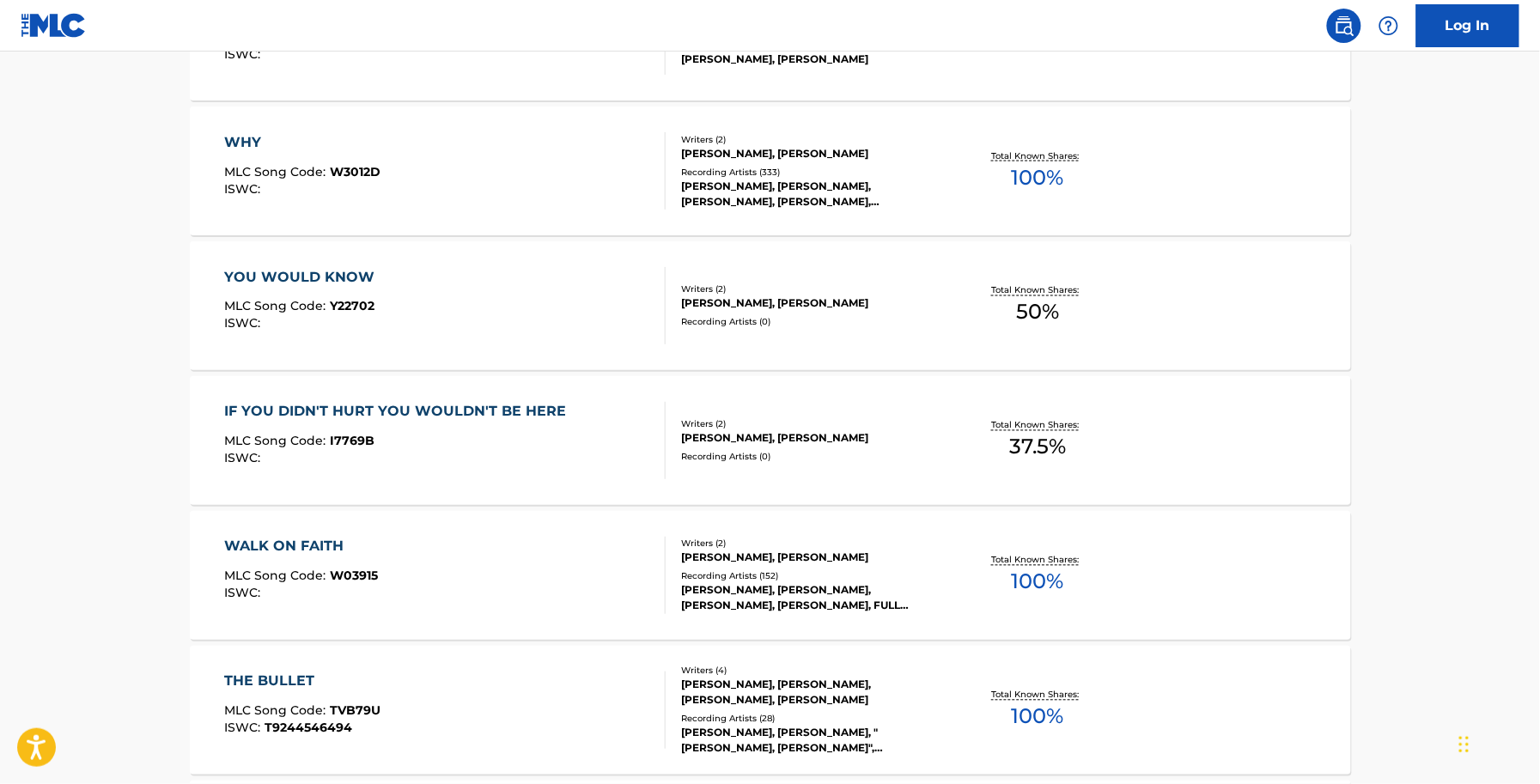
scroll to position [751, 0]
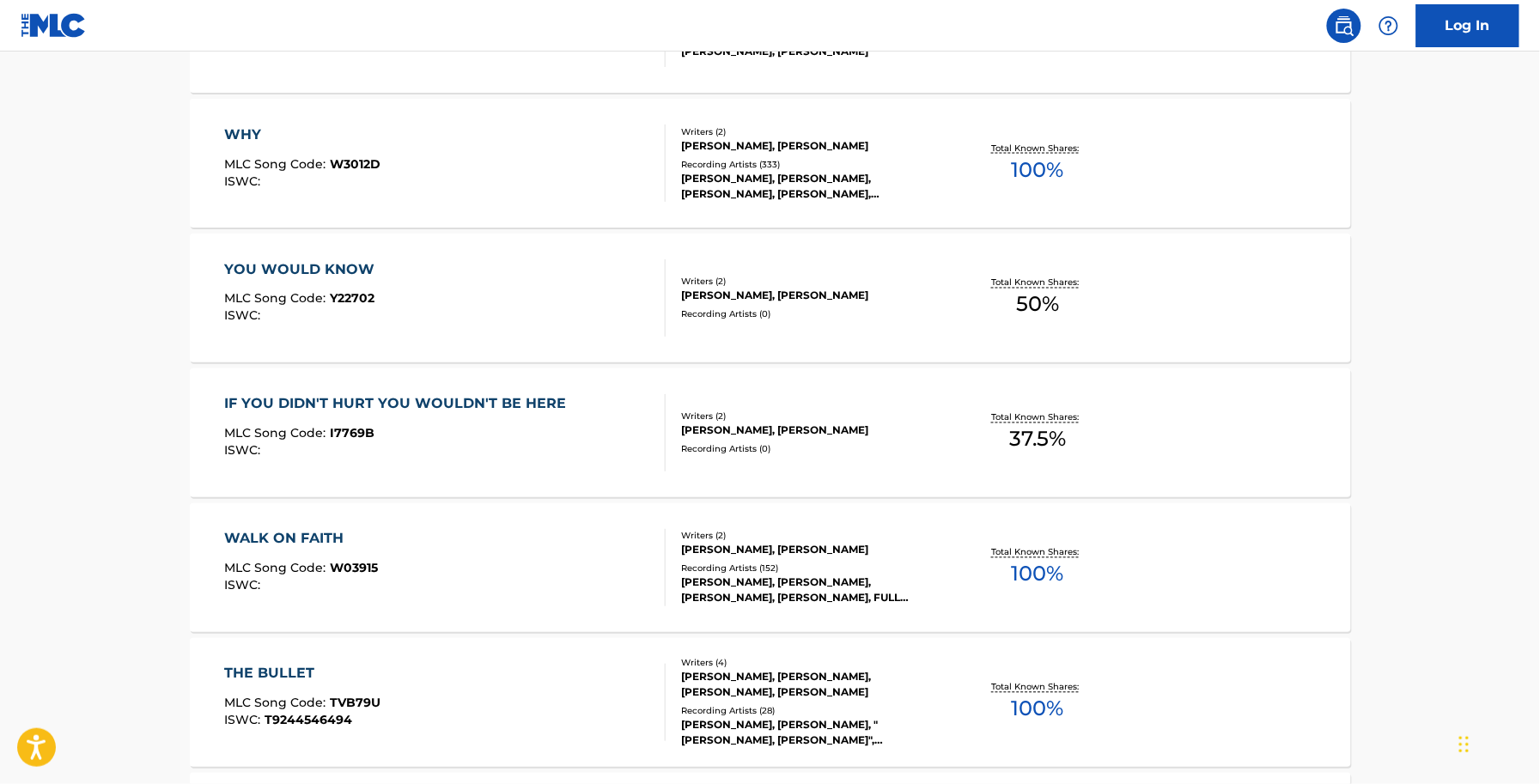
click at [356, 552] on div "WALK ON FAITH MLC Song Code : W03915 ISWC :" at bounding box center [301, 567] width 154 height 77
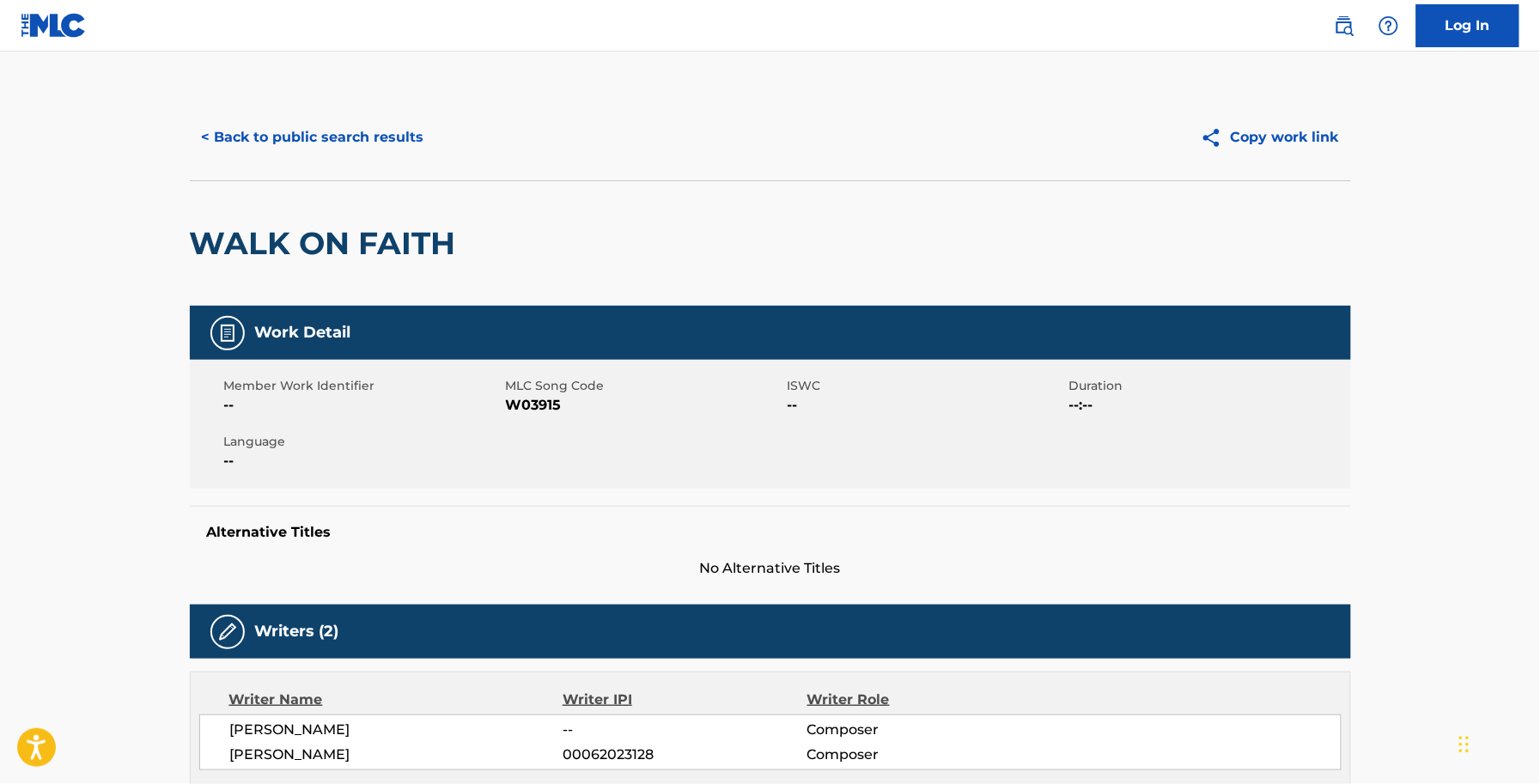
click at [530, 412] on span "W03915" at bounding box center [645, 405] width 277 height 21
click at [323, 109] on div "< Back to public search results Copy work link" at bounding box center [770, 138] width 1162 height 86
click at [330, 125] on button "< Back to public search results" at bounding box center [312, 137] width 247 height 43
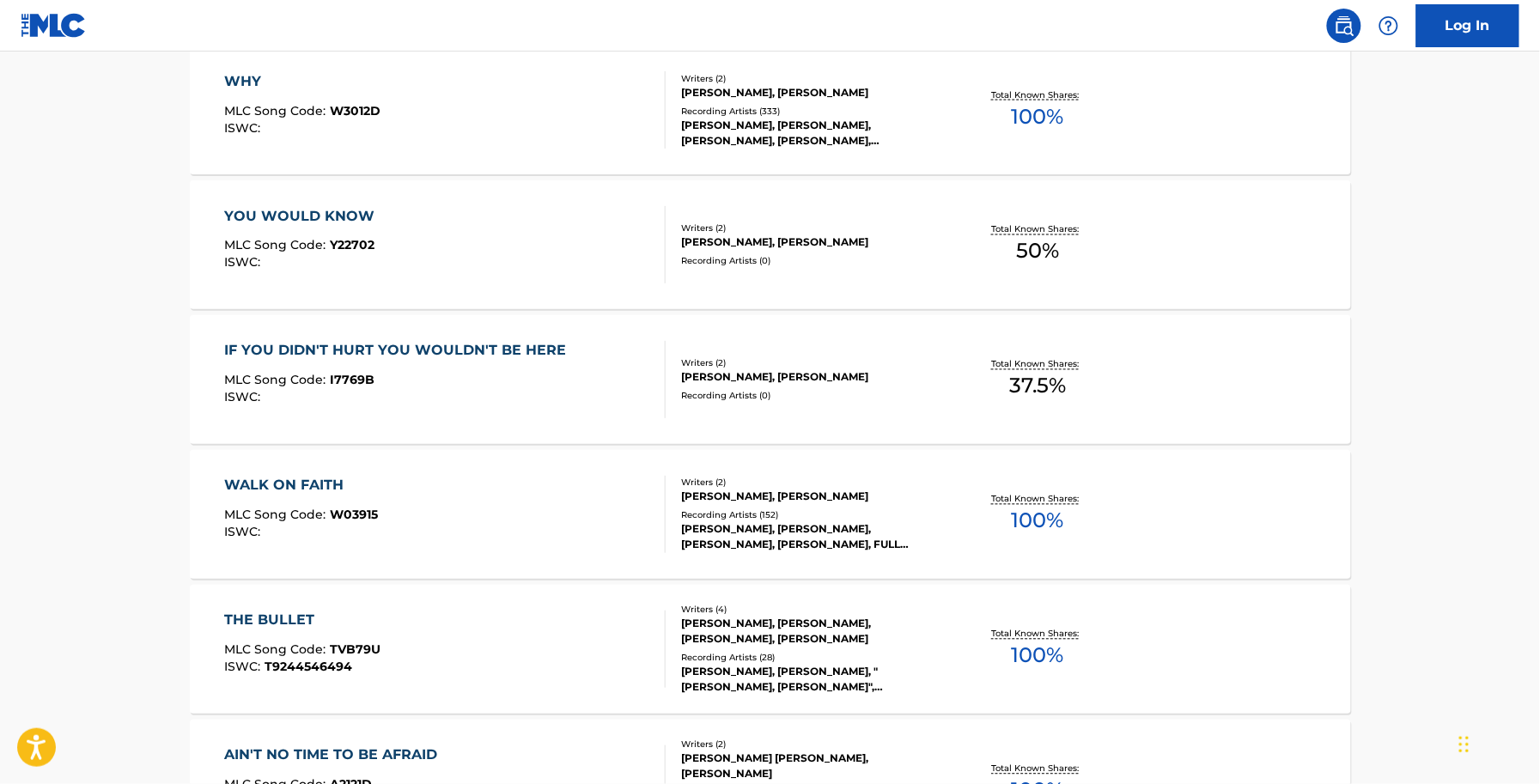
scroll to position [1073, 0]
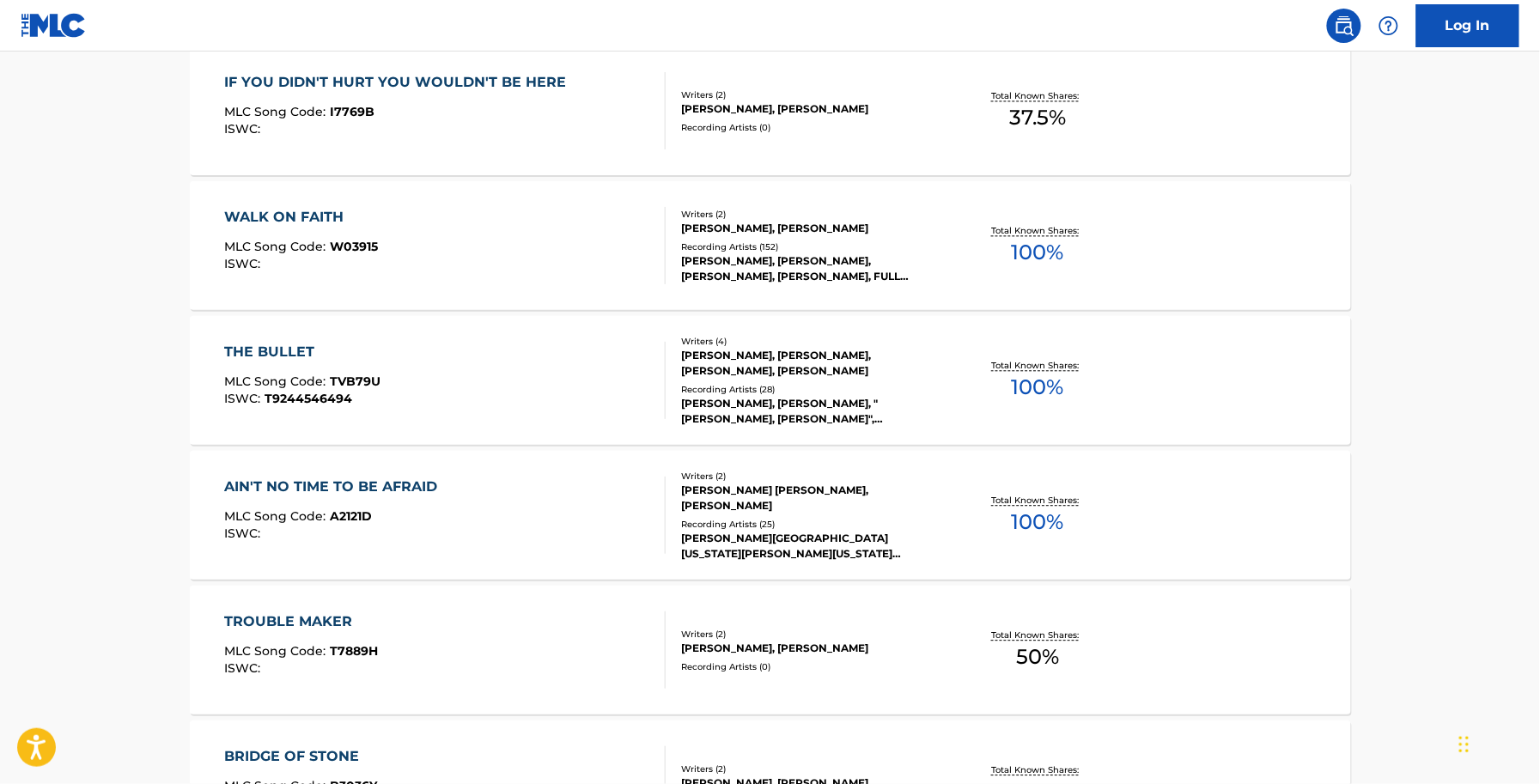
click at [443, 370] on div "THE BULLET MLC Song Code : TVB79U ISWC : T9244546494" at bounding box center [445, 380] width 441 height 77
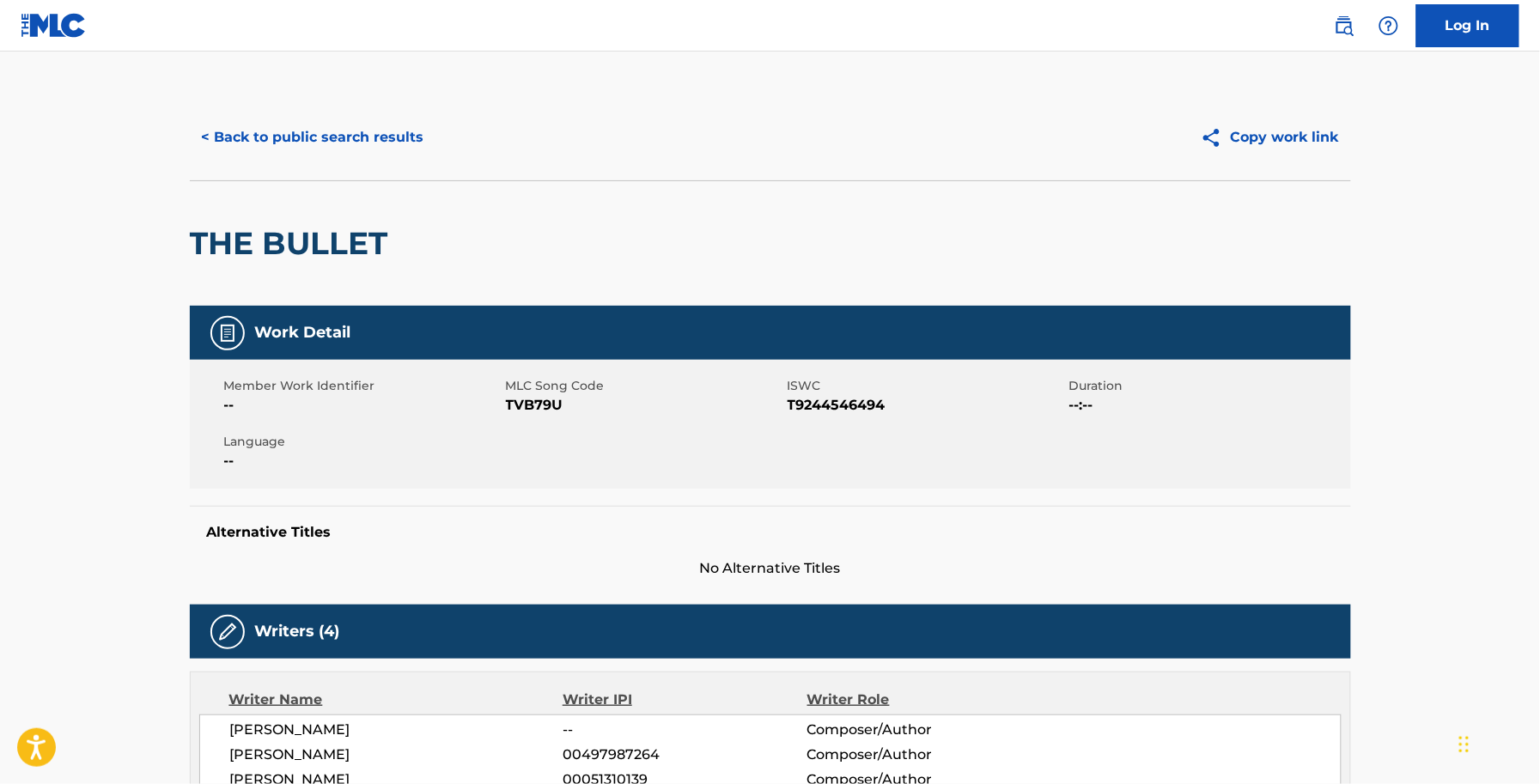
click at [551, 404] on span "TVB79U" at bounding box center [645, 405] width 277 height 21
click at [268, 119] on button "< Back to public search results" at bounding box center [312, 137] width 247 height 43
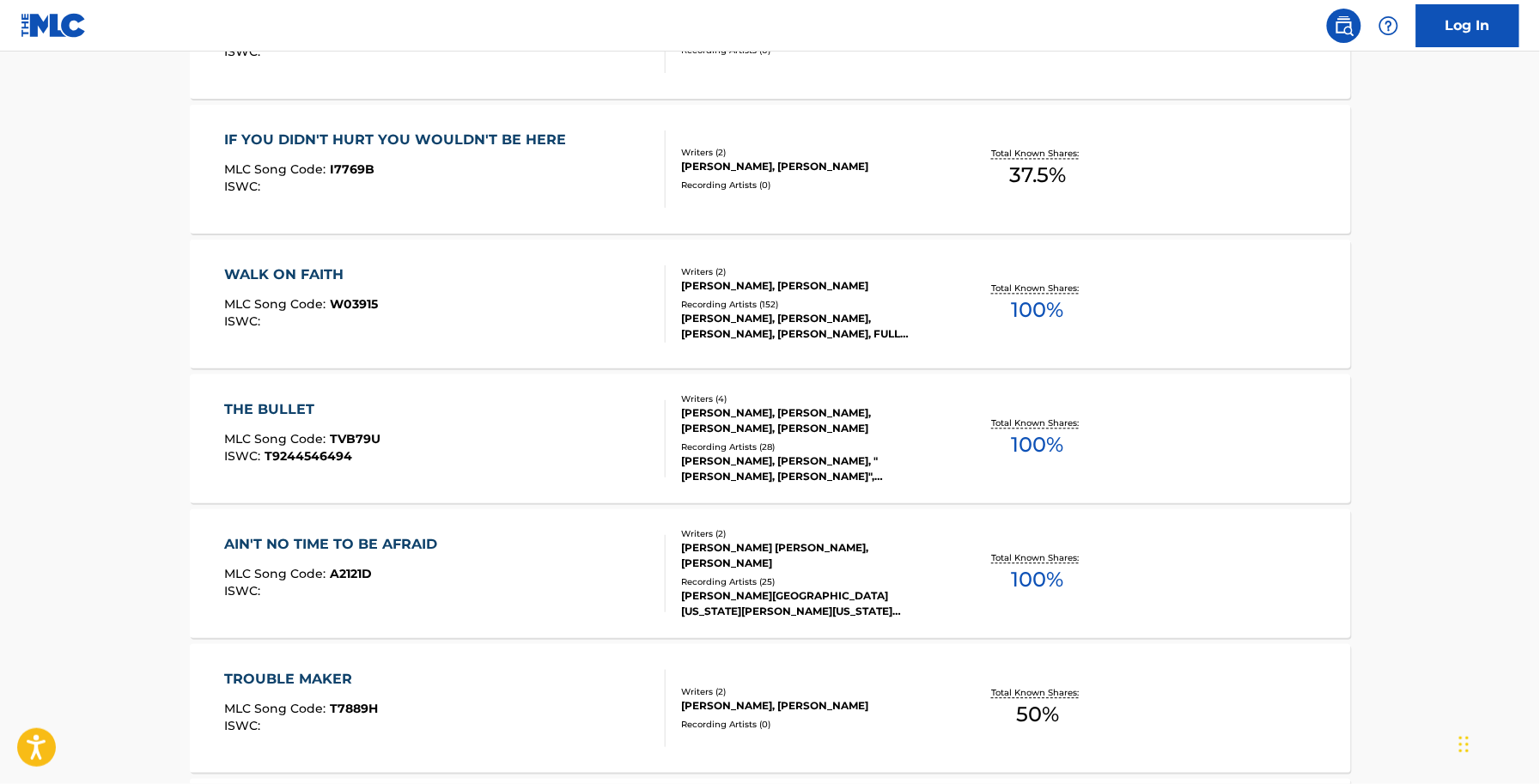
scroll to position [1073, 0]
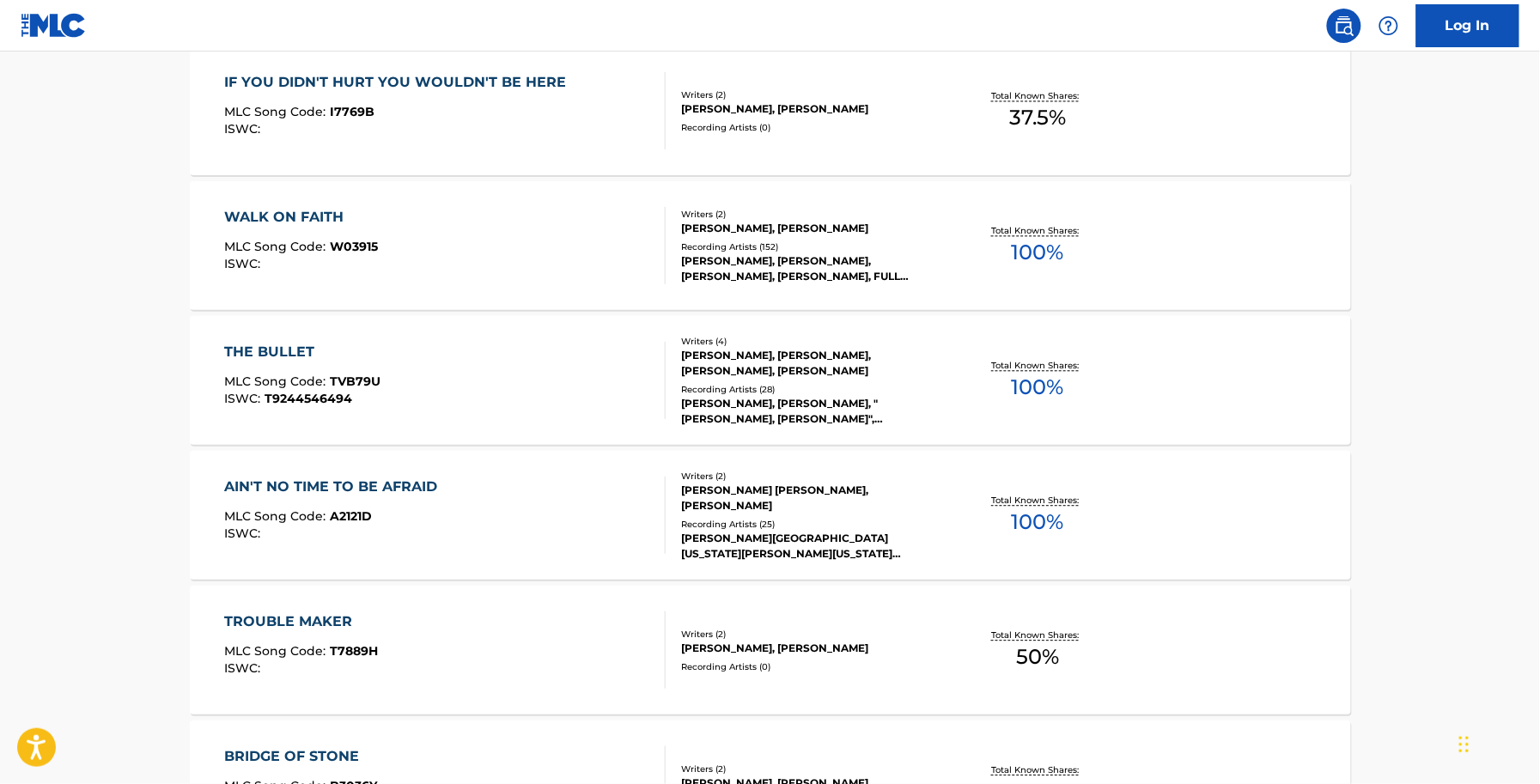
click at [614, 545] on div "AIN'T NO TIME TO BE AFRAID MLC Song Code : A2121D ISWC :" at bounding box center [445, 515] width 441 height 77
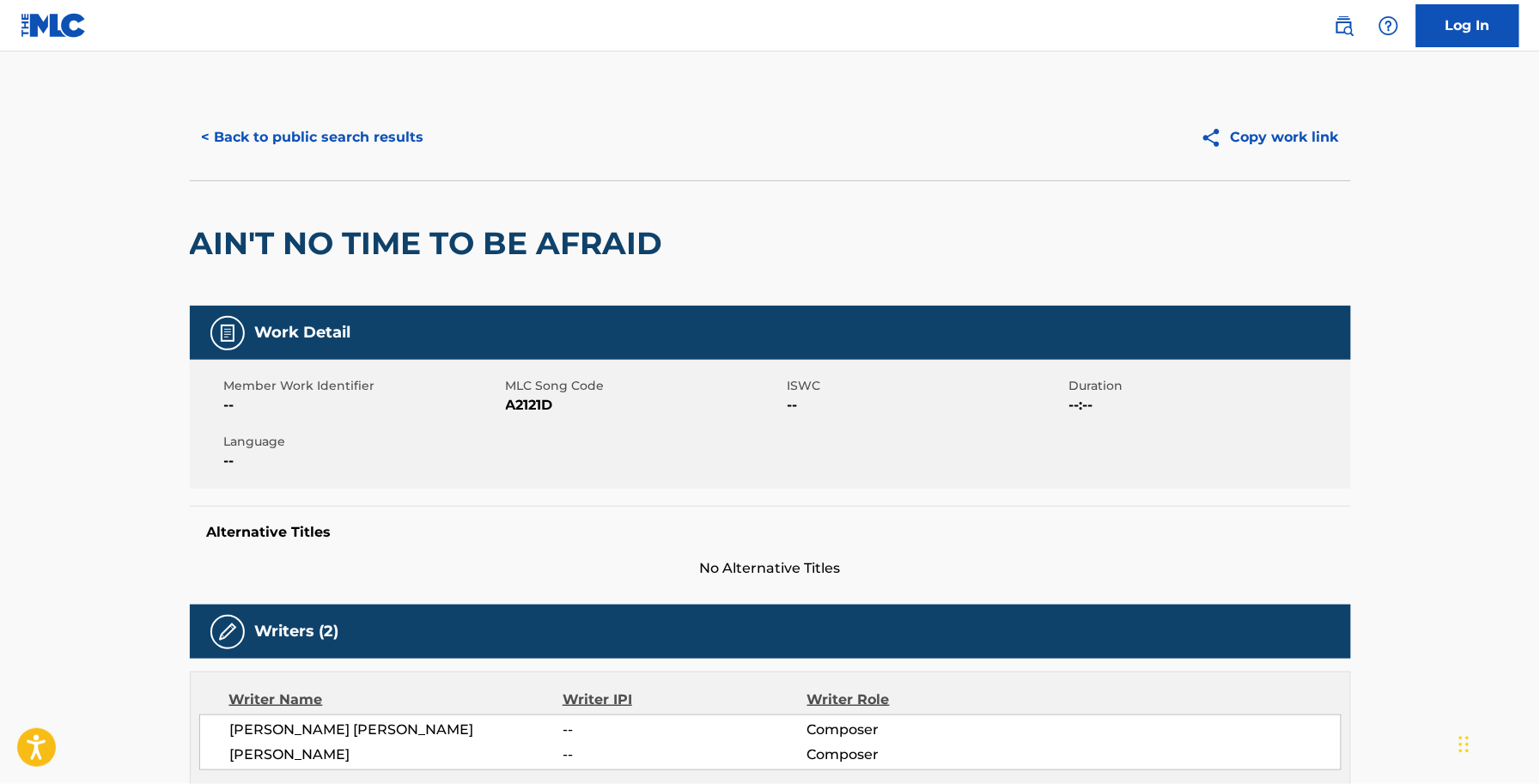
click at [551, 414] on span "A2121D" at bounding box center [645, 405] width 277 height 21
click at [544, 408] on span "A2121D" at bounding box center [645, 405] width 277 height 21
click at [280, 136] on button "< Back to public search results" at bounding box center [312, 137] width 247 height 43
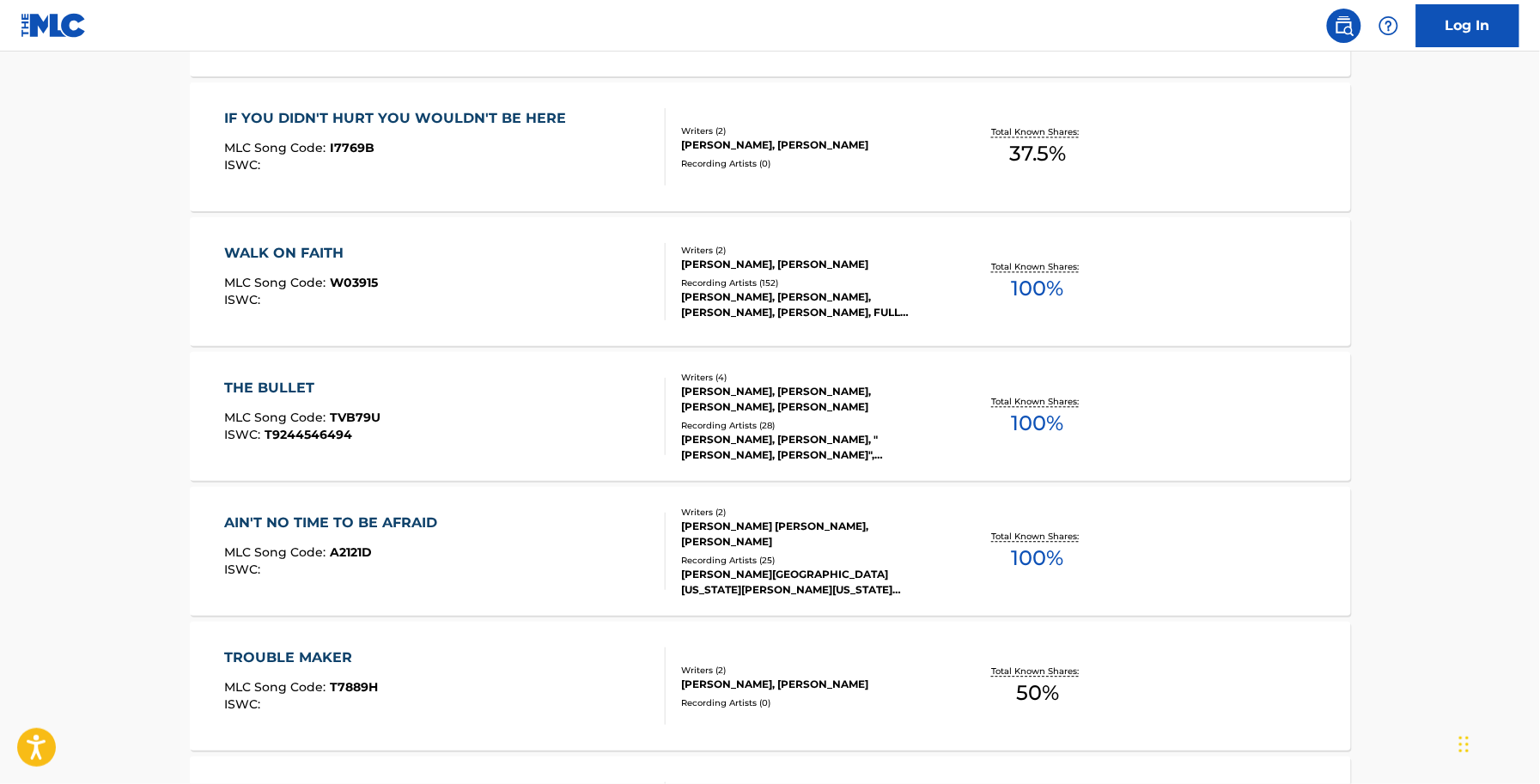
scroll to position [1073, 0]
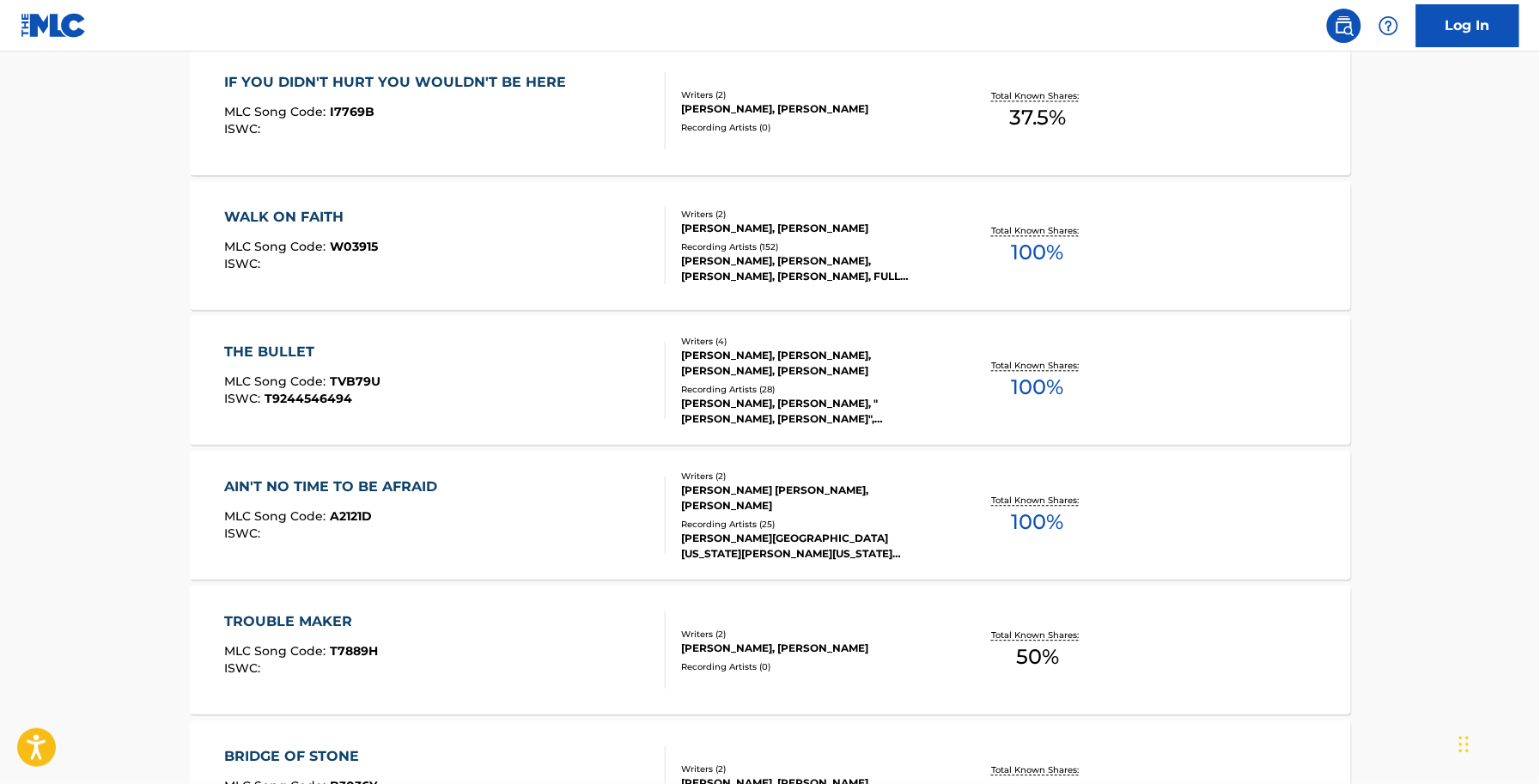
click at [343, 680] on div "TROUBLE MAKER MLC Song Code : T7889H ISWC :" at bounding box center [301, 649] width 154 height 77
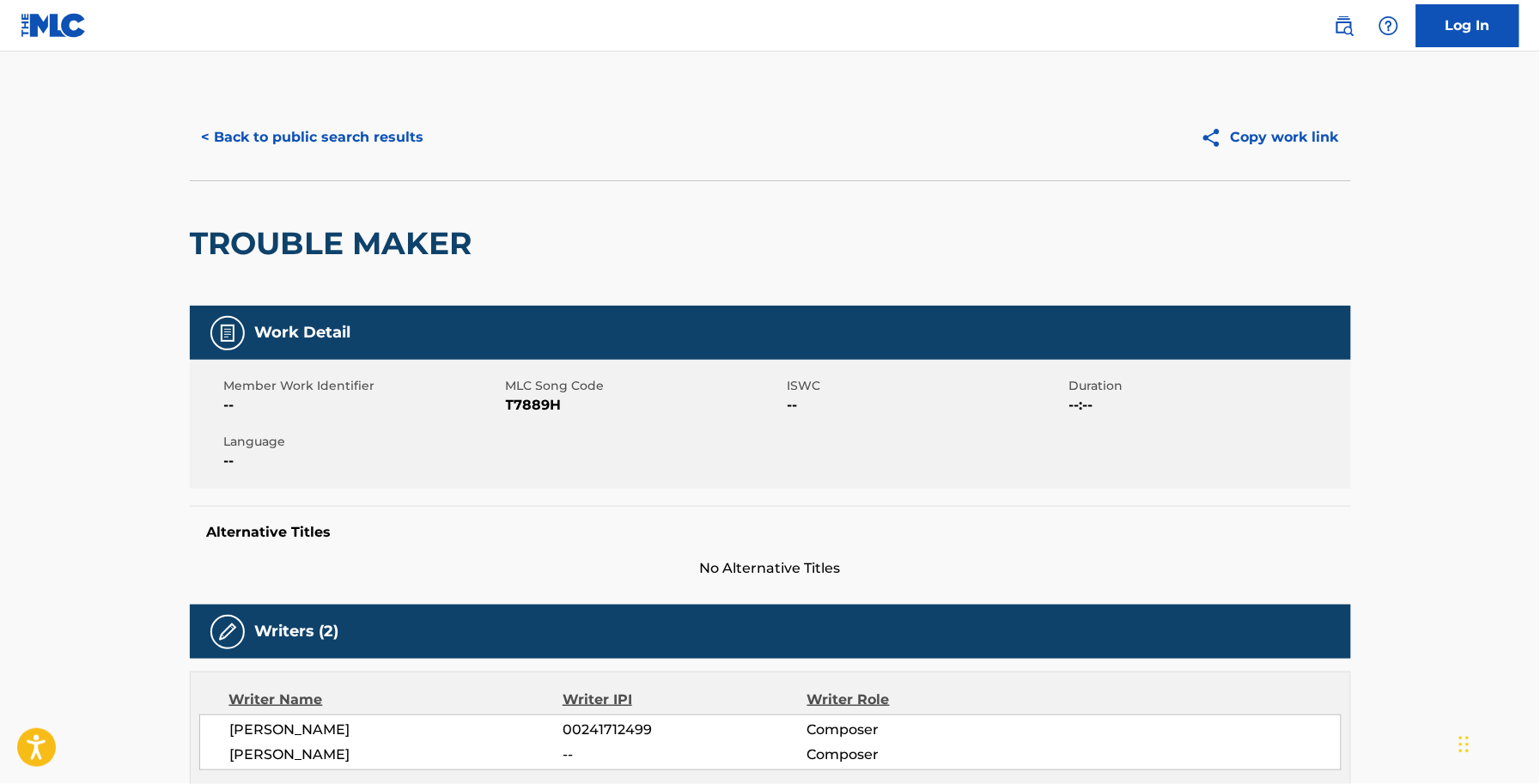
click at [539, 397] on span "T7889H" at bounding box center [645, 405] width 277 height 21
click at [537, 402] on span "T7889H" at bounding box center [645, 405] width 277 height 21
click at [534, 406] on span "T7889H" at bounding box center [645, 405] width 277 height 21
click at [539, 410] on span "T7889H" at bounding box center [645, 405] width 277 height 21
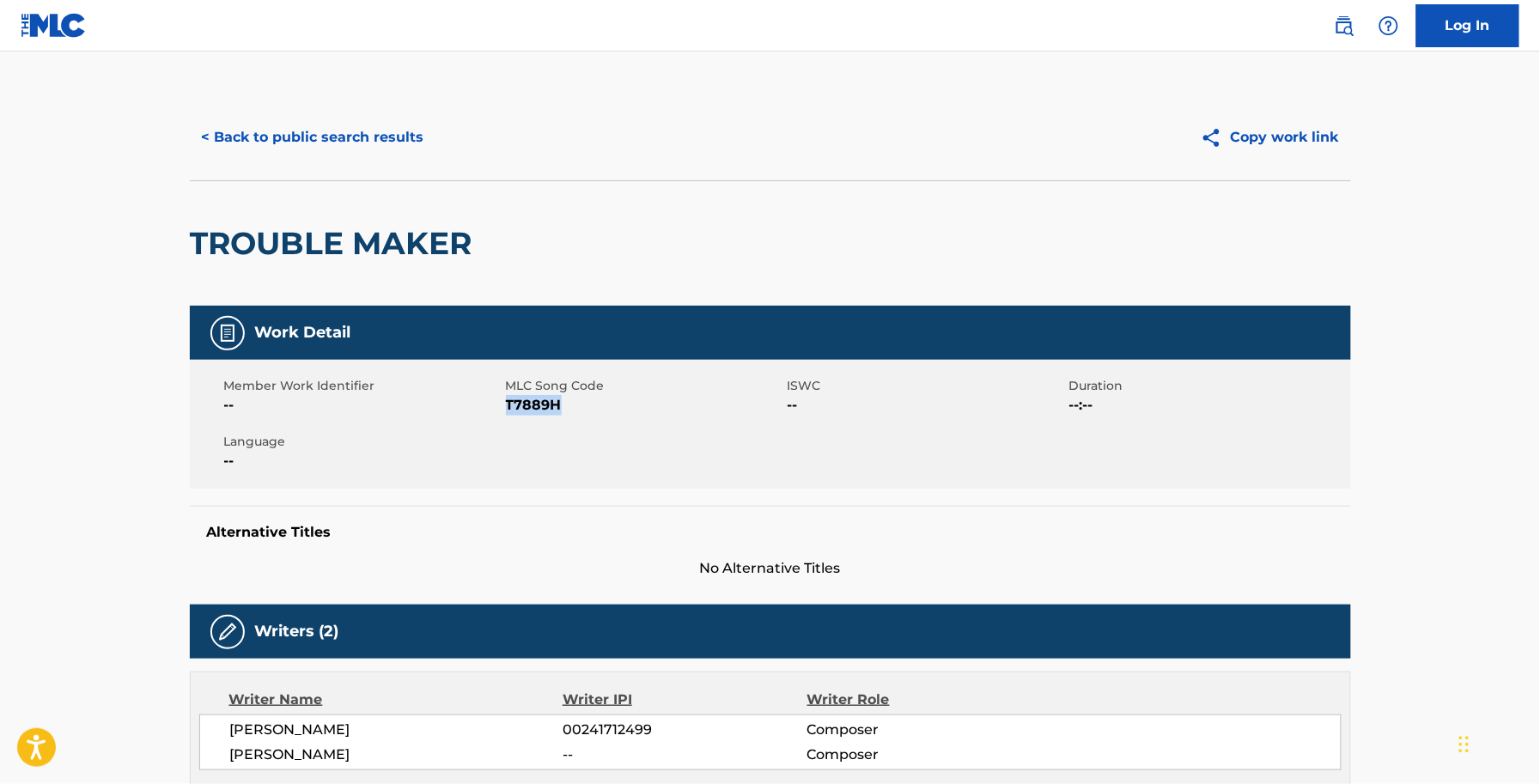
click at [539, 410] on span "T7889H" at bounding box center [645, 405] width 277 height 21
click at [319, 151] on button "< Back to public search results" at bounding box center [312, 137] width 247 height 43
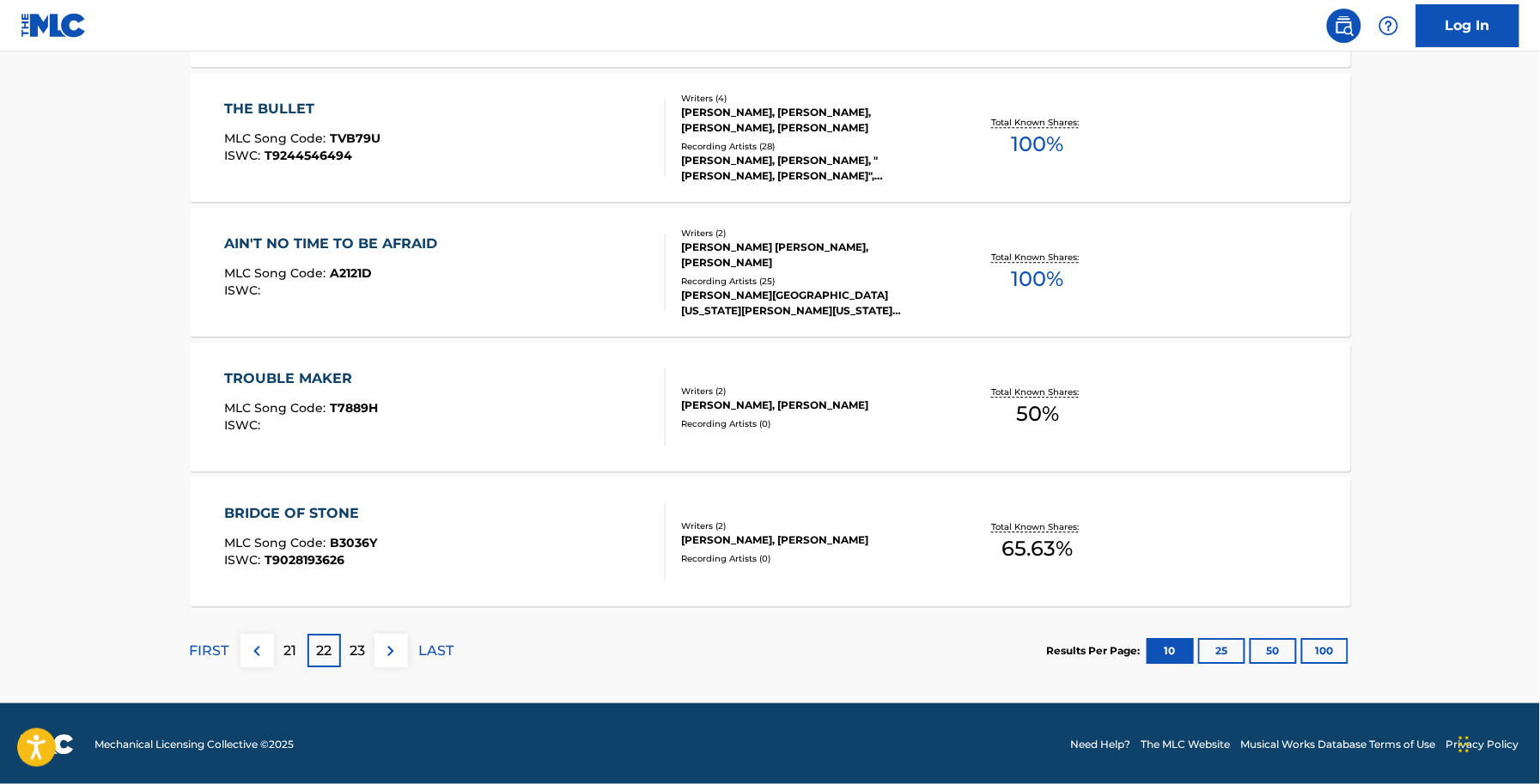
scroll to position [1318, 0]
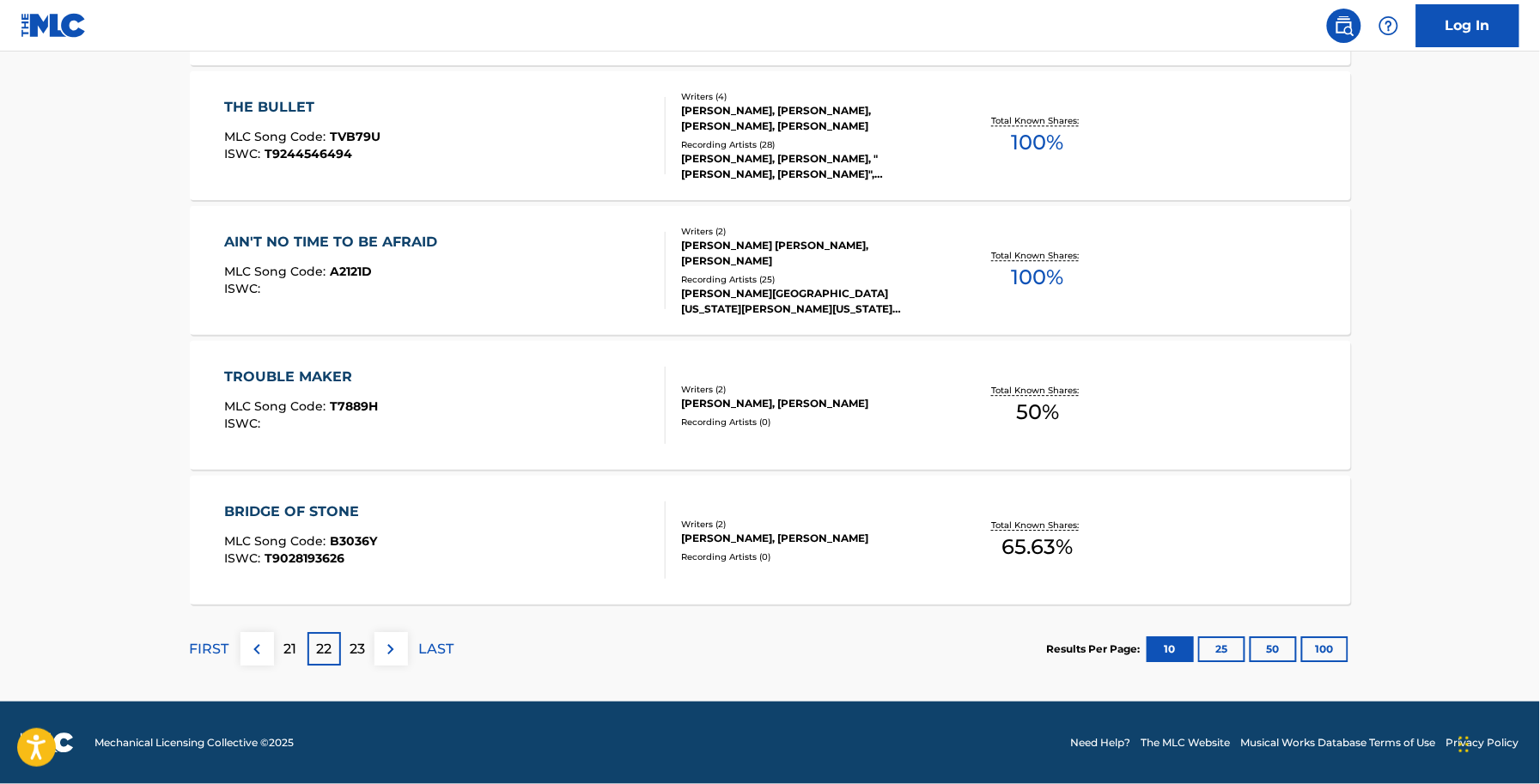
click at [259, 539] on span "MLC Song Code :" at bounding box center [277, 540] width 106 height 15
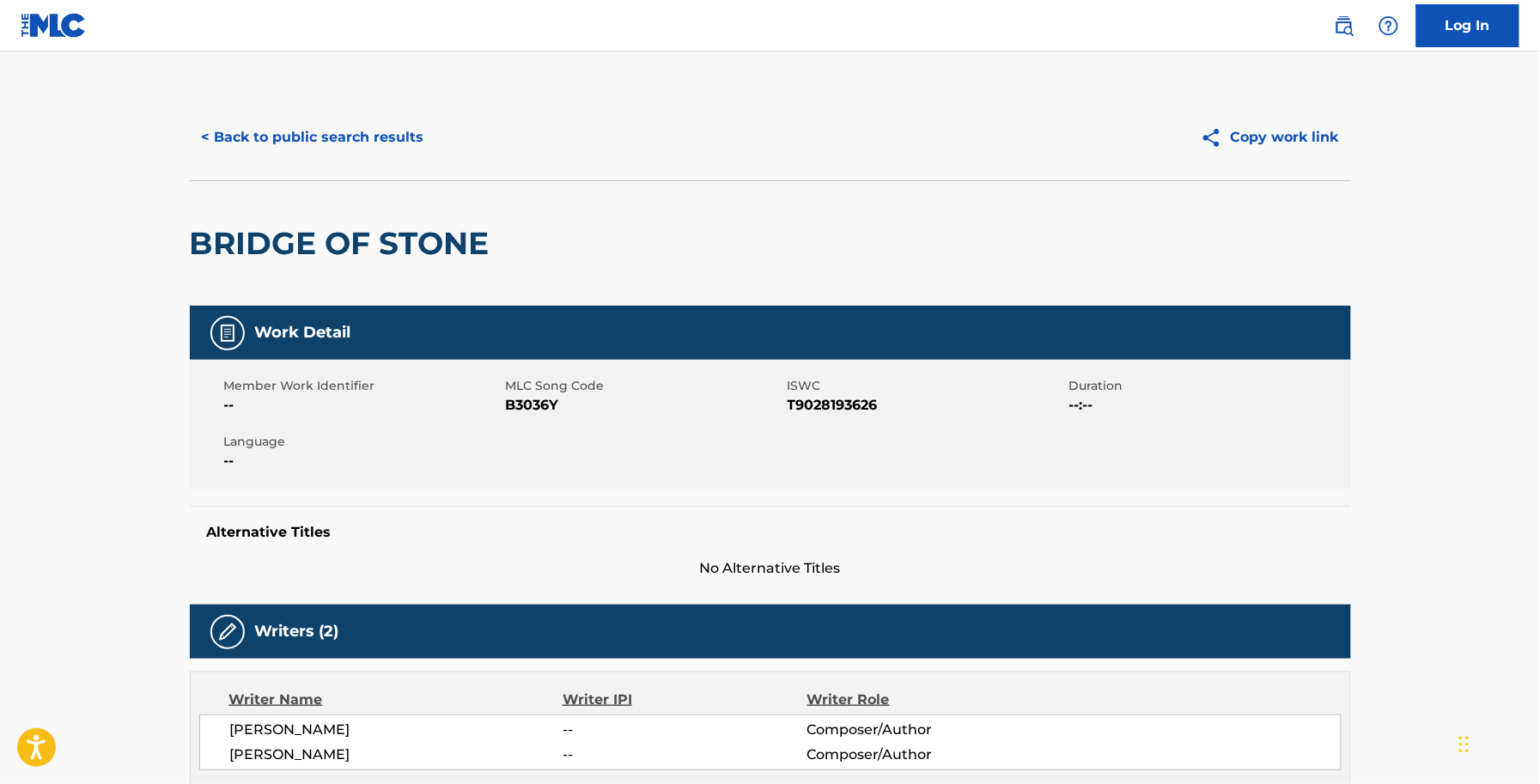
click at [518, 405] on span "B3036Y" at bounding box center [645, 405] width 277 height 21
click at [340, 159] on div "< Back to public search results Copy work link" at bounding box center [770, 138] width 1162 height 86
click at [340, 139] on button "< Back to public search results" at bounding box center [312, 137] width 247 height 43
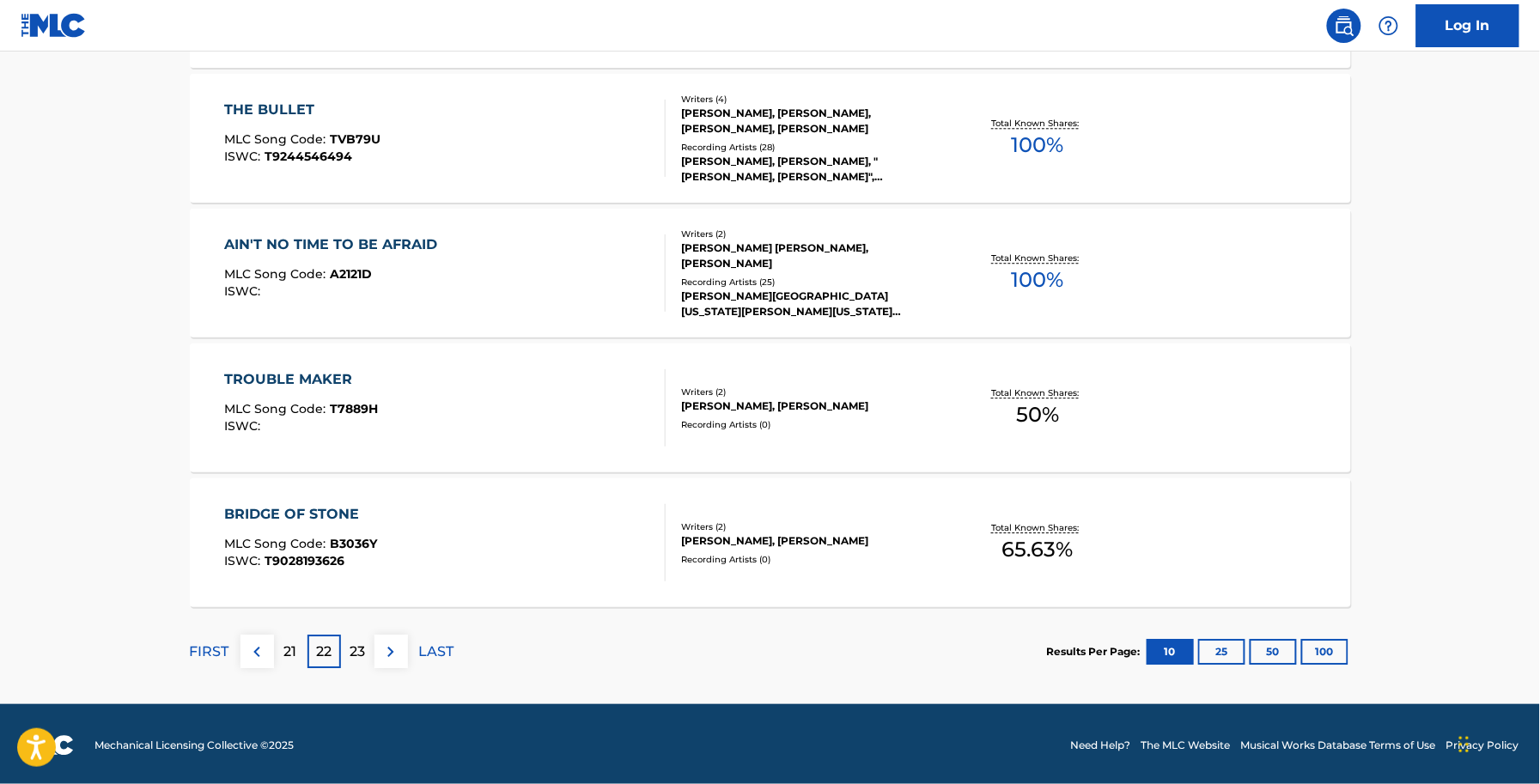
scroll to position [1318, 0]
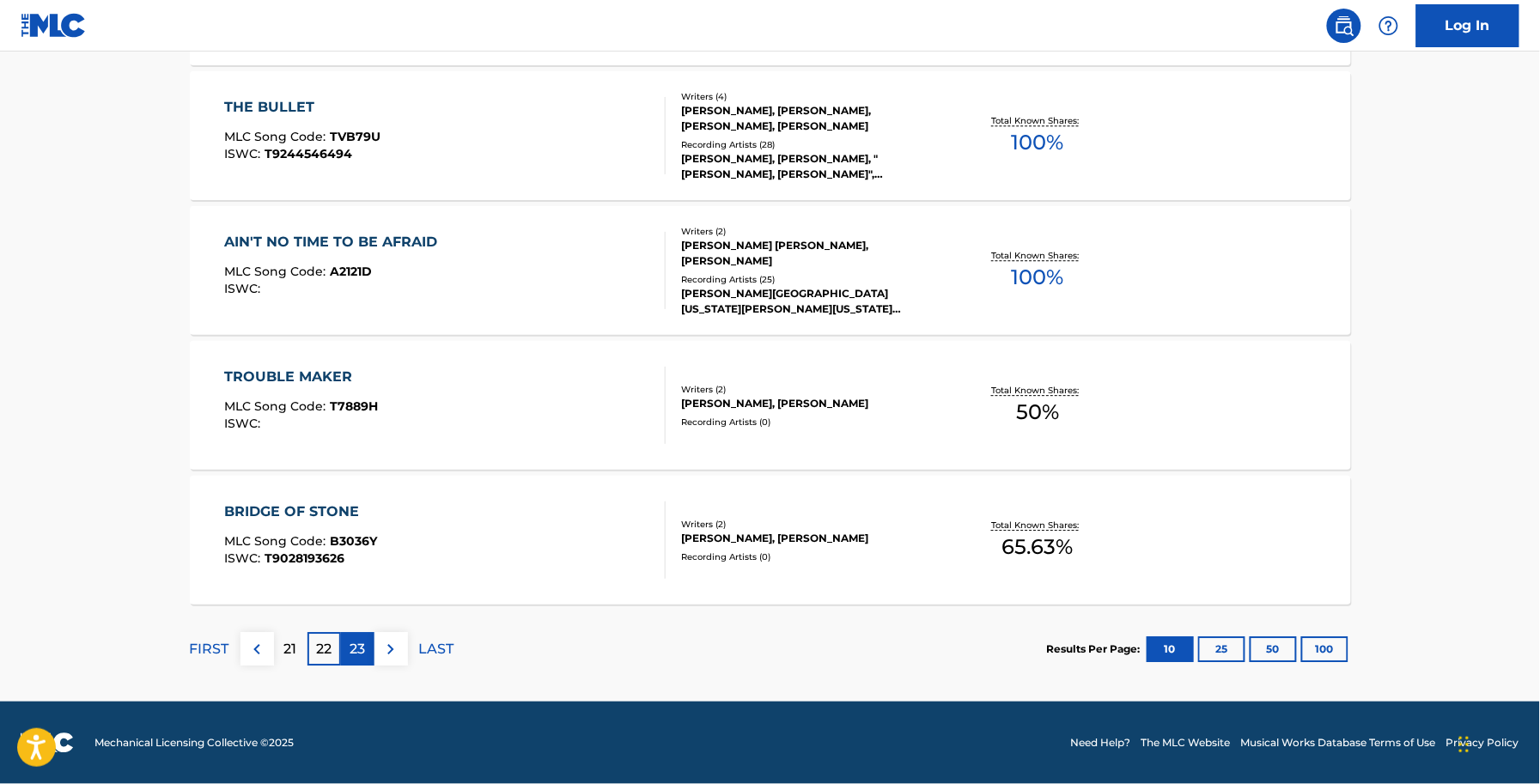
click at [346, 648] on div "23" at bounding box center [358, 648] width 34 height 34
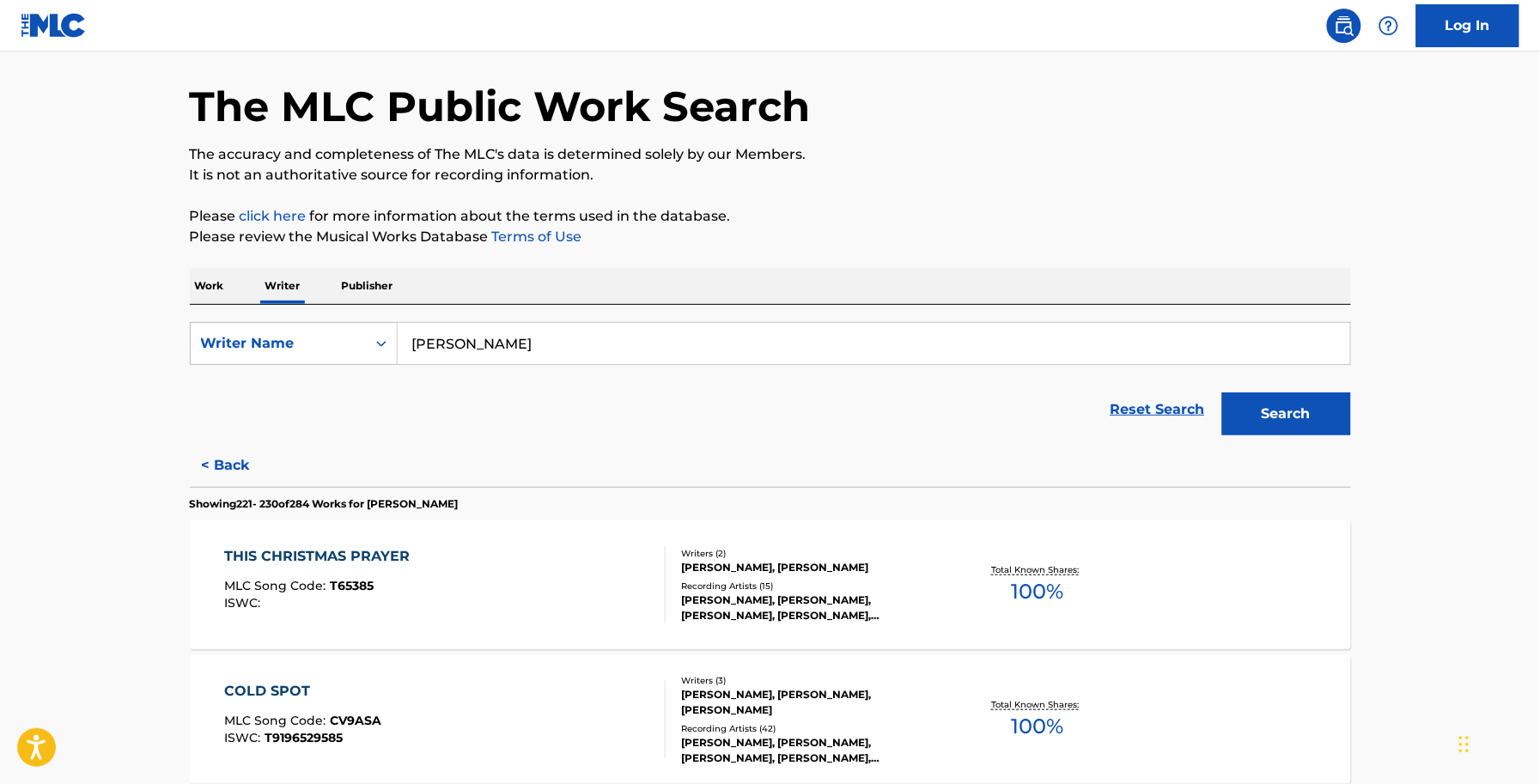
scroll to position [108, 0]
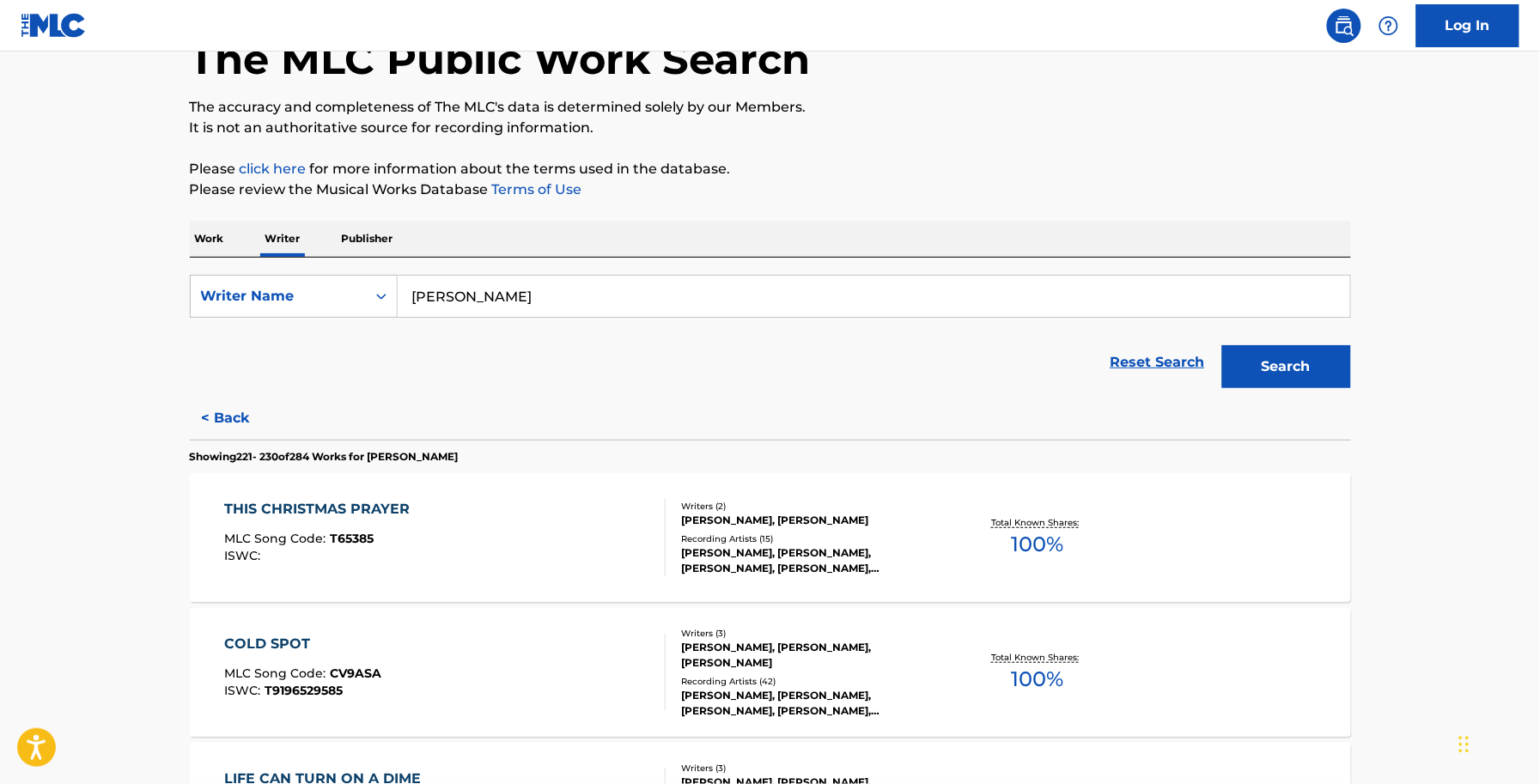
click at [474, 509] on div "THIS CHRISTMAS PRAYER MLC Song Code : T65385 ISWC :" at bounding box center [445, 537] width 441 height 77
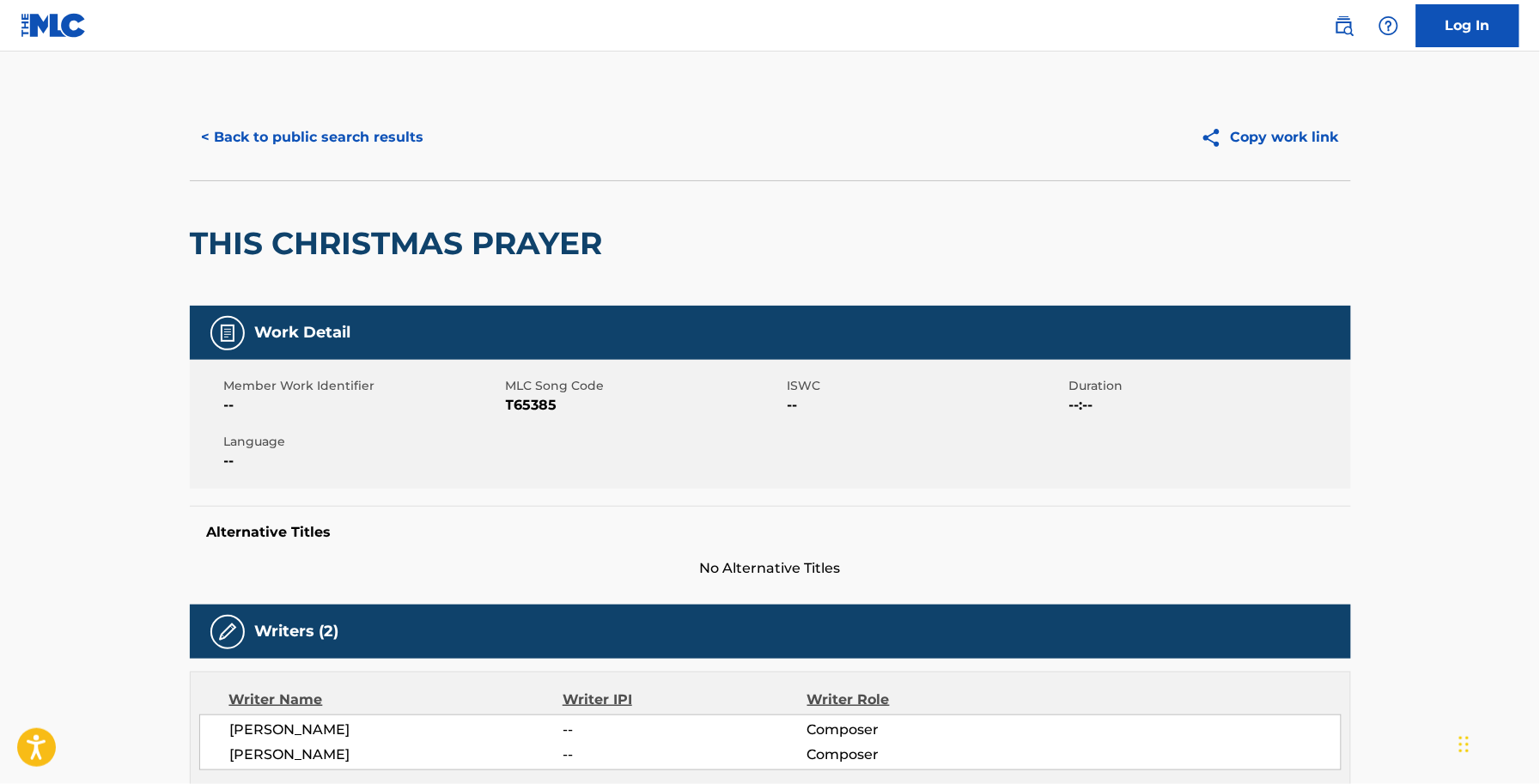
click at [534, 383] on span "MLC Song Code" at bounding box center [645, 386] width 277 height 18
click at [539, 403] on span "T65385" at bounding box center [645, 405] width 277 height 21
click at [301, 133] on button "< Back to public search results" at bounding box center [312, 137] width 247 height 43
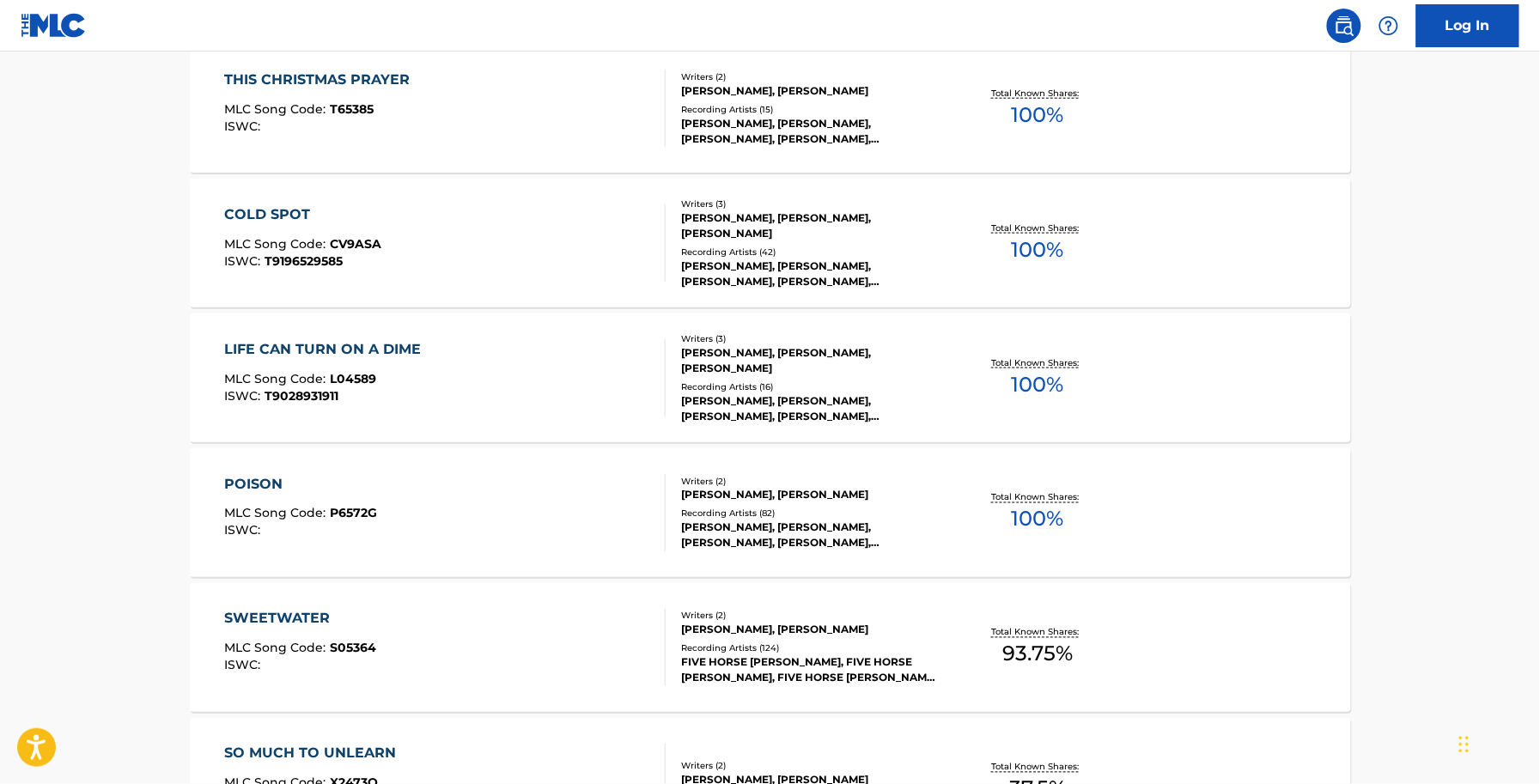
scroll to position [643, 0]
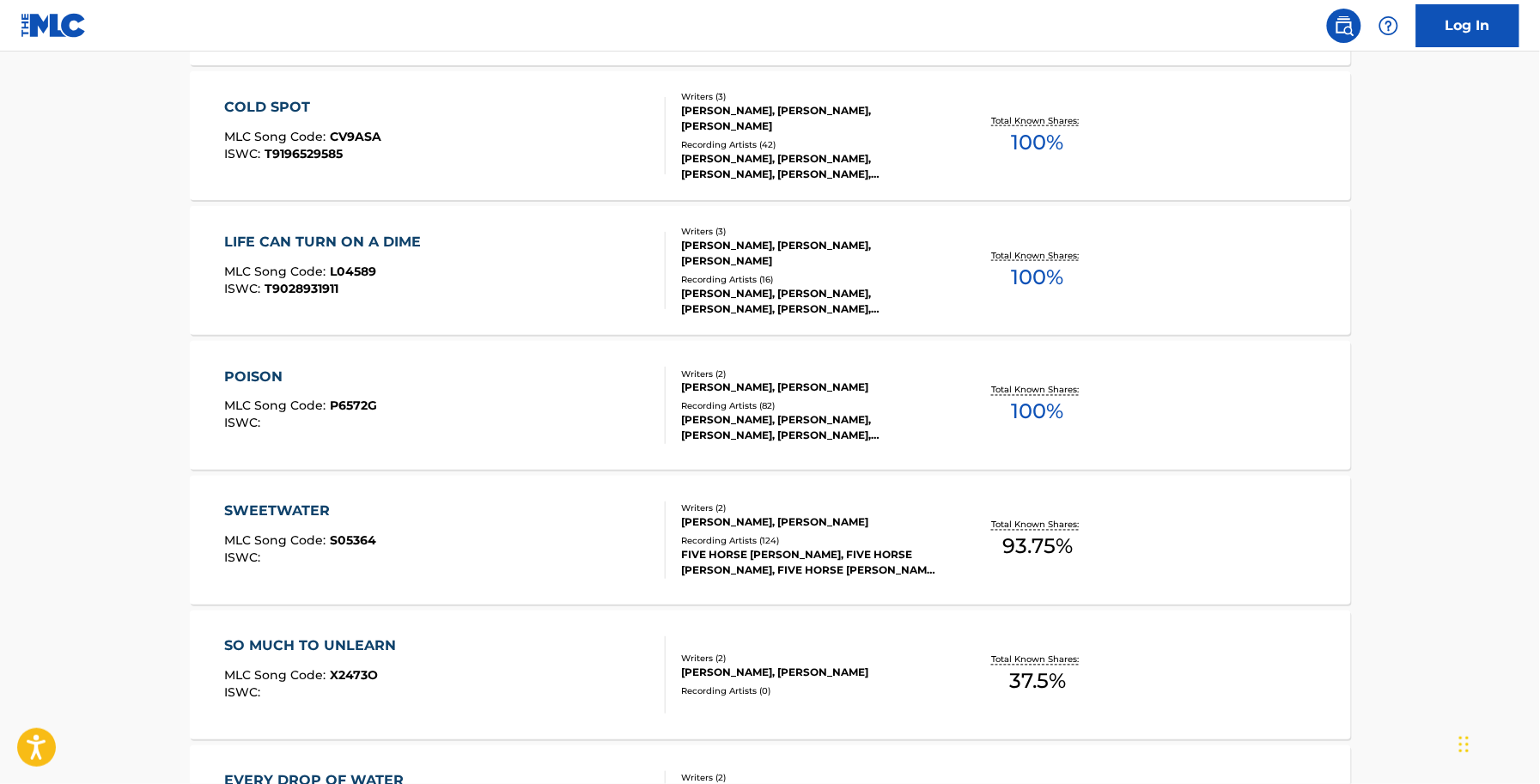
click at [419, 152] on div "COLD SPOT MLC Song Code : CV9ASA ISWC : T9196529585" at bounding box center [445, 135] width 441 height 77
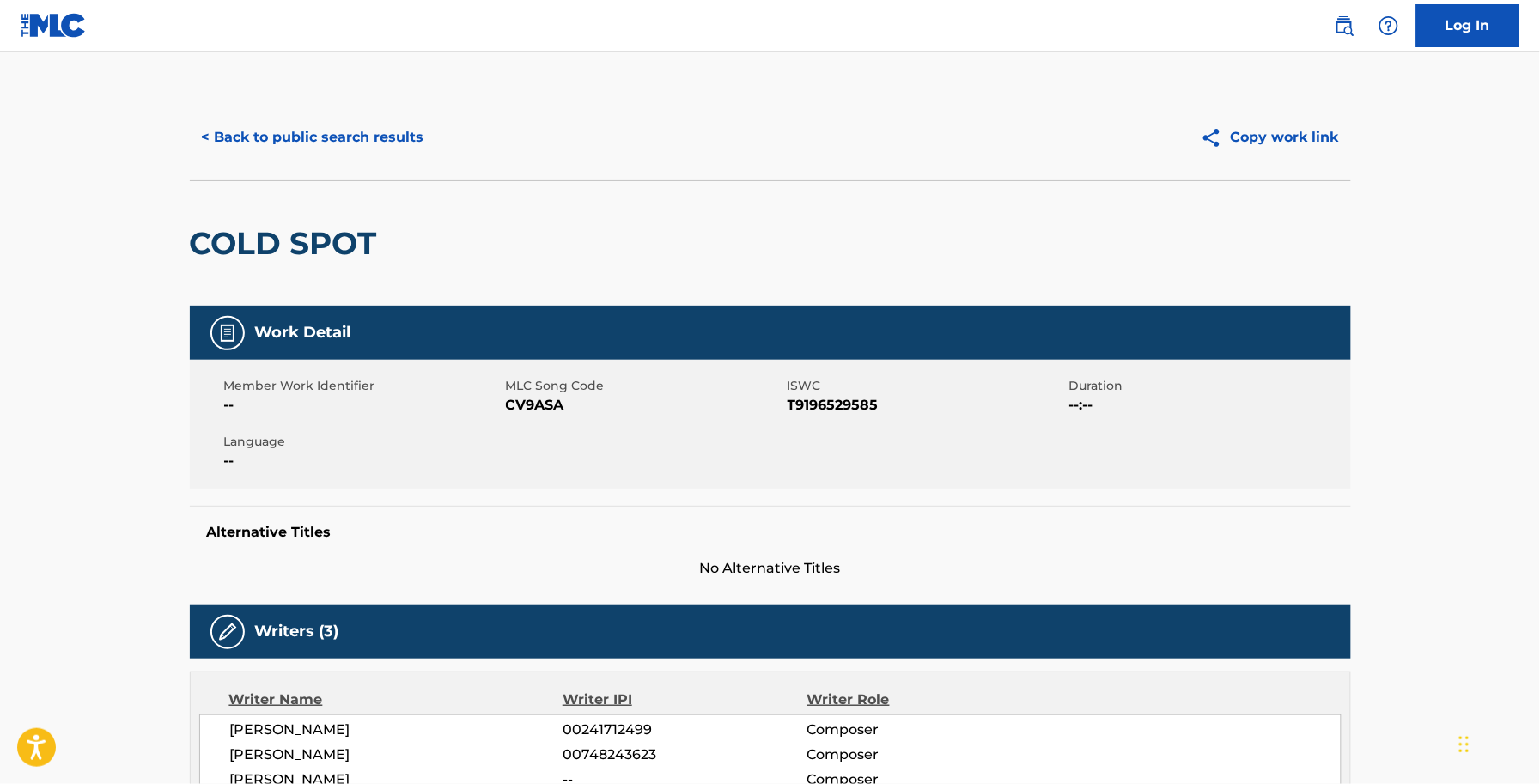
click at [528, 397] on span "CV9ASA" at bounding box center [645, 405] width 277 height 21
click at [354, 108] on div "< Back to public search results Copy work link" at bounding box center [770, 138] width 1162 height 86
click at [370, 114] on div "< Back to public search results Copy work link" at bounding box center [770, 138] width 1162 height 86
click at [386, 125] on button "< Back to public search results" at bounding box center [312, 137] width 247 height 43
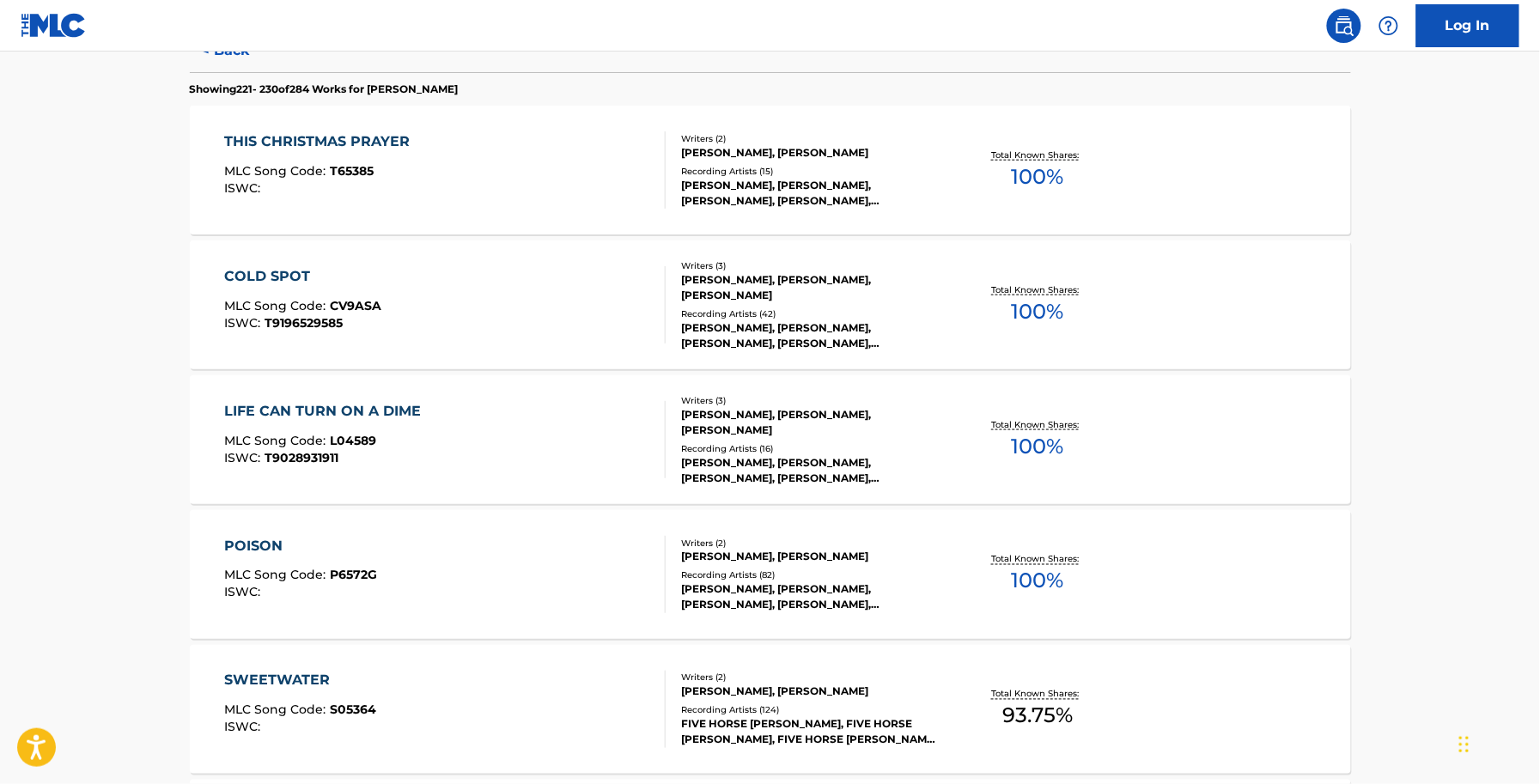
scroll to position [537, 0]
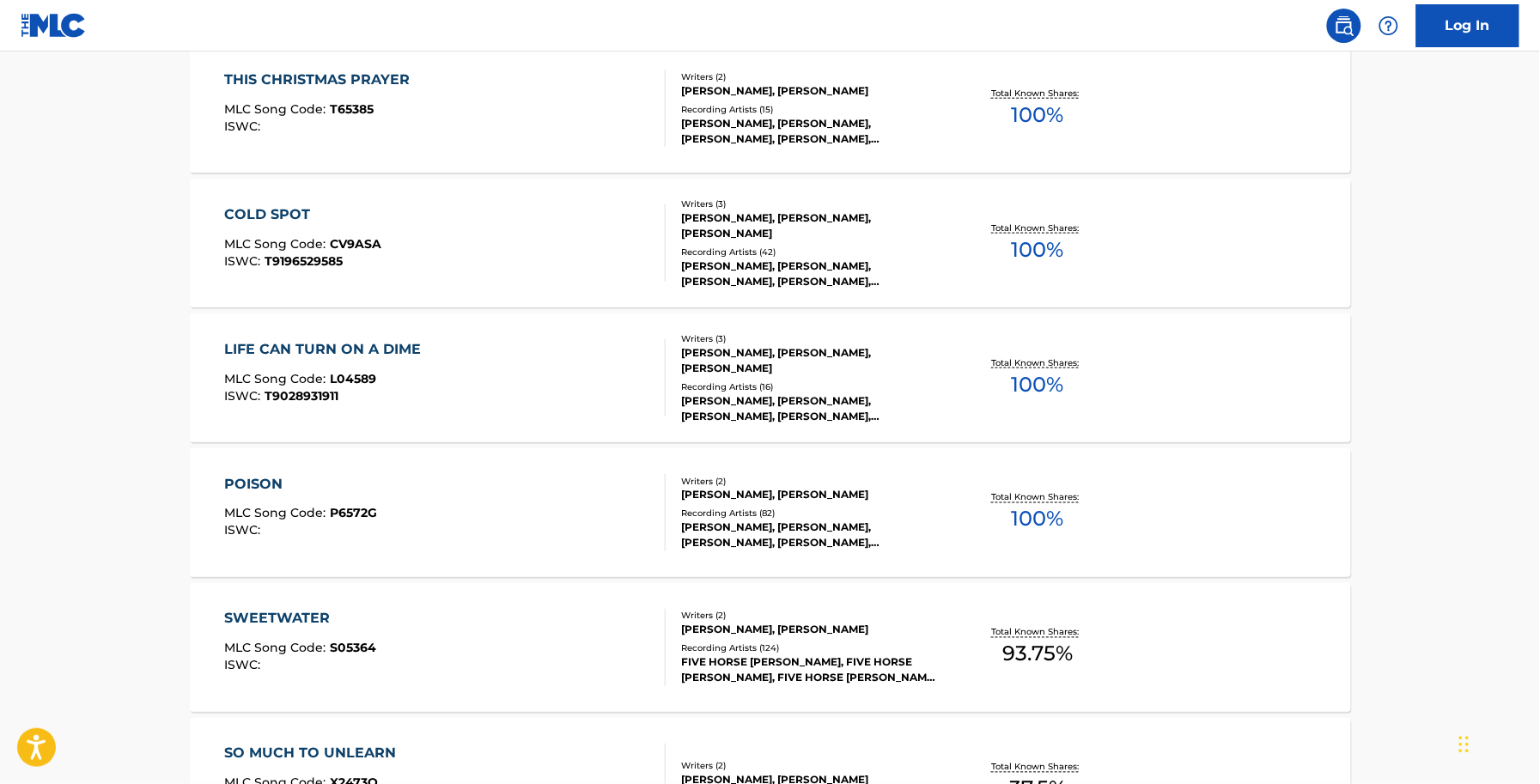
click at [425, 352] on div "LIFE CAN TURN ON A DIME" at bounding box center [327, 349] width 206 height 21
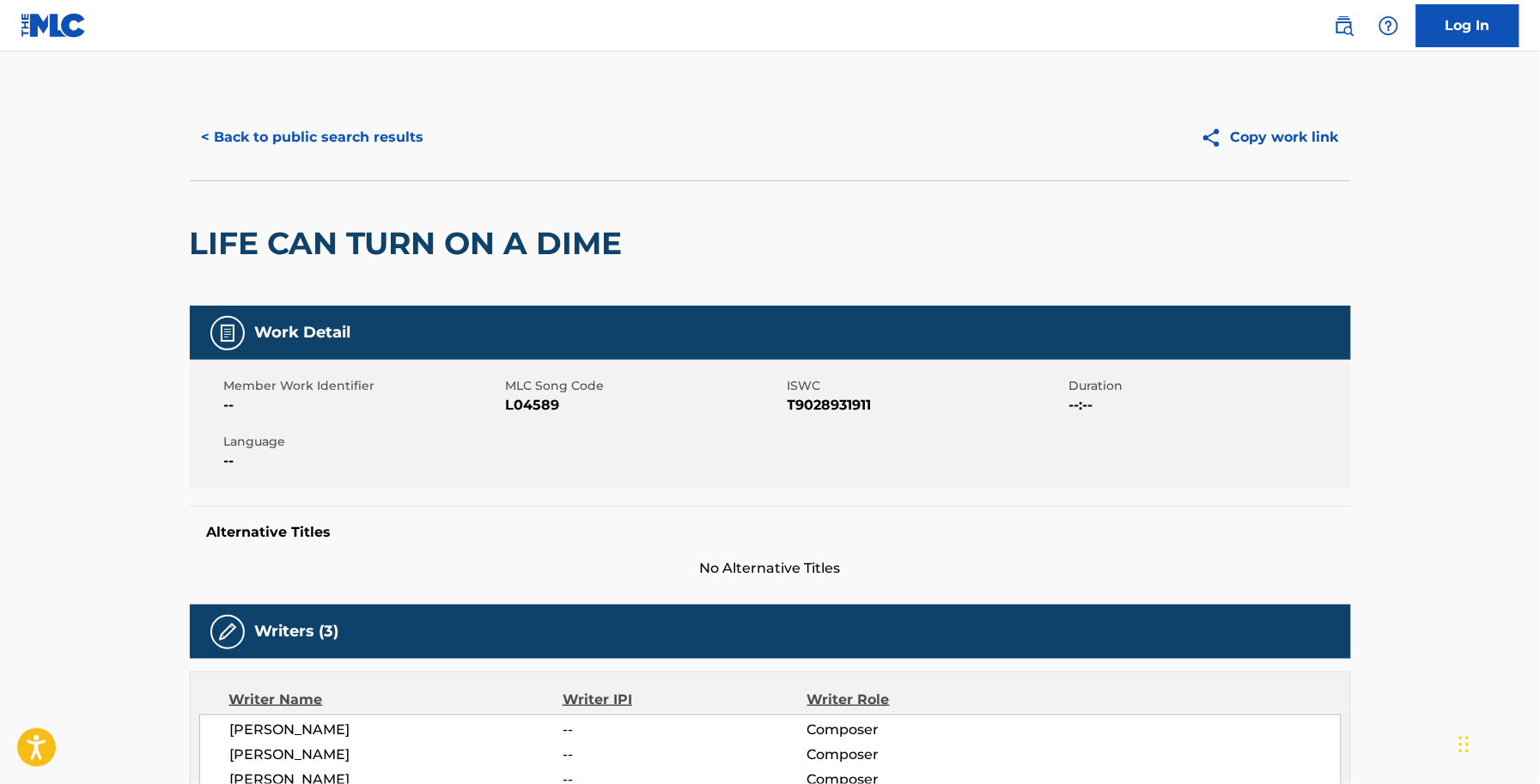
click at [550, 409] on span "L04589" at bounding box center [645, 405] width 277 height 21
click at [246, 129] on button "< Back to public search results" at bounding box center [312, 137] width 247 height 43
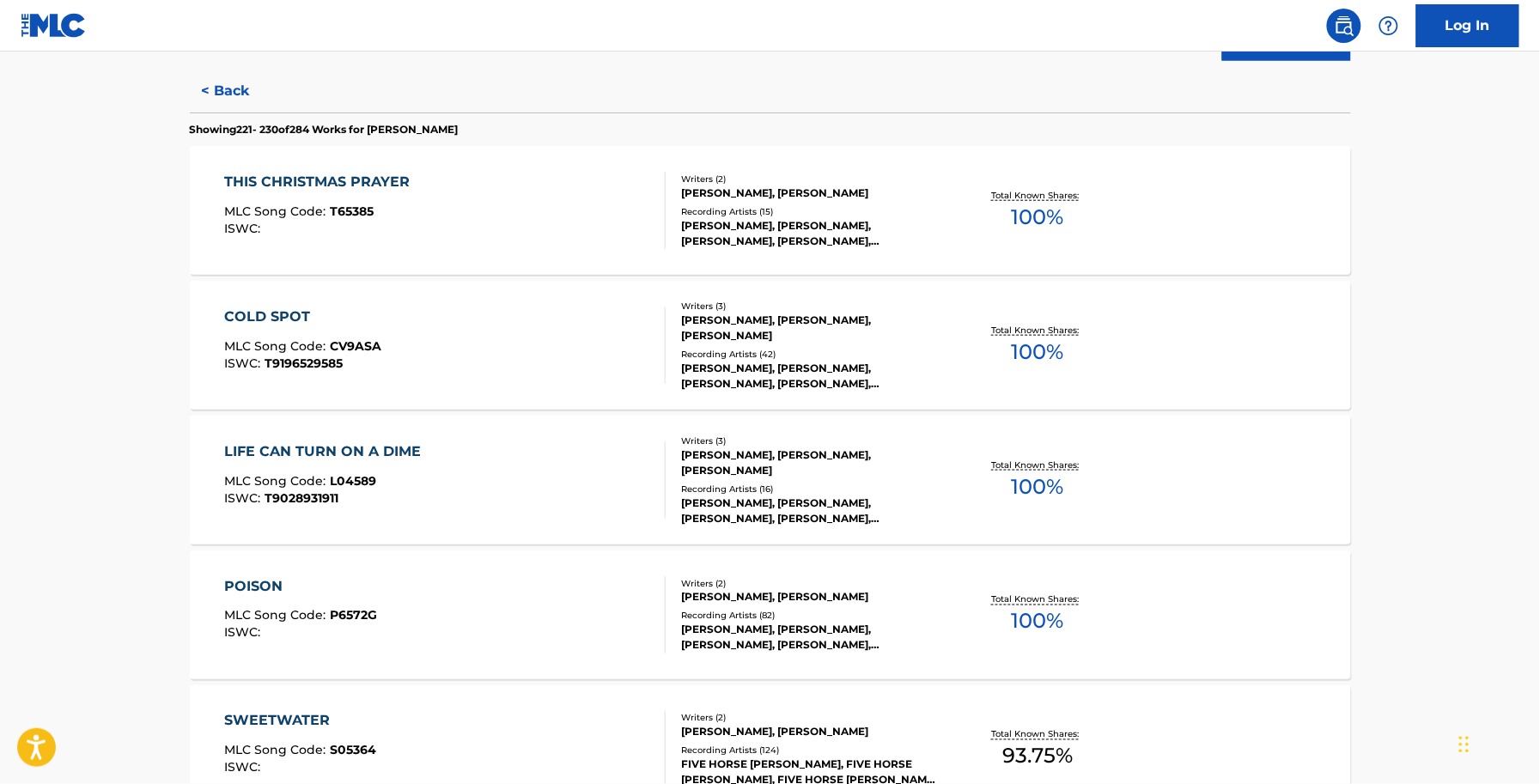
scroll to position [643, 0]
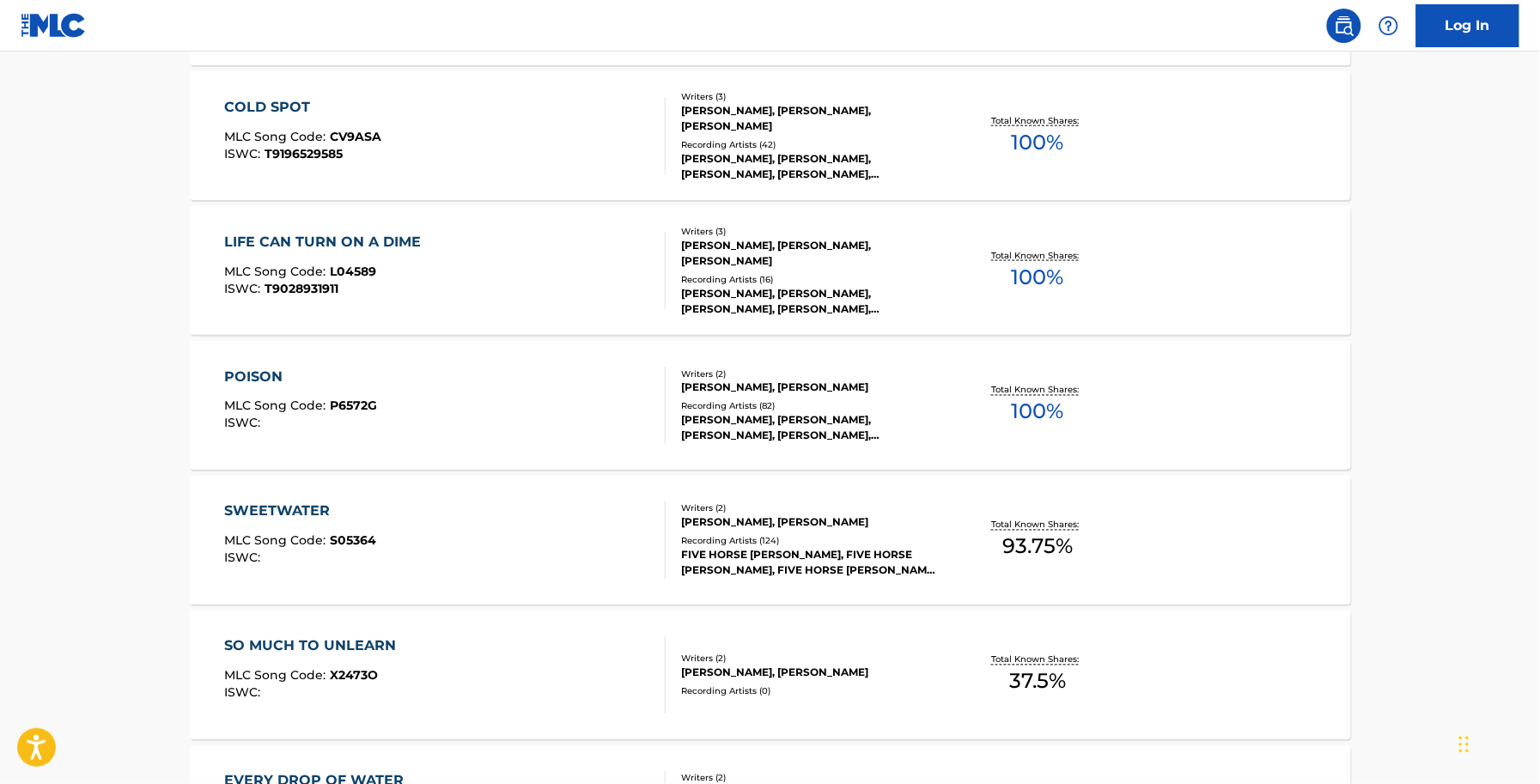
click at [345, 395] on div "POISON MLC Song Code : P6572G ISWC :" at bounding box center [300, 404] width 153 height 77
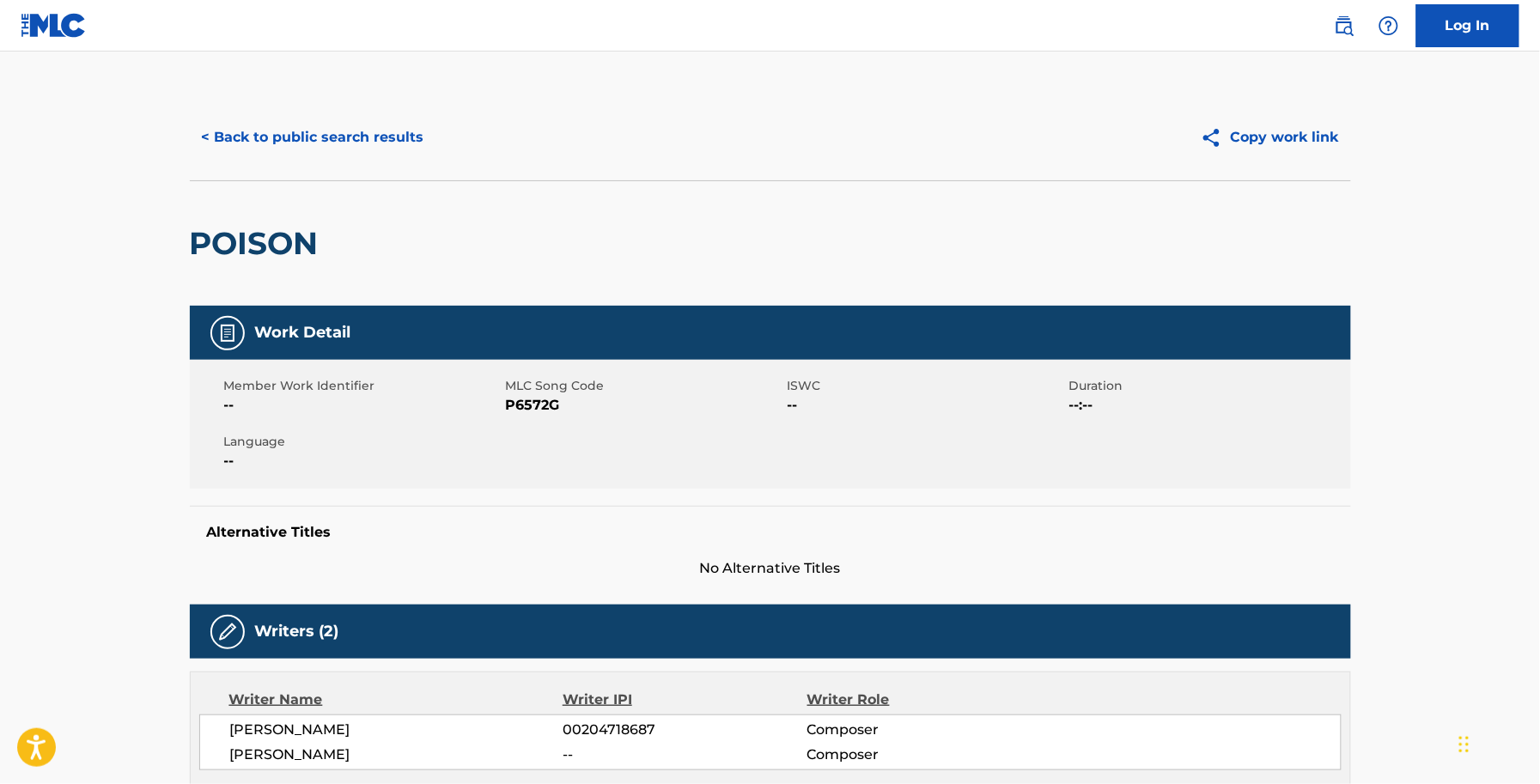
click at [545, 402] on span "P6572G" at bounding box center [645, 405] width 277 height 21
click at [290, 149] on button "< Back to public search results" at bounding box center [312, 137] width 247 height 43
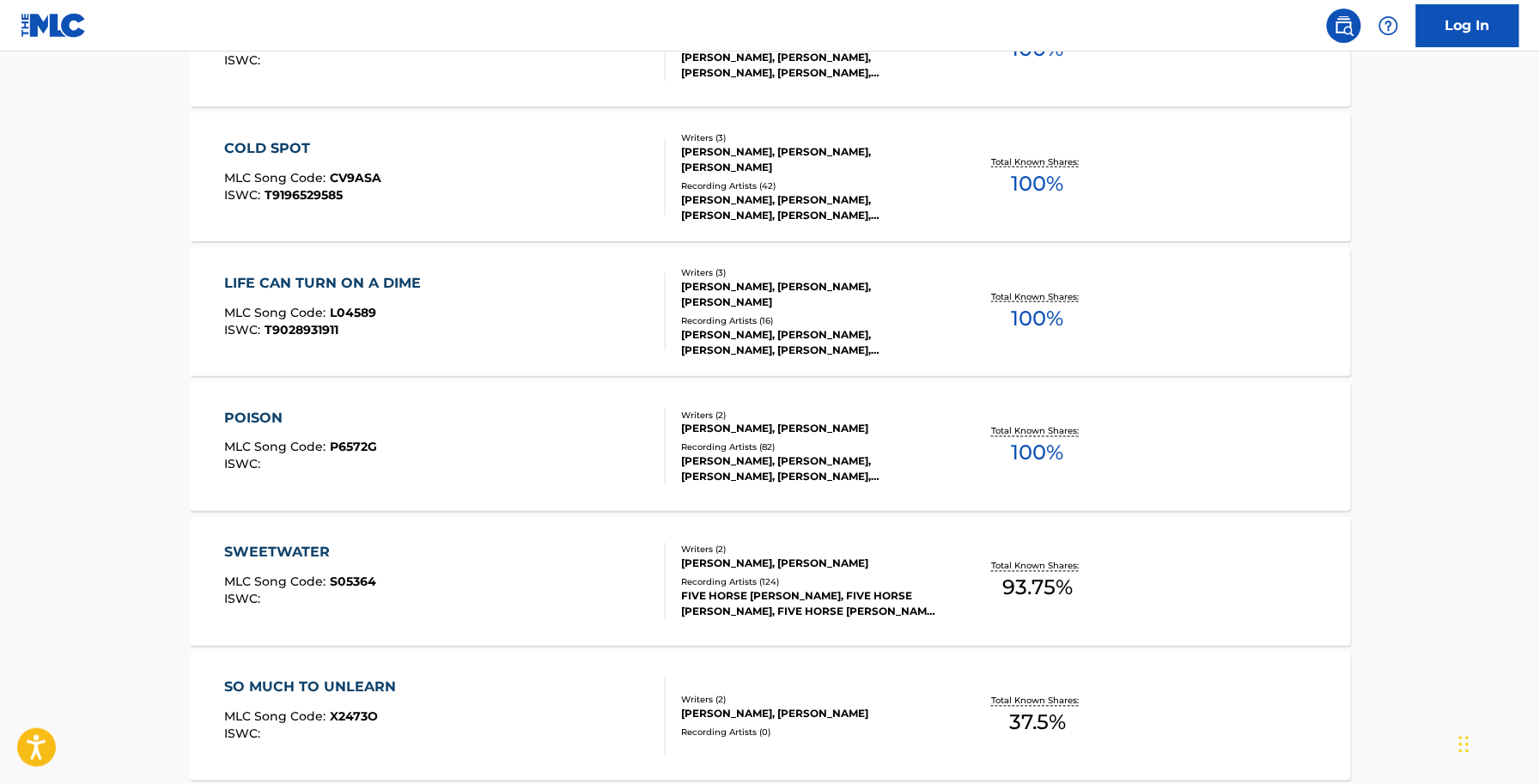
scroll to position [643, 0]
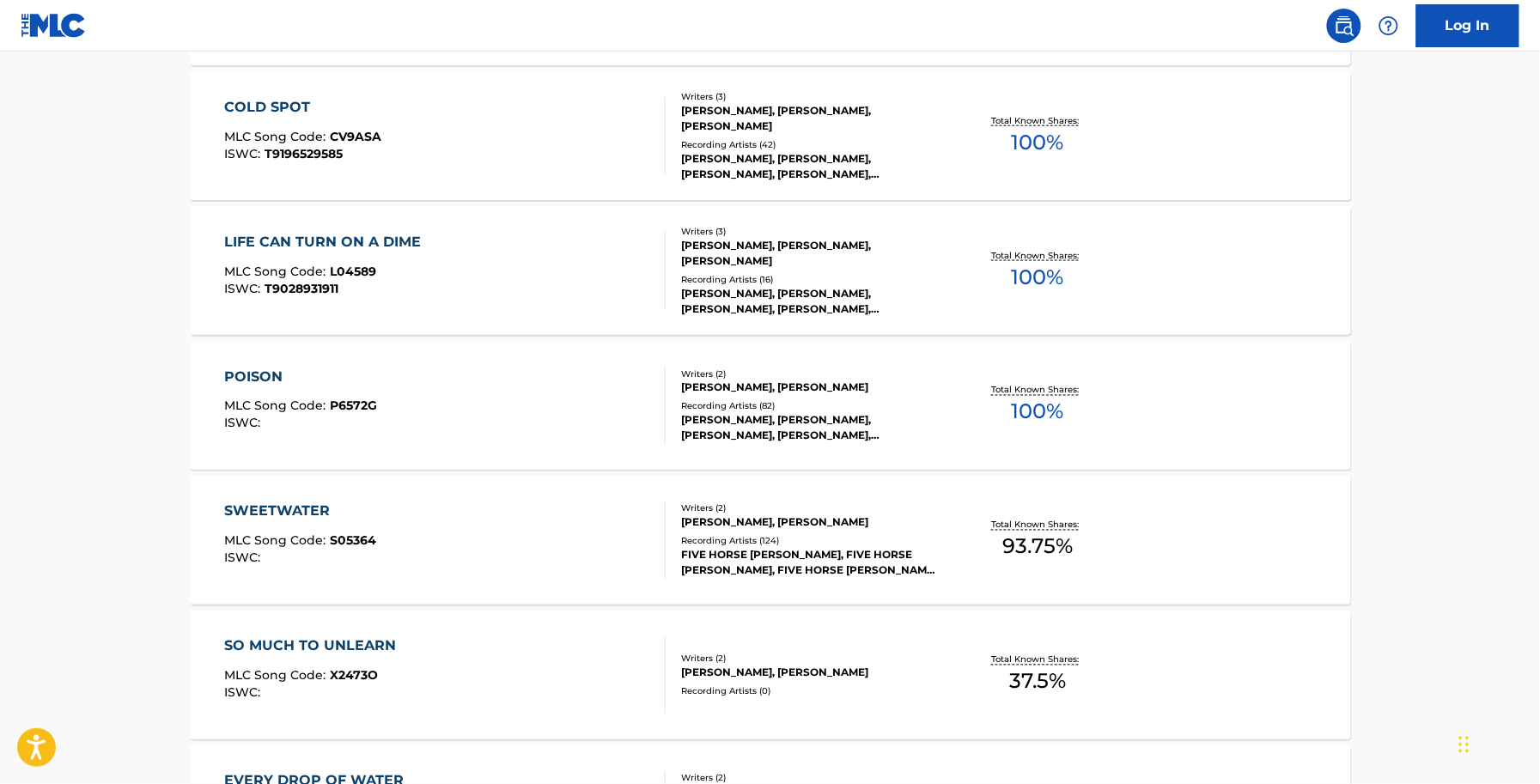
click at [386, 508] on div "SWEETWATER MLC Song Code : S05364 ISWC :" at bounding box center [445, 540] width 441 height 77
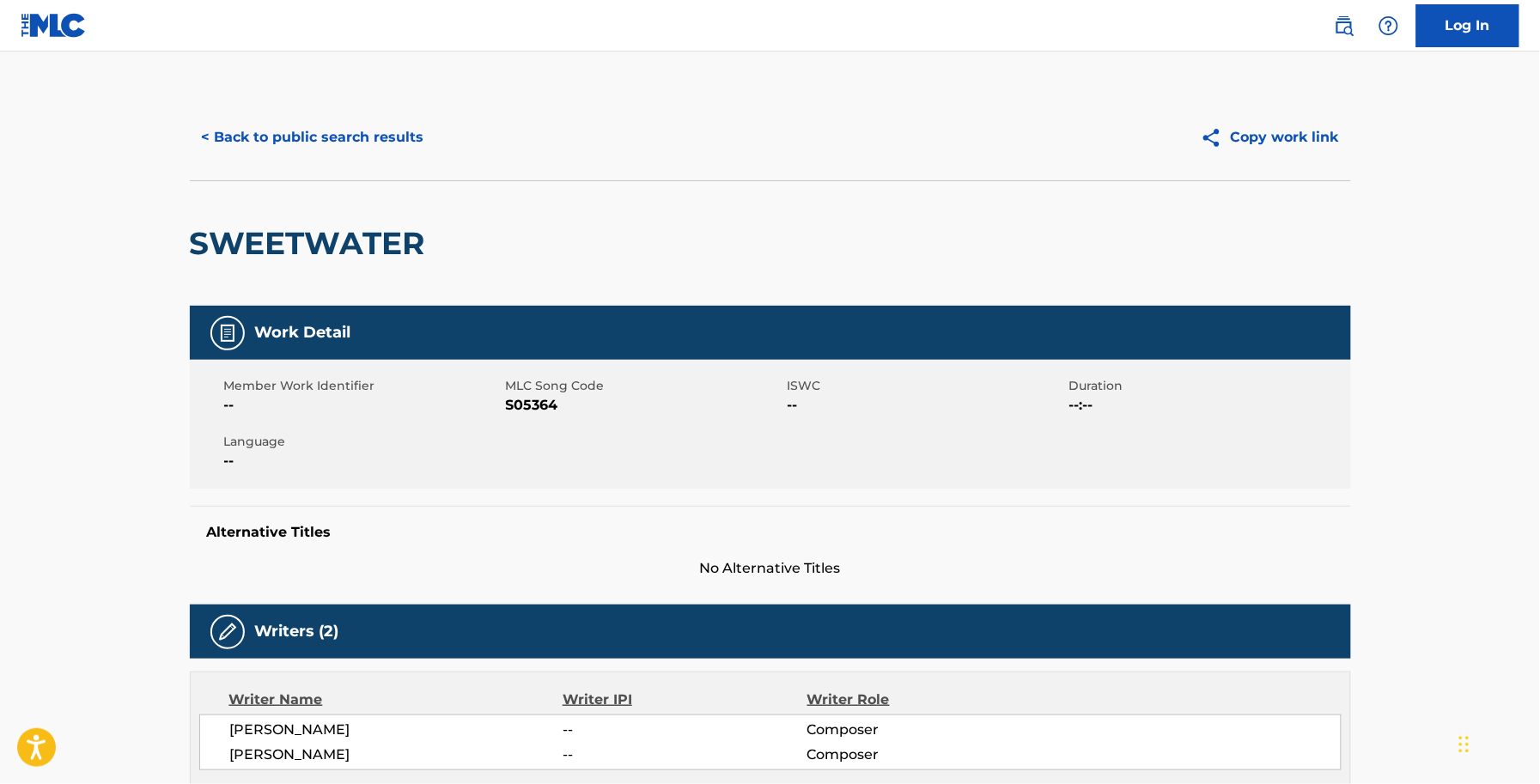
click at [506, 397] on span "S05364" at bounding box center [645, 405] width 277 height 21
click at [544, 399] on span "S05364" at bounding box center [645, 405] width 277 height 21
drag, startPoint x: 360, startPoint y: 160, endPoint x: 320, endPoint y: 148, distance: 41.8
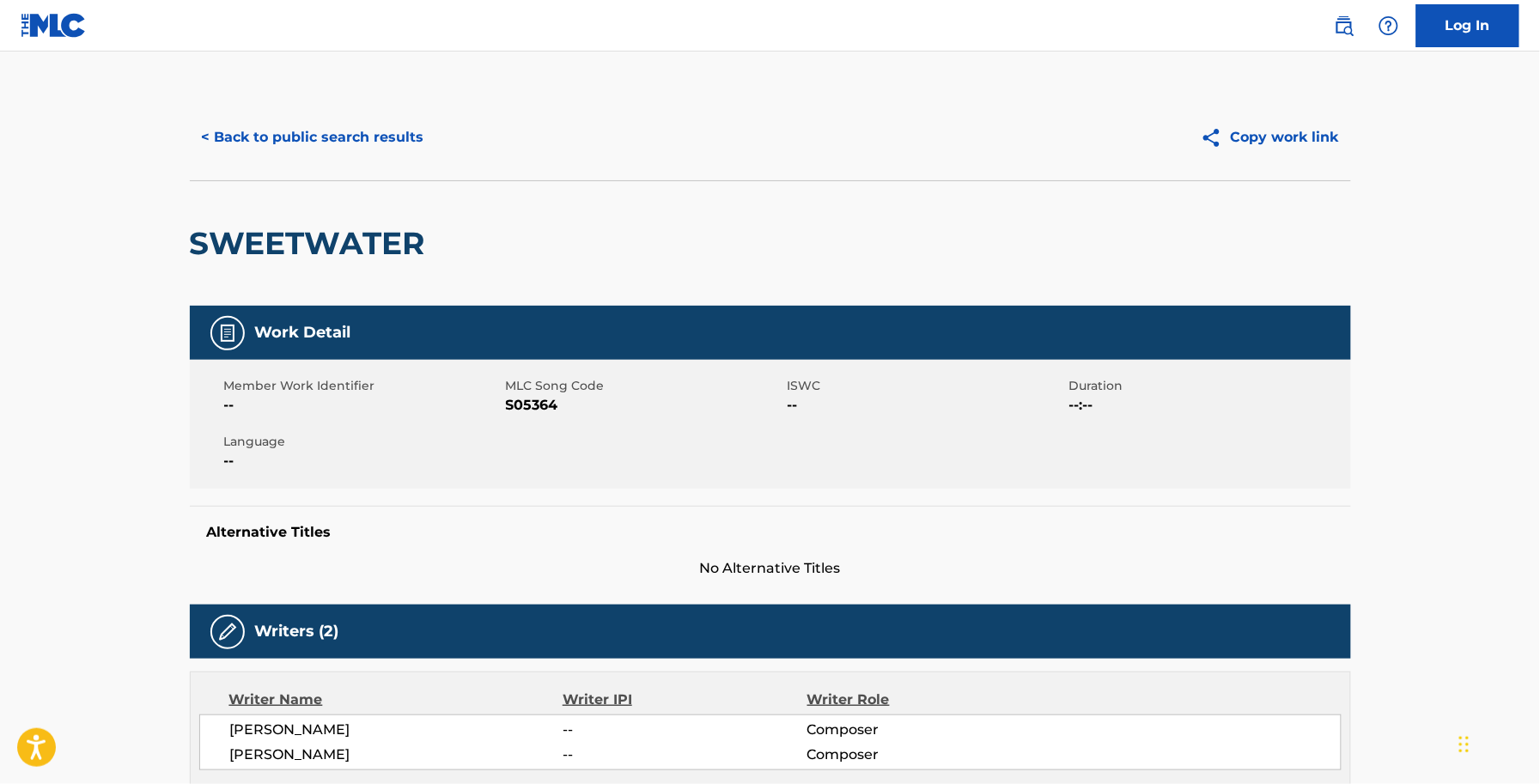
click at [359, 160] on div "< Back to public search results Copy work link" at bounding box center [770, 138] width 1162 height 86
click at [319, 139] on button "< Back to public search results" at bounding box center [312, 137] width 247 height 43
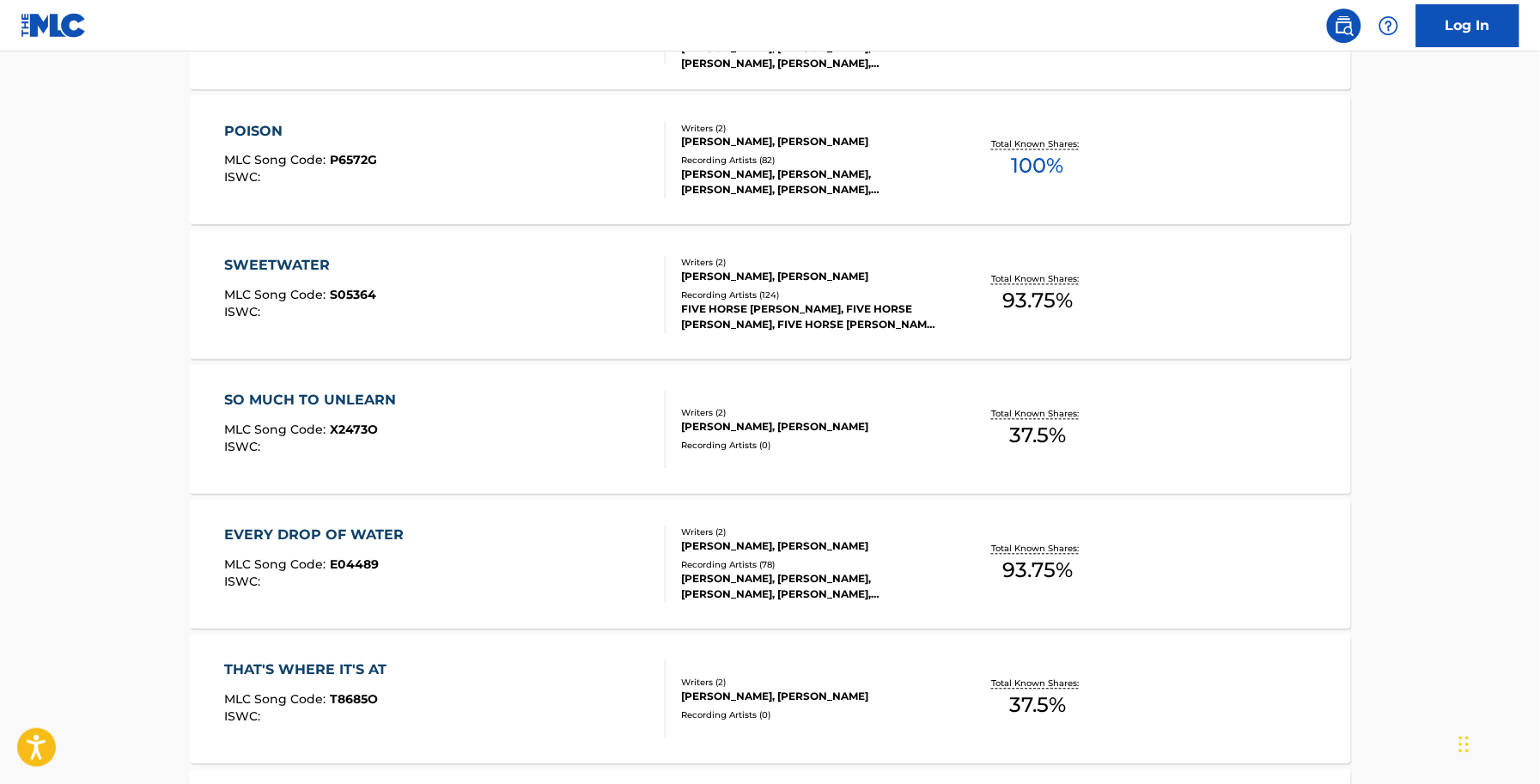
scroll to position [966, 0]
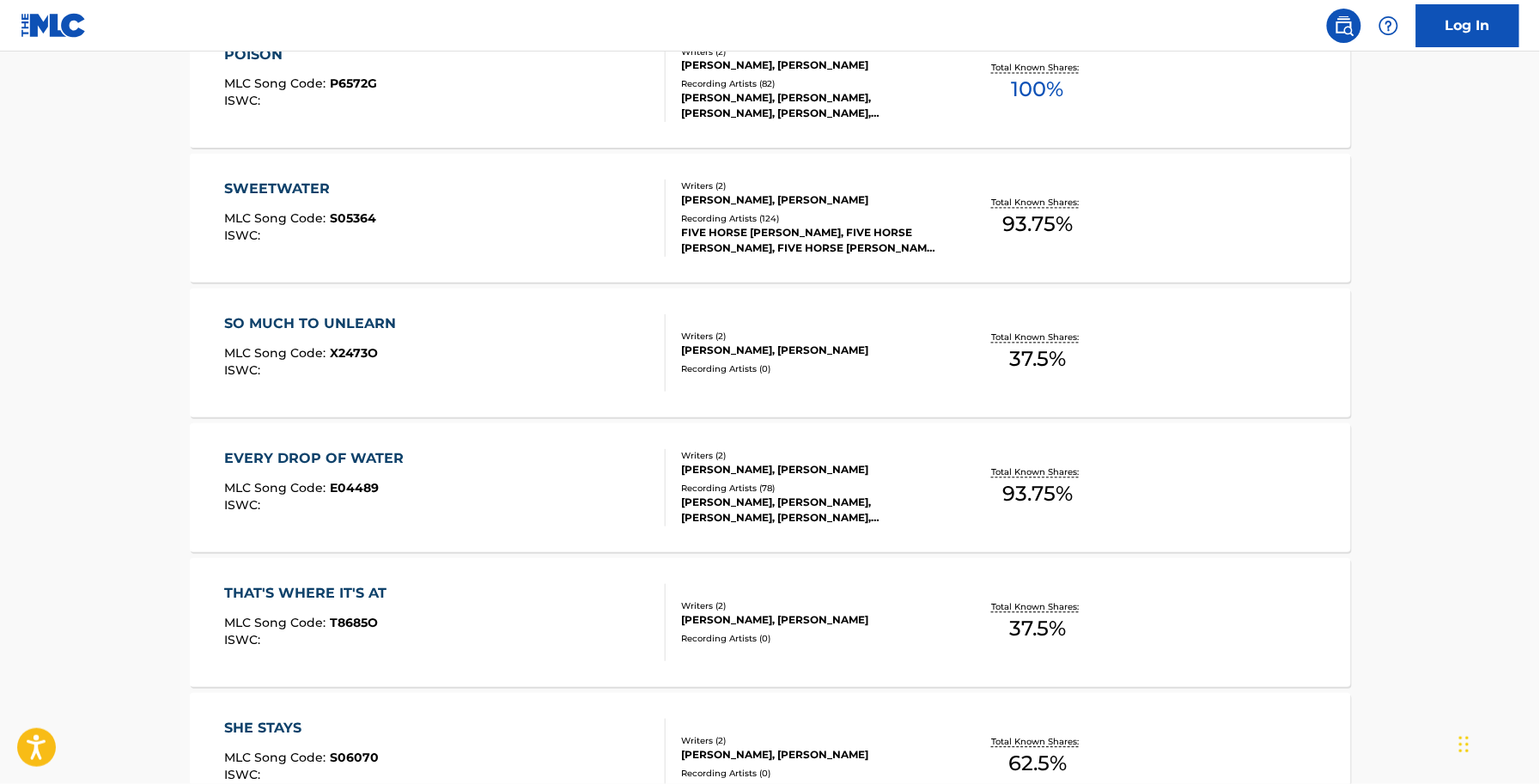
click at [404, 372] on div "SO MUCH TO UNLEARN MLC Song Code : X2473O ISWC :" at bounding box center [445, 352] width 441 height 77
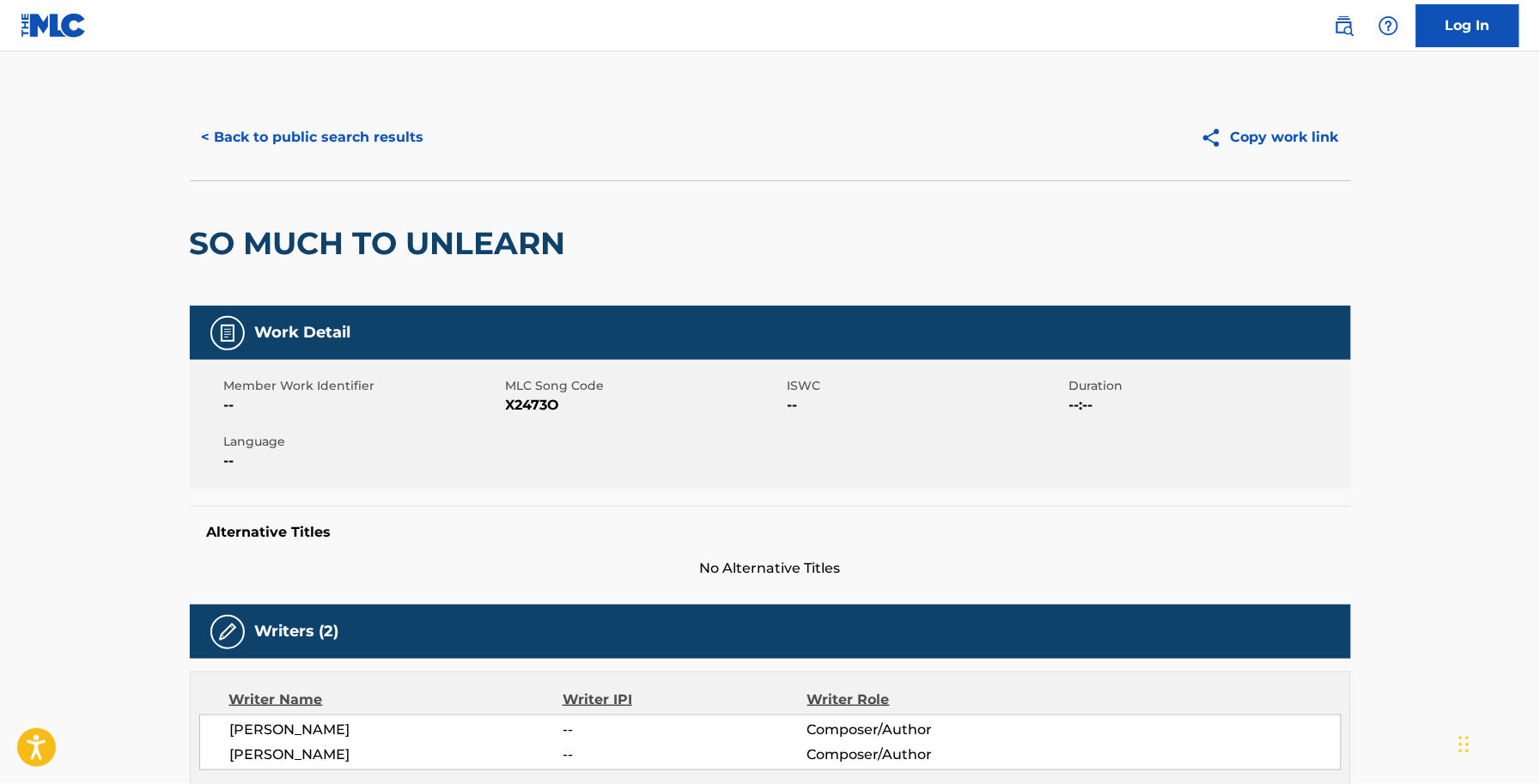
click at [546, 403] on span "X2473O" at bounding box center [645, 405] width 277 height 21
click at [268, 129] on button "< Back to public search results" at bounding box center [312, 137] width 247 height 43
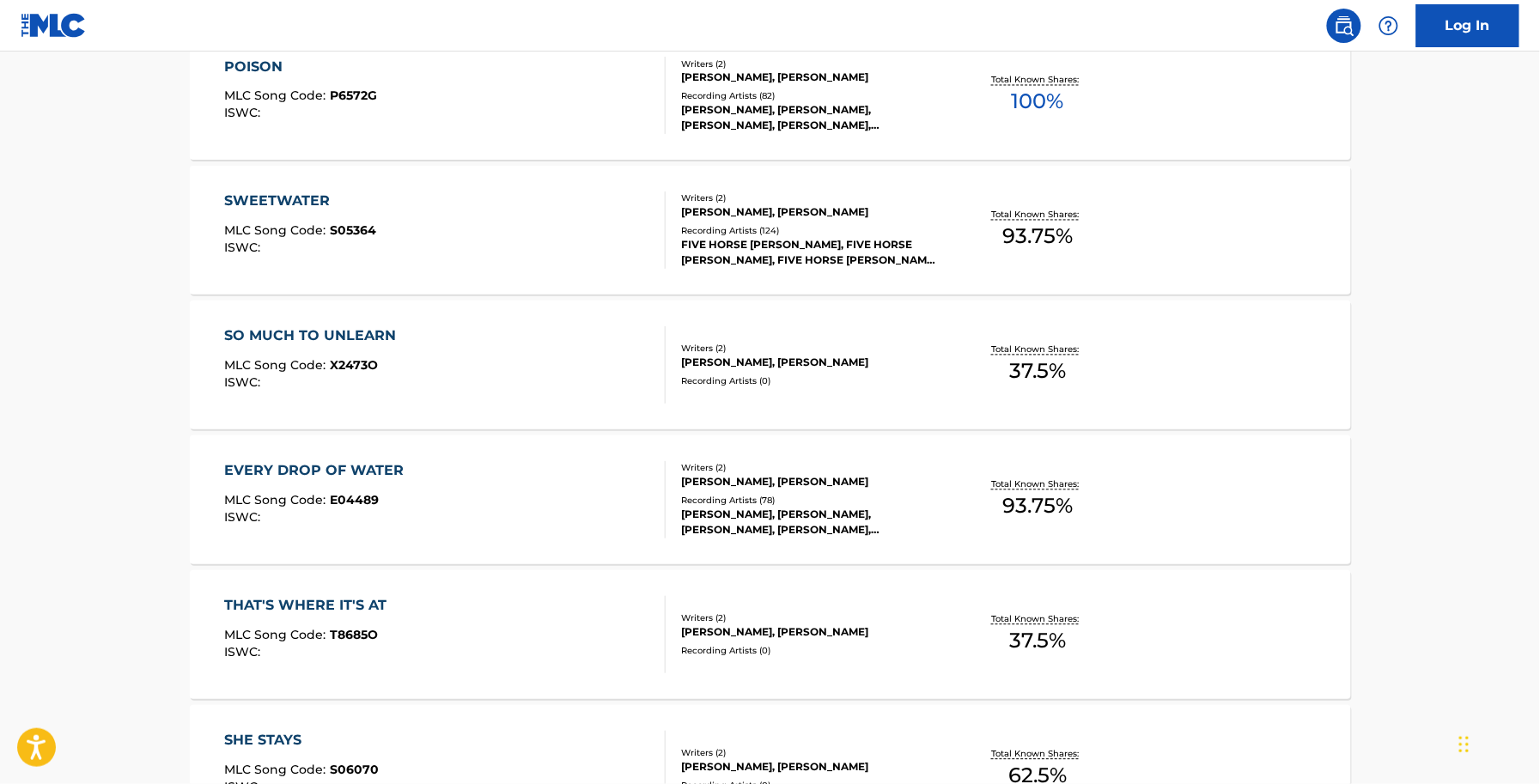
scroll to position [966, 0]
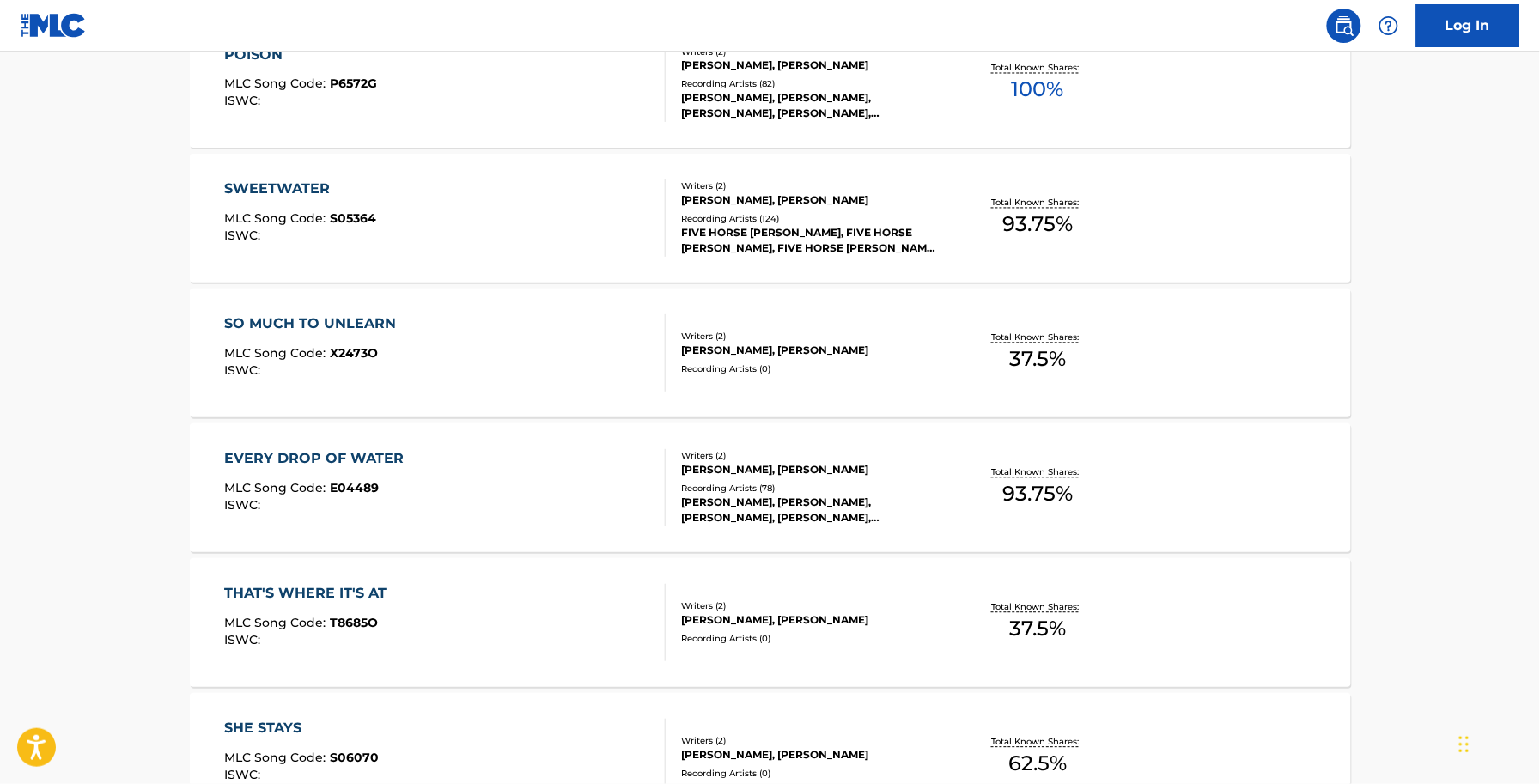
click at [357, 502] on div "ISWC :" at bounding box center [318, 506] width 188 height 13
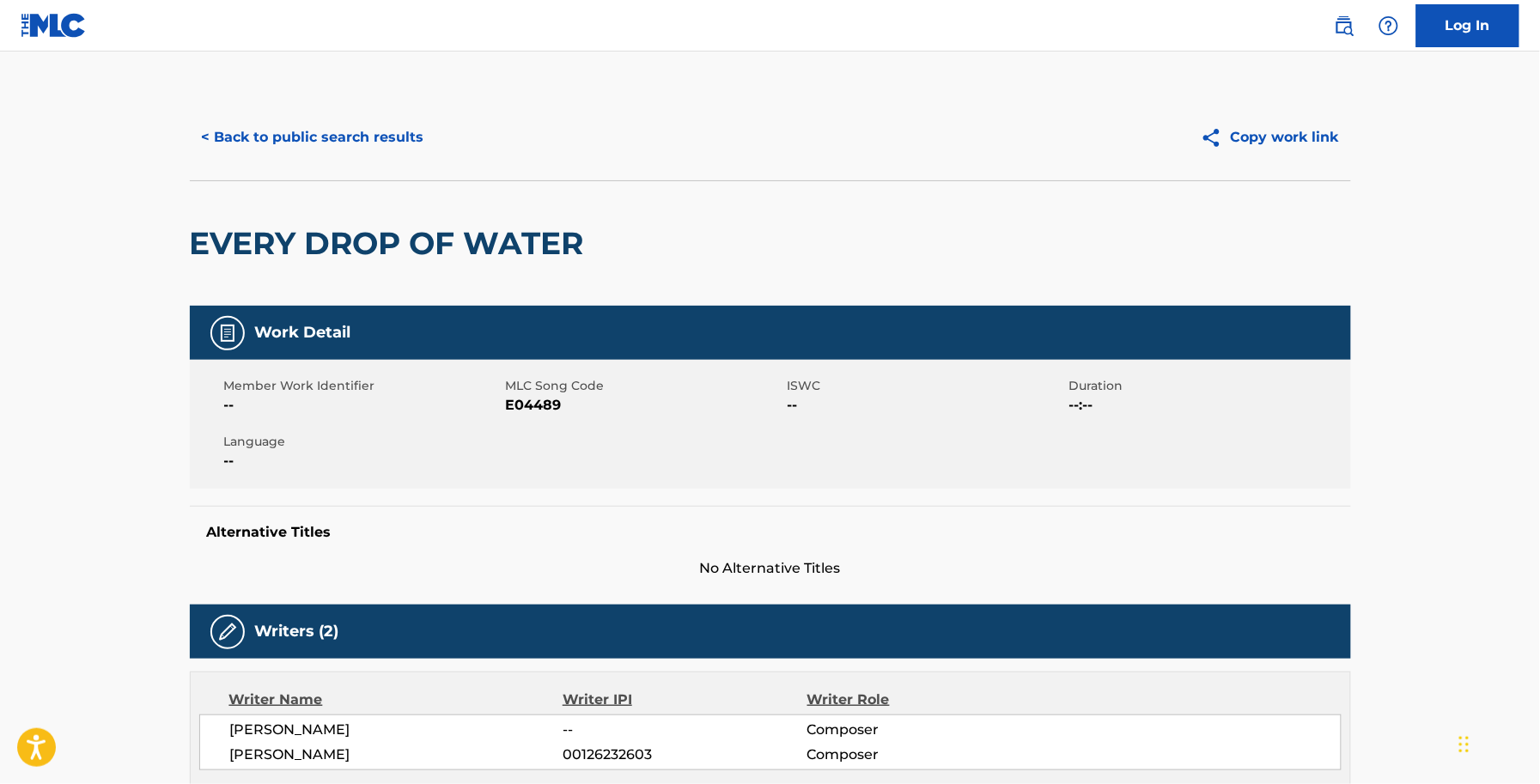
click at [541, 409] on span "E04489" at bounding box center [645, 405] width 277 height 21
click at [543, 409] on span "E04489" at bounding box center [645, 405] width 277 height 21
click at [385, 161] on div "< Back to public search results Copy work link" at bounding box center [770, 138] width 1162 height 86
click at [383, 139] on button "< Back to public search results" at bounding box center [312, 137] width 247 height 43
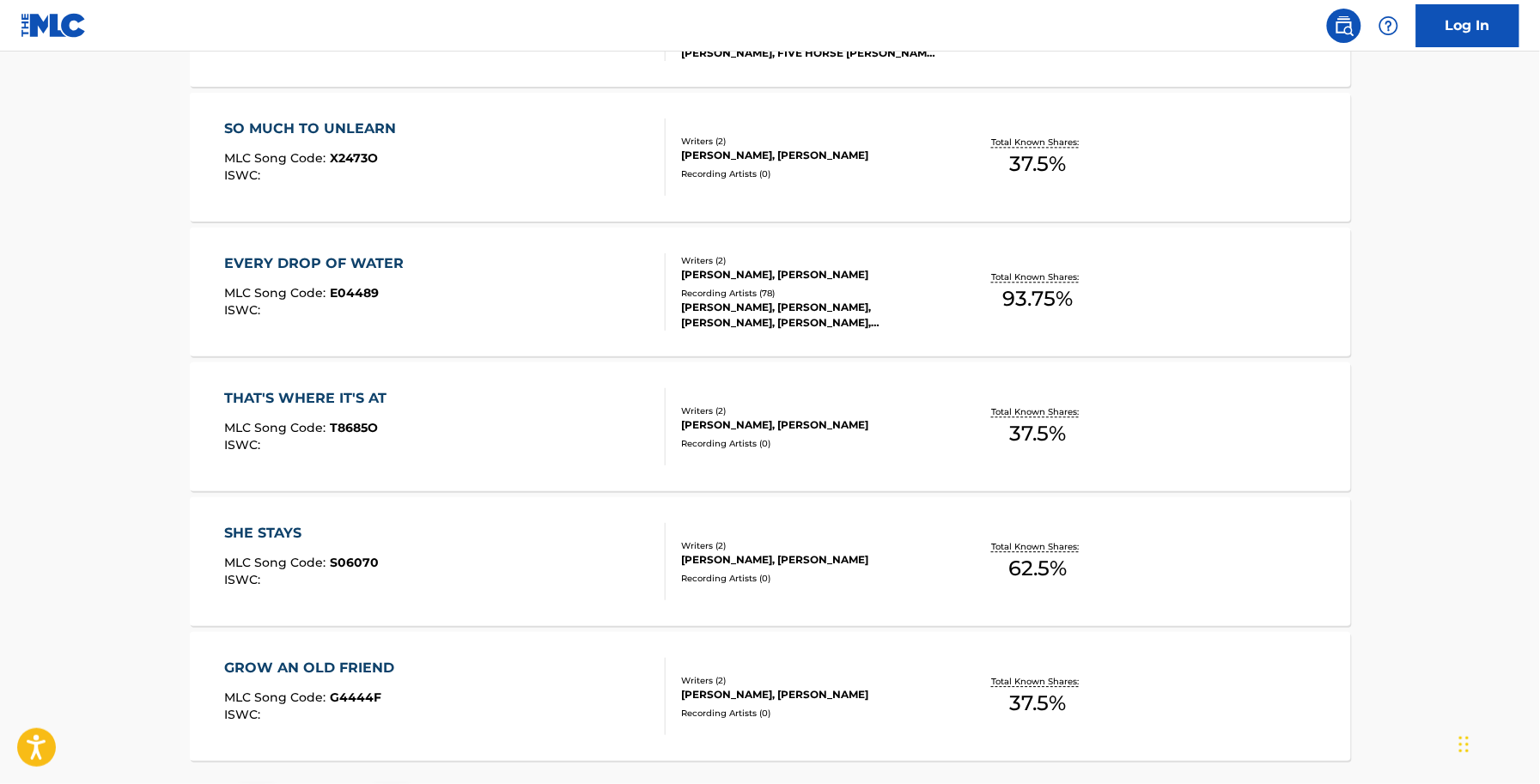
scroll to position [1180, 0]
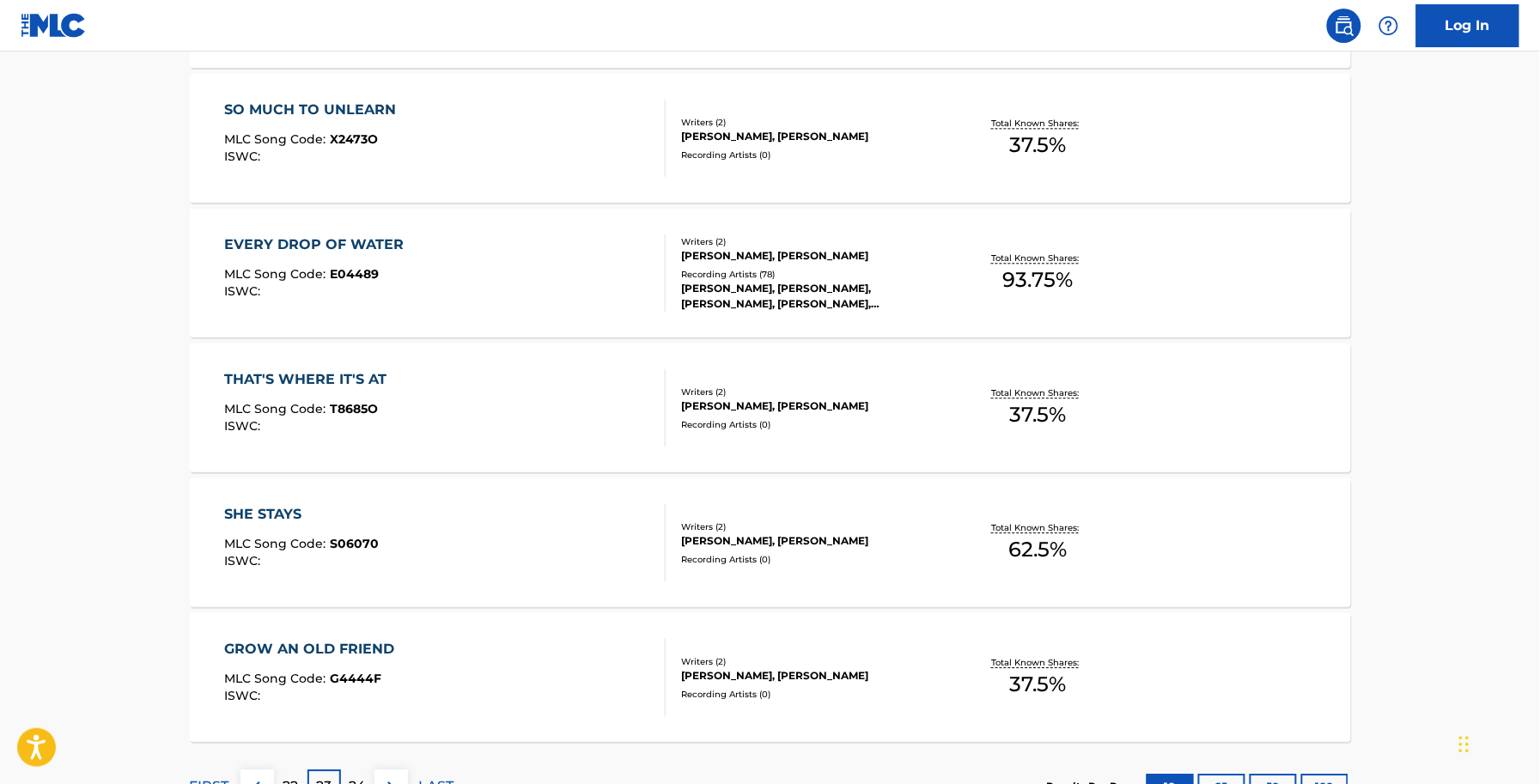
click at [331, 422] on div "ISWC :" at bounding box center [309, 426] width 171 height 13
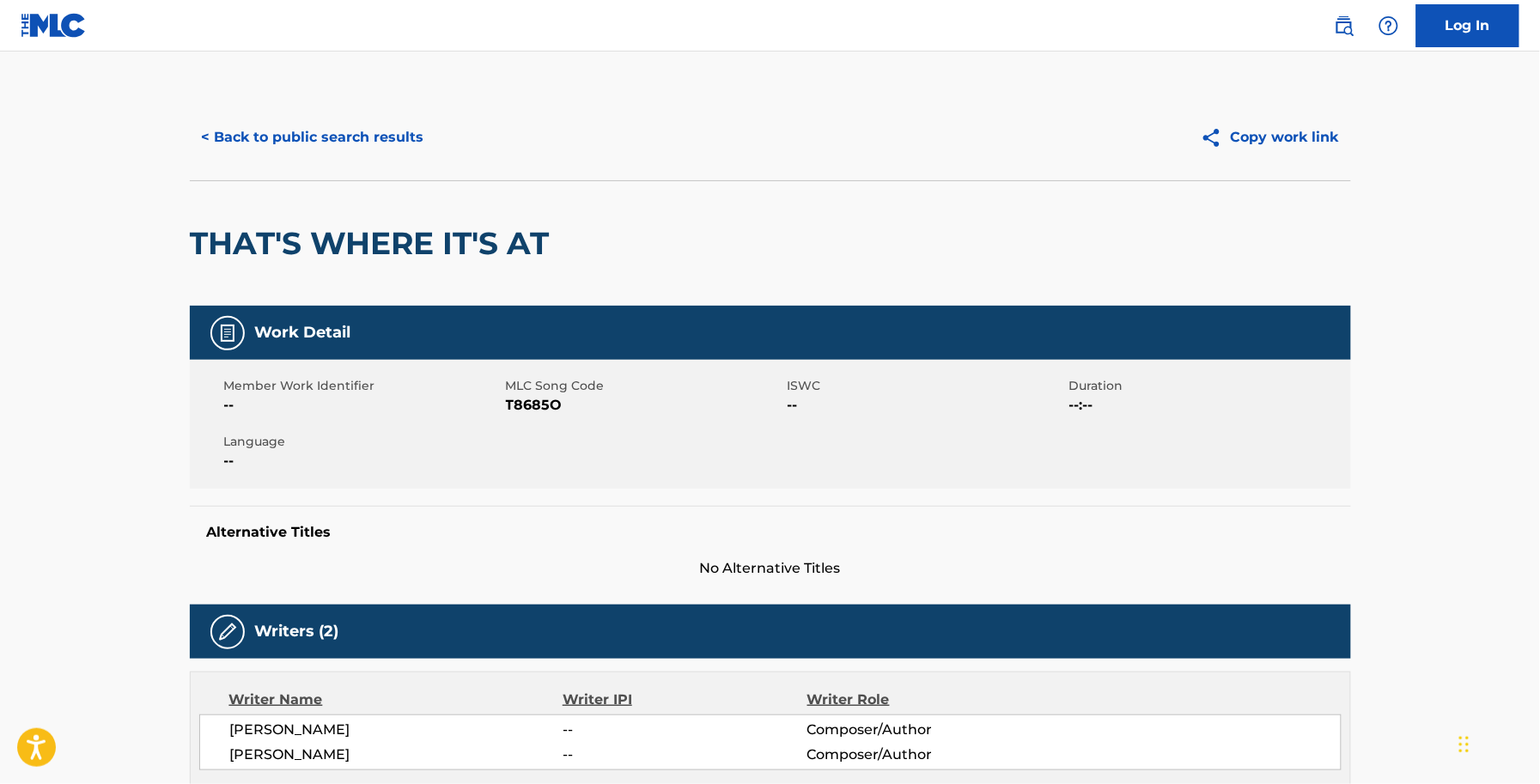
click at [531, 397] on span "T8685O" at bounding box center [645, 405] width 277 height 21
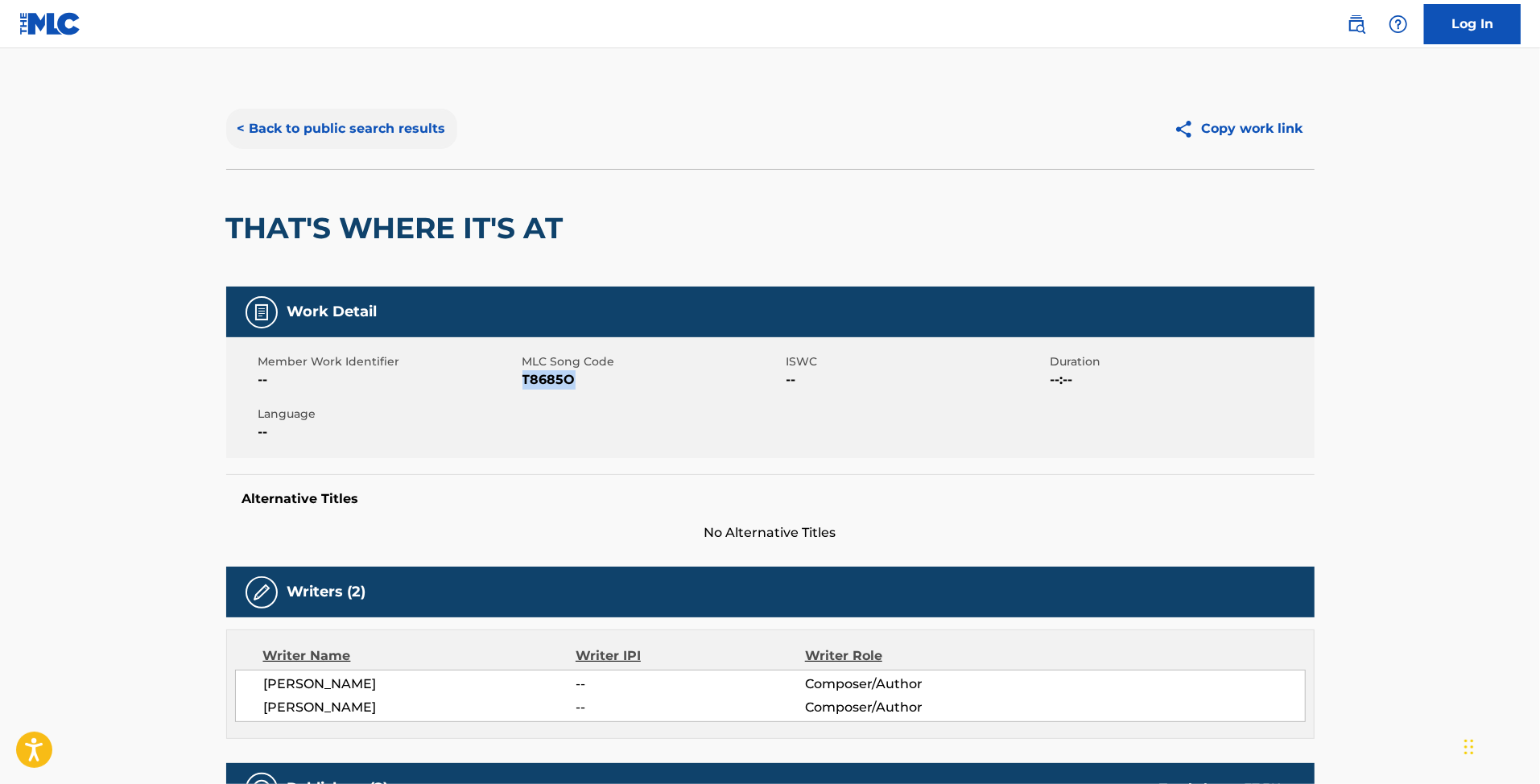
click at [384, 136] on button "< Back to public search results" at bounding box center [341, 128] width 231 height 40
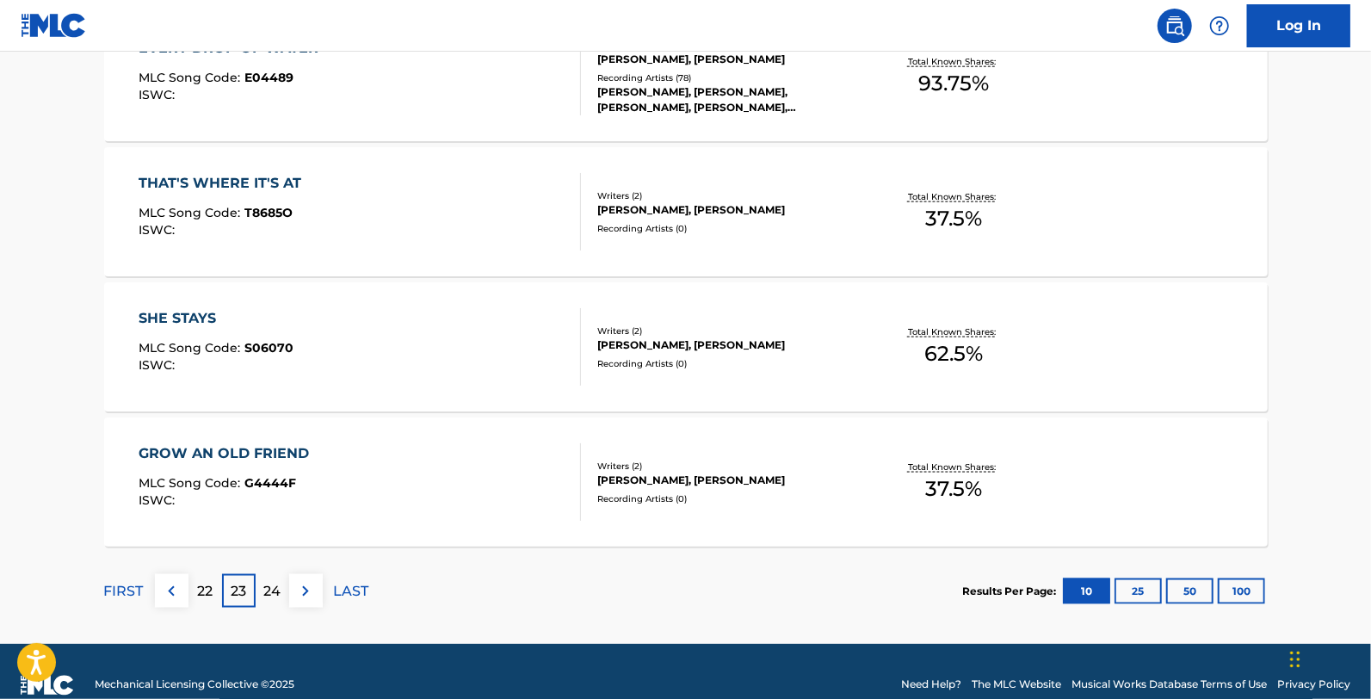
scroll to position [1407, 0]
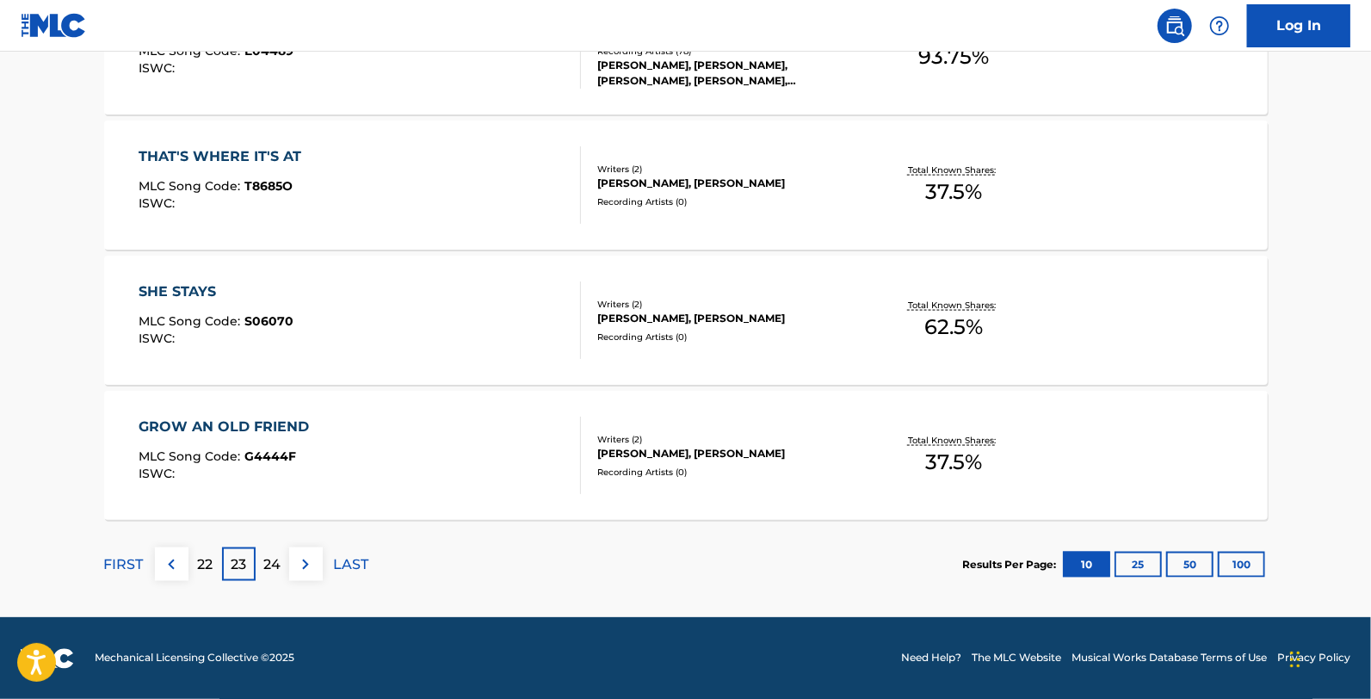
click at [298, 269] on div "SHE STAYS MLC Song Code : S06070 ISWC : Writers ( 2 ) ALLEN SHAMBLIN, CYNTHIA L…" at bounding box center [686, 320] width 1164 height 129
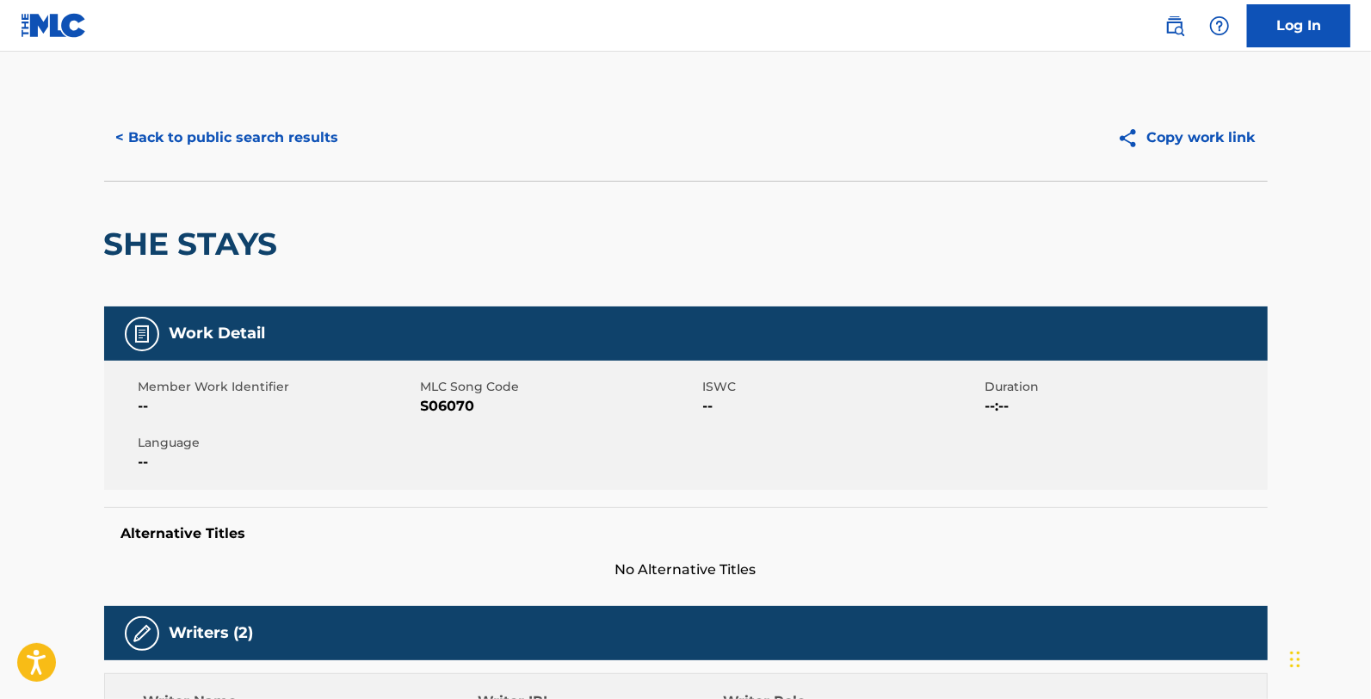
click at [448, 390] on span "MLC Song Code" at bounding box center [560, 387] width 278 height 18
click at [448, 400] on span "S06070" at bounding box center [560, 406] width 278 height 21
click at [306, 131] on button "< Back to public search results" at bounding box center [227, 137] width 247 height 43
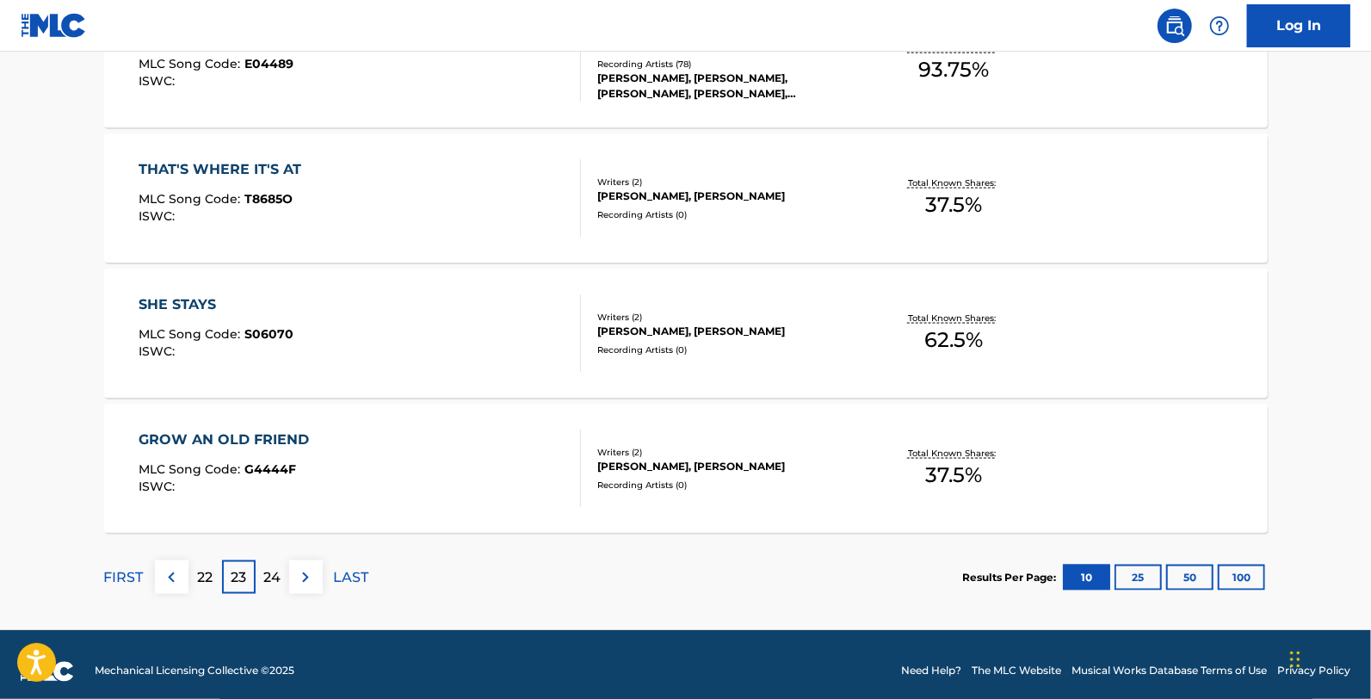
scroll to position [1407, 0]
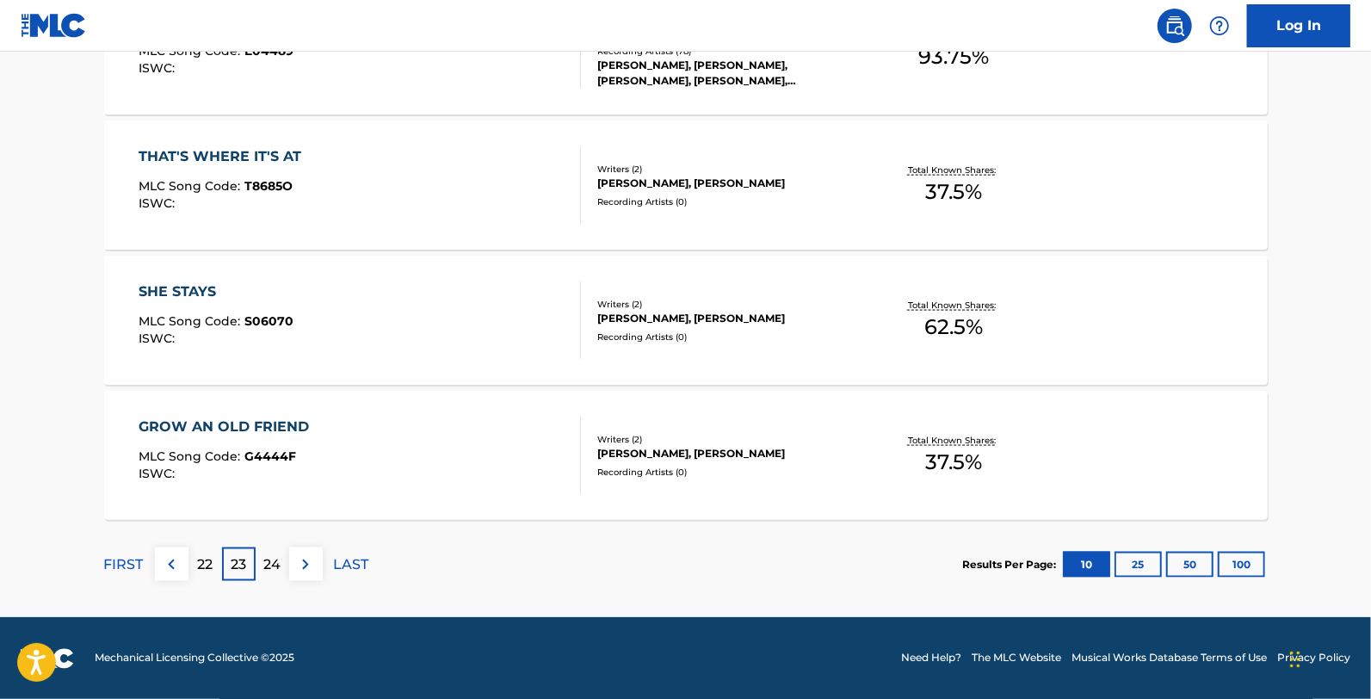
click at [355, 443] on div "GROW AN OLD FRIEND MLC Song Code : G4444F ISWC :" at bounding box center [360, 455] width 442 height 77
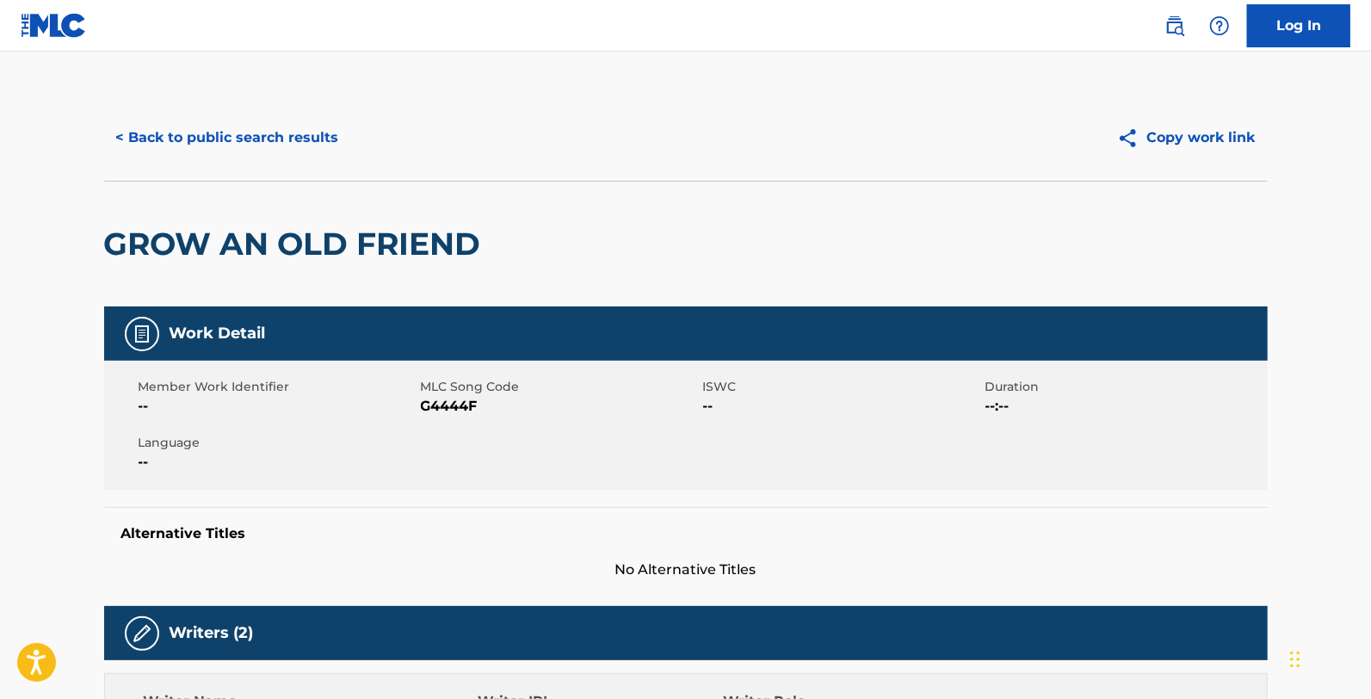
click at [461, 402] on span "G4444F" at bounding box center [560, 406] width 278 height 21
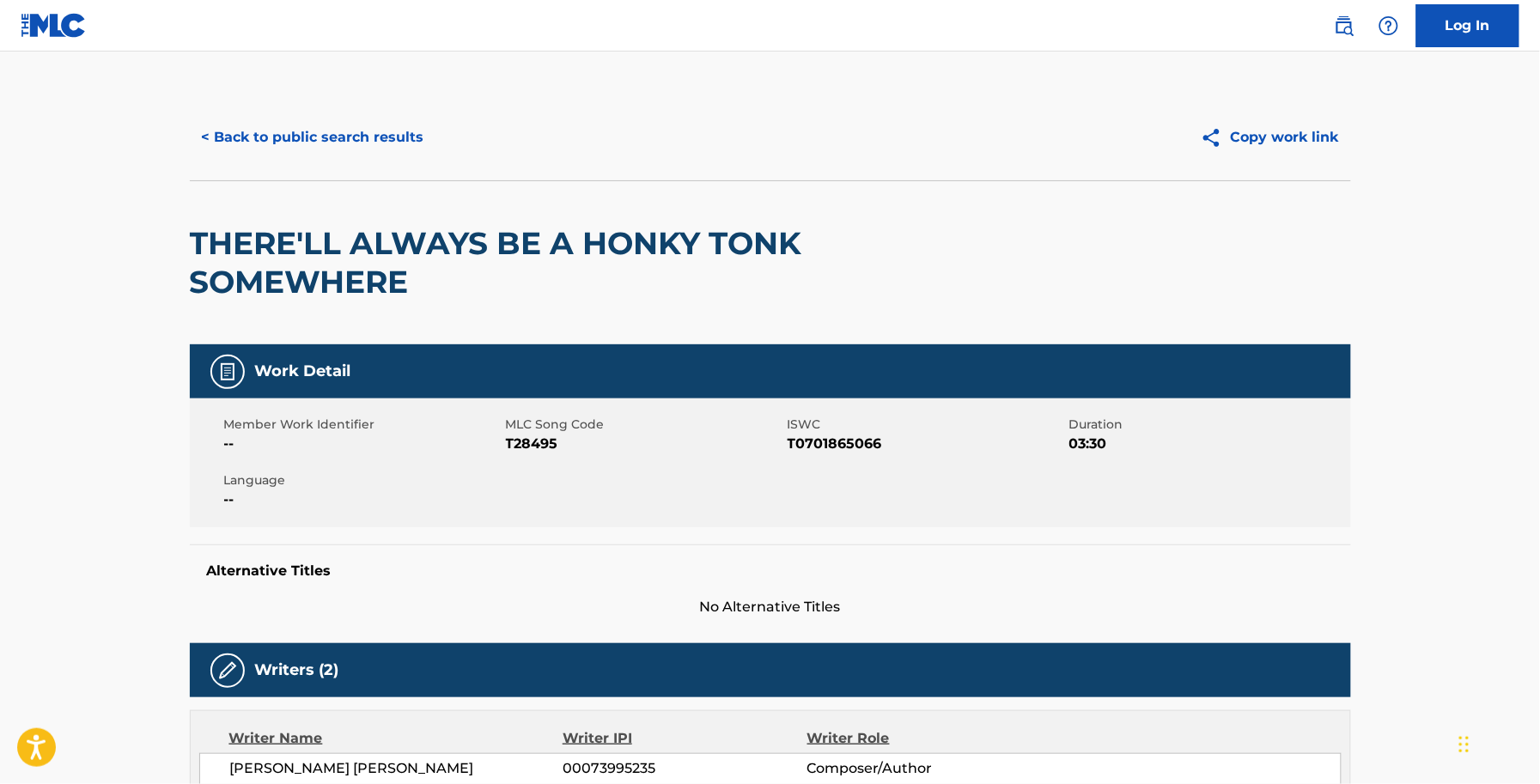
drag, startPoint x: 335, startPoint y: 135, endPoint x: 335, endPoint y: 144, distance: 9.0
click at [335, 139] on button "< Back to public search results" at bounding box center [312, 137] width 247 height 43
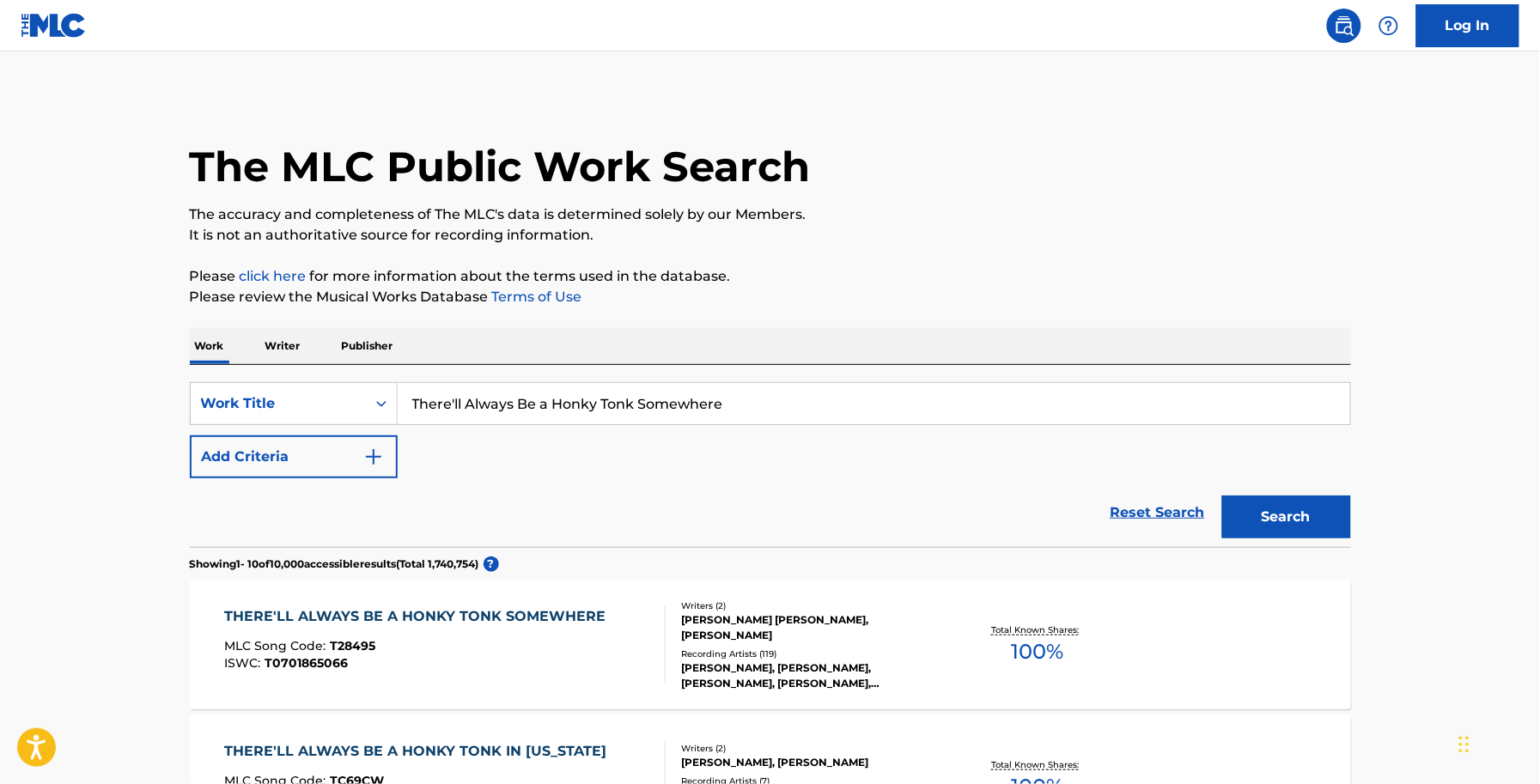
scroll to position [214, 0]
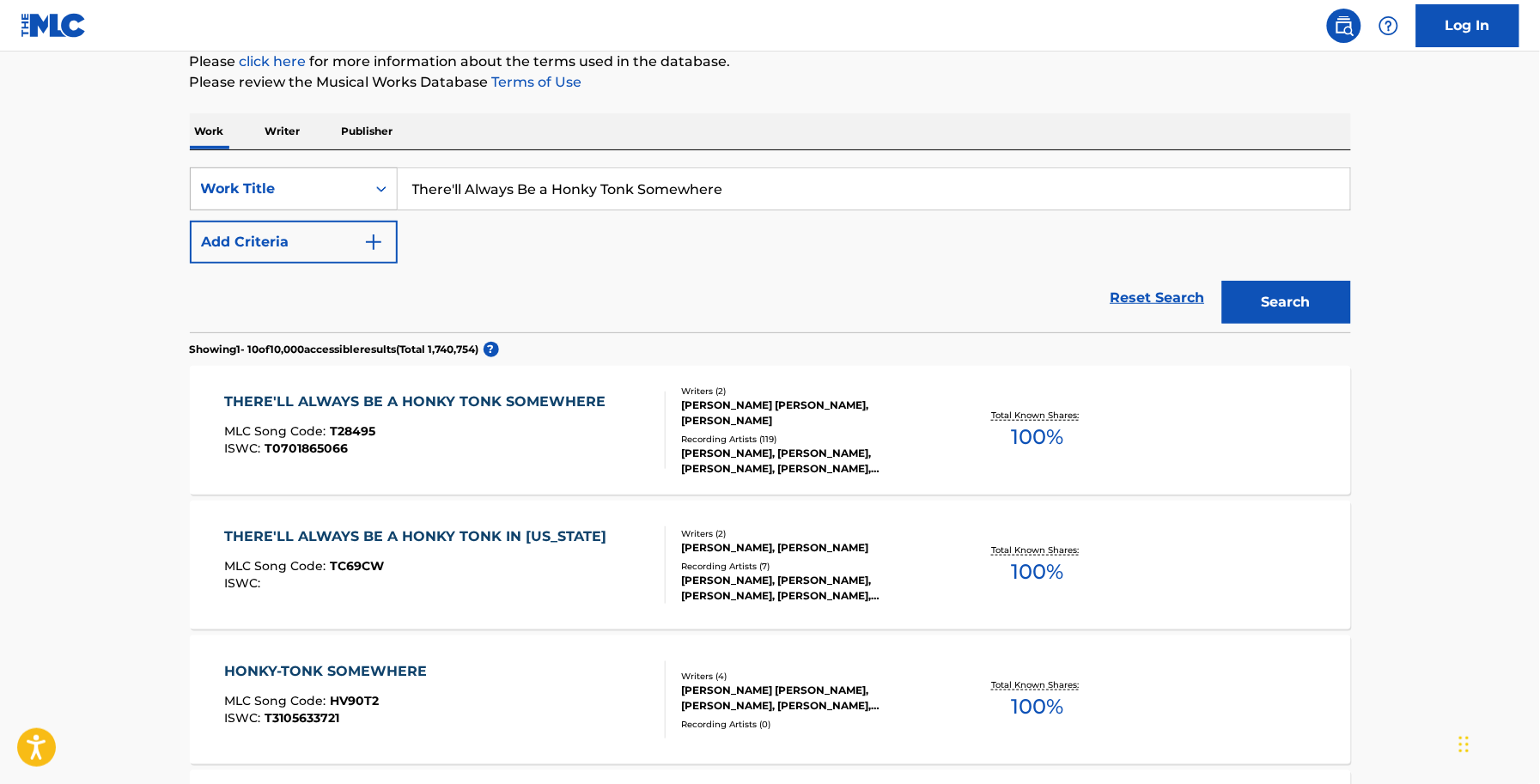
click at [301, 168] on div "Work Title" at bounding box center [293, 189] width 208 height 43
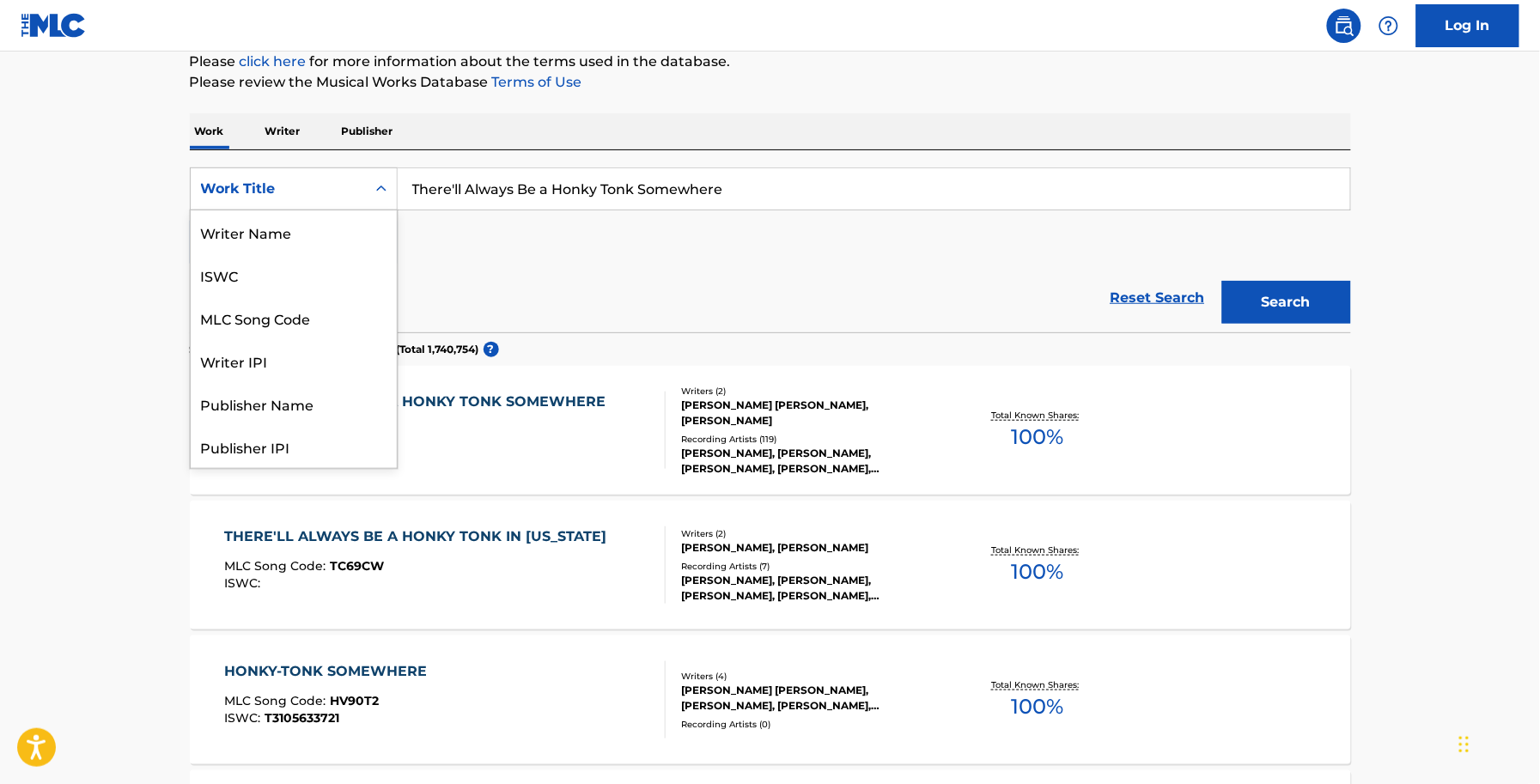
scroll to position [86, 0]
click at [311, 228] on div "MLC Song Code" at bounding box center [293, 231] width 207 height 43
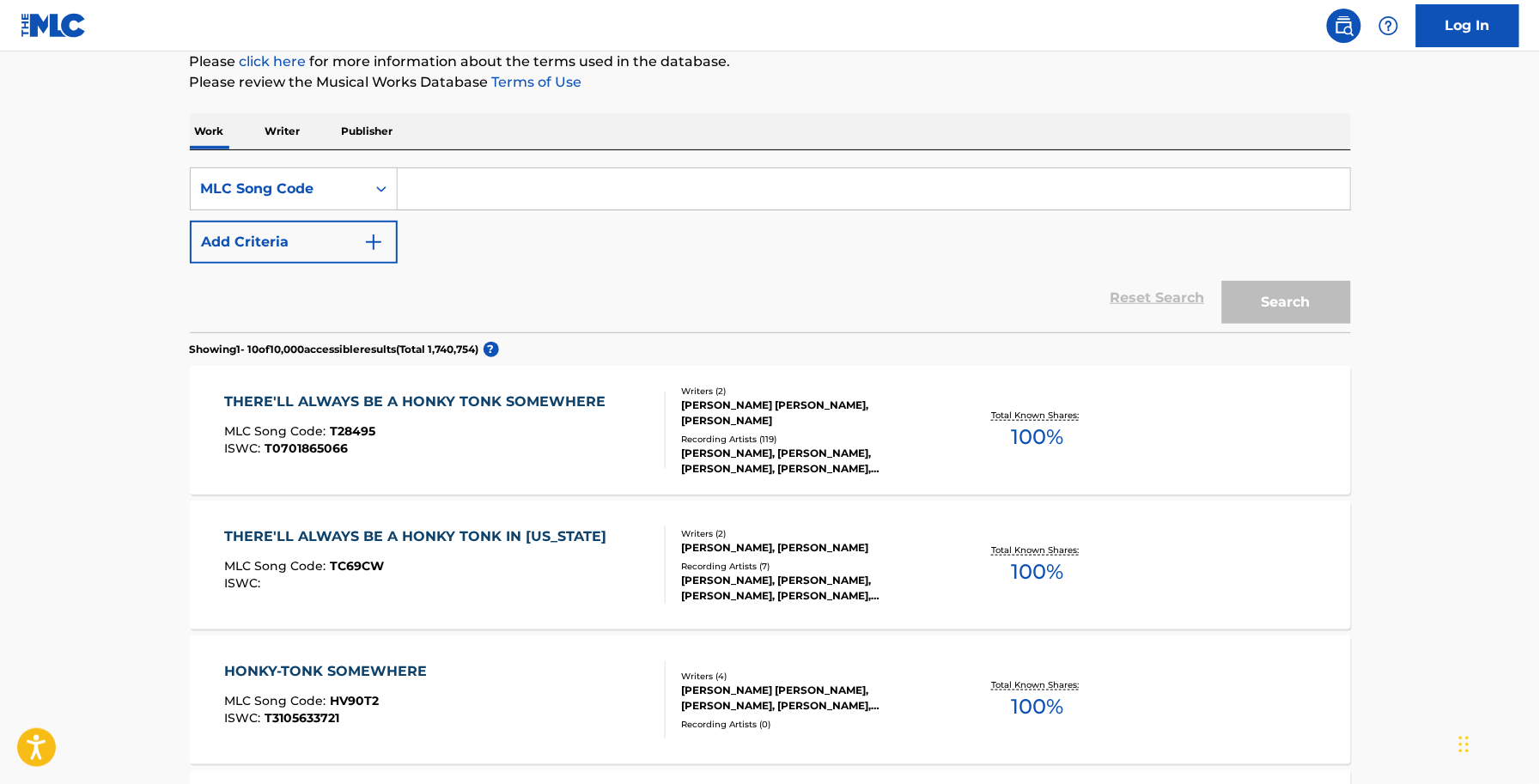
click at [572, 170] on input "Search Form" at bounding box center [873, 189] width 952 height 41
paste input "H55013"
type input "H55013"
click at [1301, 277] on div "Search" at bounding box center [1283, 297] width 138 height 69
click at [1289, 305] on button "Search" at bounding box center [1286, 301] width 129 height 43
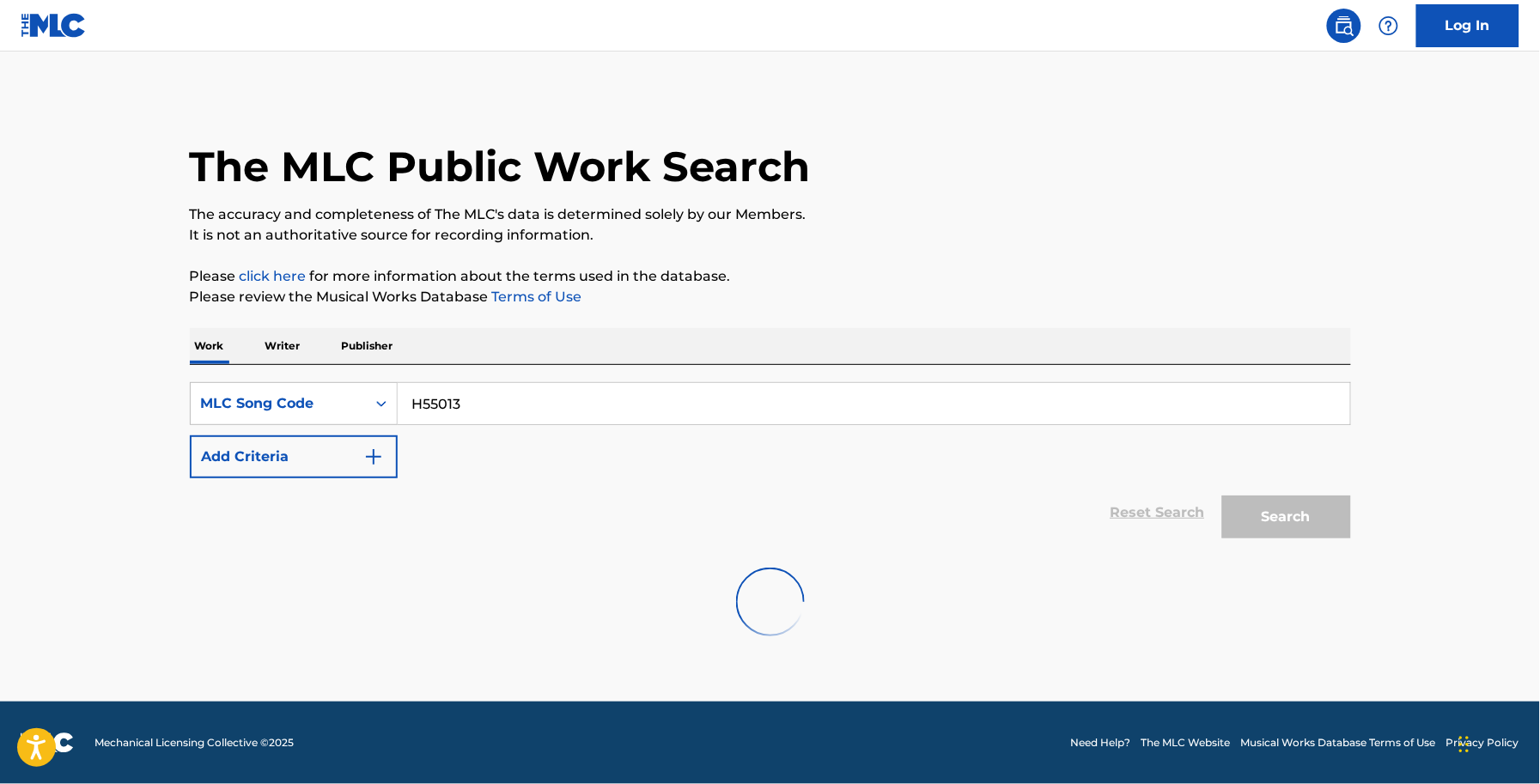
scroll to position [0, 0]
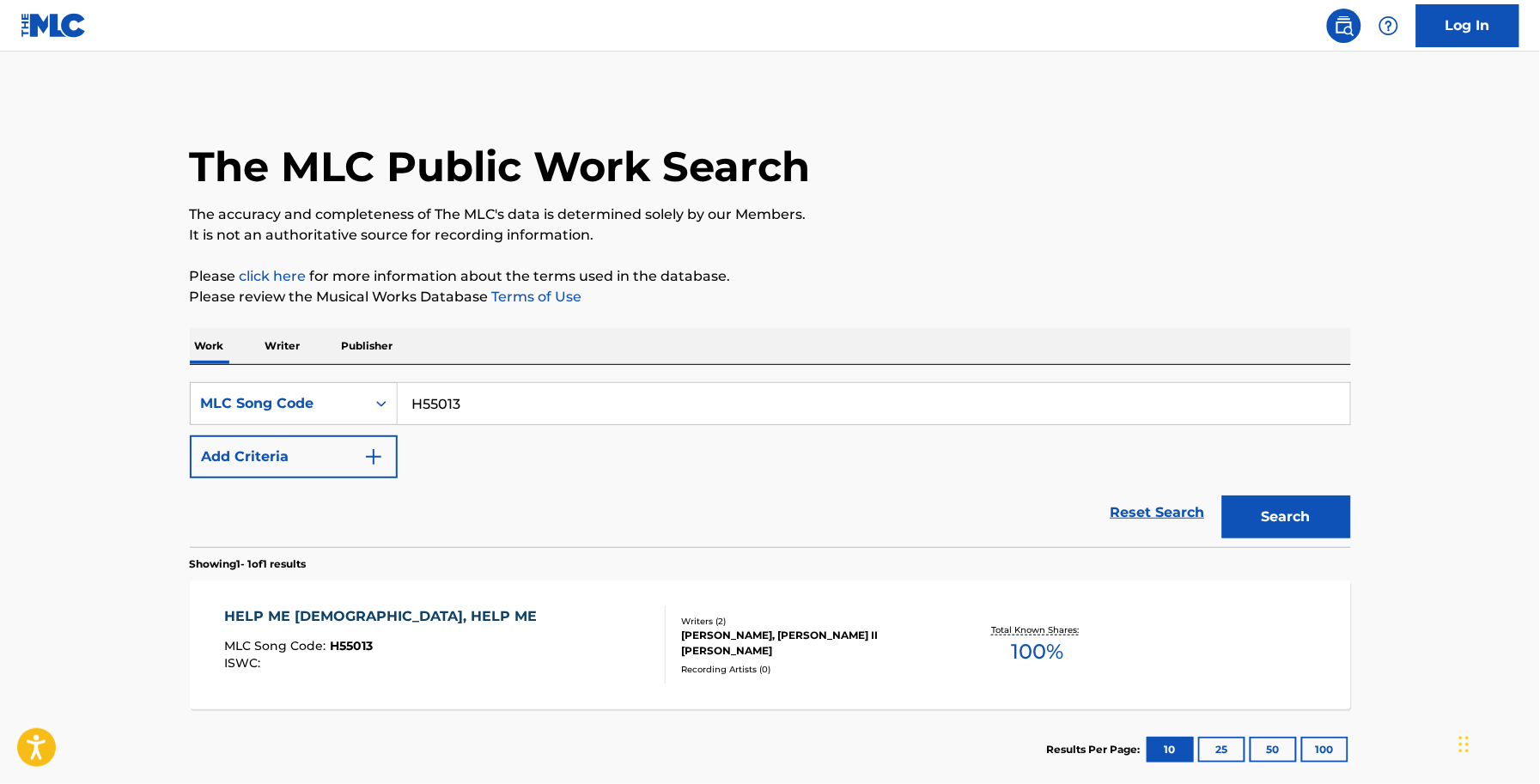
click at [331, 568] on section "Showing 1 - 1 of 1 results" at bounding box center [770, 559] width 1162 height 25
click at [414, 610] on div "HELP ME GOD, HELP ME MLC Song Code : H55013 ISWC :" at bounding box center [445, 644] width 441 height 77
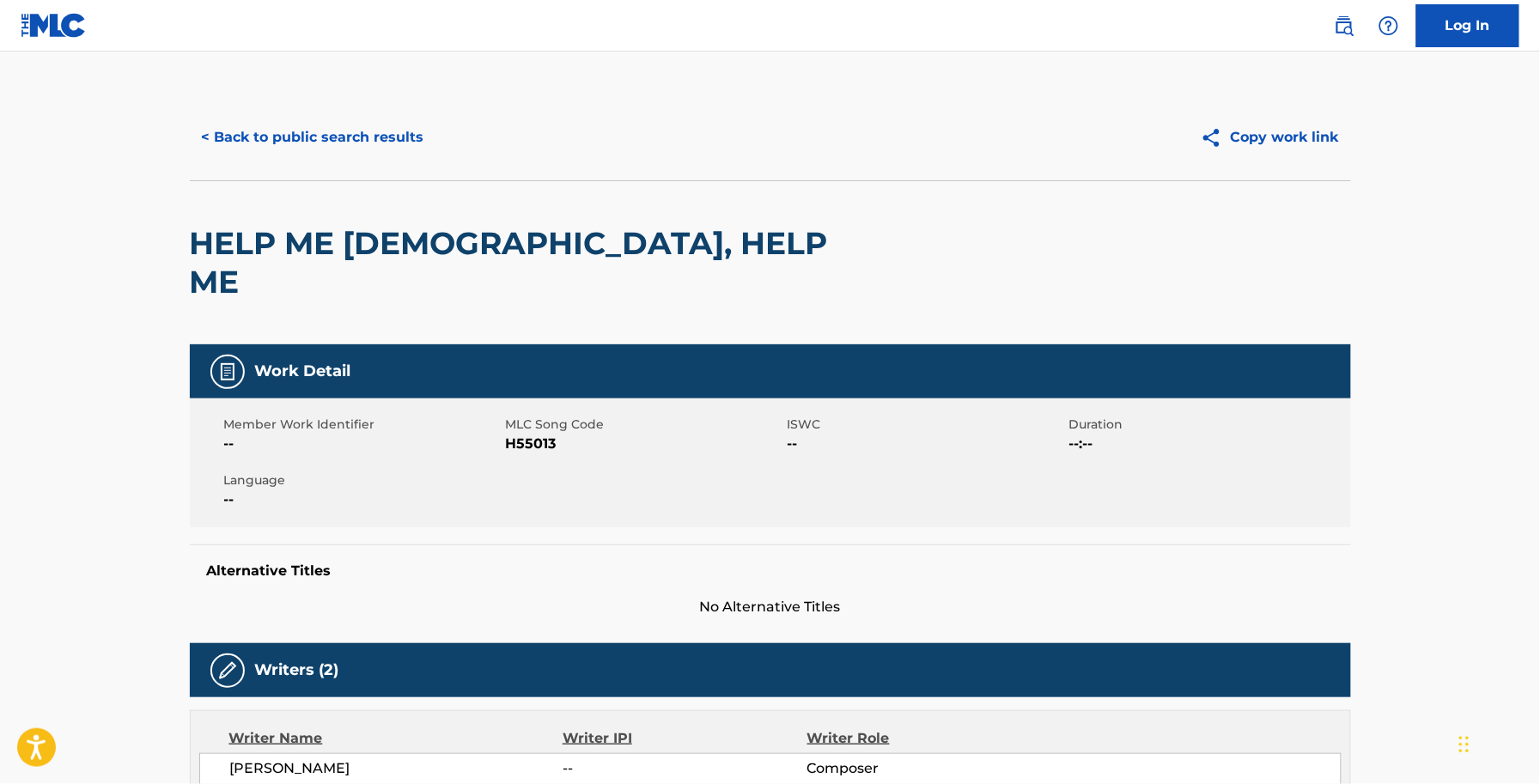
click at [361, 132] on button "< Back to public search results" at bounding box center [312, 137] width 247 height 43
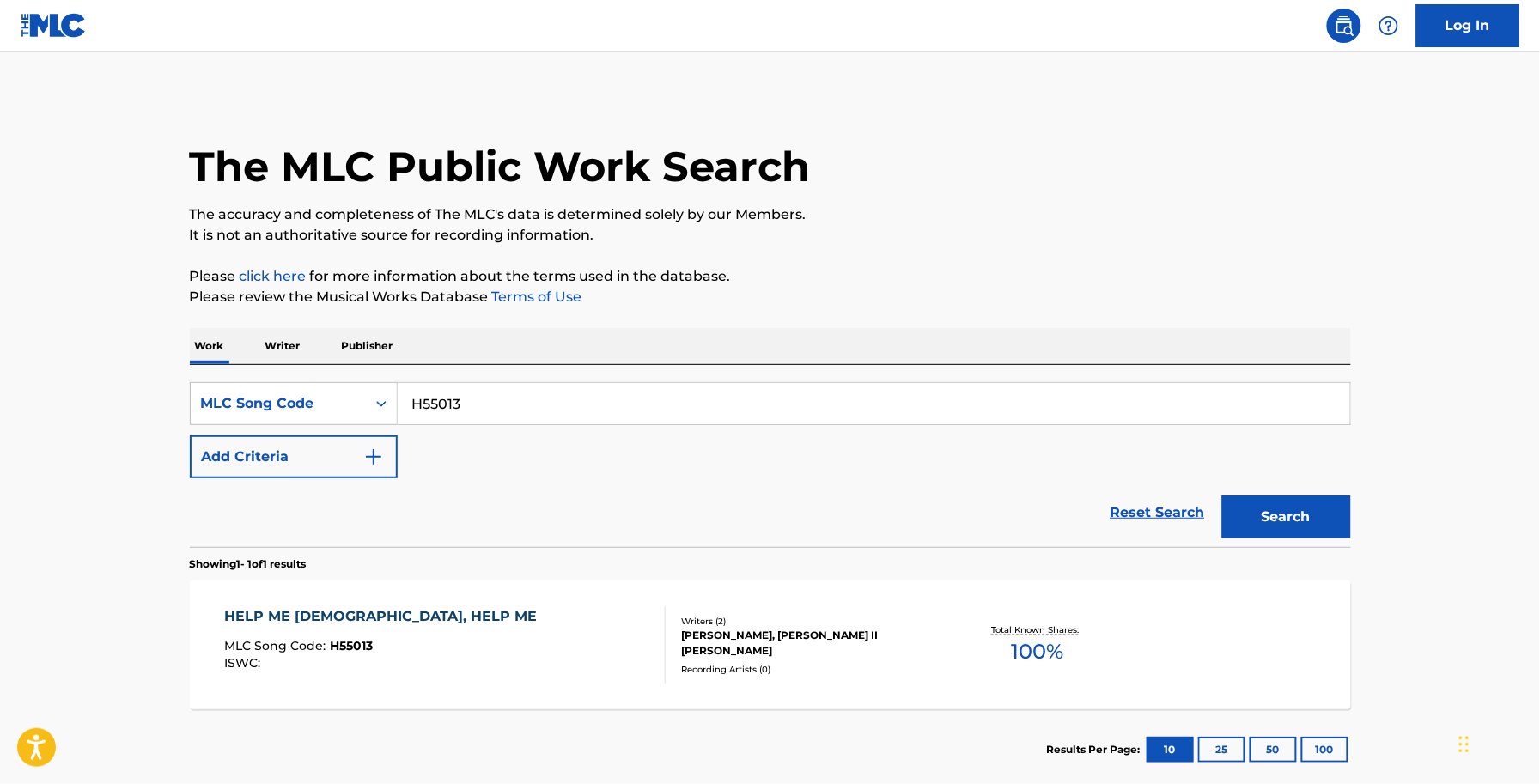
scroll to position [96, 0]
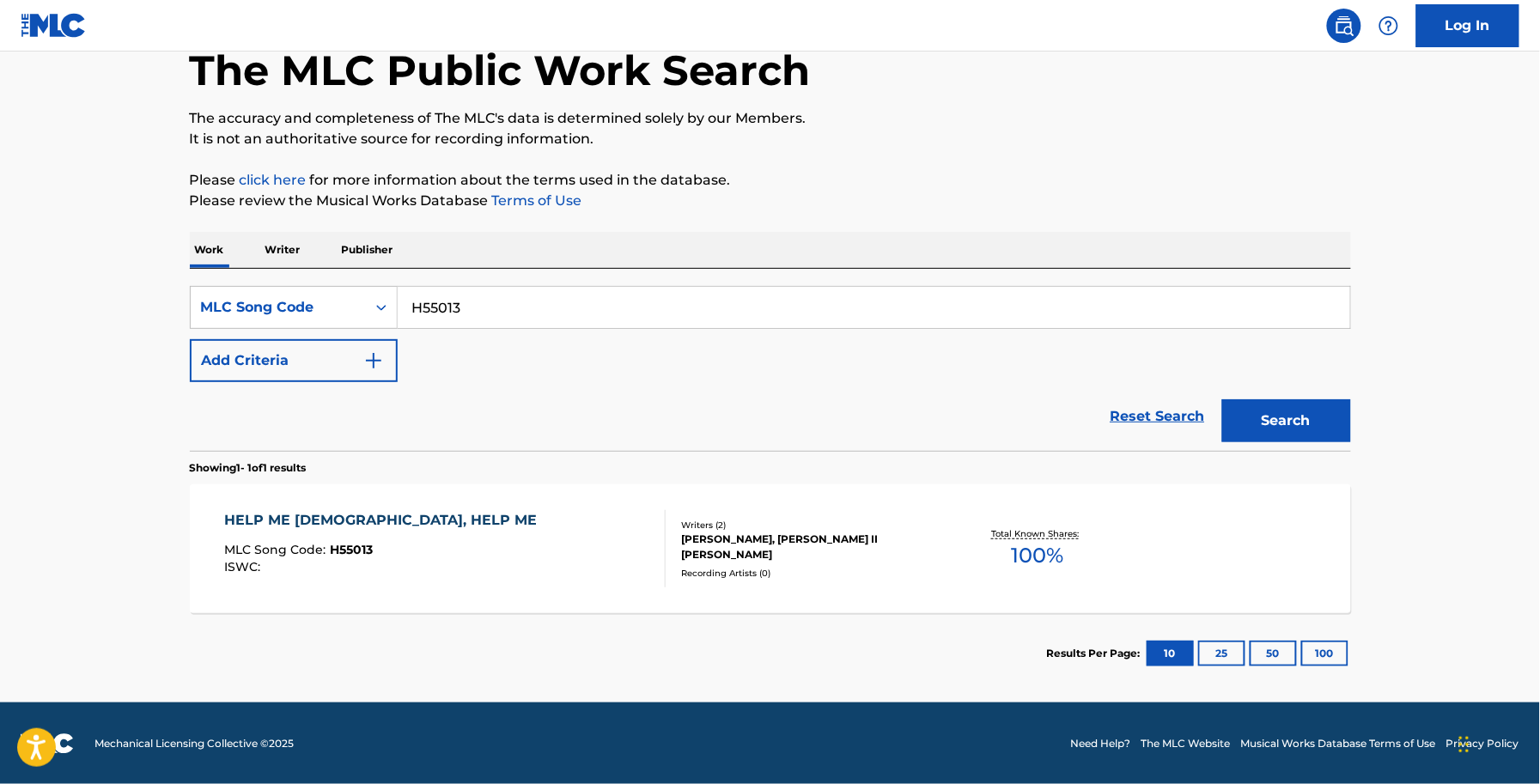
drag, startPoint x: 332, startPoint y: 302, endPoint x: 293, endPoint y: 343, distance: 56.6
click at [231, 302] on div "SearchWithCriteria4d5a441c-9c6f-4e32-aea8-3082b867f6ef MLC Song Code H55013" at bounding box center [770, 307] width 1162 height 43
paste input "E5341U"
type input "E5341U"
click at [1279, 445] on div "Search" at bounding box center [1283, 416] width 138 height 69
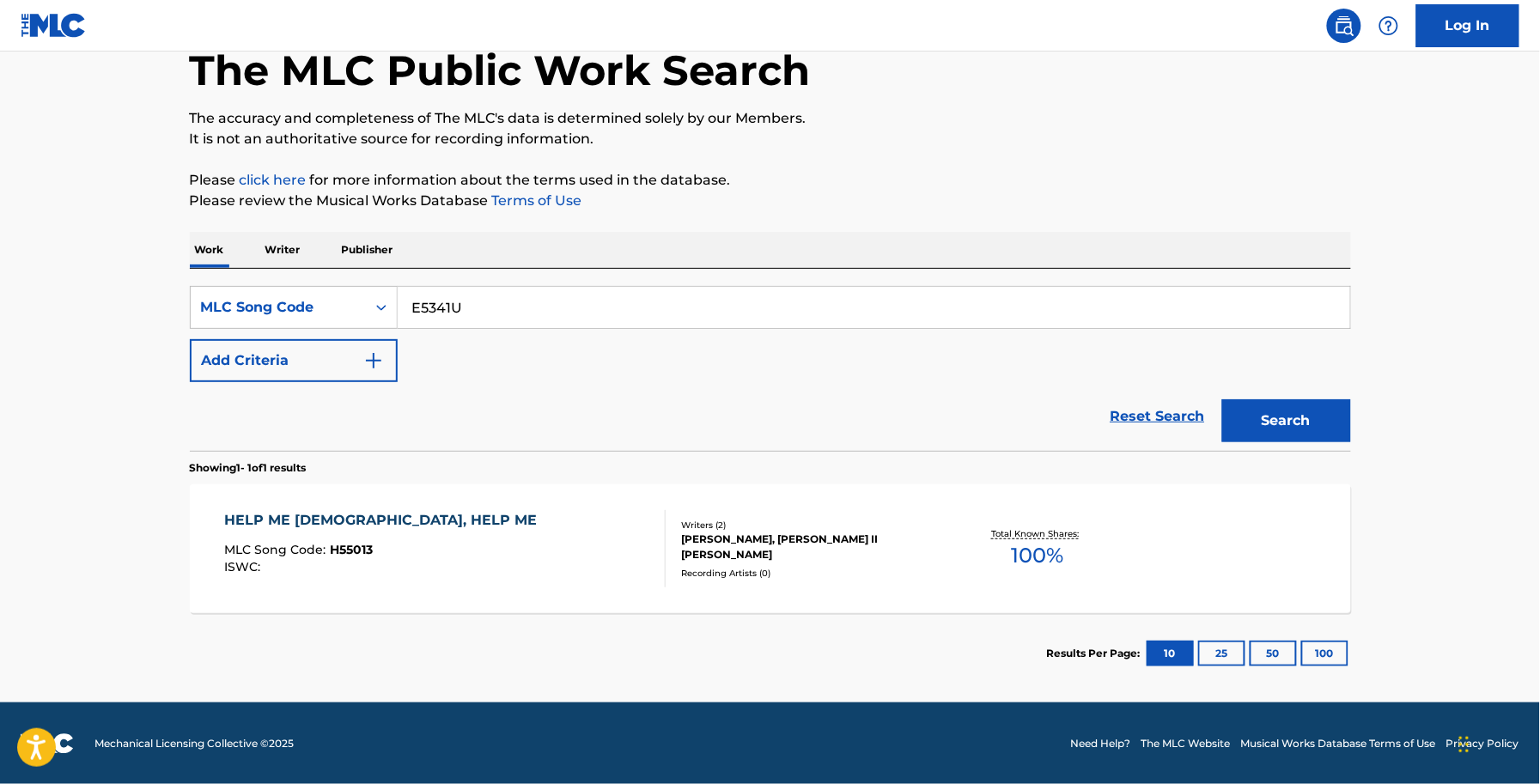
click at [1279, 426] on button "Search" at bounding box center [1286, 420] width 129 height 43
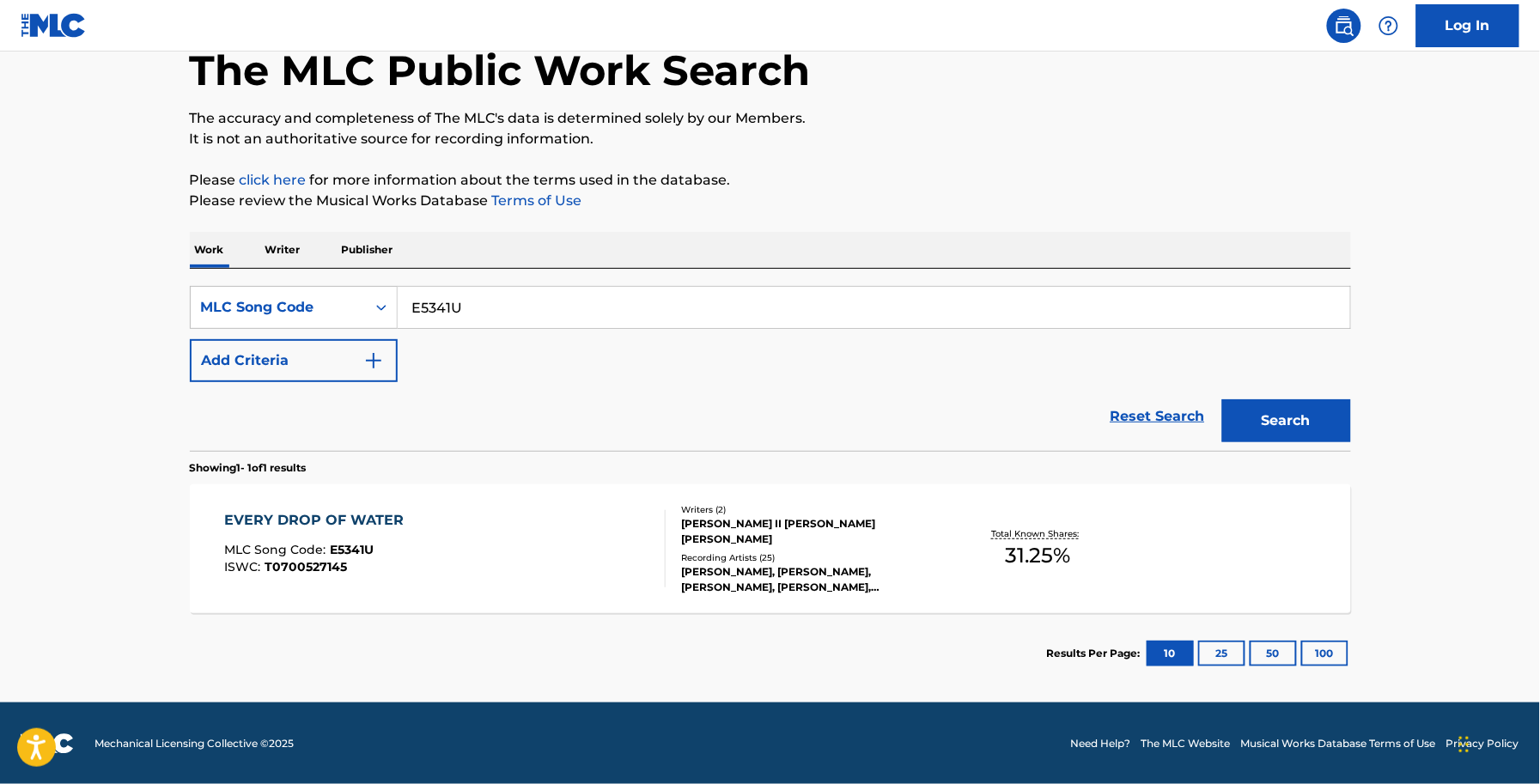
click at [599, 531] on div "EVERY DROP OF WATER MLC Song Code : E5341U ISWC : T0700527145" at bounding box center [445, 548] width 441 height 77
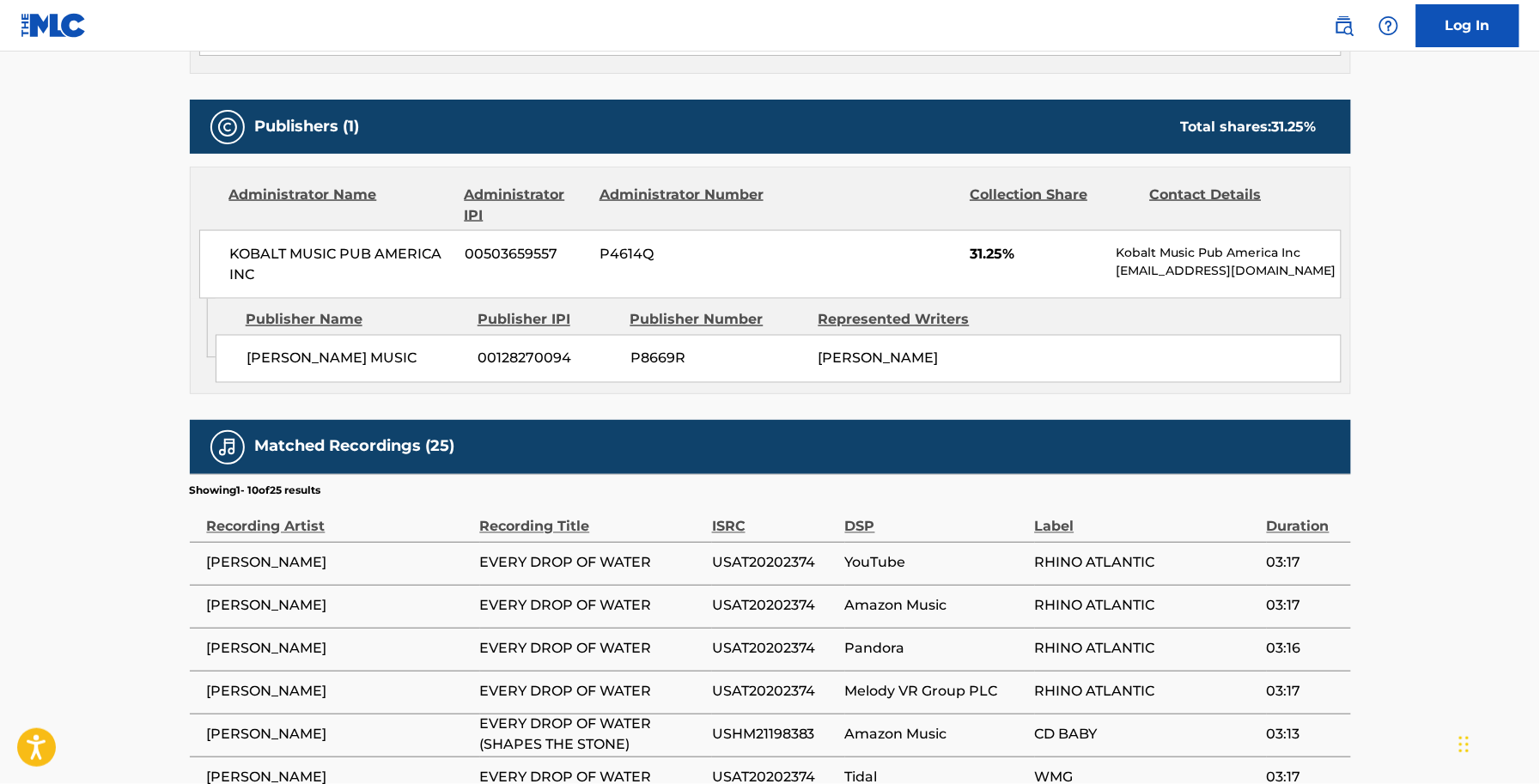
scroll to position [751, 0]
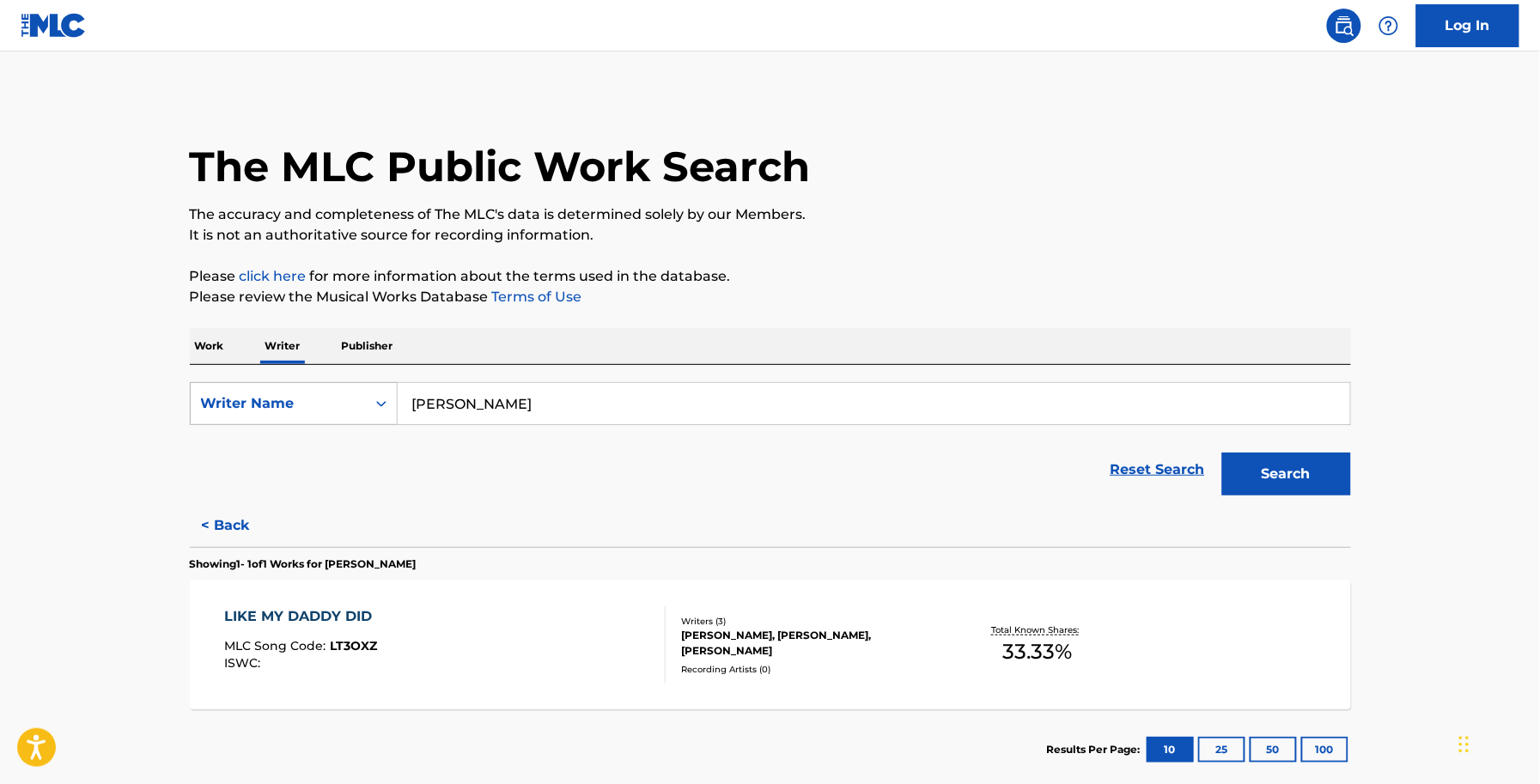
click at [350, 397] on div "Writer Name" at bounding box center [277, 403] width 155 height 21
